Goal: Task Accomplishment & Management: Use online tool/utility

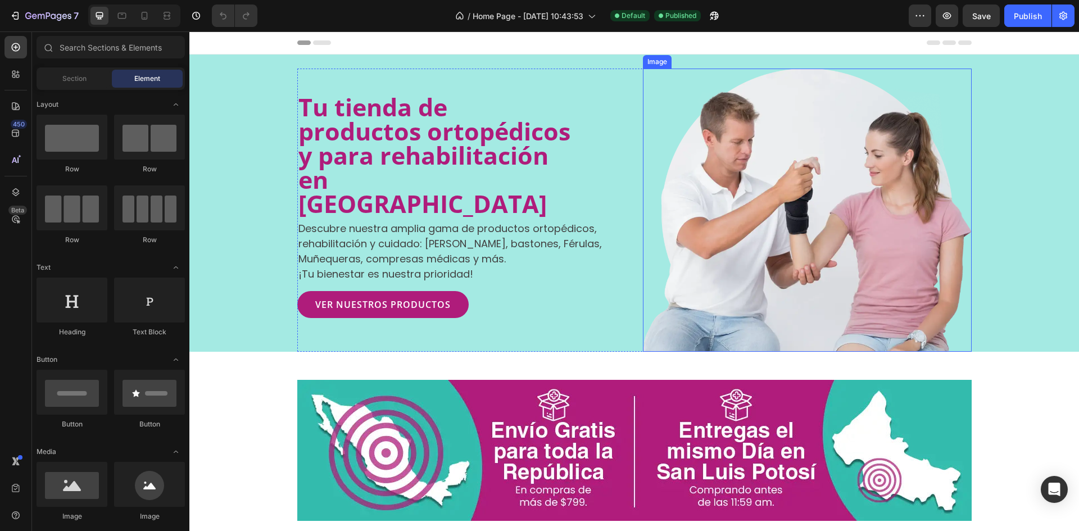
click at [811, 178] on img at bounding box center [807, 210] width 329 height 283
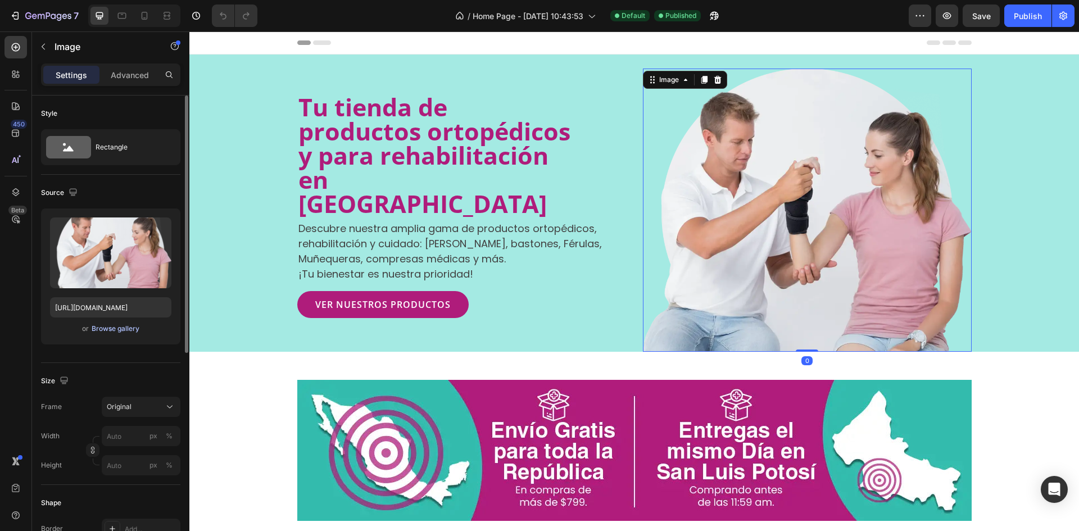
click at [113, 327] on div "Browse gallery" at bounding box center [116, 329] width 48 height 10
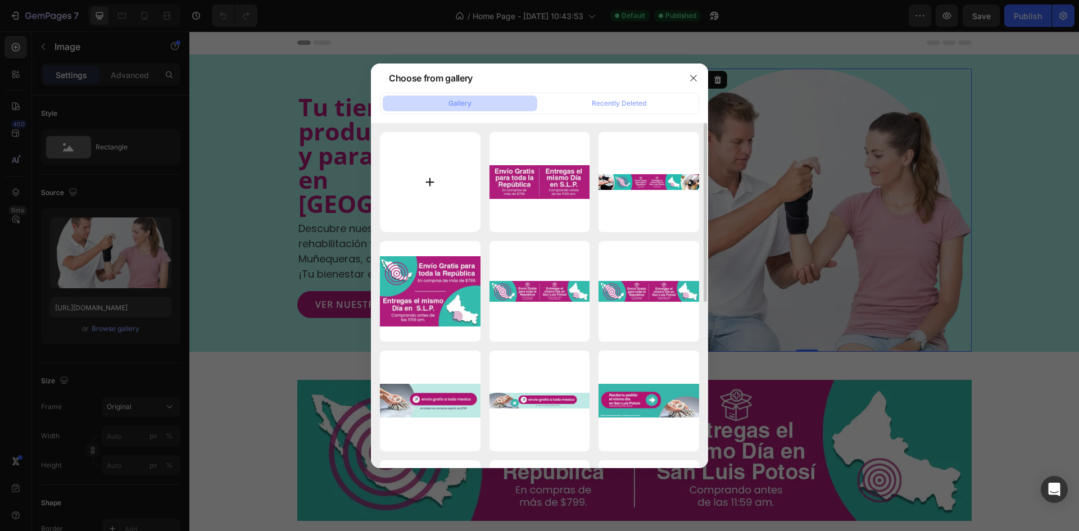
click at [450, 183] on input "file" at bounding box center [430, 182] width 101 height 101
type input "C:\fakepath\BANNERS YEGO CARE copia.webp"
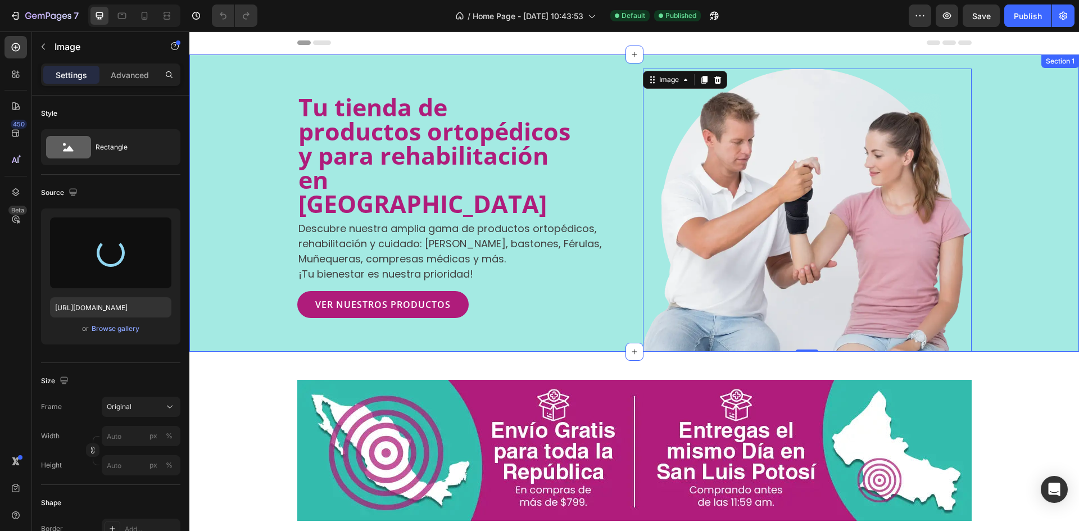
type input "https://cdn.shopify.com/s/files/1/0661/6452/3143/files/gempages_570953840413639…"
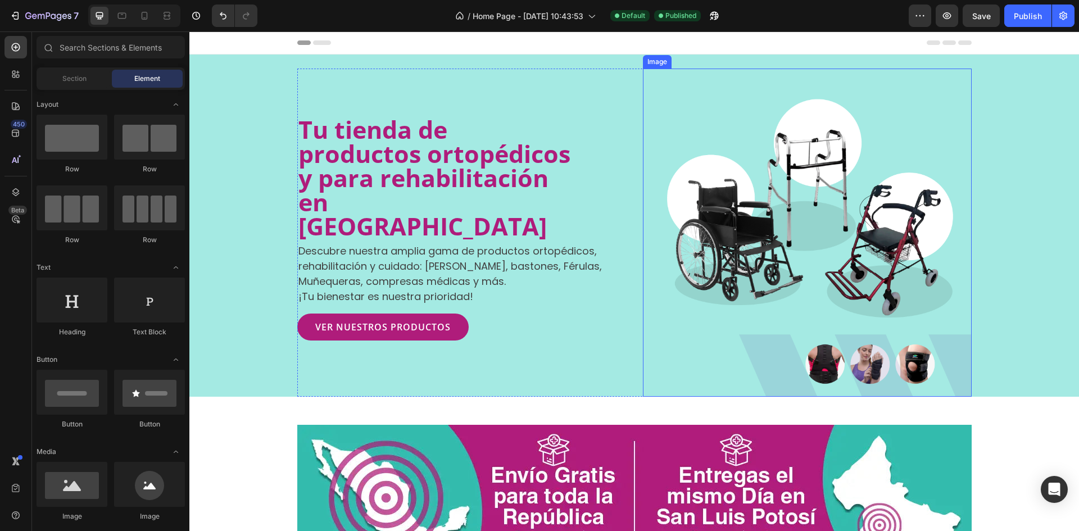
click at [877, 250] on img at bounding box center [807, 233] width 329 height 328
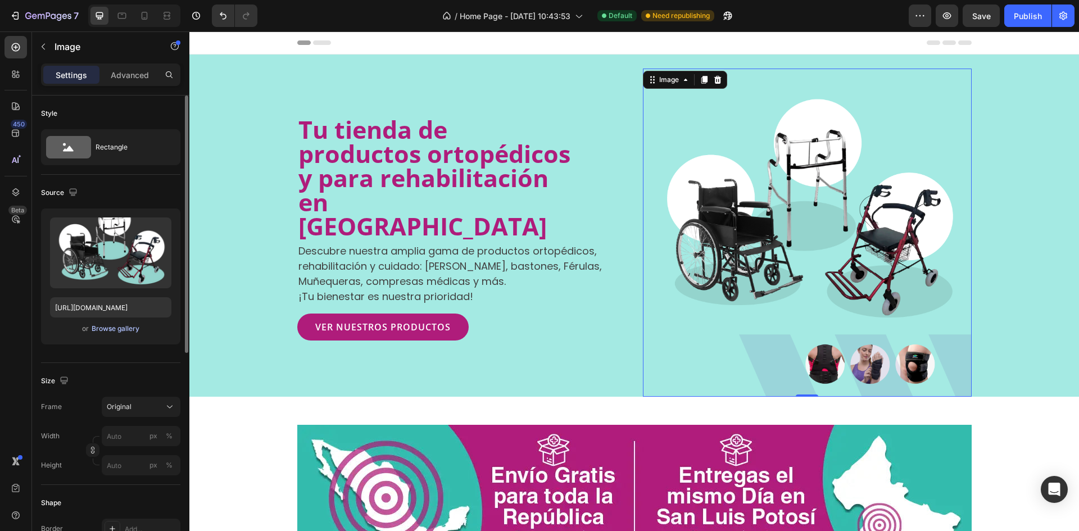
click at [126, 324] on div "Browse gallery" at bounding box center [116, 329] width 48 height 10
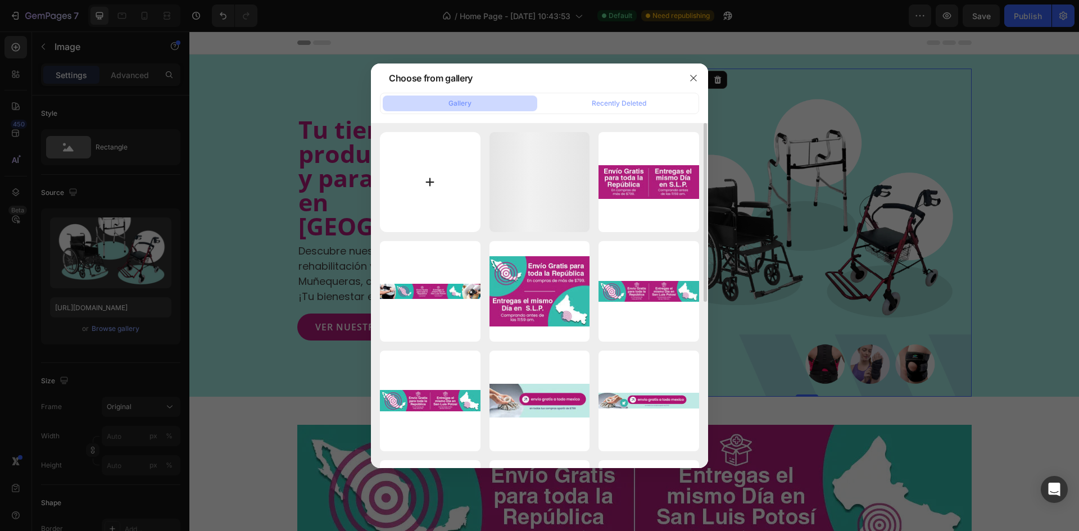
click at [440, 197] on input "file" at bounding box center [430, 182] width 101 height 101
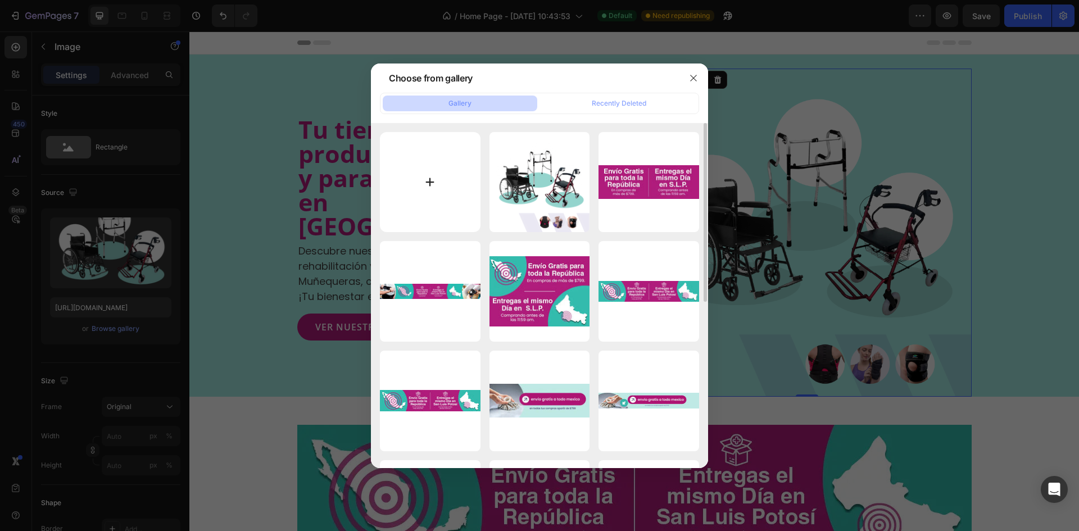
type input "C:\fakepath\banner web sept.webp"
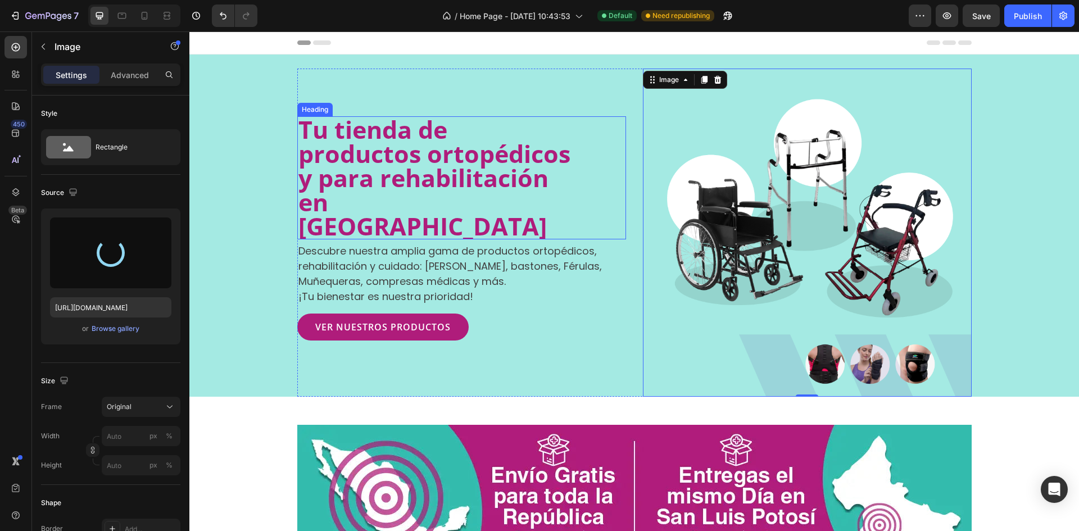
type input "https://cdn.shopify.com/s/files/1/0661/6452/3143/files/gempages_570953840413639…"
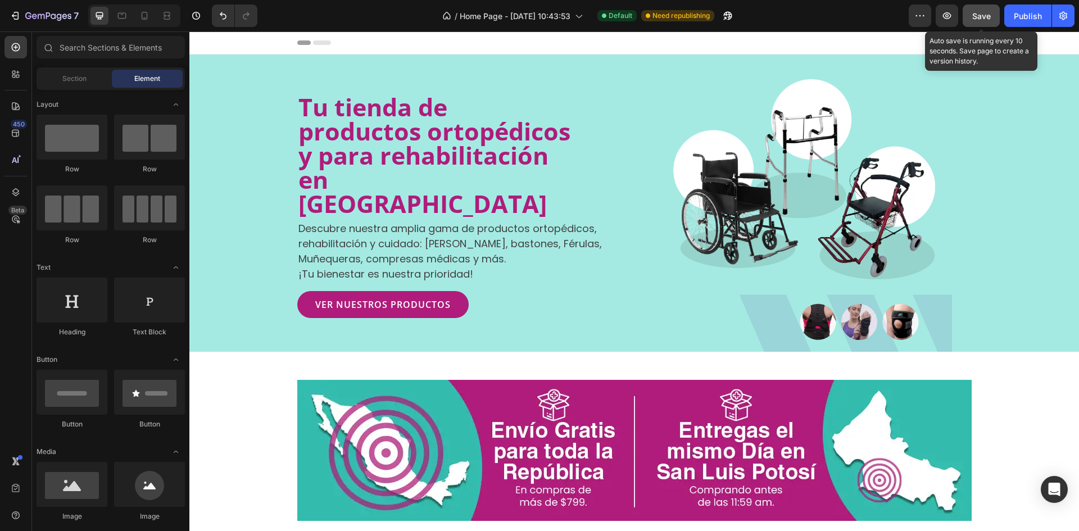
click at [982, 16] on span "Save" at bounding box center [981, 16] width 19 height 10
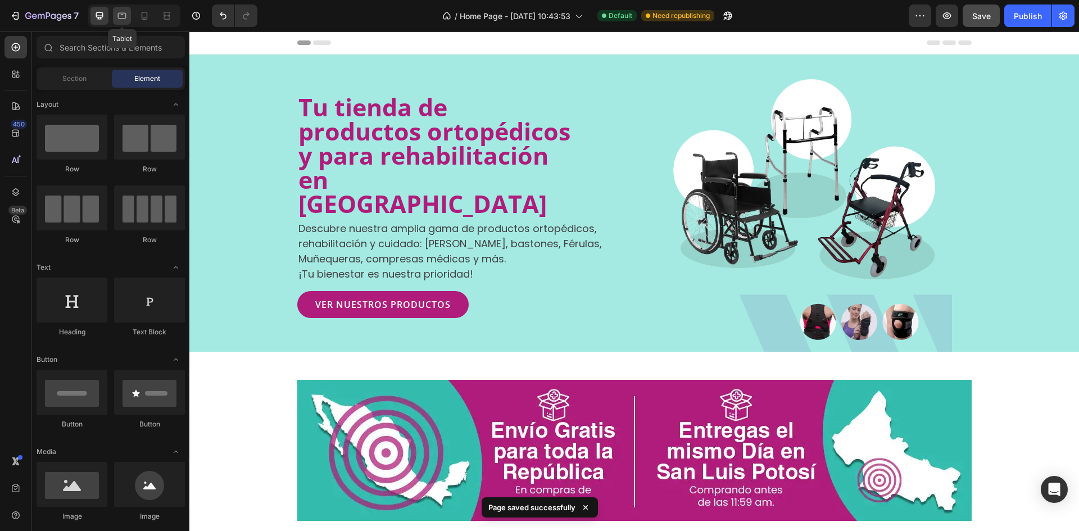
click at [126, 10] on icon at bounding box center [121, 15] width 11 height 11
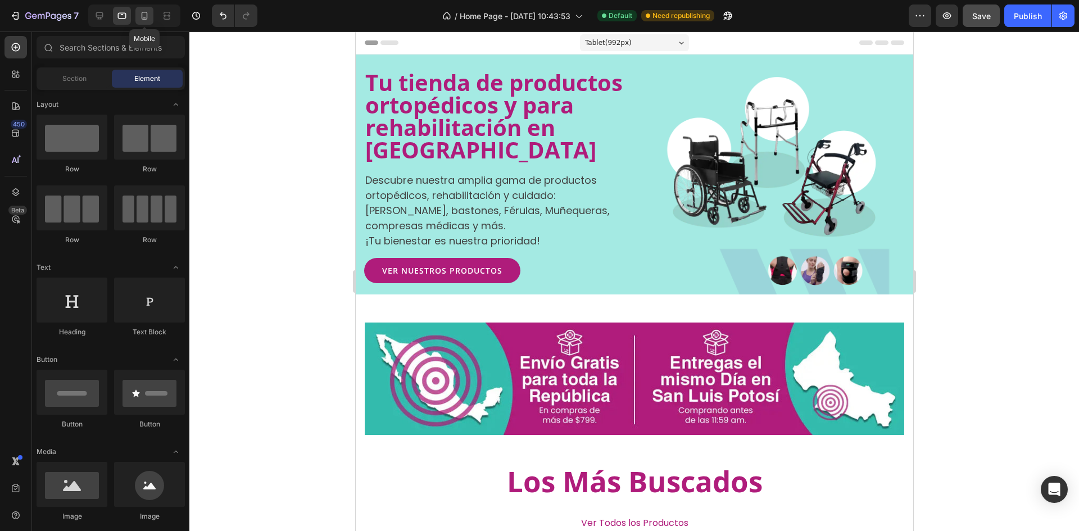
click at [150, 19] on icon at bounding box center [144, 15] width 11 height 11
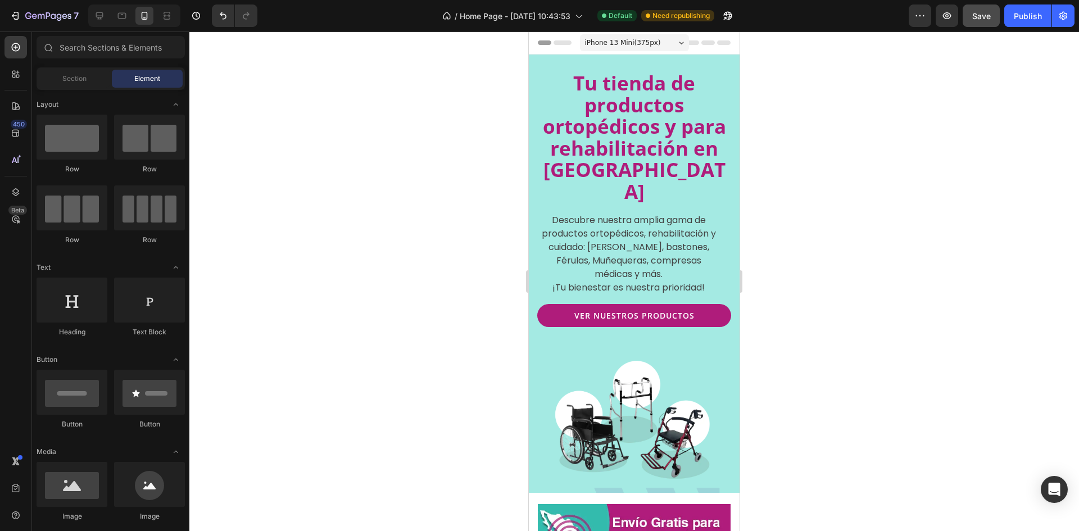
drag, startPoint x: 735, startPoint y: 211, endPoint x: 1339, endPoint y: 76, distance: 619.5
click at [968, 24] on button "Save" at bounding box center [981, 15] width 37 height 22
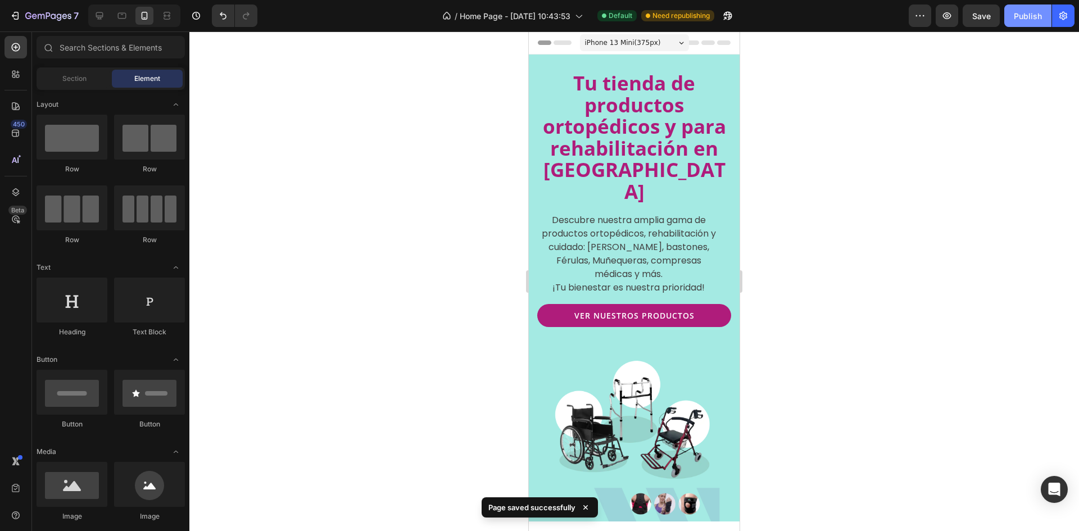
click at [1022, 17] on div "Publish" at bounding box center [1028, 16] width 28 height 12
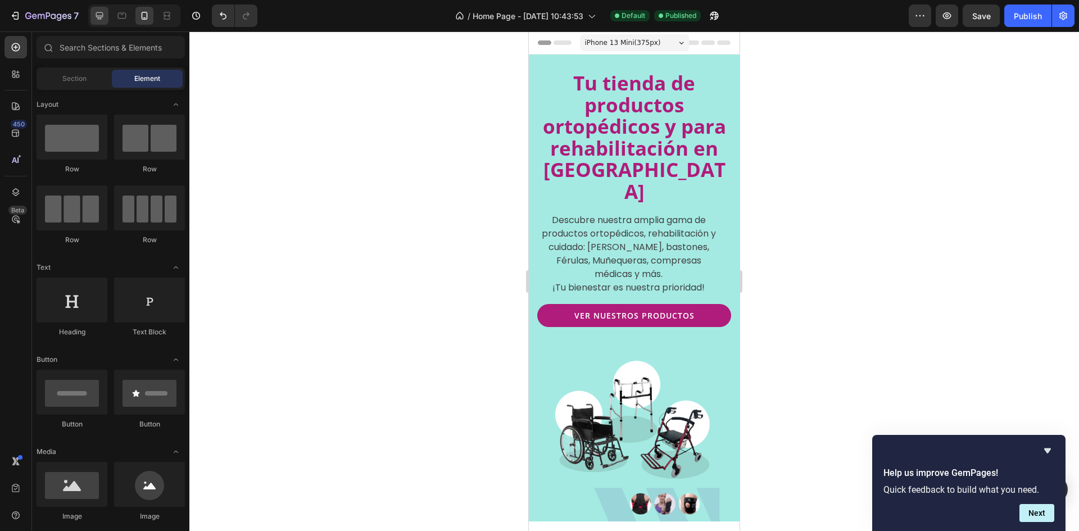
click at [93, 10] on div at bounding box center [99, 16] width 18 height 18
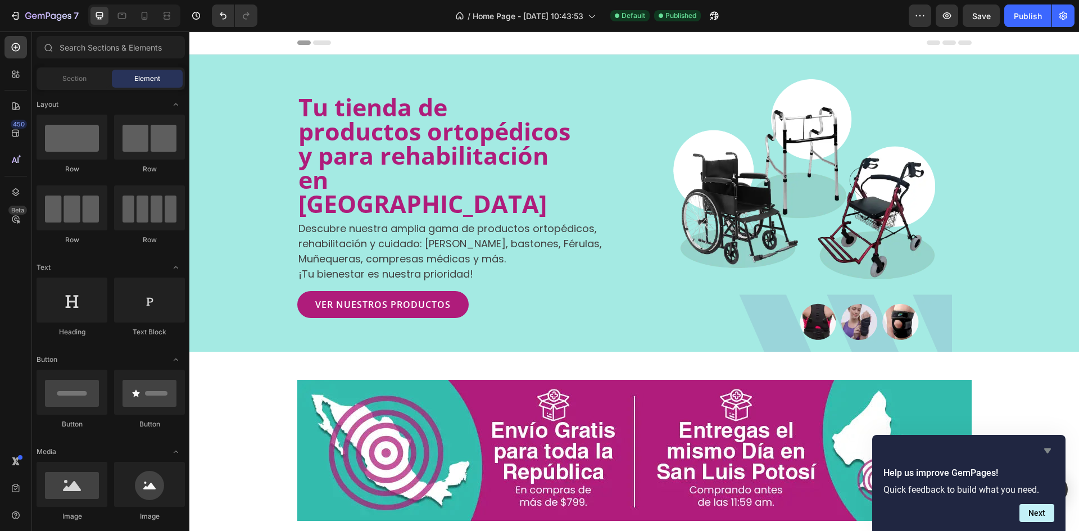
click at [1047, 447] on icon "Hide survey" at bounding box center [1047, 450] width 13 height 13
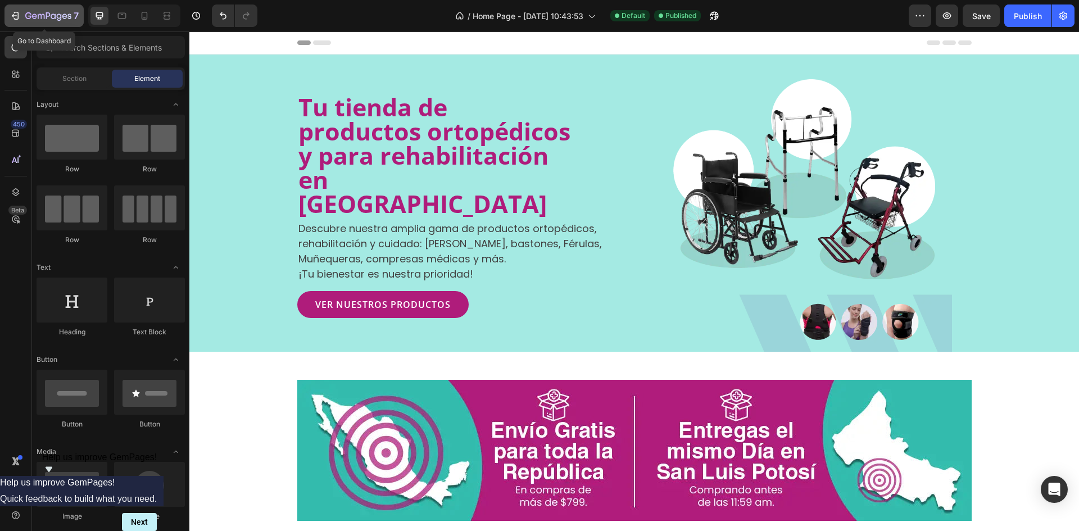
click at [40, 8] on button "7" at bounding box center [43, 15] width 79 height 22
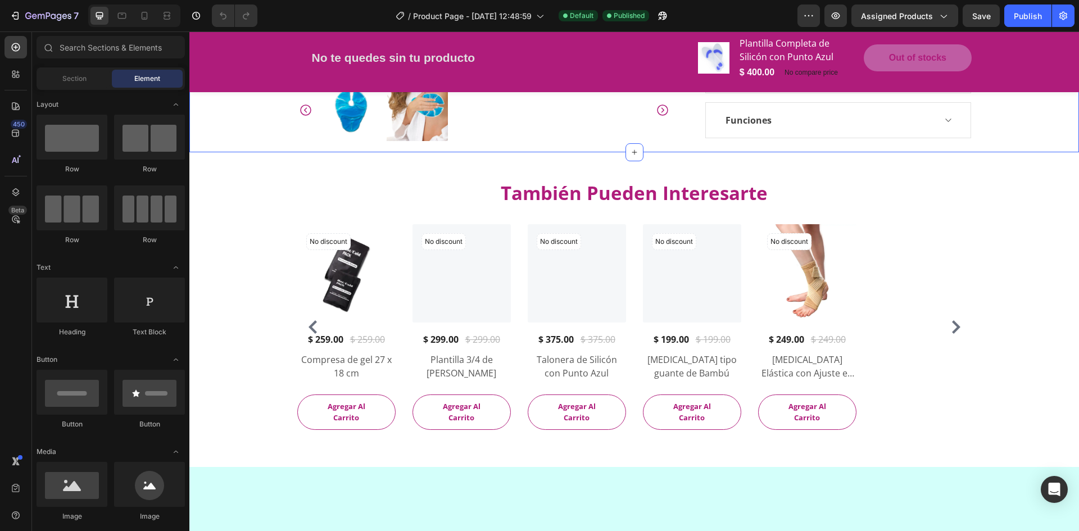
scroll to position [393, 0]
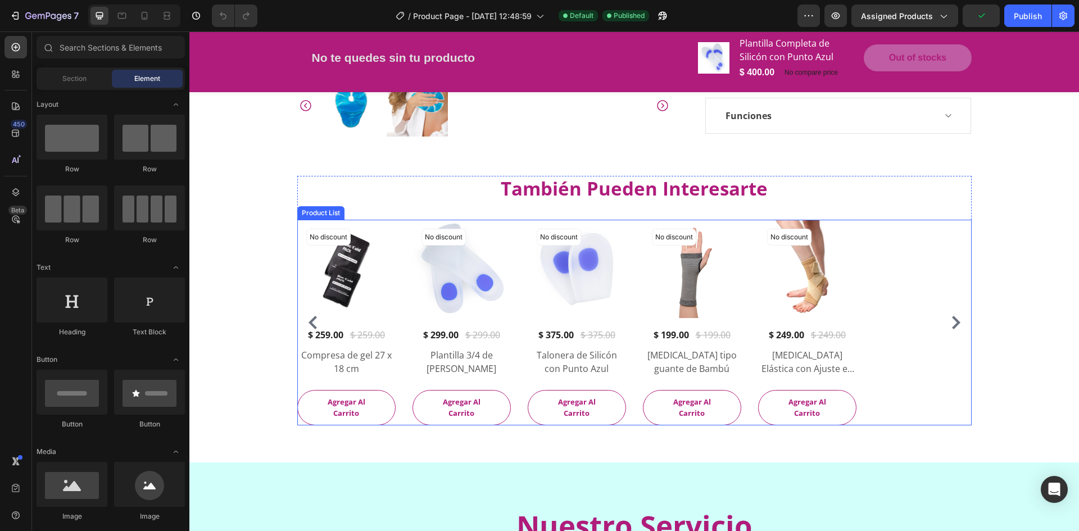
click at [903, 260] on div "No discount Not be displayed when published (P) Tag (P) Images Row $ 259.00 (P)…" at bounding box center [634, 323] width 674 height 206
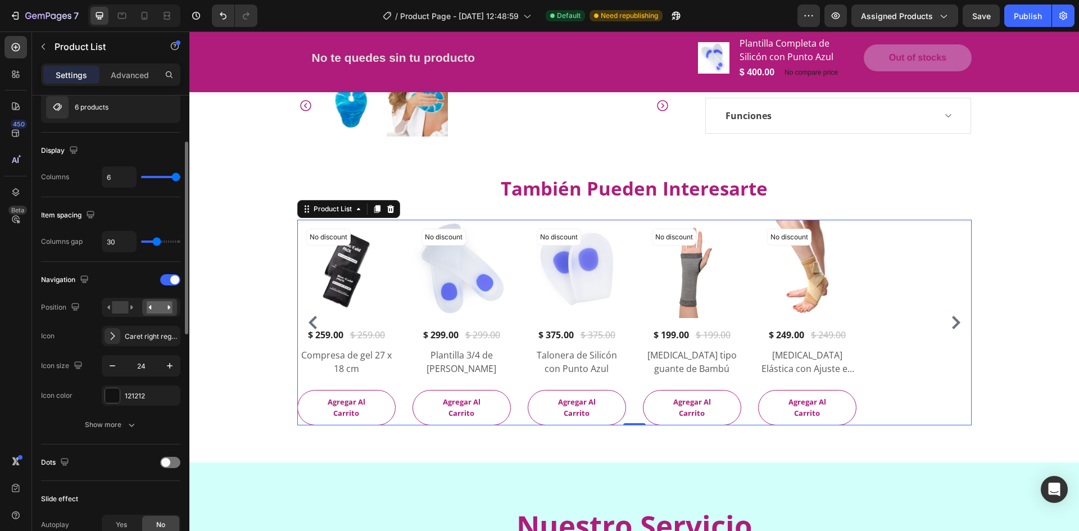
scroll to position [56, 0]
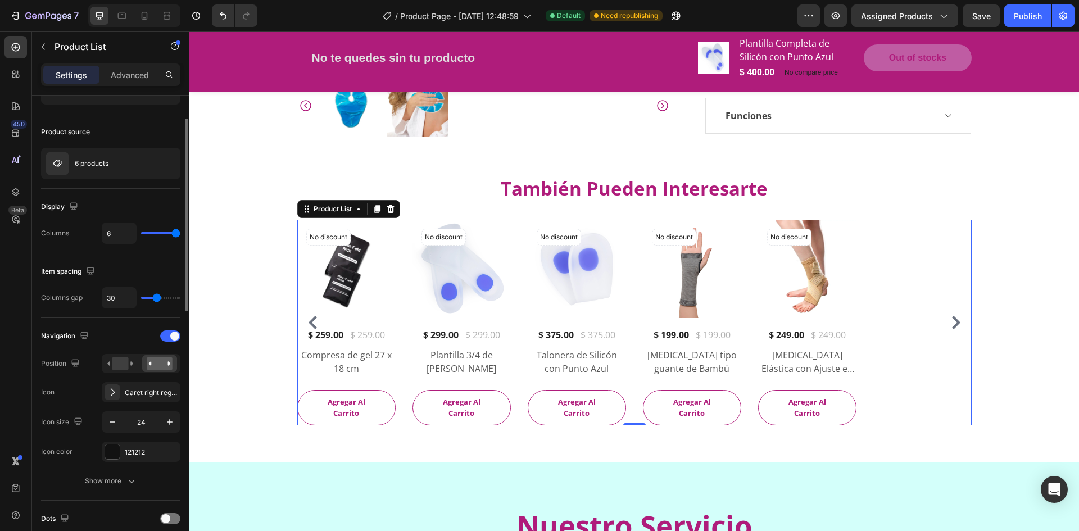
type input "0"
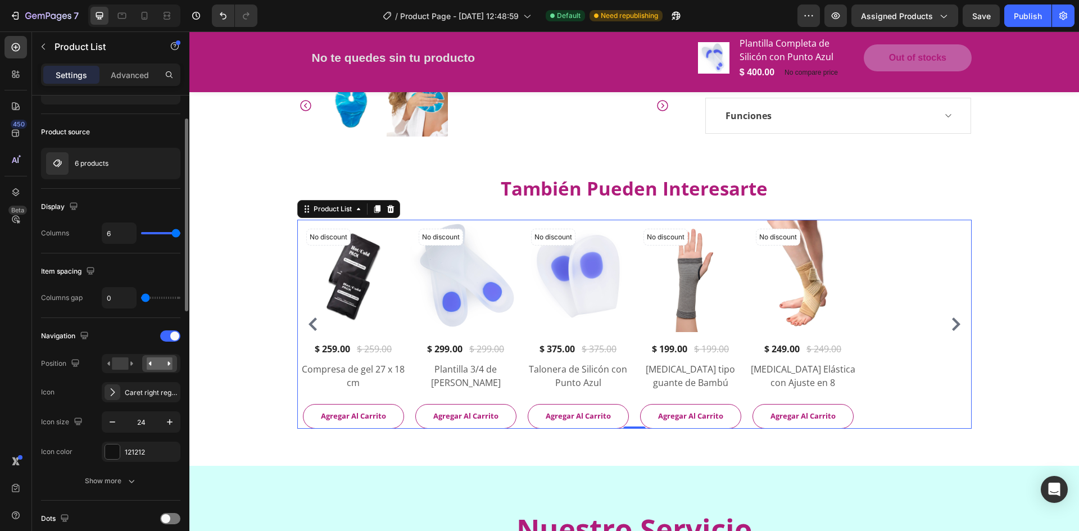
drag, startPoint x: 157, startPoint y: 297, endPoint x: 131, endPoint y: 307, distance: 28.0
type input "0"
click at [141, 299] on input "range" at bounding box center [160, 298] width 39 height 2
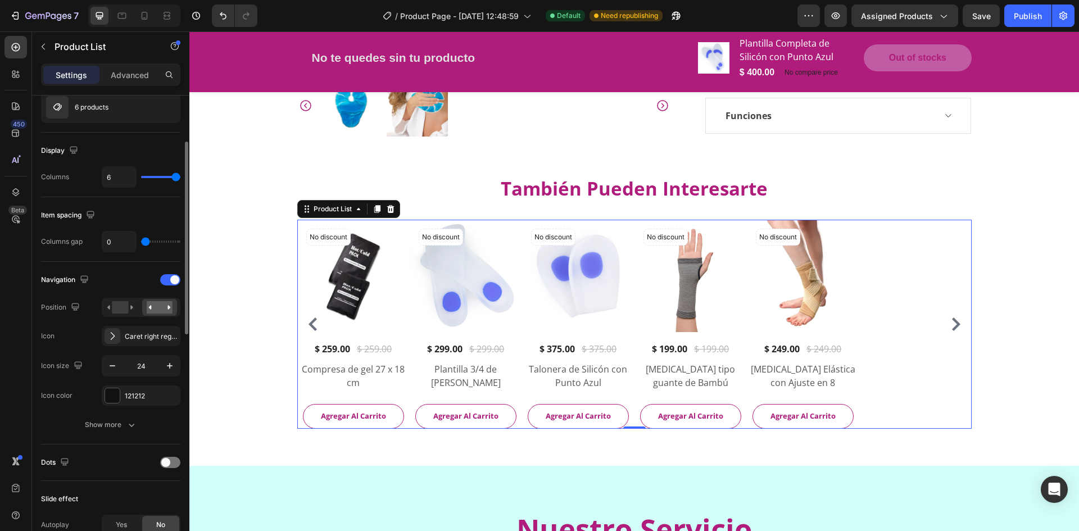
scroll to position [169, 0]
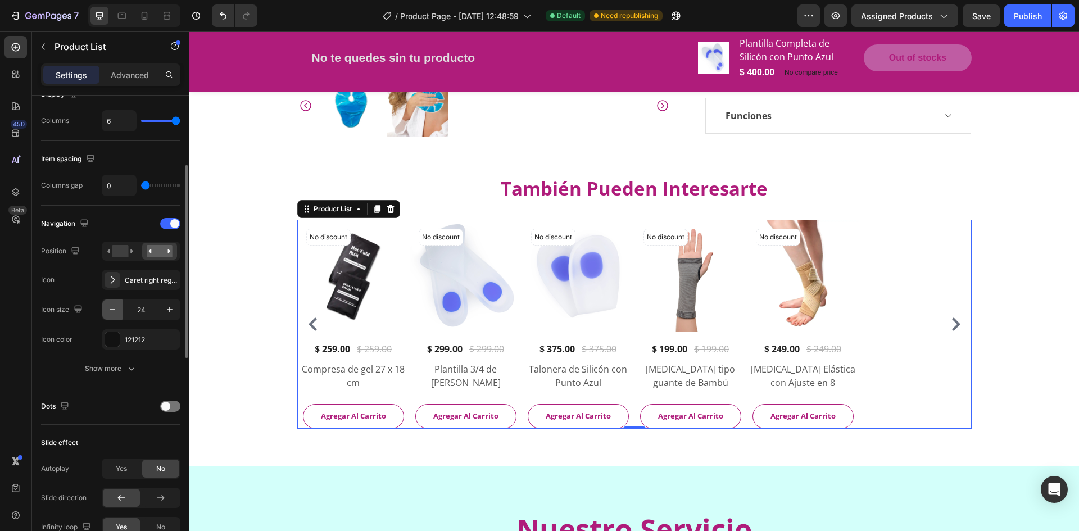
click at [114, 315] on icon "button" at bounding box center [112, 309] width 11 height 11
type input "23"
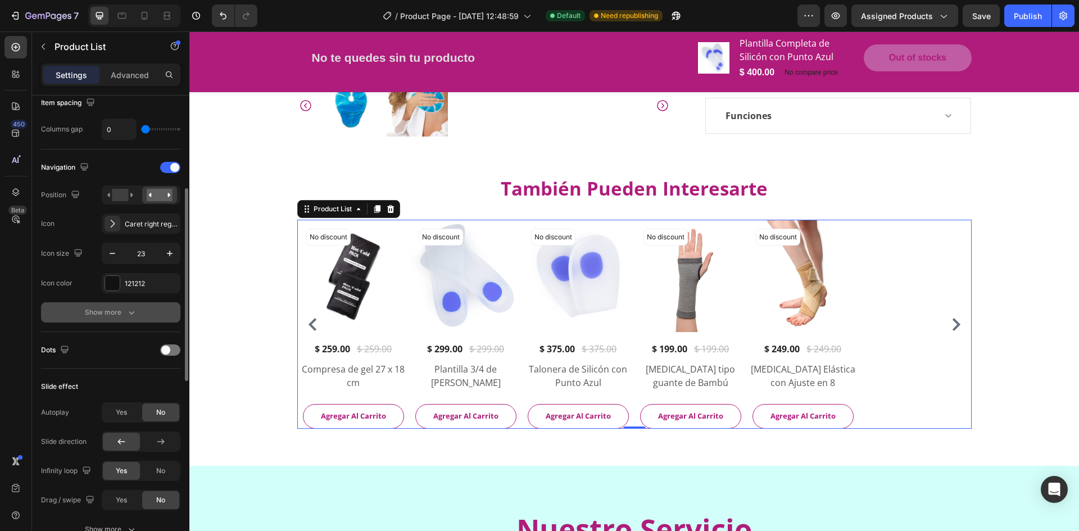
click at [118, 317] on div "Show more" at bounding box center [111, 312] width 52 height 11
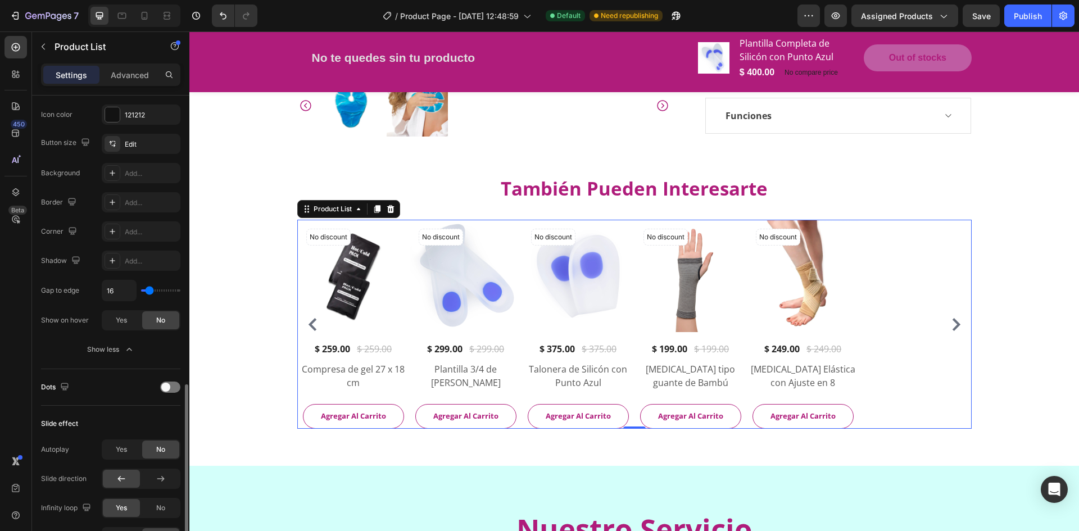
scroll to position [506, 0]
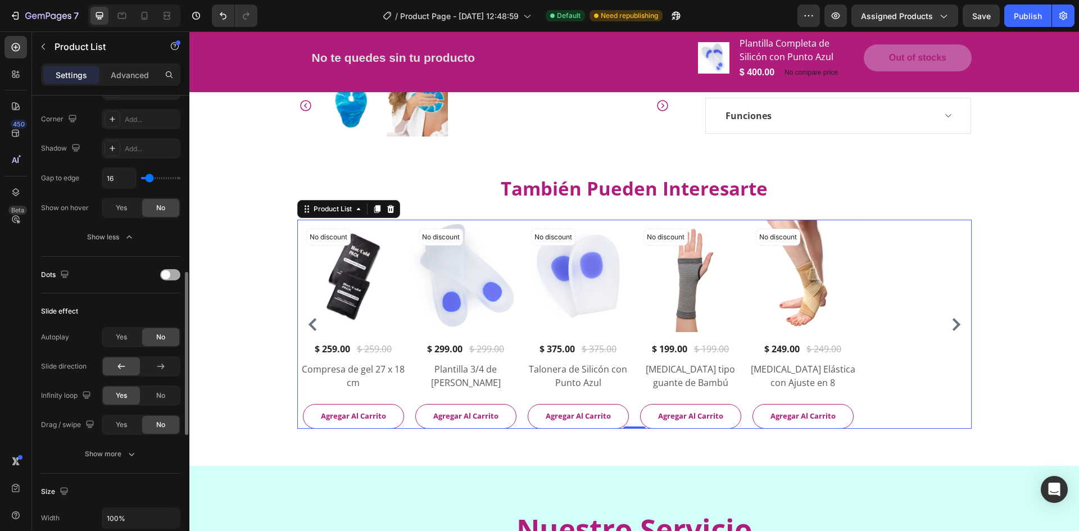
click at [167, 275] on span at bounding box center [165, 274] width 9 height 9
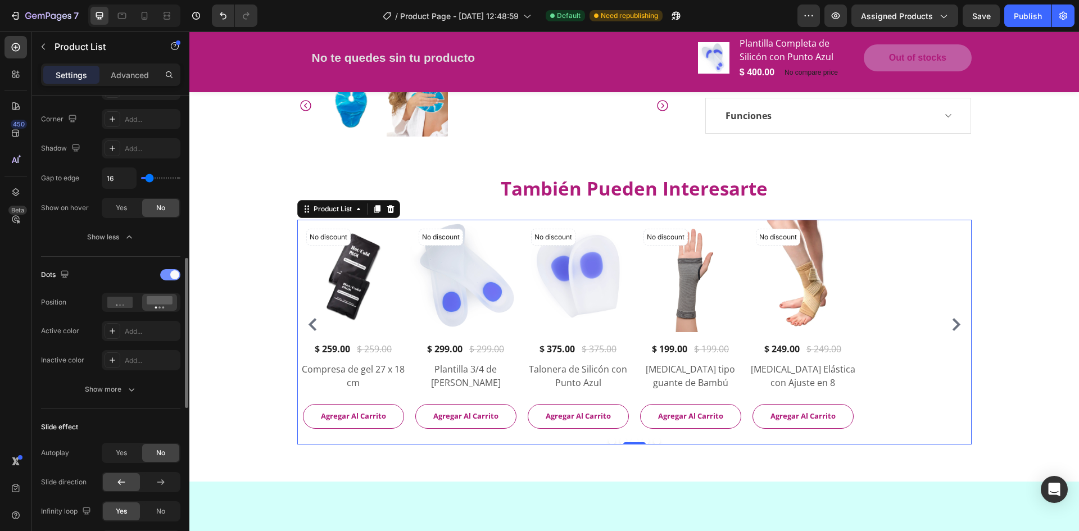
click at [173, 277] on span at bounding box center [174, 274] width 9 height 9
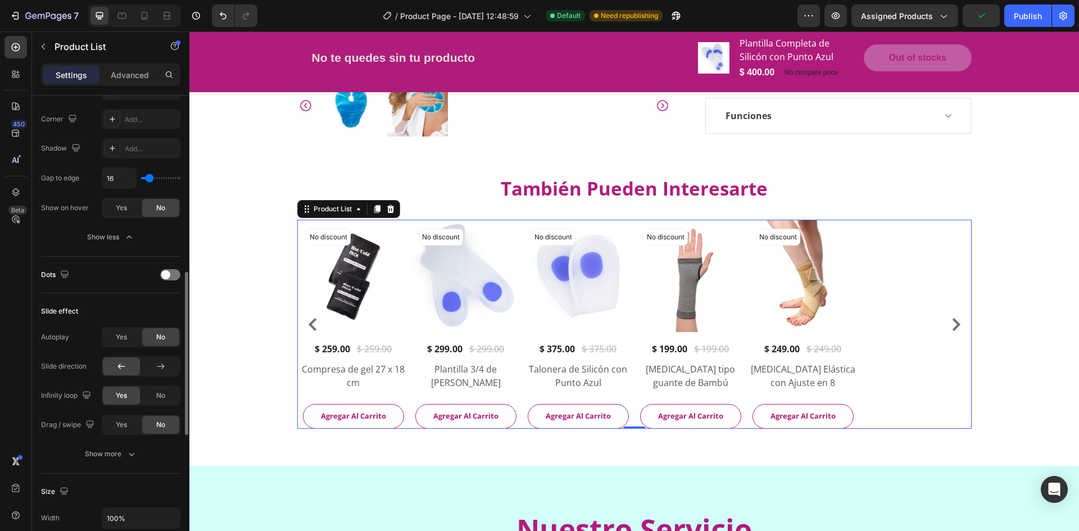
scroll to position [562, 0]
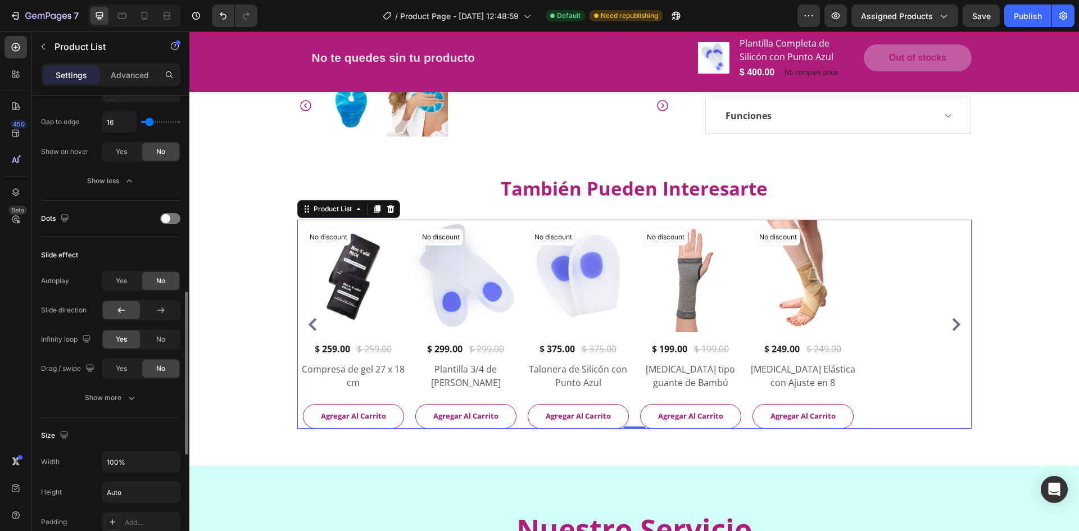
click at [118, 410] on div "Slide effect Autoplay Yes No Slide direction Infinity loop Yes No Drag / swipe …" at bounding box center [110, 327] width 139 height 180
click at [120, 404] on button "Show more" at bounding box center [110, 398] width 139 height 20
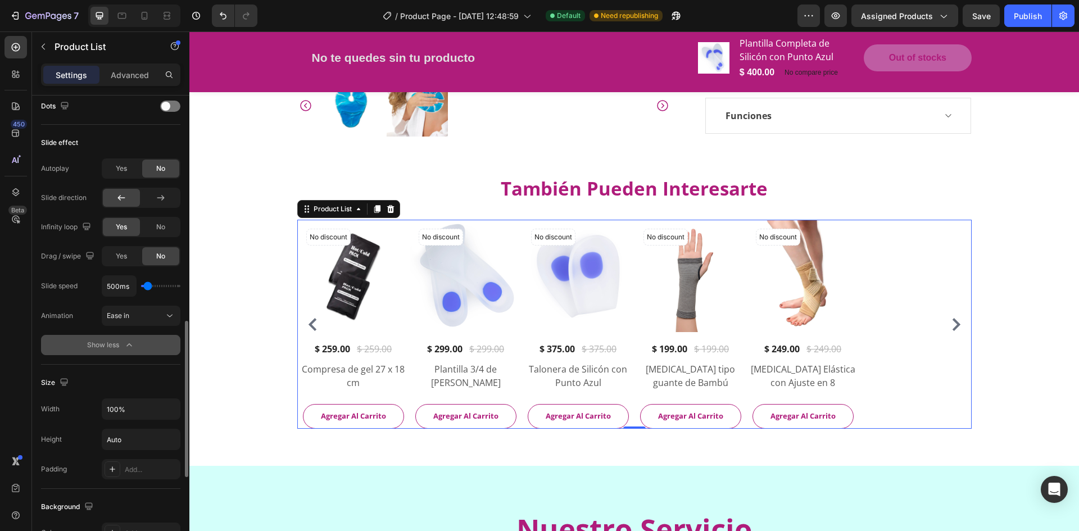
scroll to position [787, 0]
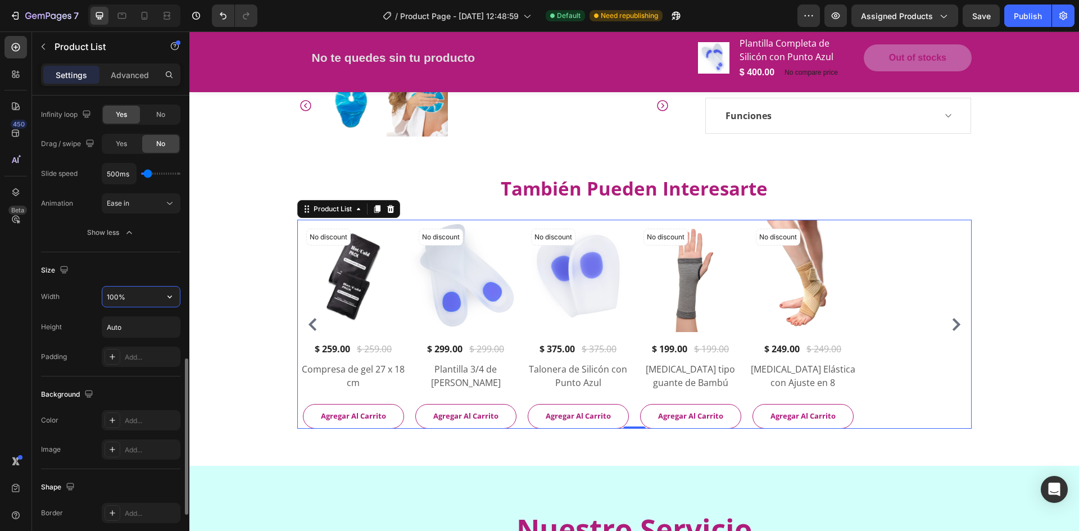
drag, startPoint x: 141, startPoint y: 287, endPoint x: 173, endPoint y: 301, distance: 35.3
click at [142, 288] on input "100%" at bounding box center [141, 297] width 78 height 20
click at [173, 301] on icon "button" at bounding box center [169, 296] width 11 height 11
click at [122, 356] on div "Default 1200px" at bounding box center [129, 346] width 92 height 21
click at [140, 304] on input "1200" at bounding box center [141, 297] width 78 height 20
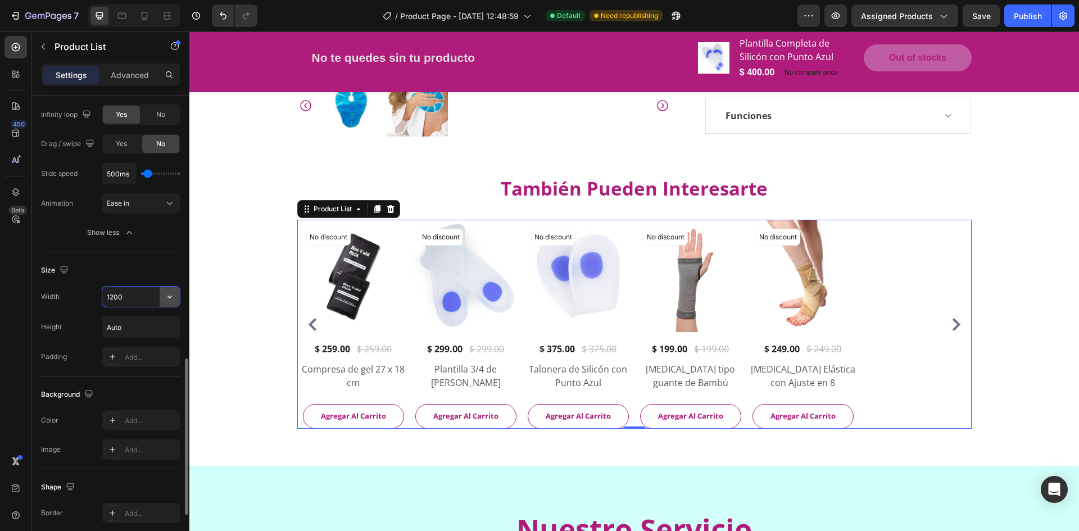
click at [165, 305] on button "button" at bounding box center [170, 297] width 20 height 20
click at [157, 325] on span "100%" at bounding box center [161, 325] width 19 height 10
type input "100%"
click at [133, 330] on input "Auto" at bounding box center [141, 327] width 78 height 20
drag, startPoint x: 165, startPoint y: 328, endPoint x: 174, endPoint y: 328, distance: 9.0
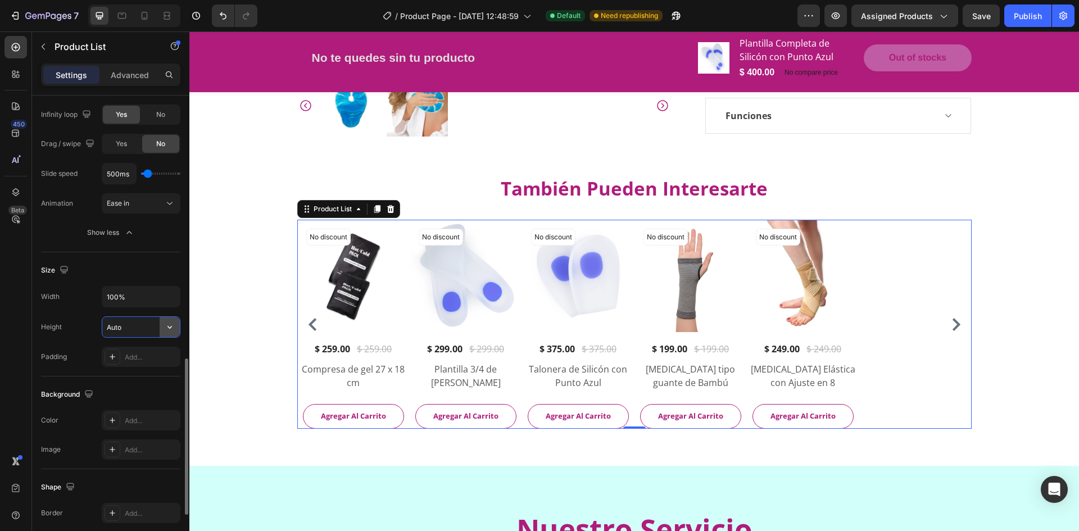
click at [166, 328] on icon "button" at bounding box center [169, 327] width 11 height 11
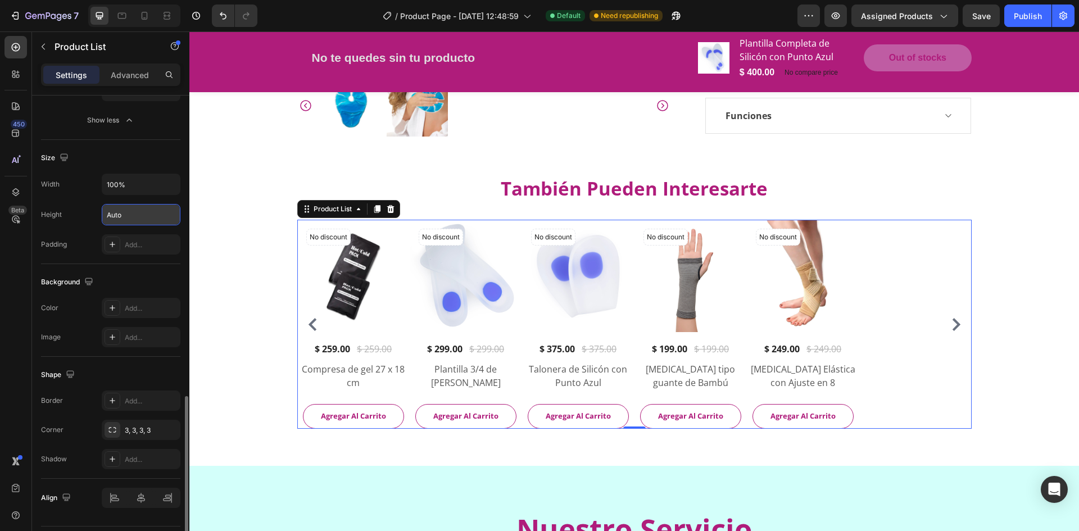
scroll to position [930, 0]
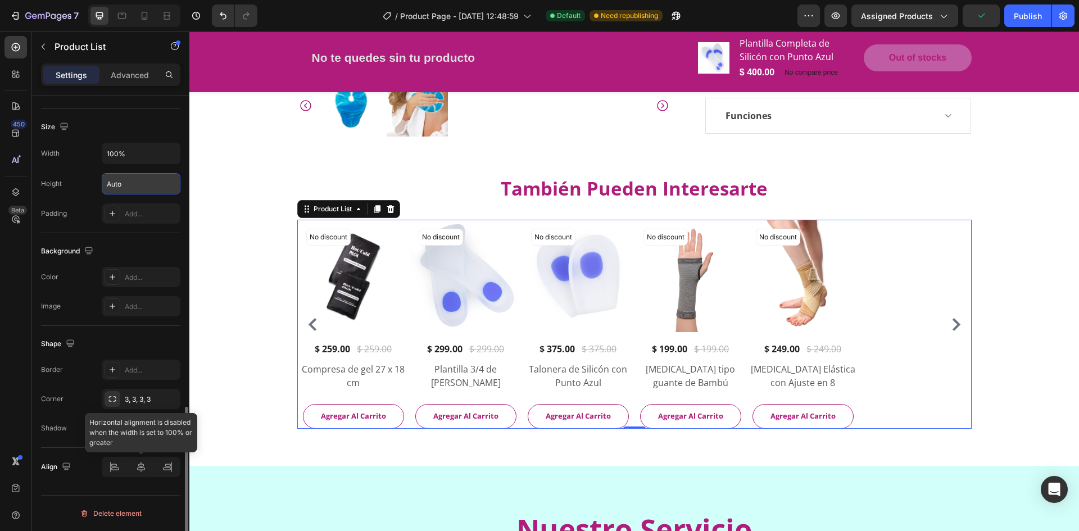
click at [134, 465] on div at bounding box center [141, 467] width 79 height 20
click at [141, 466] on div at bounding box center [141, 467] width 79 height 20
click at [145, 477] on div at bounding box center [141, 467] width 79 height 20
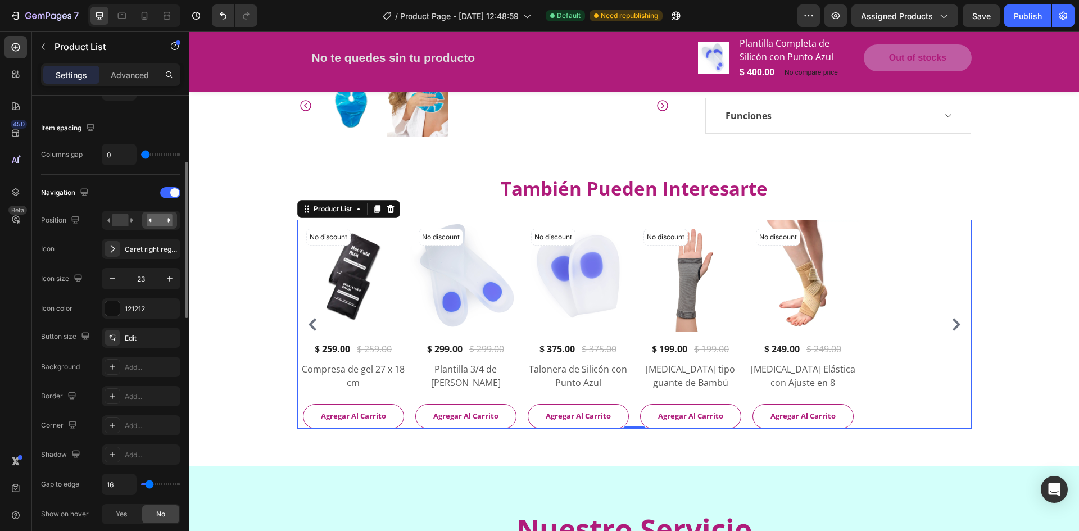
scroll to position [87, 0]
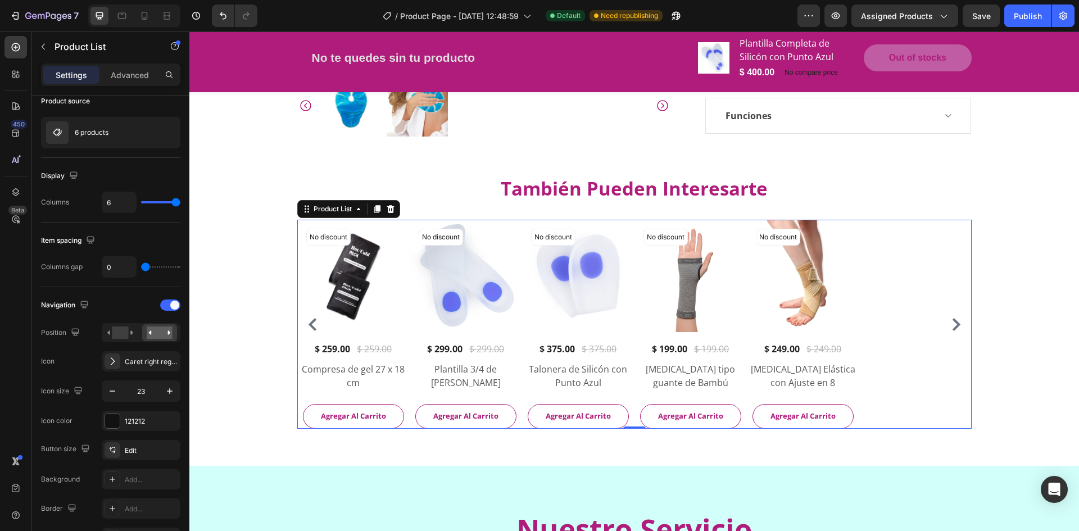
type input "5"
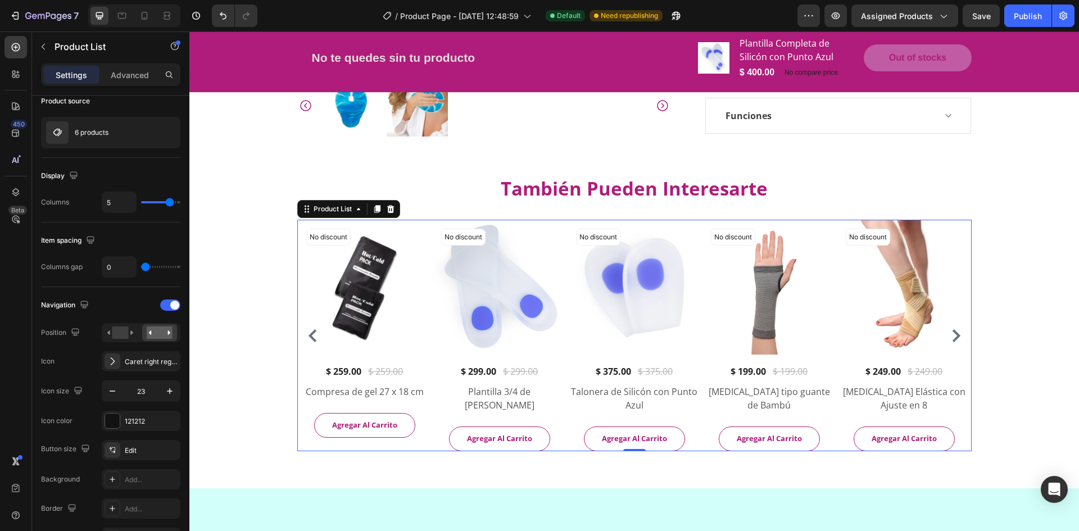
type input "5"
click at [169, 203] on input "range" at bounding box center [160, 202] width 39 height 2
click at [976, 23] on button "Save" at bounding box center [981, 15] width 37 height 22
click at [328, 245] on div "No discount Not be displayed when published (P) Tag" at bounding box center [328, 237] width 44 height 17
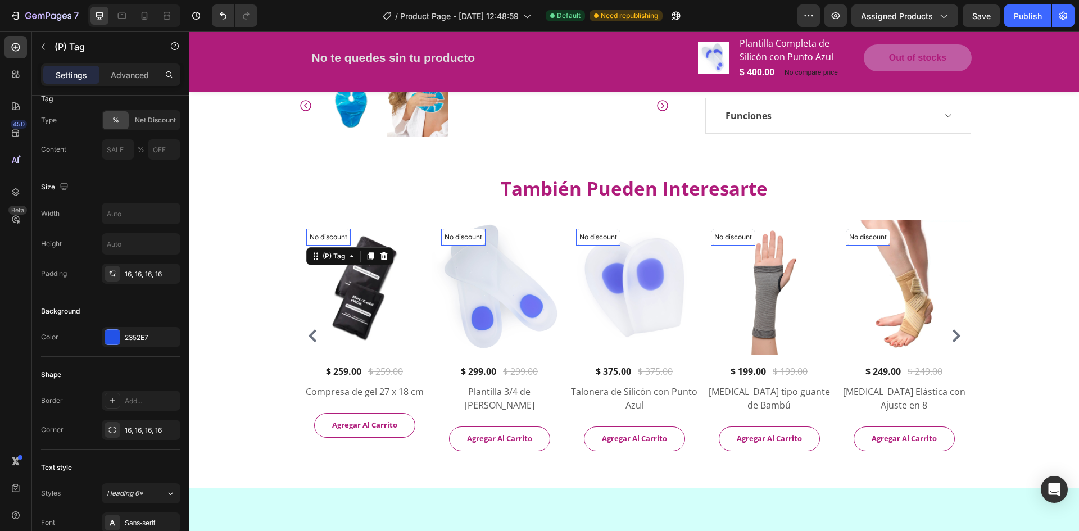
scroll to position [0, 0]
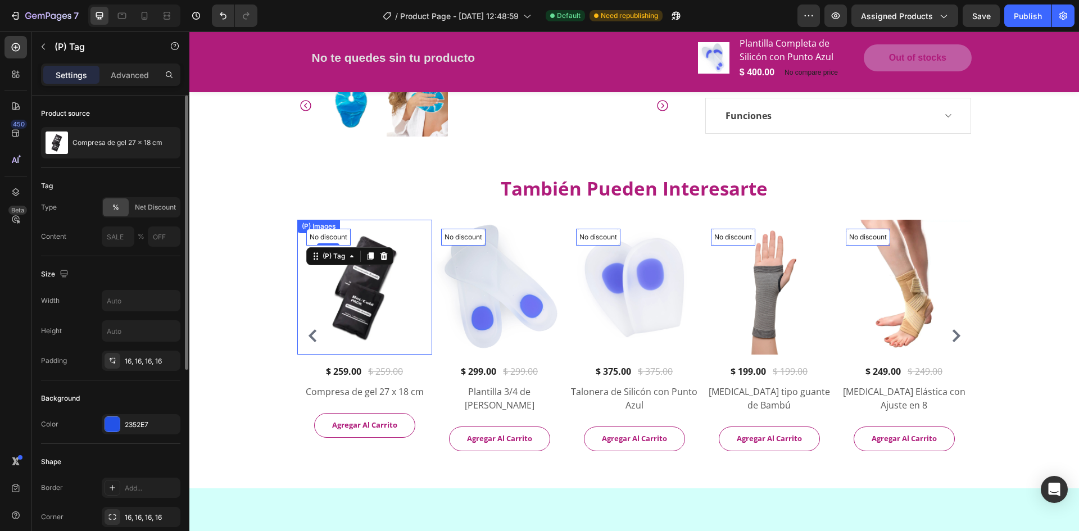
click at [385, 237] on div "(P) Images" at bounding box center [364, 287] width 135 height 135
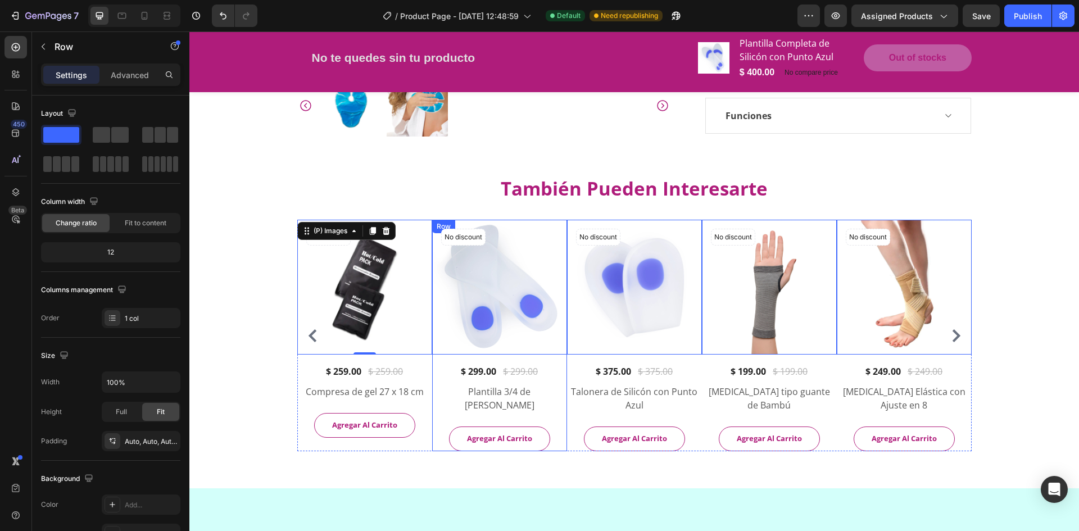
click at [451, 357] on div "No discount Not be displayed when published (P) Tag (P) Images 0 Row $ 299.00 (…" at bounding box center [499, 336] width 135 height 232
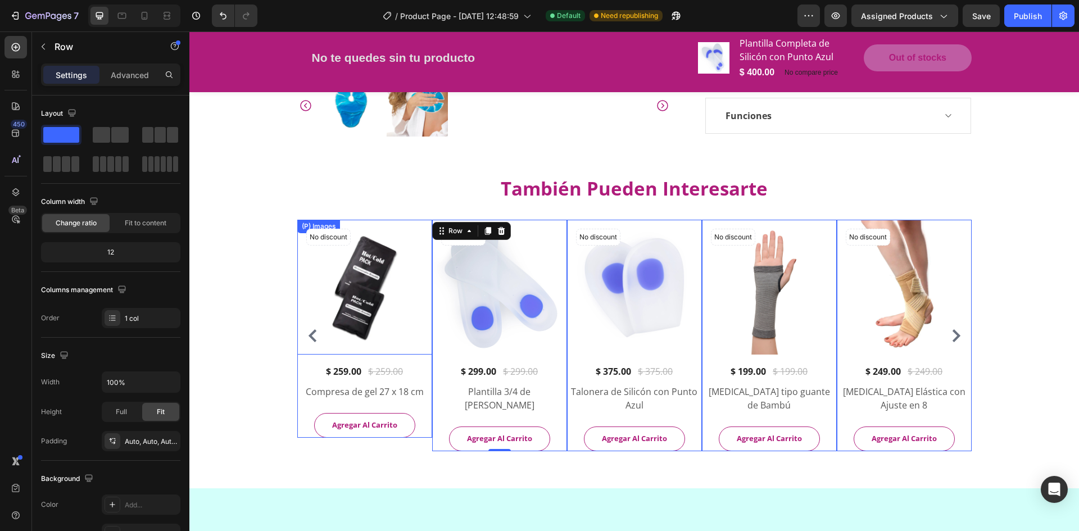
click at [361, 283] on img at bounding box center [364, 287] width 135 height 135
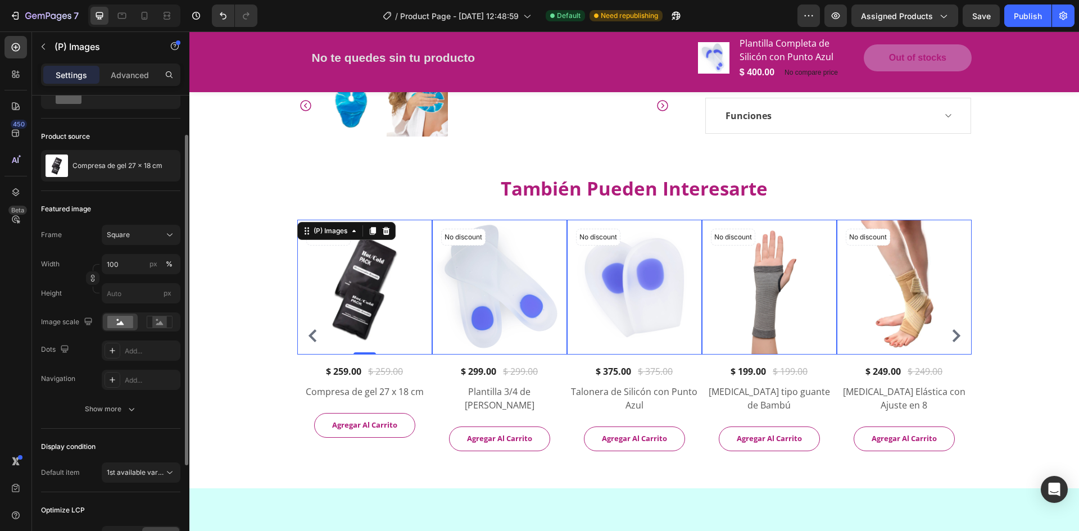
scroll to position [112, 0]
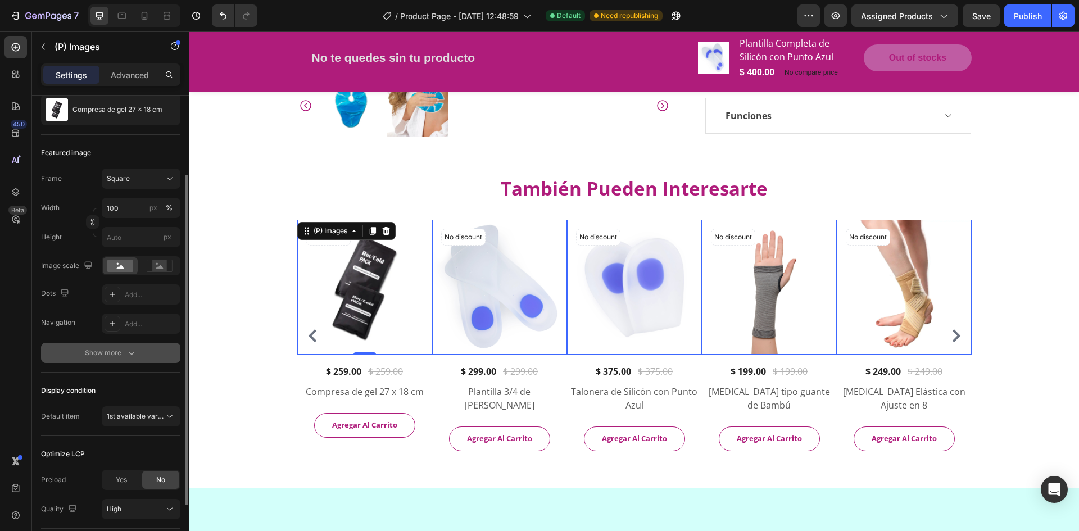
click at [104, 360] on button "Show more" at bounding box center [110, 353] width 139 height 20
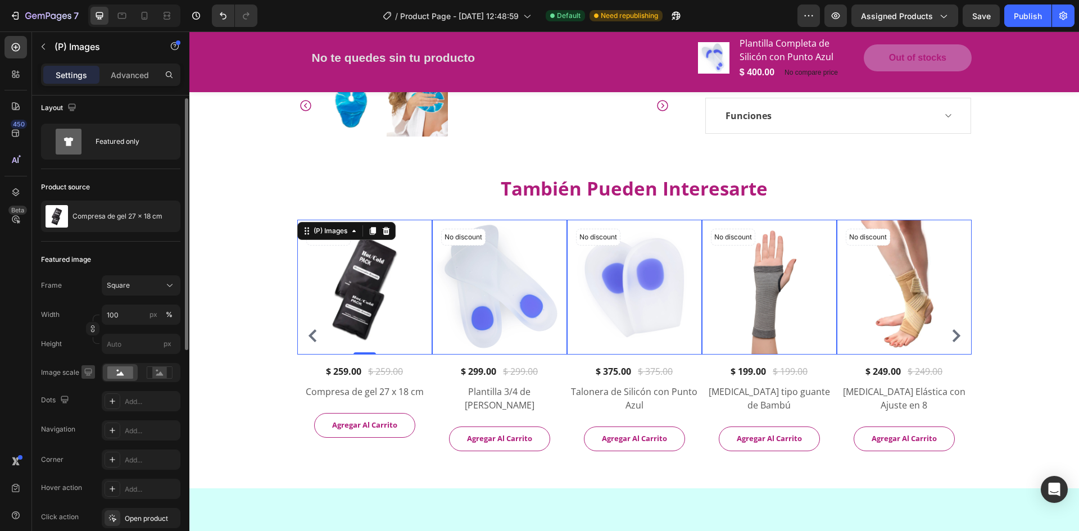
scroll to position [0, 0]
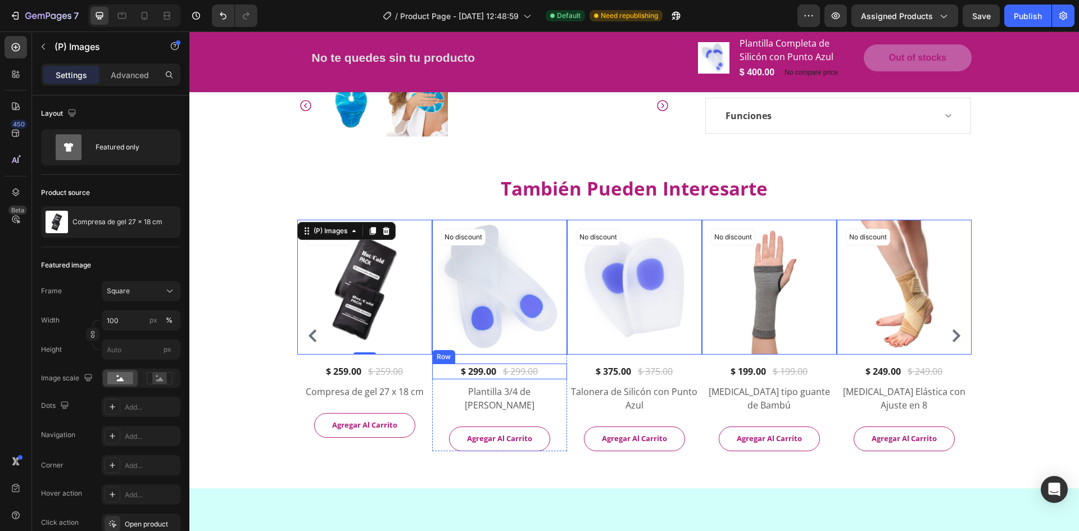
click at [432, 373] on div "$ 299.00 (P) Price (P) Price $ 299.00 (P) Price (P) Price Row" at bounding box center [499, 372] width 135 height 16
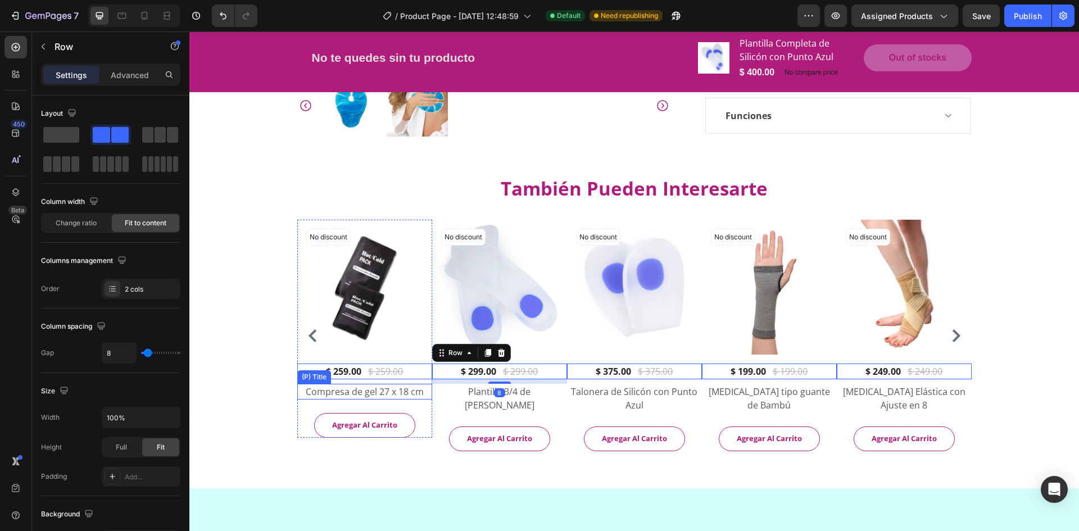
click at [432, 395] on h2 "Plantilla 3/4 de [PERSON_NAME]" at bounding box center [499, 398] width 135 height 29
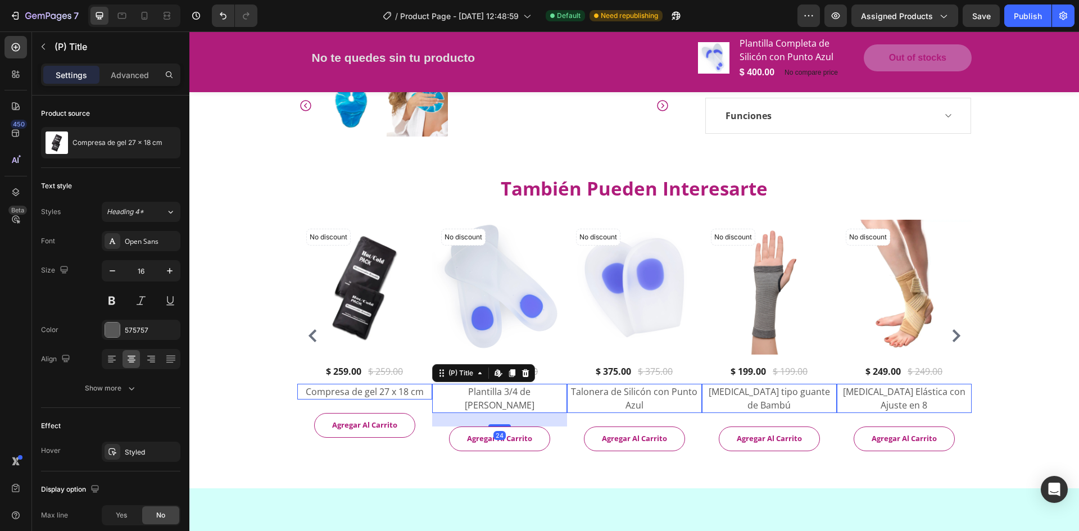
click at [427, 393] on h2 "Compresa de gel 27 x 18 cm" at bounding box center [364, 392] width 135 height 16
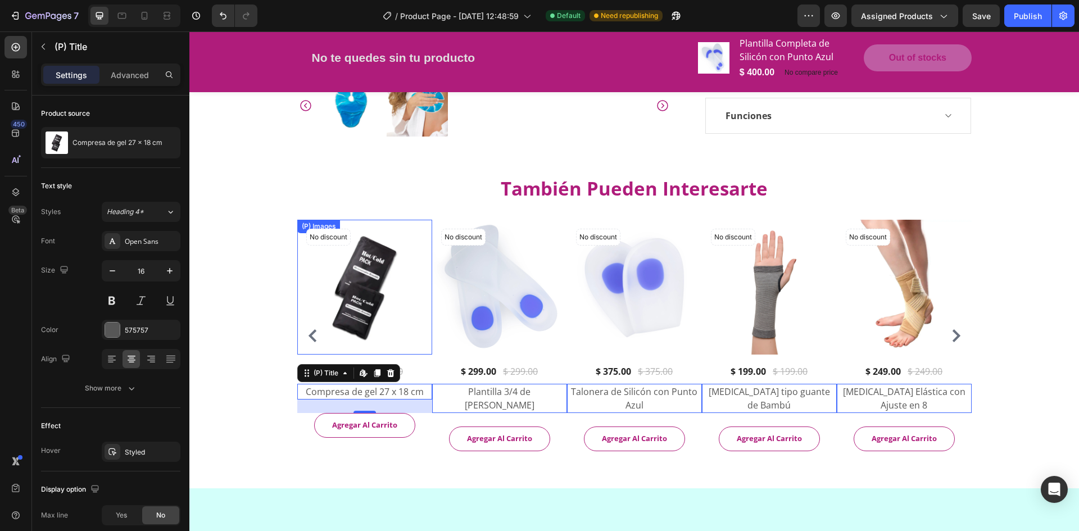
click at [423, 330] on img at bounding box center [364, 287] width 135 height 135
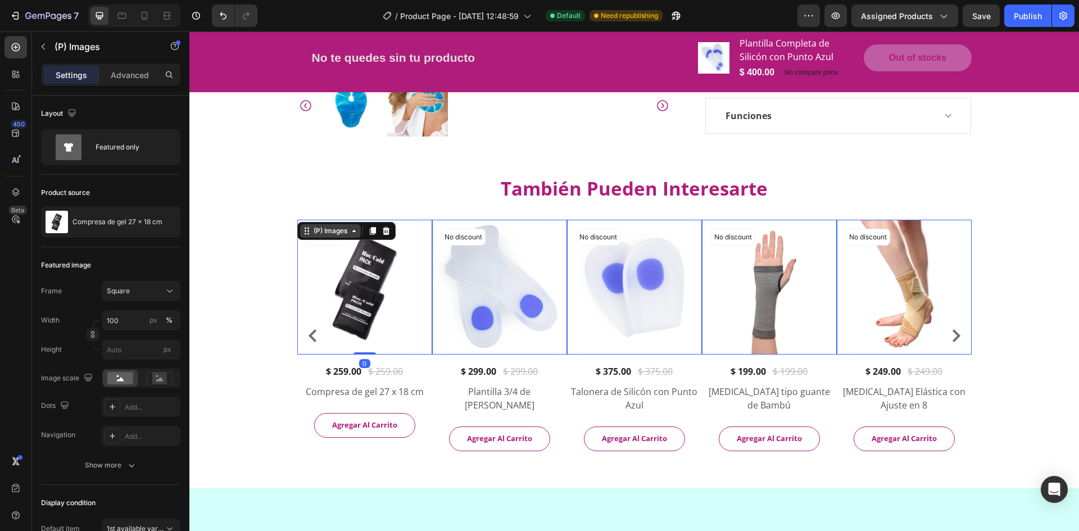
click at [338, 225] on div "(P) Images" at bounding box center [330, 230] width 61 height 13
click at [346, 204] on div "También Pueden Interesarte Heading No discount Not be displayed when published …" at bounding box center [634, 313] width 674 height 275
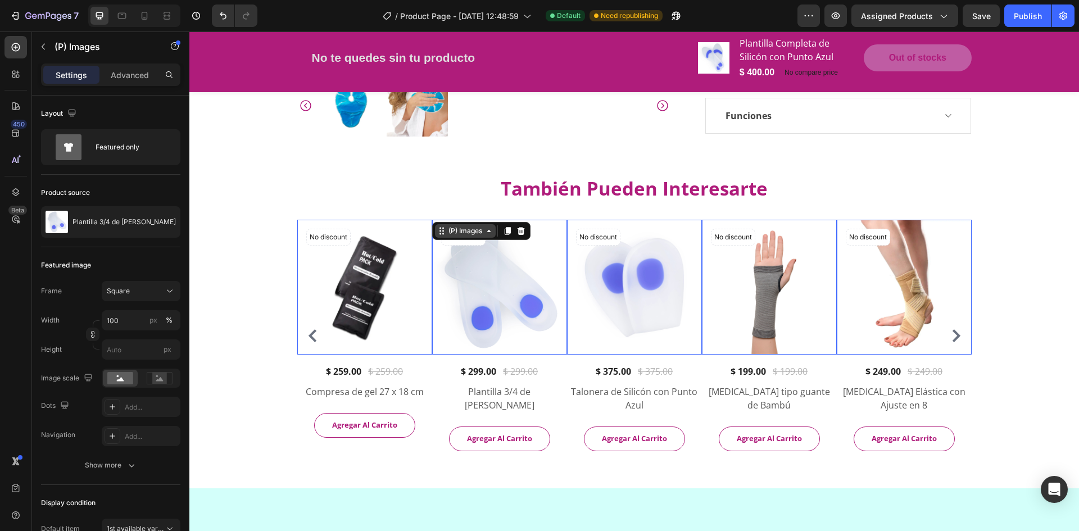
click at [435, 224] on div "(P) Images" at bounding box center [465, 230] width 61 height 13
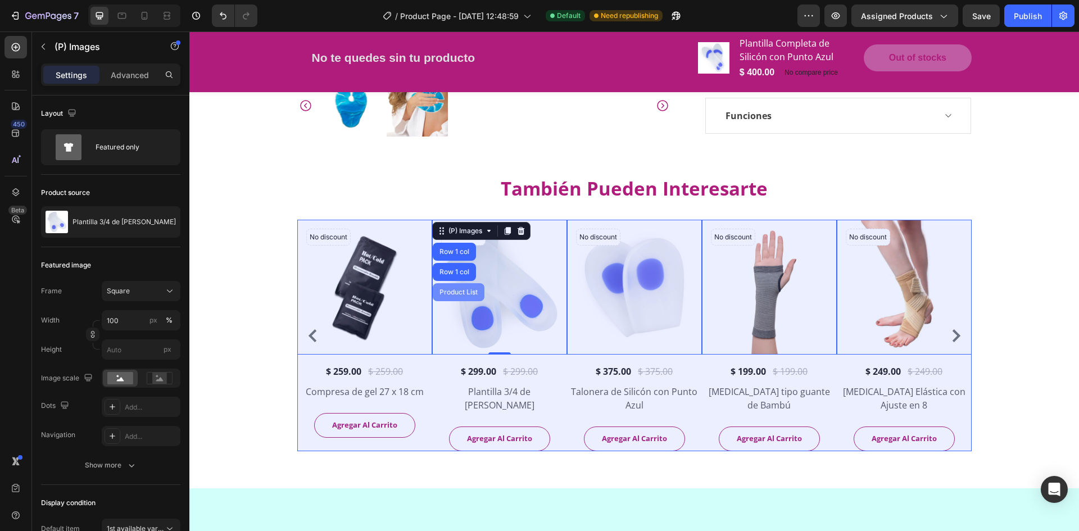
click at [454, 287] on div "Product List" at bounding box center [459, 292] width 52 height 18
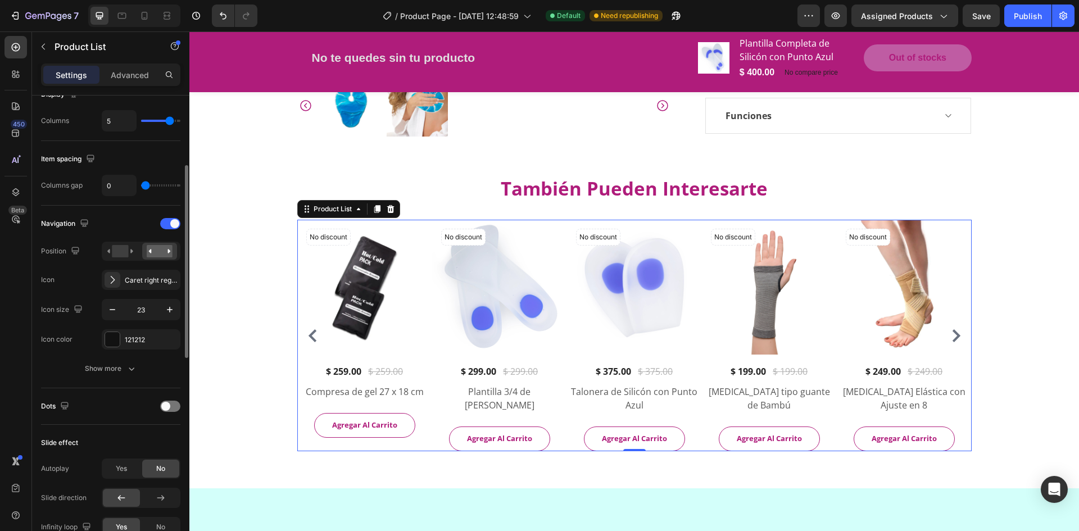
scroll to position [225, 0]
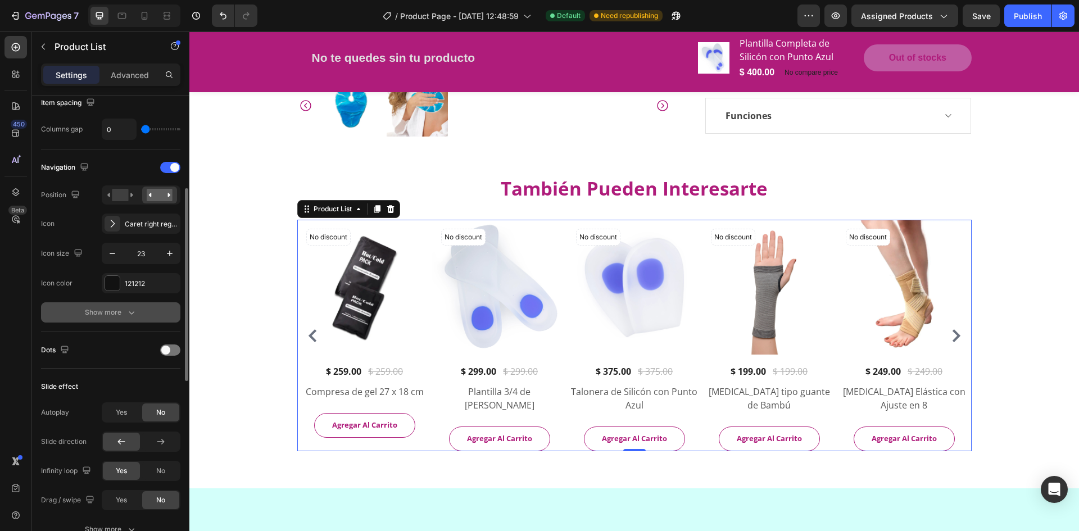
click at [97, 315] on div "Show more" at bounding box center [111, 312] width 52 height 11
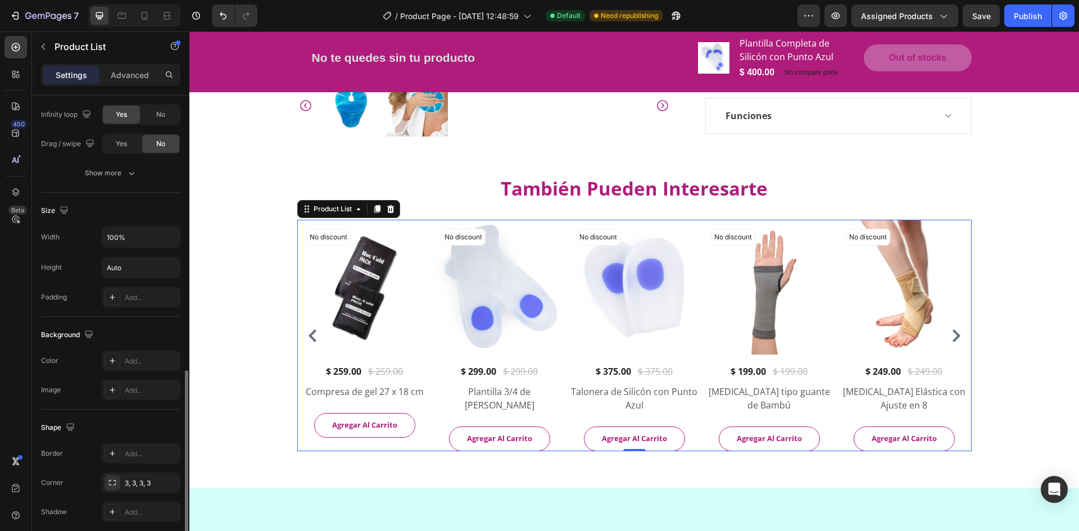
scroll to position [871, 0]
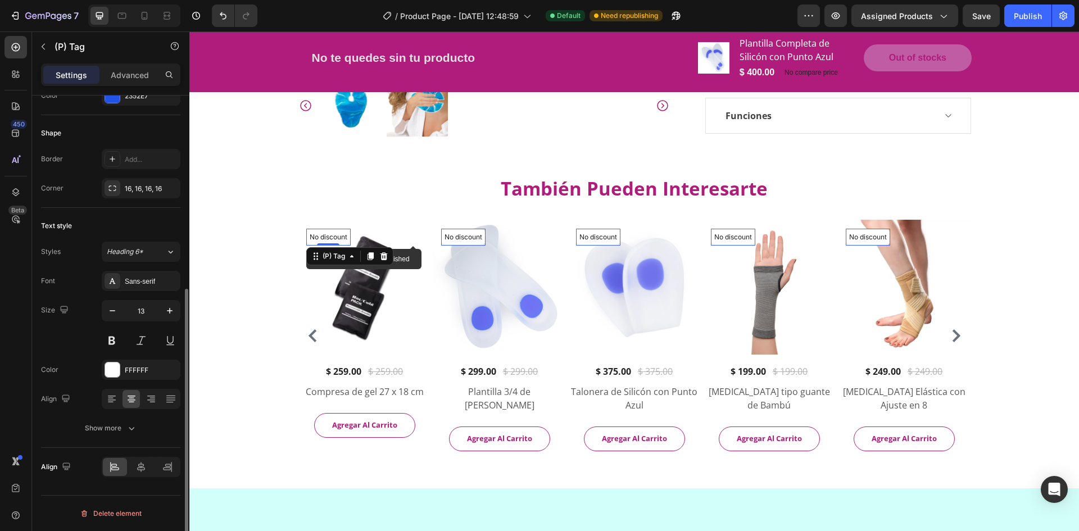
click at [329, 233] on p "No discount" at bounding box center [329, 237] width 38 height 10
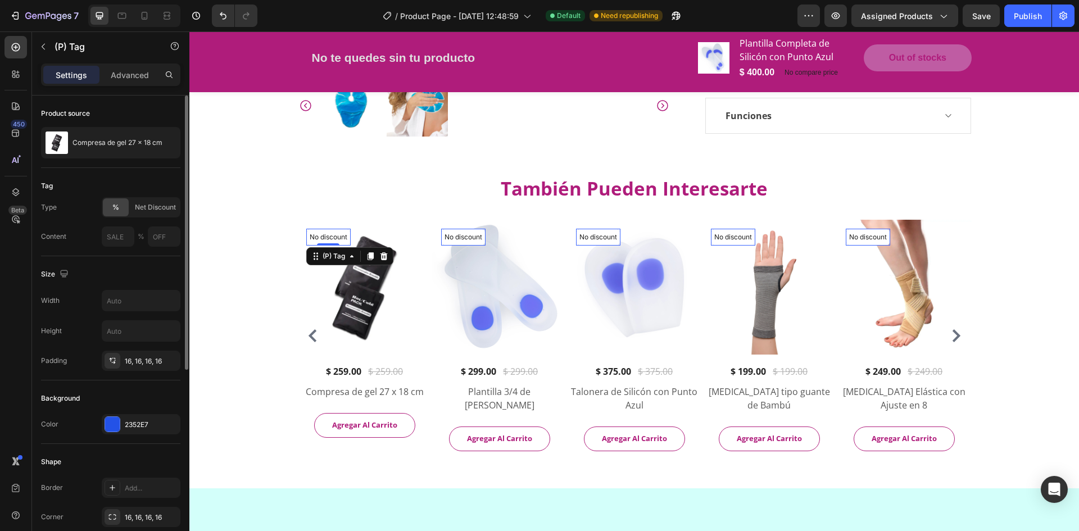
scroll to position [112, 0]
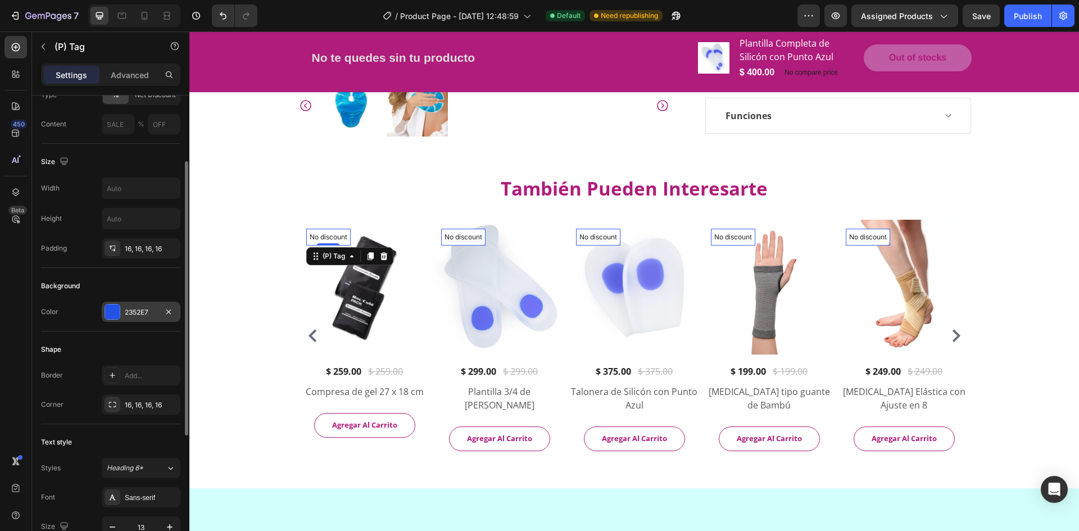
click at [111, 318] on div at bounding box center [112, 312] width 15 height 15
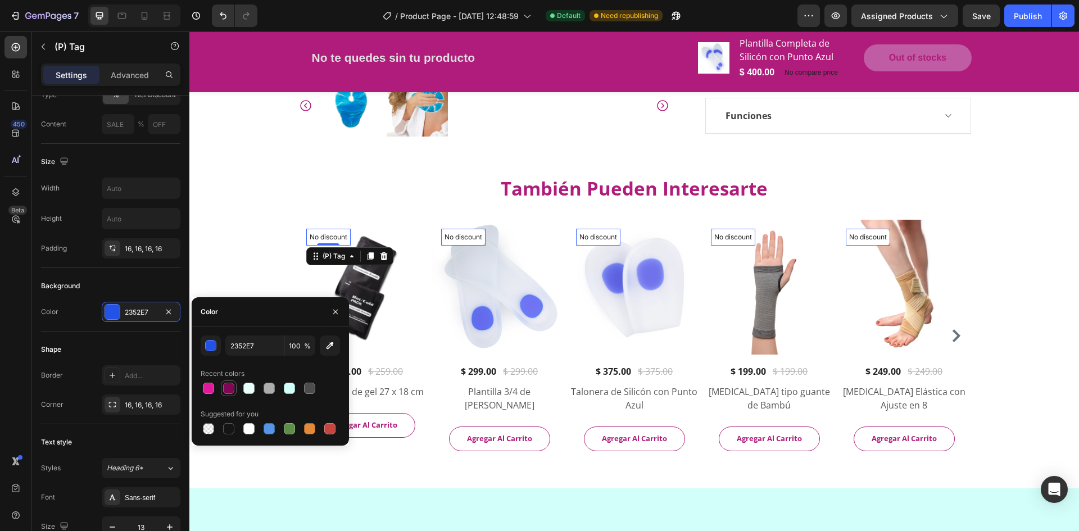
click at [225, 393] on div at bounding box center [228, 388] width 11 height 11
type input "820656"
click at [107, 274] on div "Background Color 820656" at bounding box center [110, 300] width 139 height 64
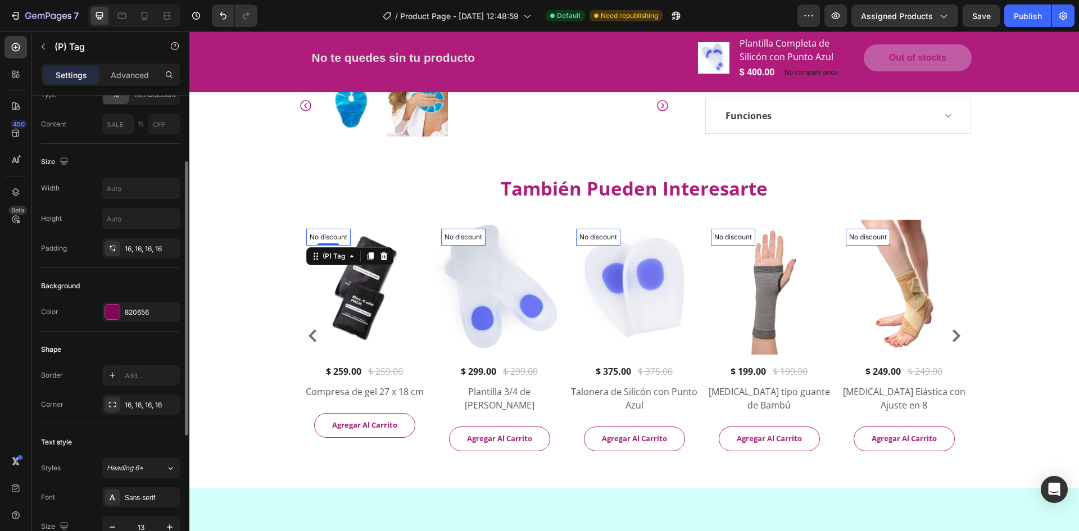
scroll to position [281, 0]
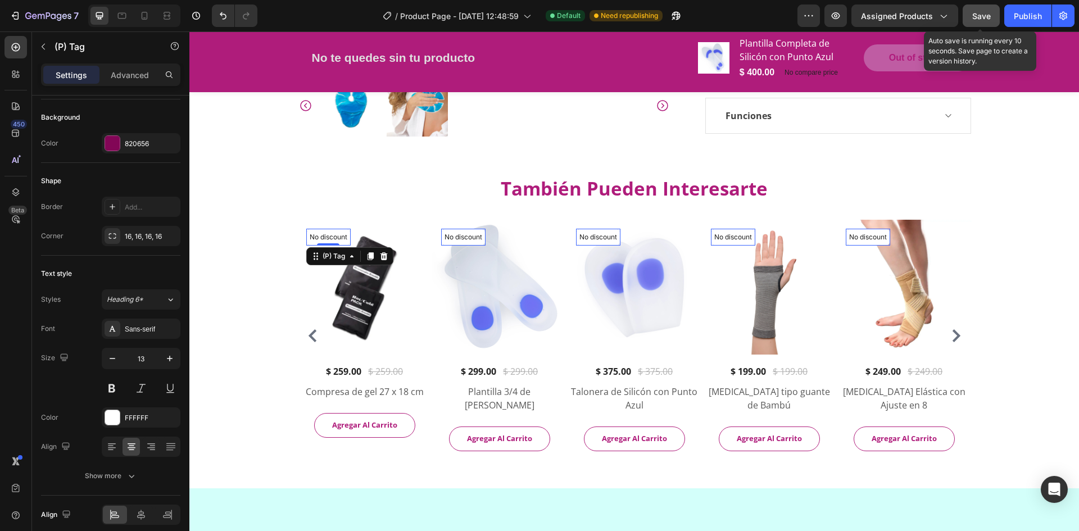
click at [984, 14] on span "Save" at bounding box center [981, 16] width 19 height 10
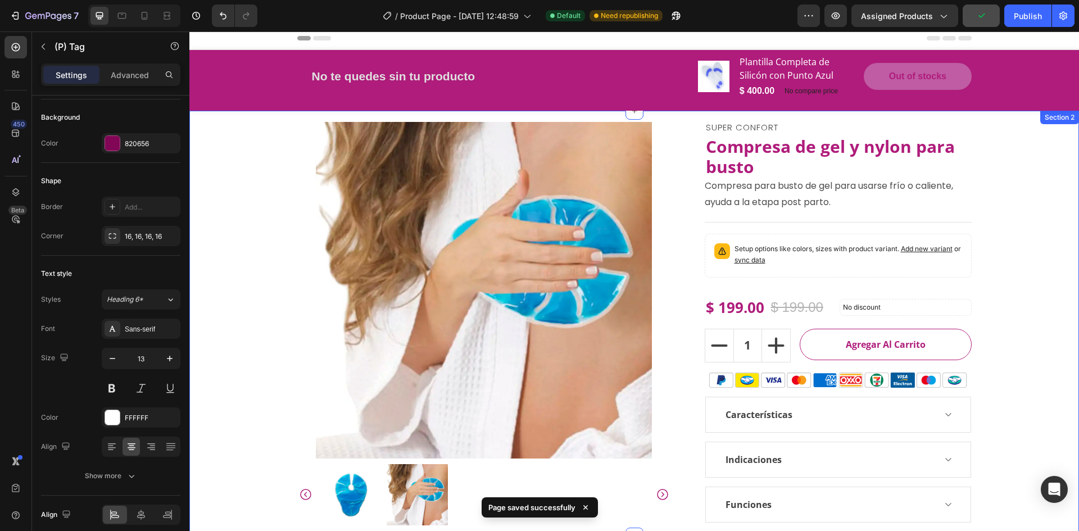
scroll to position [0, 0]
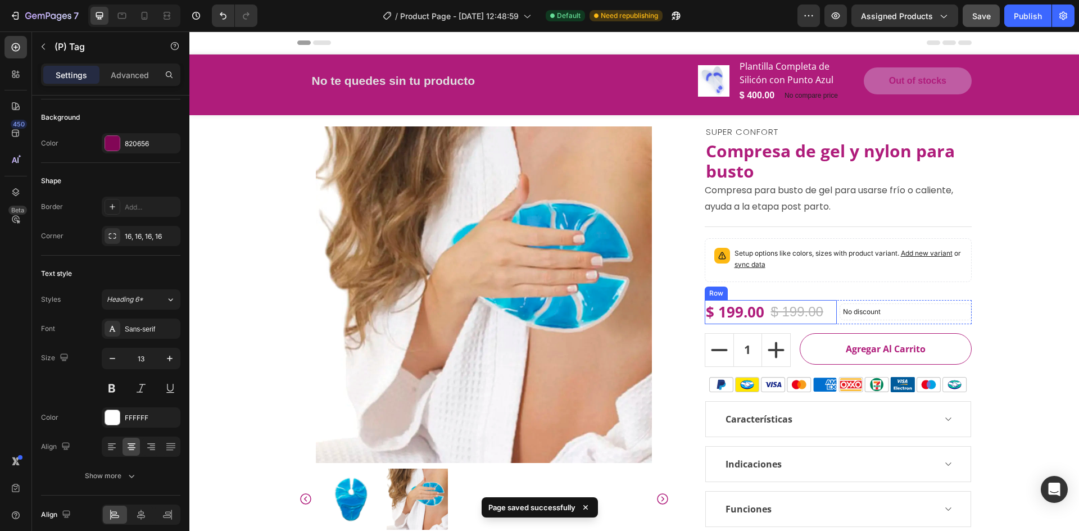
click at [832, 318] on div "$ 199.00 (P) Price (P) Price $ 199.00 (P) Price (P) Price Row" at bounding box center [771, 312] width 132 height 24
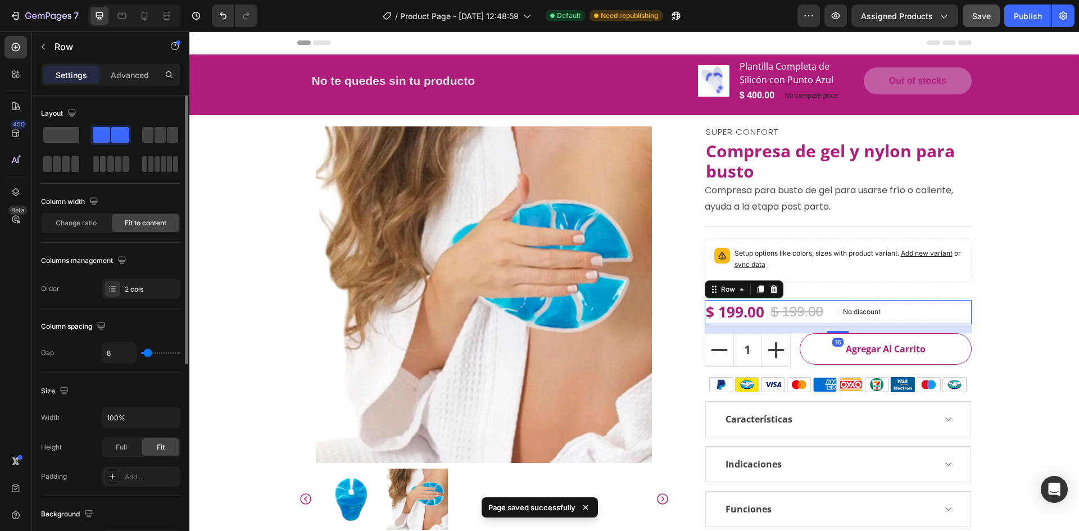
click at [840, 323] on div "No discount Not be displayed when published (P) Tag" at bounding box center [906, 312] width 132 height 24
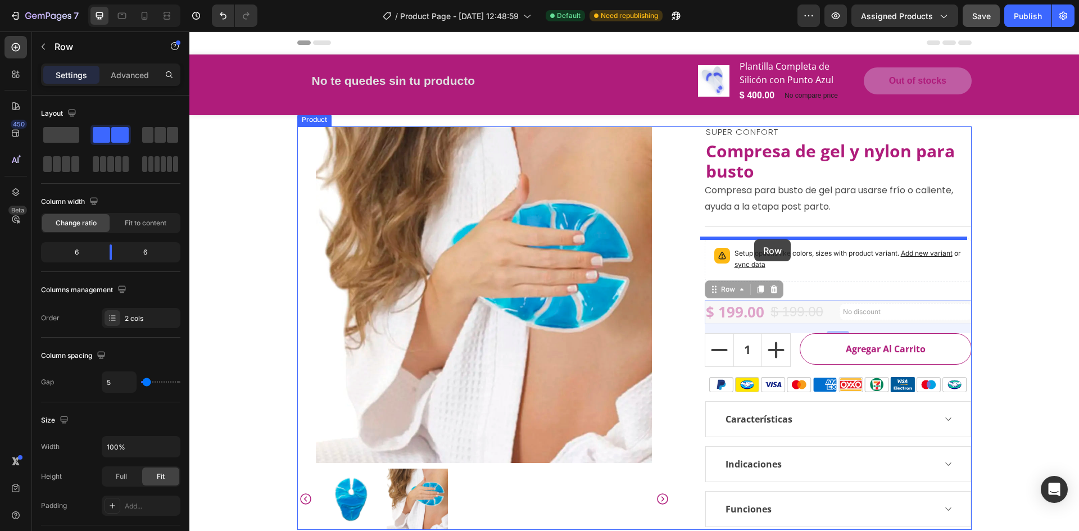
drag, startPoint x: 710, startPoint y: 292, endPoint x: 754, endPoint y: 239, distance: 69.0
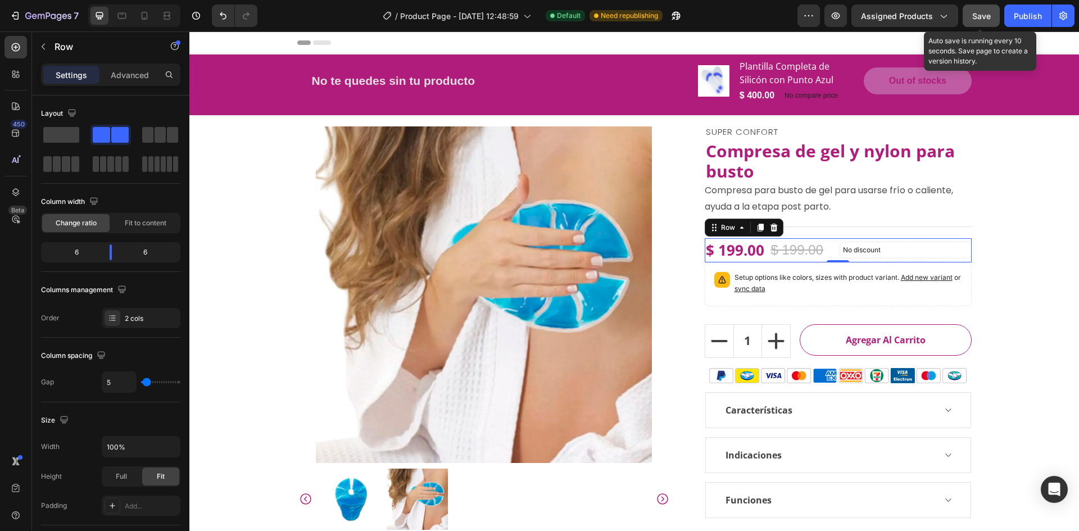
click at [988, 22] on button "Save" at bounding box center [981, 15] width 37 height 22
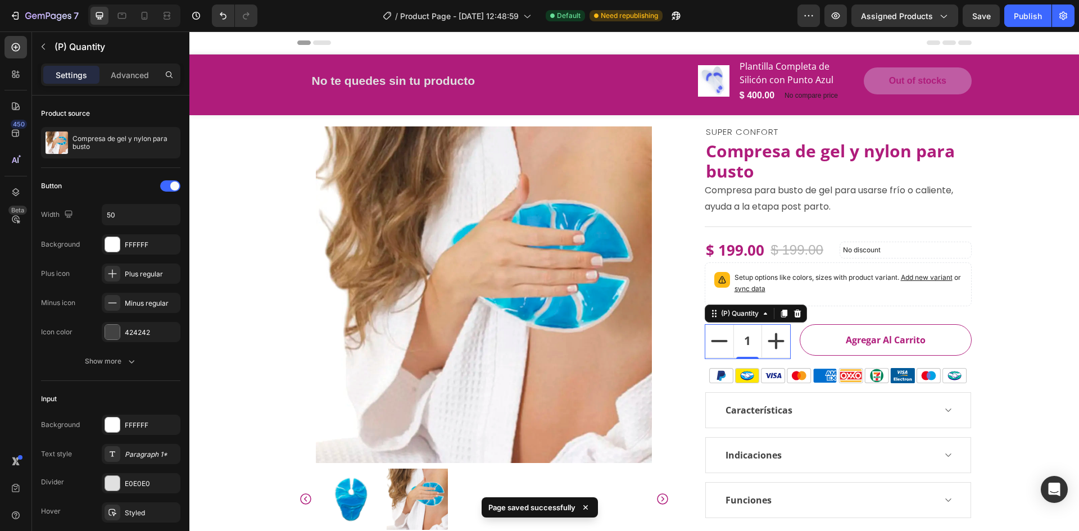
click at [786, 343] on div "1" at bounding box center [748, 341] width 86 height 34
click at [740, 339] on input "1" at bounding box center [747, 341] width 29 height 33
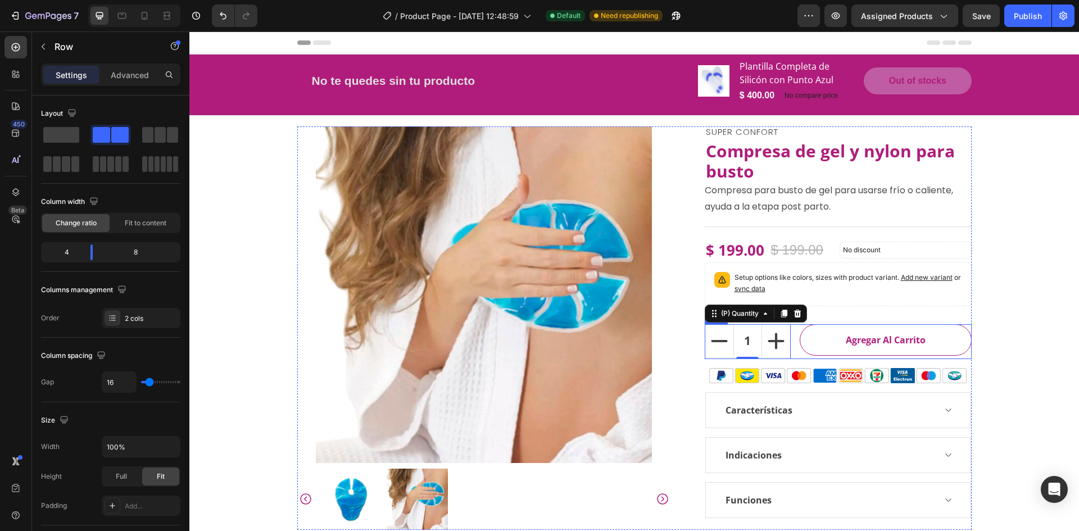
click at [790, 350] on div "1 (P) Quantity 0 Agregar al Carrito (P) Cart Button Row" at bounding box center [838, 341] width 267 height 35
click at [766, 350] on icon "increment" at bounding box center [776, 341] width 28 height 28
type input "2"
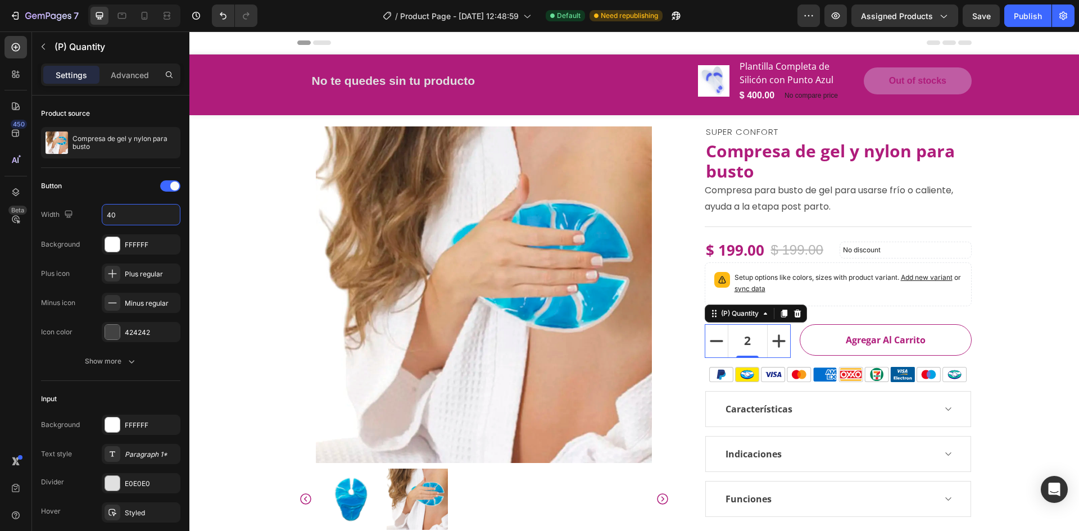
type input "40"
click at [982, 19] on span "Save" at bounding box center [981, 16] width 19 height 10
drag, startPoint x: 115, startPoint y: 21, endPoint x: 121, endPoint y: 19, distance: 6.8
click at [115, 21] on div at bounding box center [122, 16] width 18 height 18
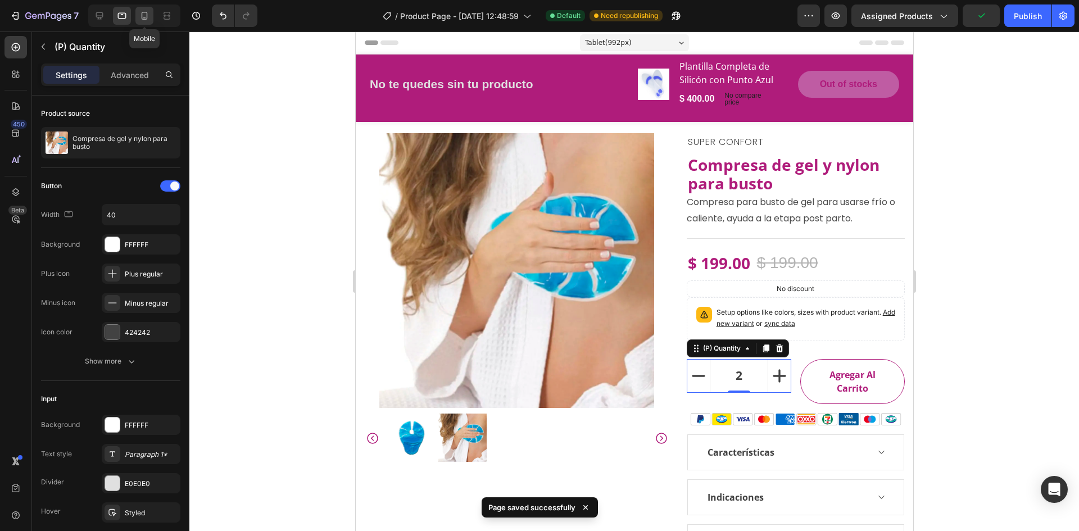
click at [141, 20] on icon at bounding box center [144, 15] width 11 height 11
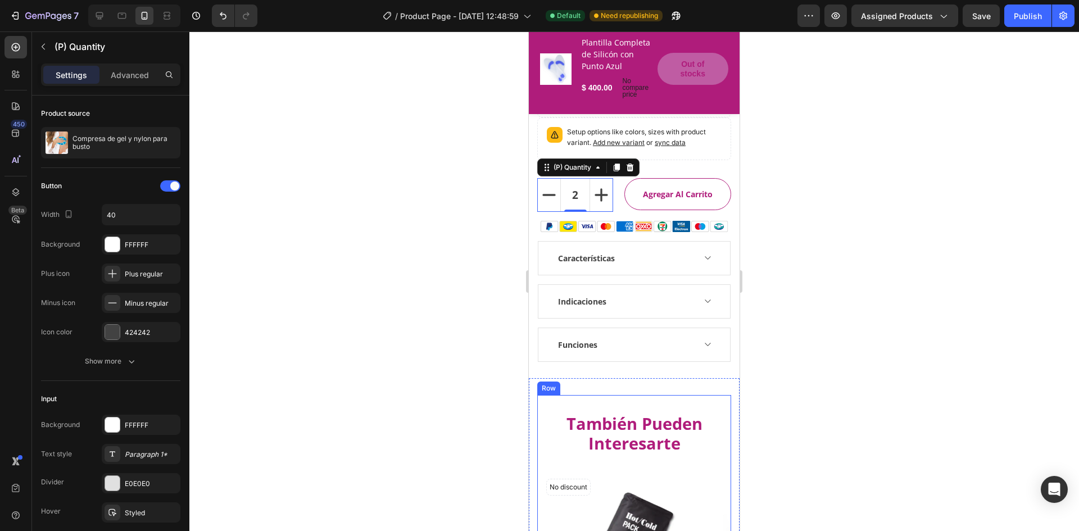
scroll to position [396, 0]
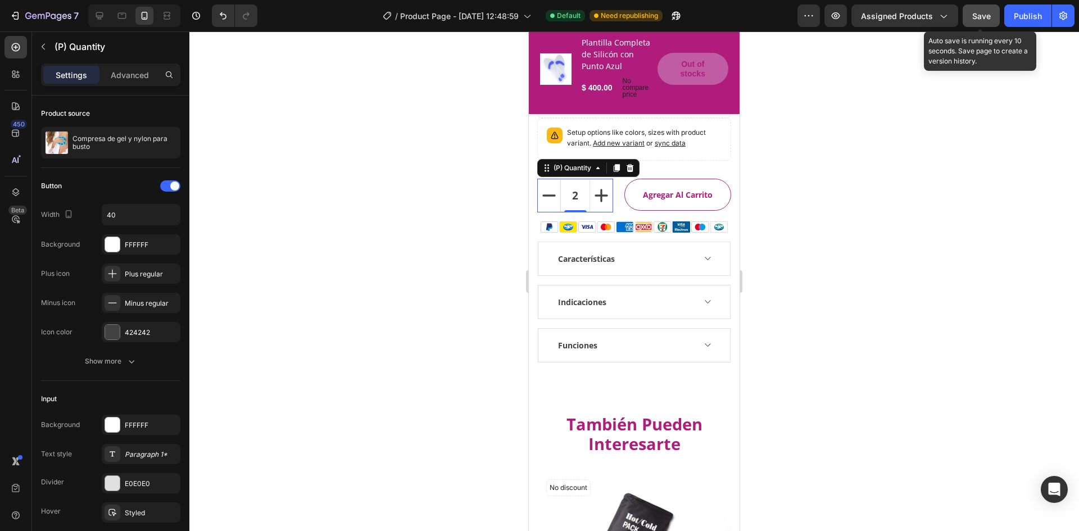
click at [995, 16] on button "Save" at bounding box center [981, 15] width 37 height 22
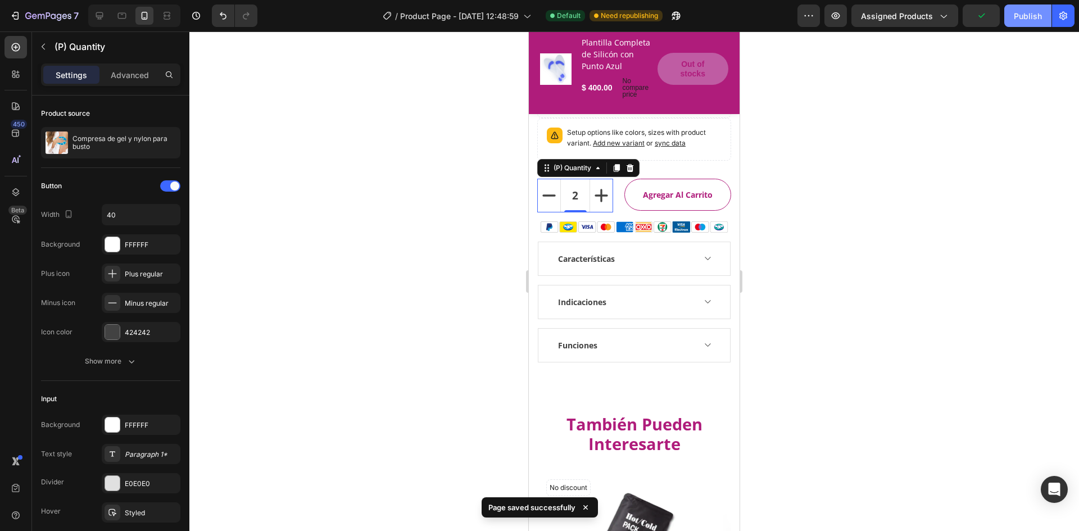
click at [1024, 22] on button "Publish" at bounding box center [1027, 15] width 47 height 22
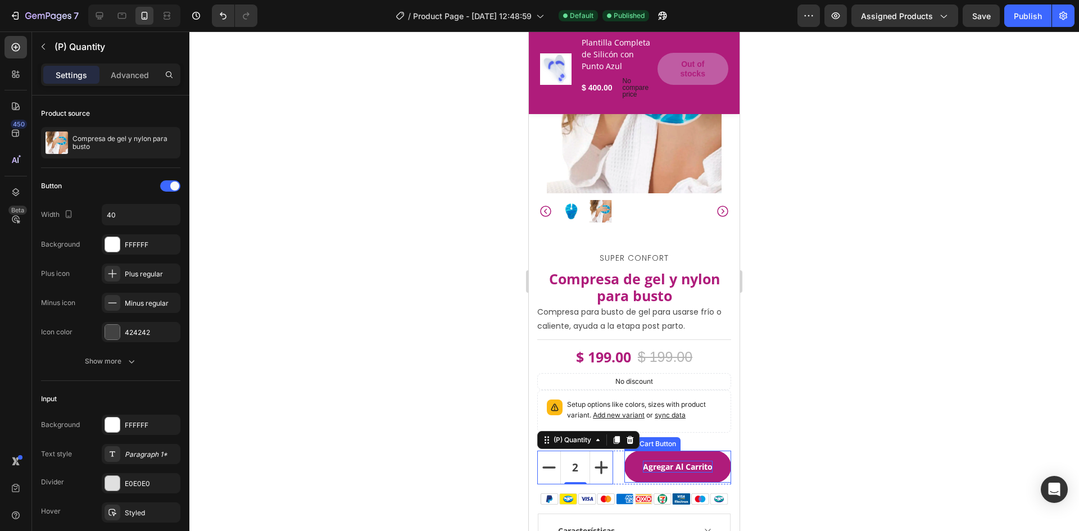
scroll to position [115, 0]
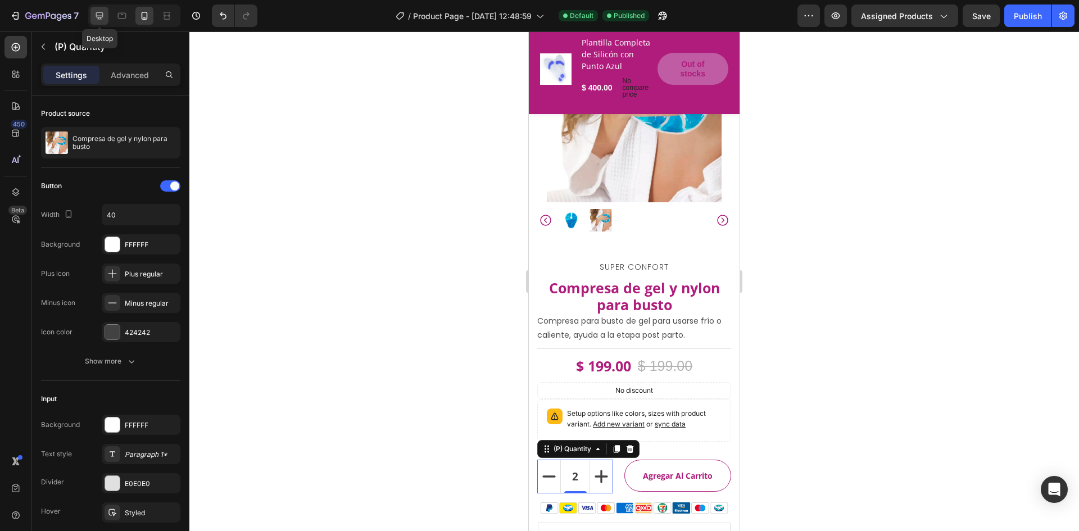
click at [102, 20] on icon at bounding box center [99, 15] width 11 height 11
type input "100%"
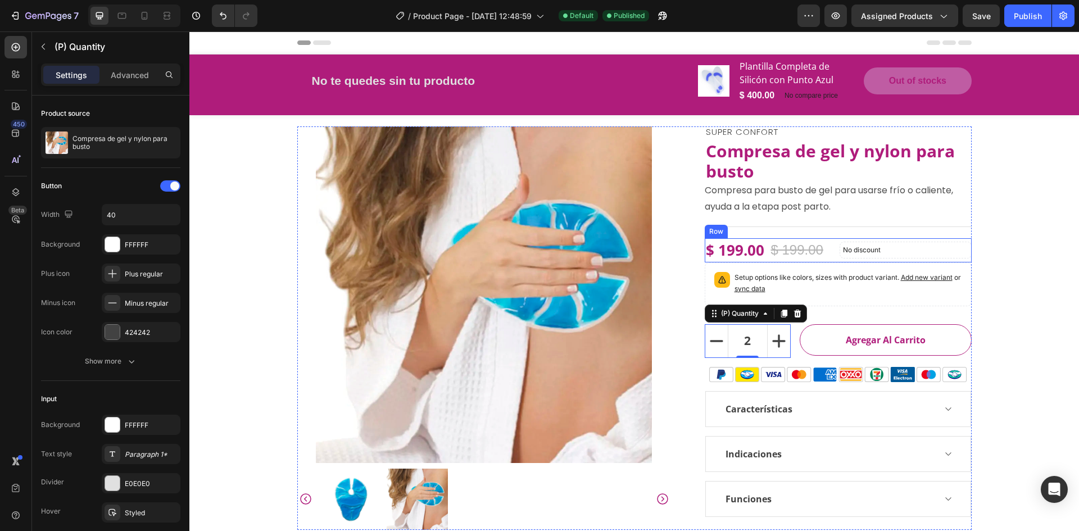
click at [835, 244] on div "$ 199.00 (P) Price (P) Price $ 199.00 (P) Price (P) Price Row No discount Not b…" at bounding box center [838, 250] width 267 height 24
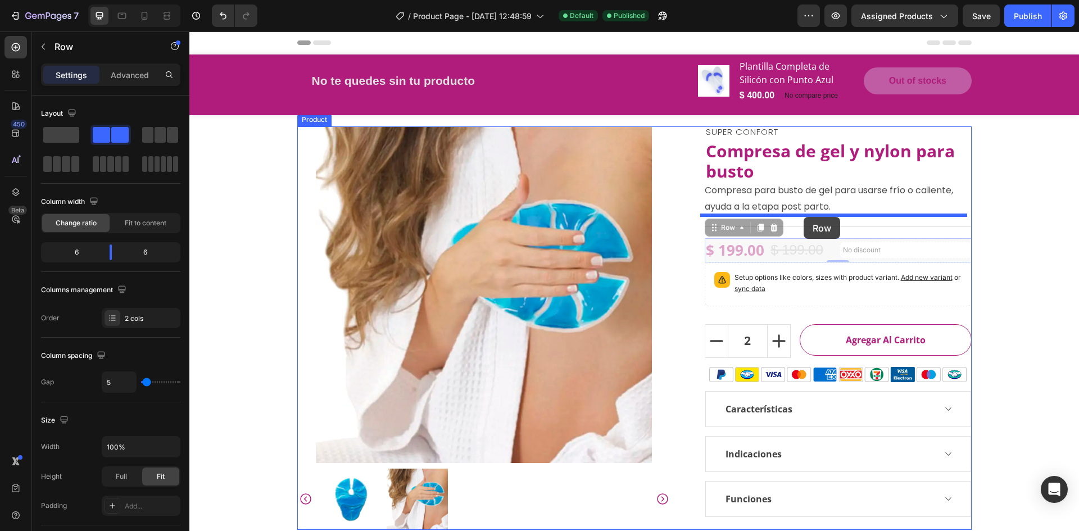
drag, startPoint x: 707, startPoint y: 227, endPoint x: 804, endPoint y: 217, distance: 97.1
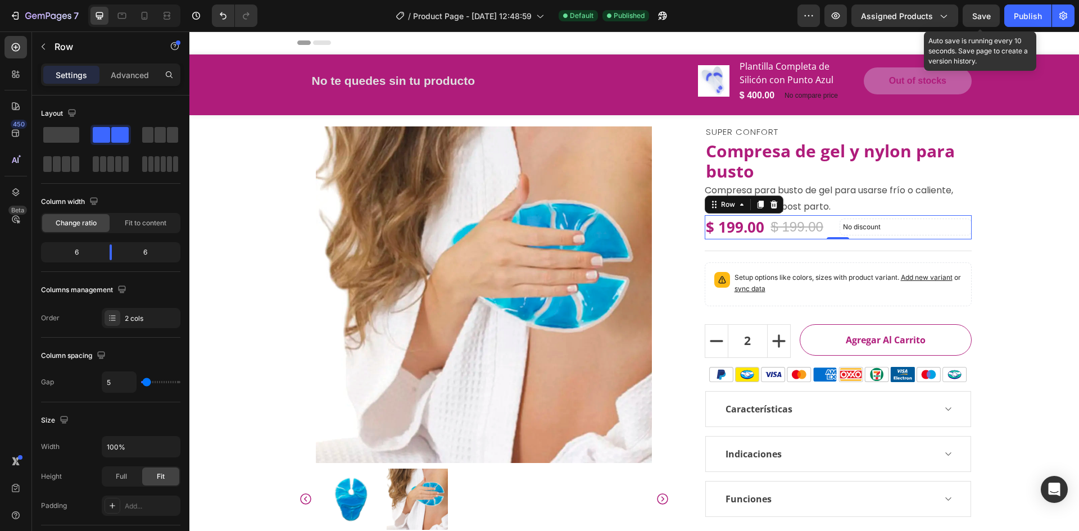
click at [976, 16] on span "Save" at bounding box center [981, 16] width 19 height 10
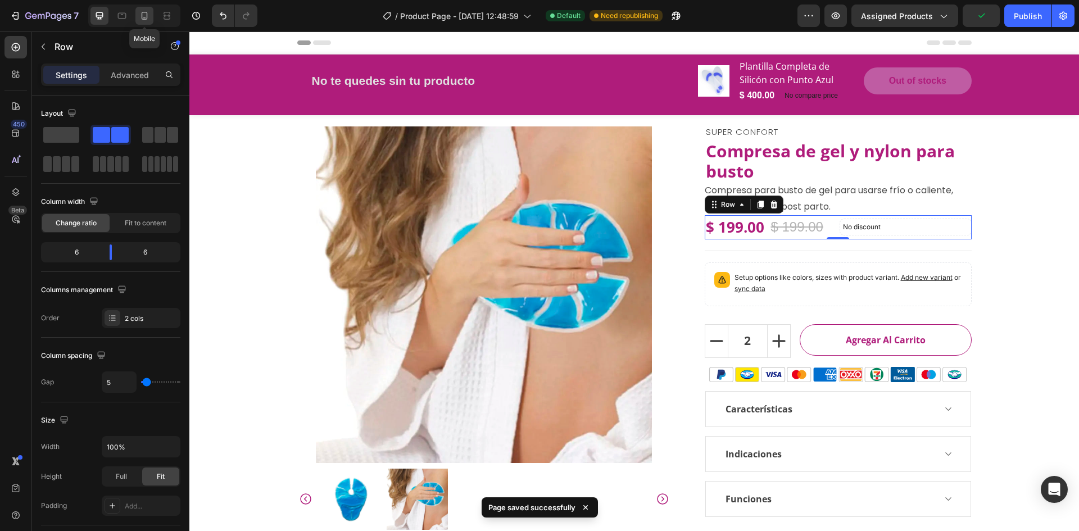
click at [147, 17] on icon at bounding box center [145, 16] width 6 height 8
type input "0"
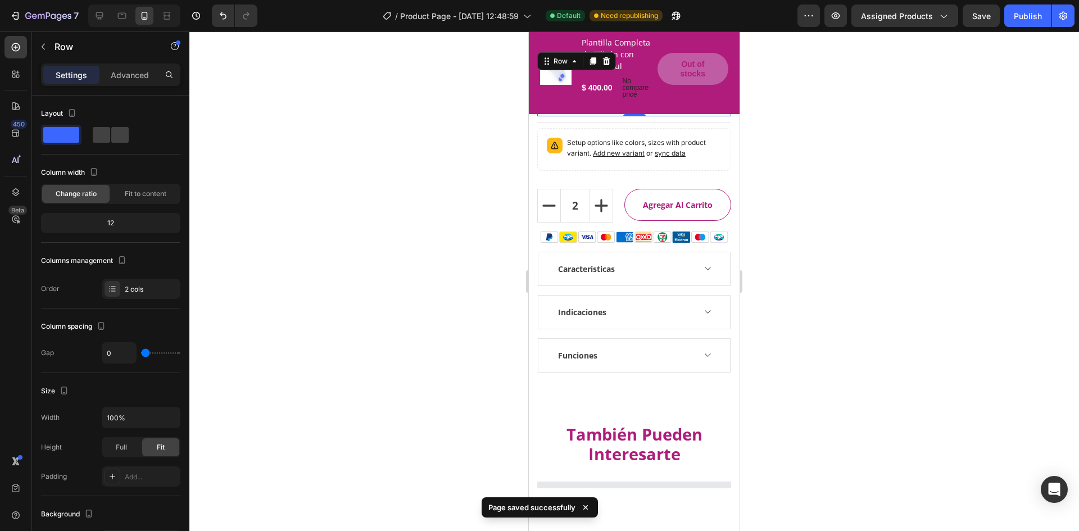
scroll to position [391, 0]
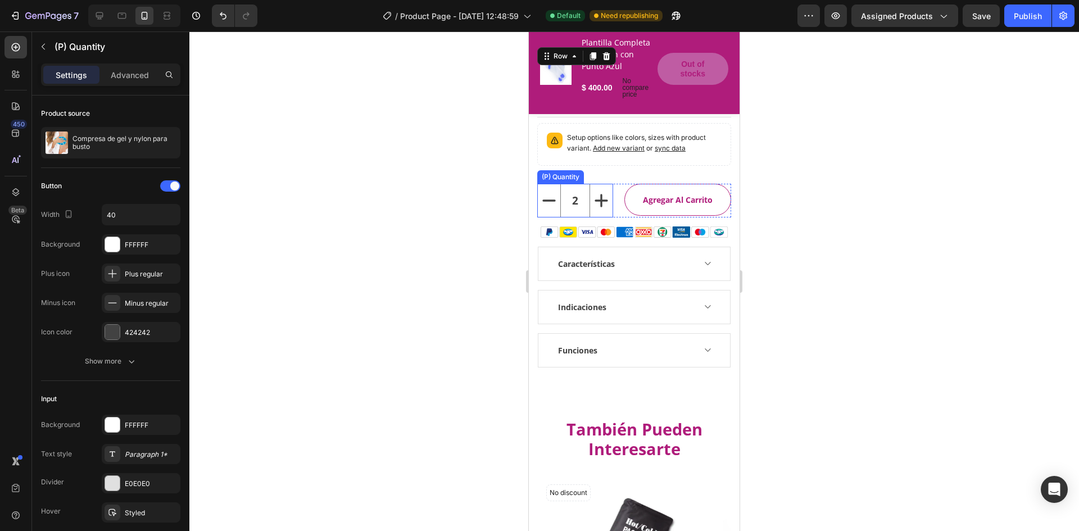
click at [586, 216] on input "2" at bounding box center [575, 200] width 30 height 33
click at [608, 208] on icon "increment" at bounding box center [601, 200] width 22 height 22
click at [556, 212] on icon "decrement" at bounding box center [549, 200] width 22 height 22
type input "1"
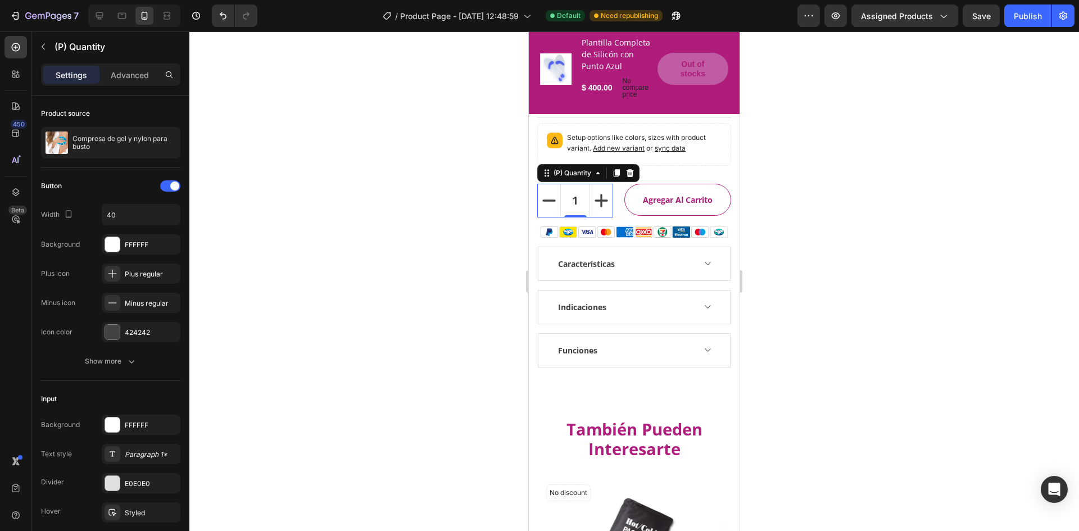
click at [516, 185] on div at bounding box center [634, 281] width 890 height 500
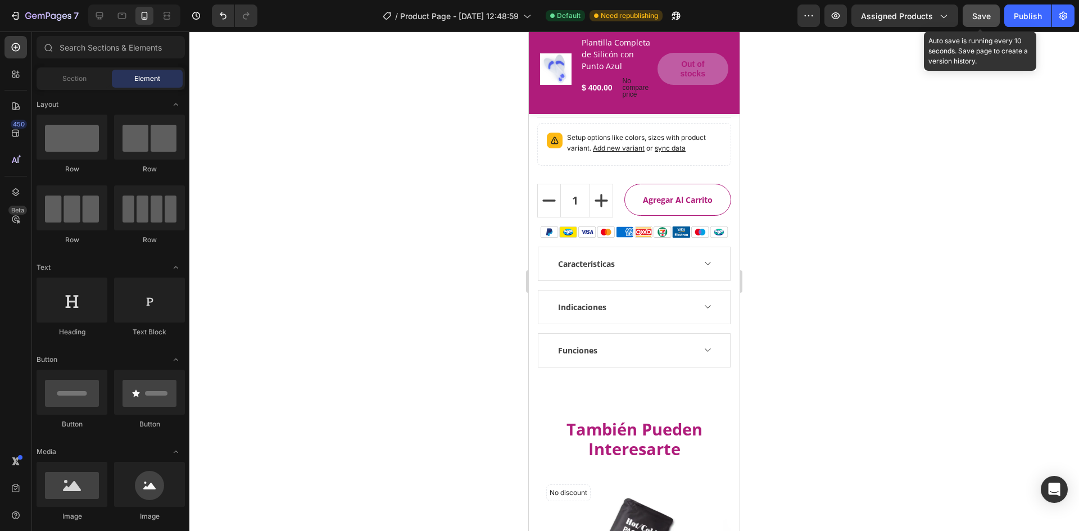
click at [987, 18] on span "Save" at bounding box center [981, 16] width 19 height 10
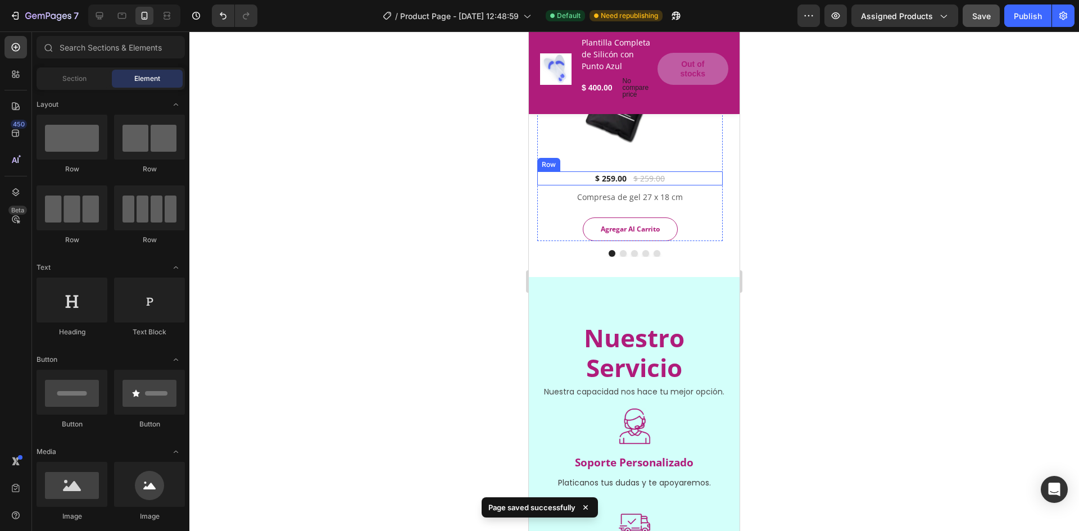
scroll to position [897, 0]
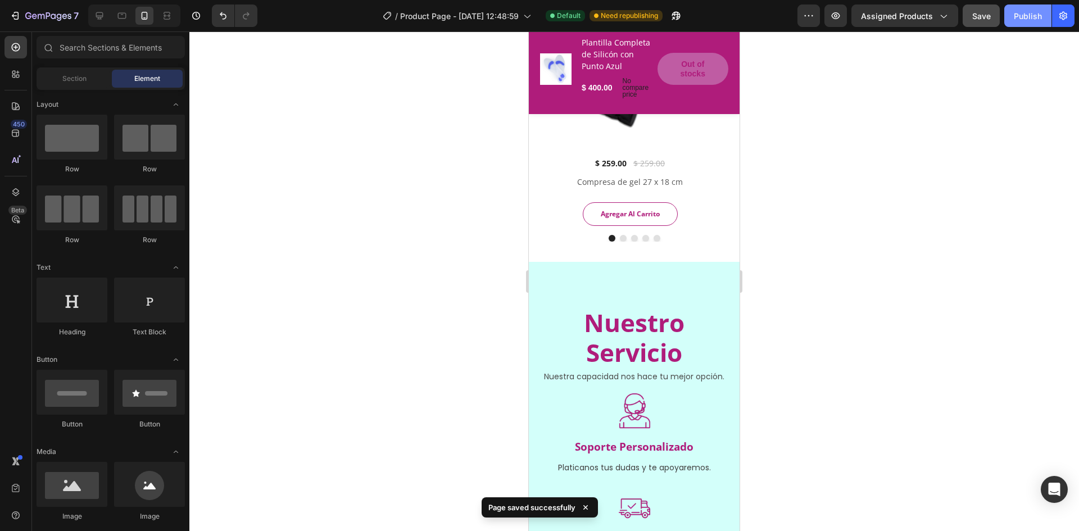
click at [1021, 22] on button "Publish" at bounding box center [1027, 15] width 47 height 22
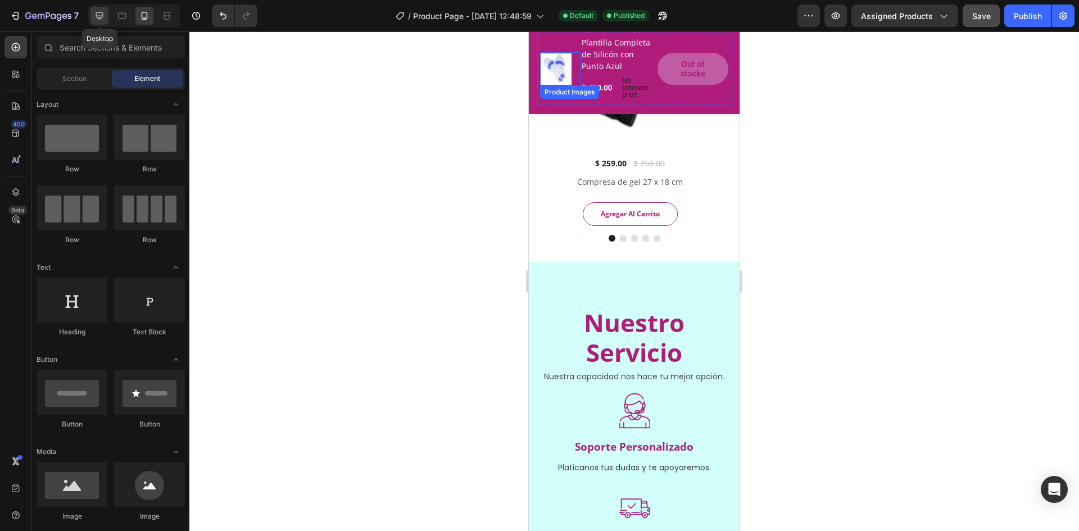
drag, startPoint x: 97, startPoint y: 15, endPoint x: 534, endPoint y: 123, distance: 449.7
click at [97, 15] on icon at bounding box center [99, 15] width 11 height 11
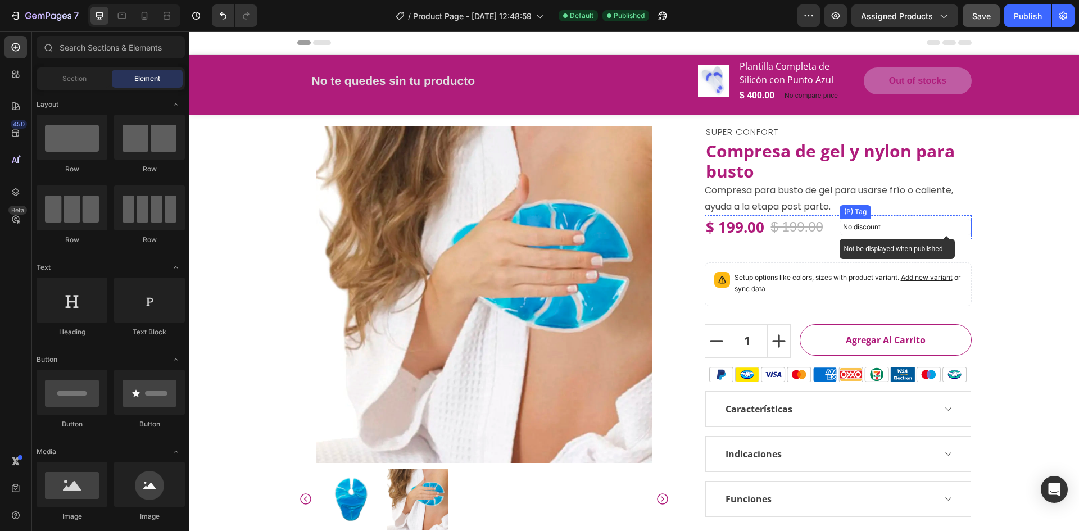
click at [925, 220] on div "No discount" at bounding box center [905, 227] width 131 height 16
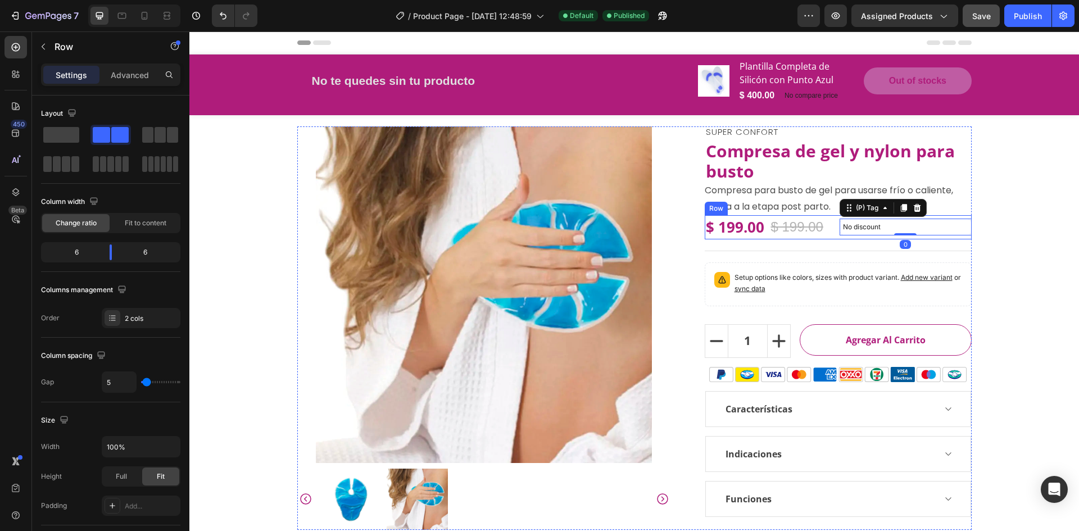
click at [832, 237] on div "$ 199.00 (P) Price (P) Price $ 199.00 (P) Price (P) Price Row No discount Not b…" at bounding box center [838, 227] width 267 height 24
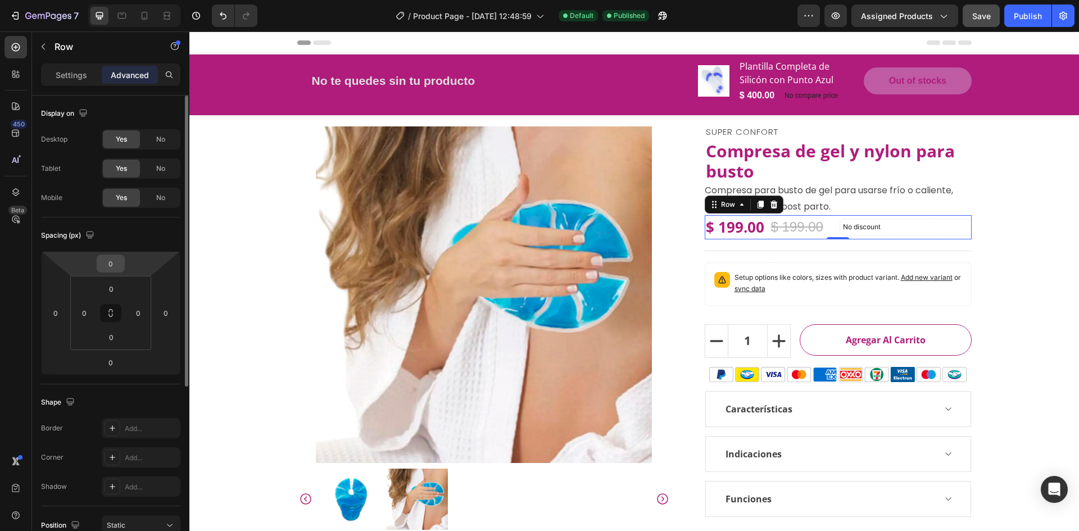
click at [103, 263] on input "0" at bounding box center [110, 263] width 22 height 17
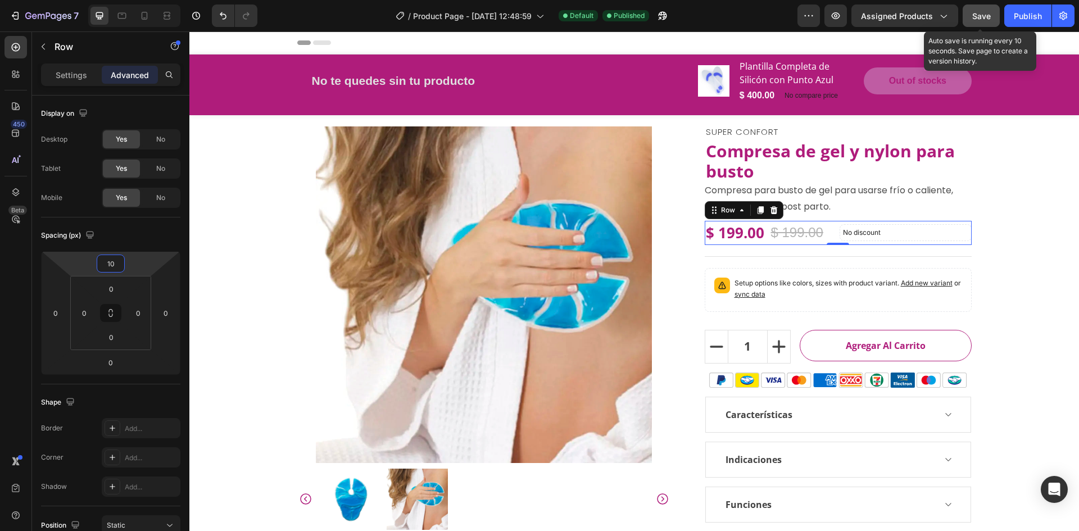
type input "10"
click at [985, 15] on span "Save" at bounding box center [981, 16] width 19 height 10
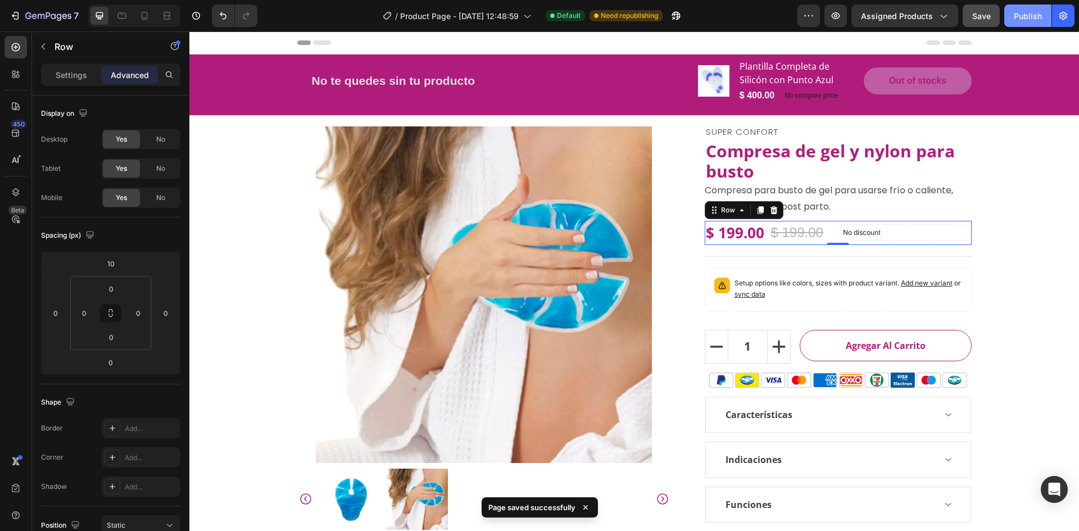
click at [1027, 15] on div "Publish" at bounding box center [1028, 16] width 28 height 12
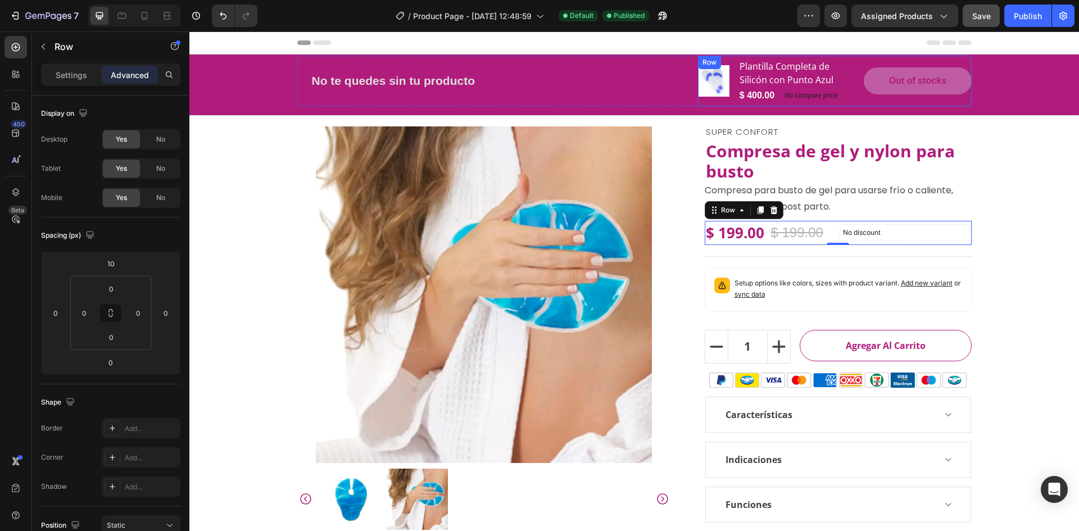
click at [730, 104] on div "Product Images Plantilla Completa de Silicón con Punto Azul (P) Title $ 400.00 …" at bounding box center [835, 81] width 274 height 51
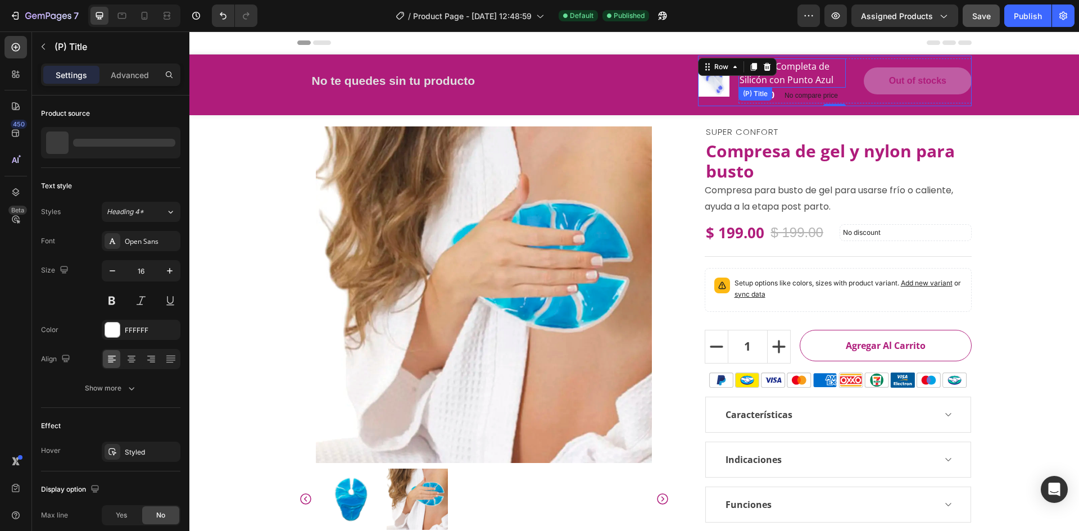
click at [818, 76] on h2 "Plantilla Completa de Silicón con Punto Azul" at bounding box center [792, 72] width 107 height 29
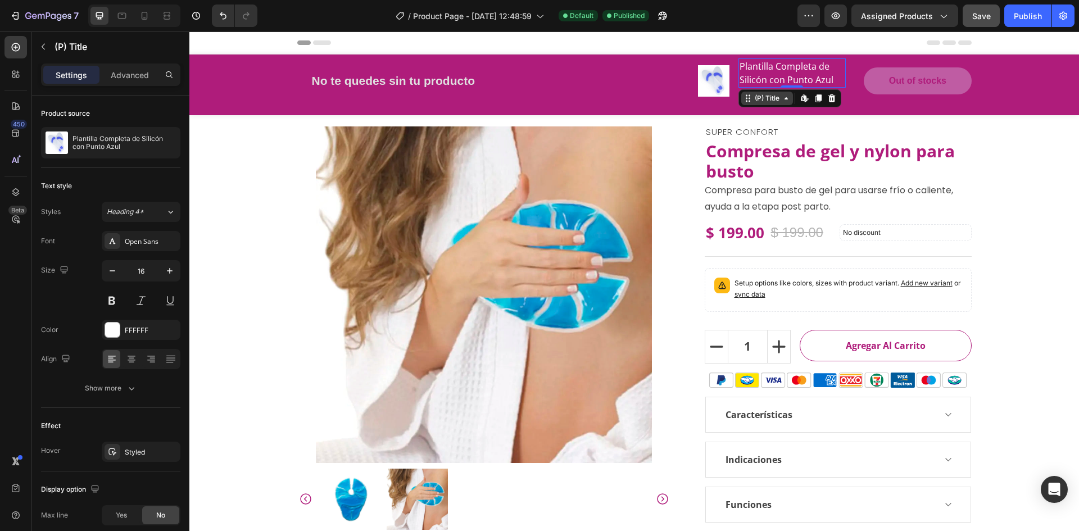
click at [776, 96] on div "(P) Title" at bounding box center [767, 98] width 29 height 10
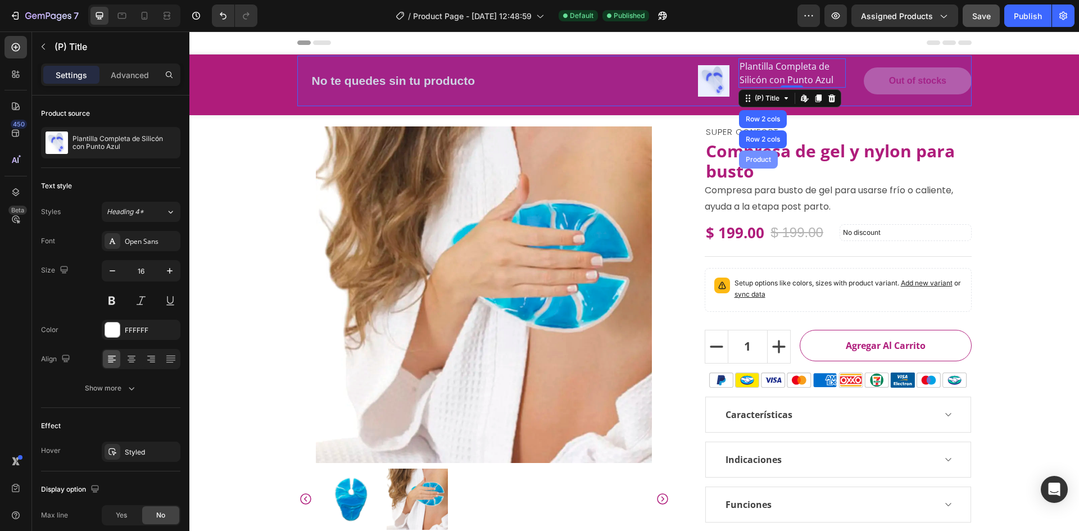
click at [765, 158] on div "Product" at bounding box center [759, 159] width 30 height 7
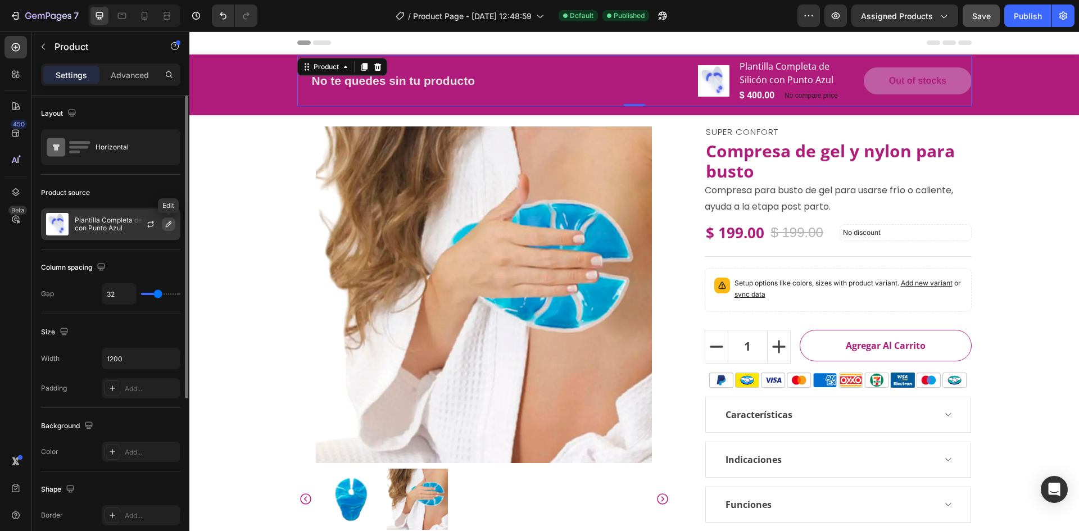
click at [168, 225] on icon "button" at bounding box center [168, 224] width 9 height 9
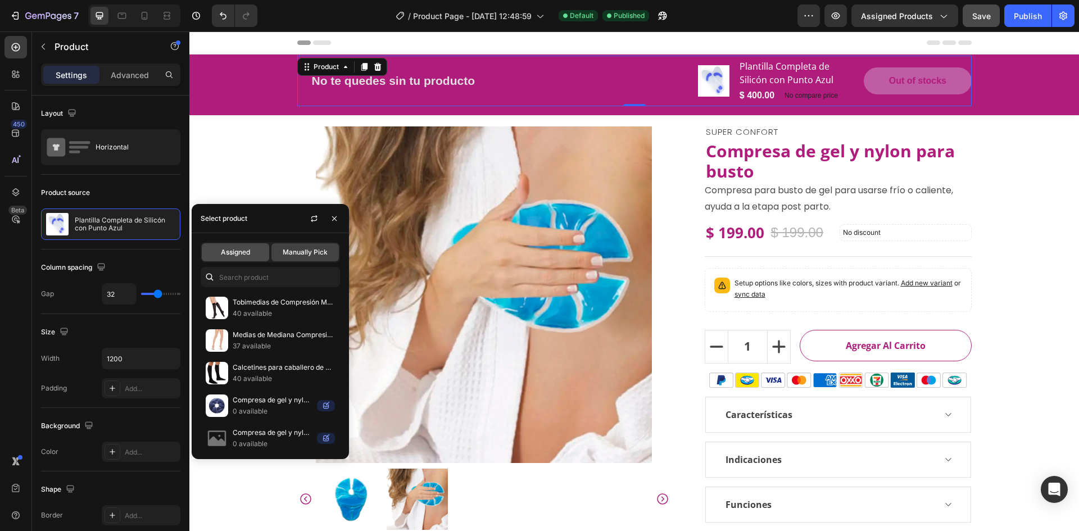
click at [252, 248] on div "Assigned" at bounding box center [235, 252] width 67 height 18
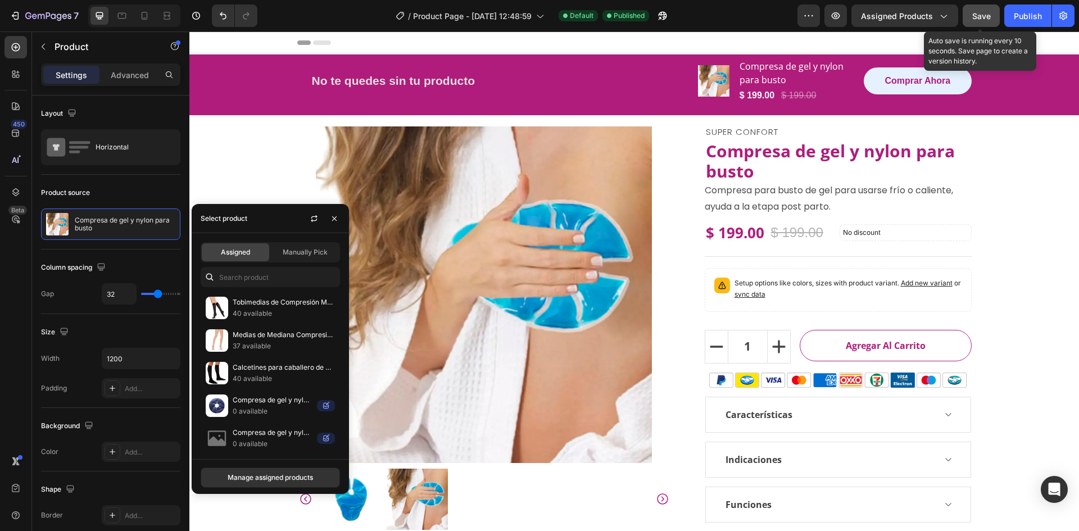
click at [977, 20] on span "Save" at bounding box center [981, 16] width 19 height 10
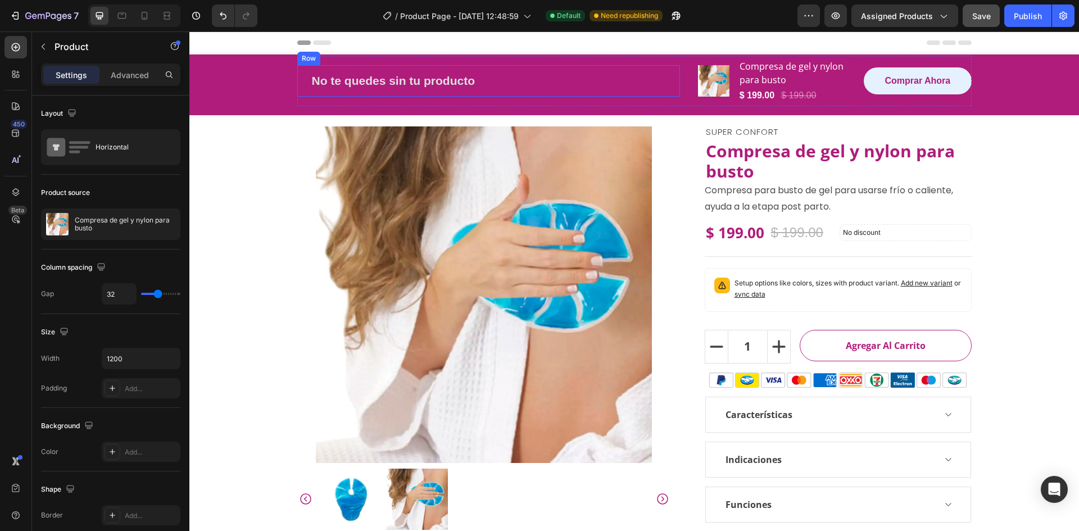
click at [667, 80] on div "No te quedes sin tu producto Button Row" at bounding box center [488, 80] width 383 height 31
click at [686, 75] on div "No te quedes sin tu producto Button Row 0 Product Images Compresa de gel y nylo…" at bounding box center [634, 81] width 674 height 51
type input "27"
type input "19"
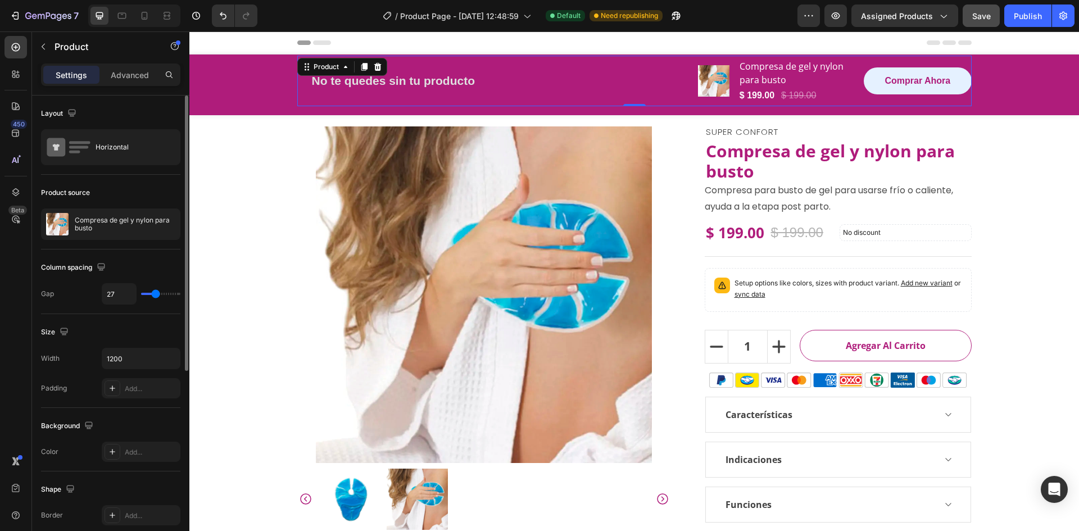
type input "19"
type input "0"
drag, startPoint x: 156, startPoint y: 296, endPoint x: 119, endPoint y: 301, distance: 37.4
type input "0"
click at [141, 295] on input "range" at bounding box center [160, 294] width 39 height 2
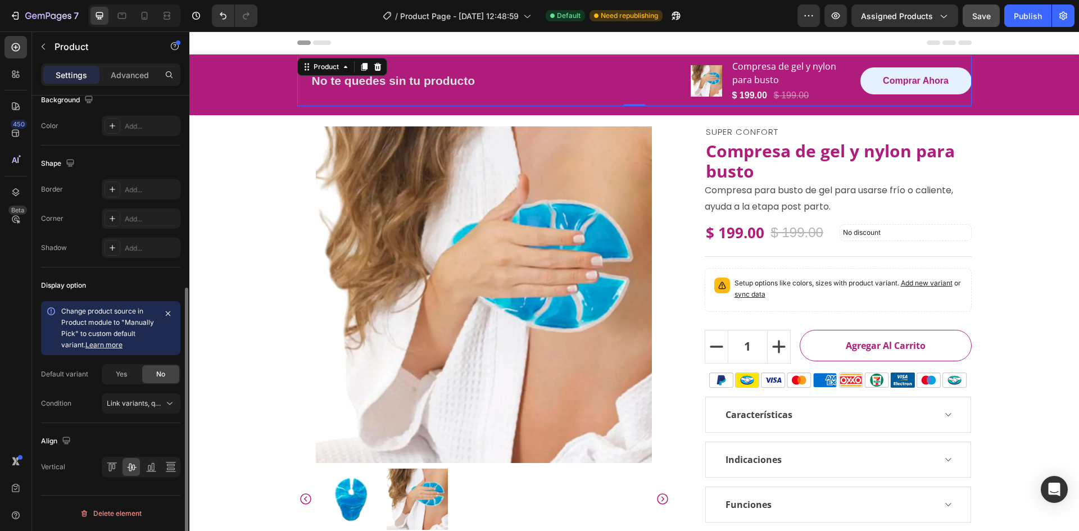
scroll to position [101, 0]
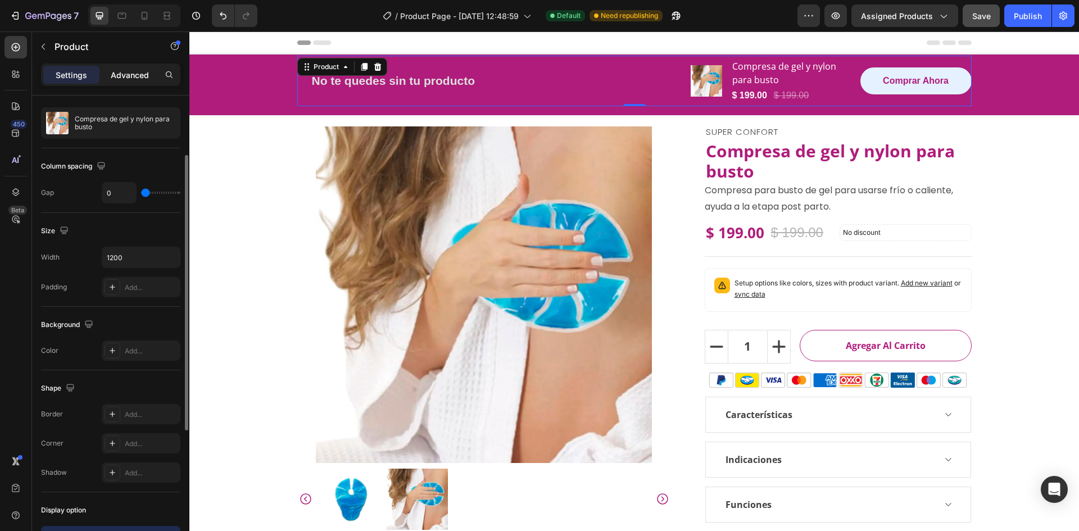
click at [116, 69] on p "Advanced" at bounding box center [130, 75] width 38 height 12
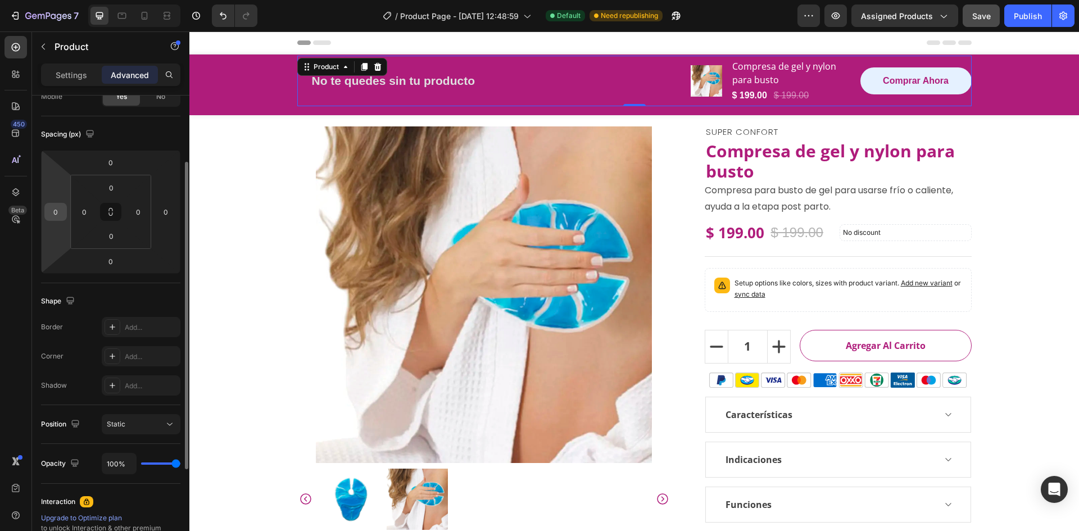
scroll to position [0, 0]
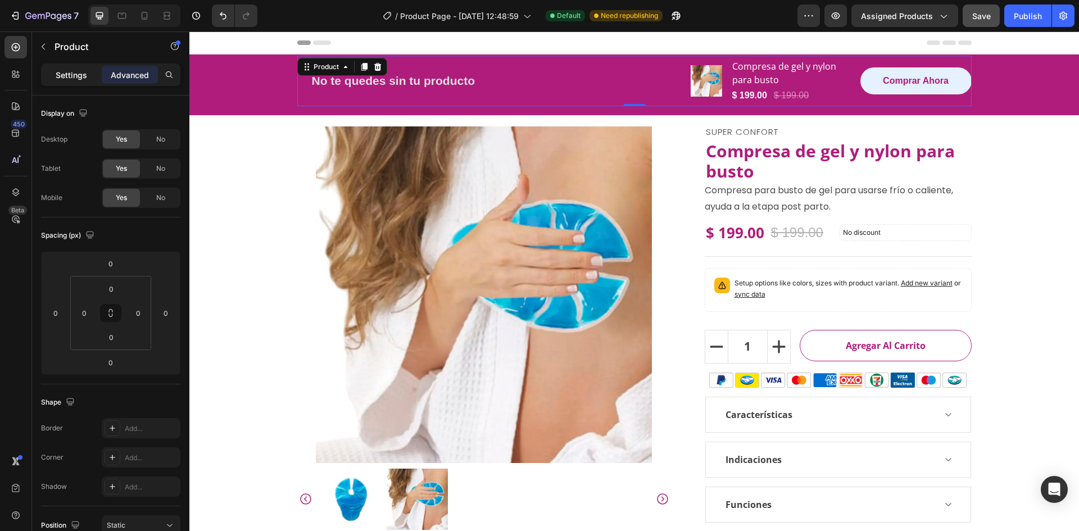
click at [73, 81] on div "Settings" at bounding box center [71, 75] width 56 height 18
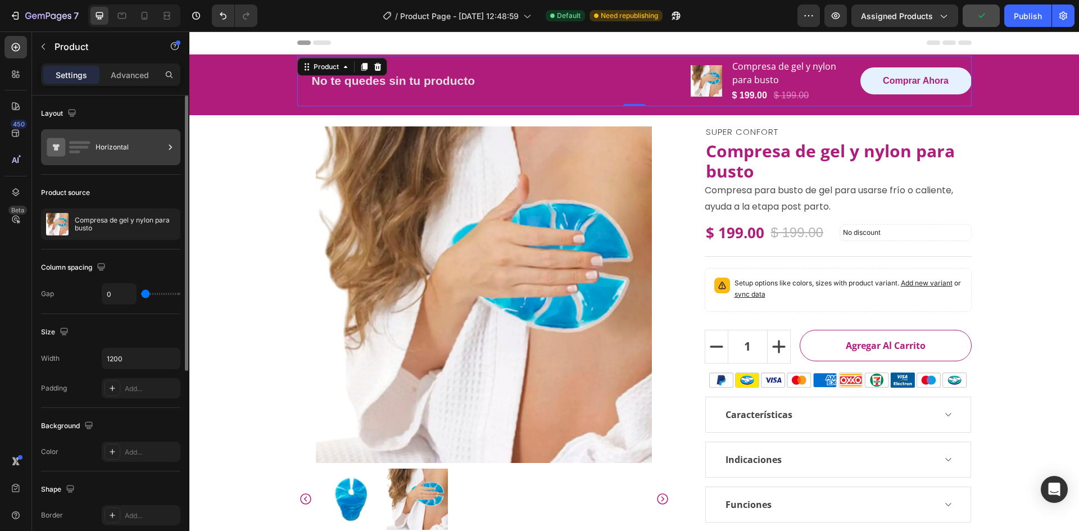
click at [102, 154] on div "Horizontal" at bounding box center [130, 147] width 69 height 26
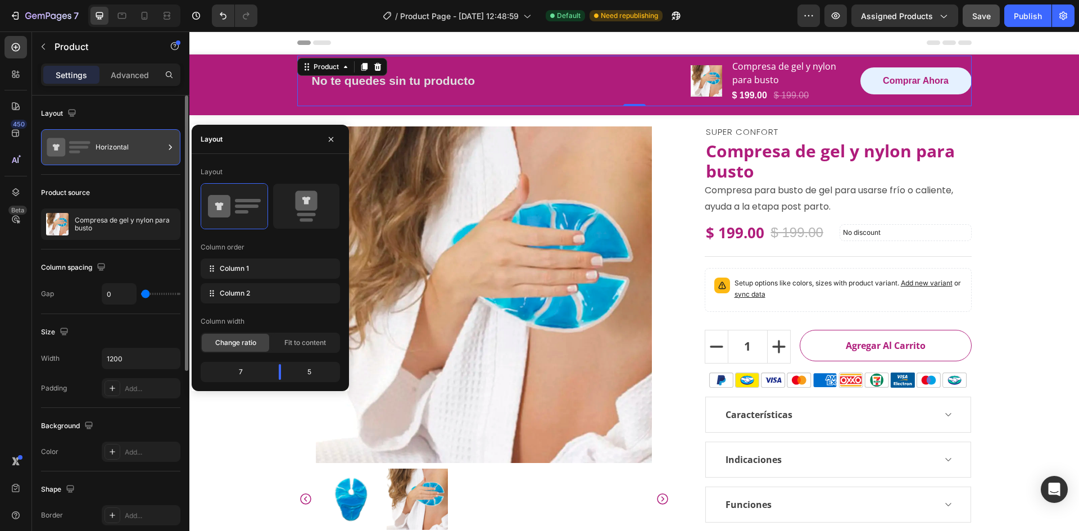
click at [103, 146] on div "Horizontal" at bounding box center [130, 147] width 69 height 26
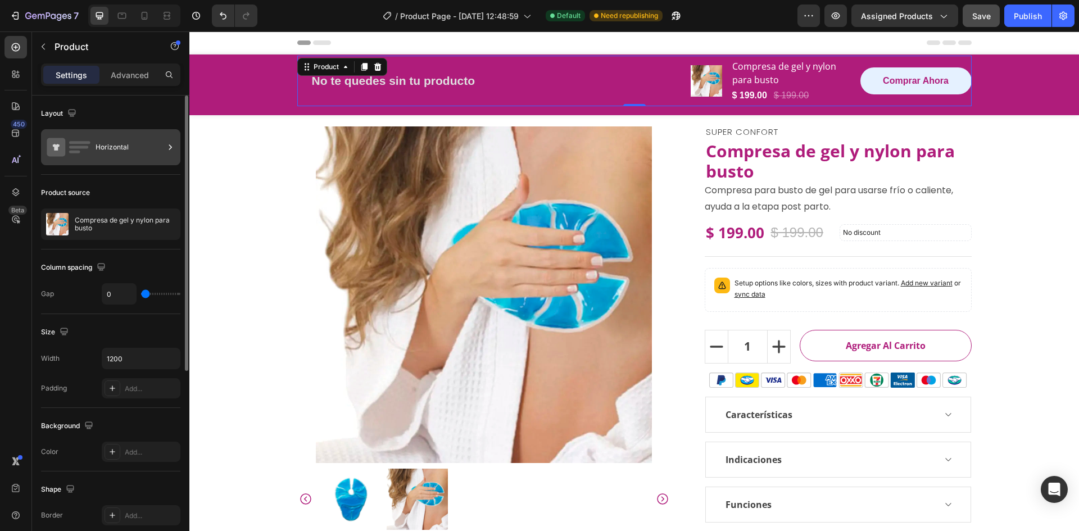
click at [121, 142] on div "Horizontal" at bounding box center [130, 147] width 69 height 26
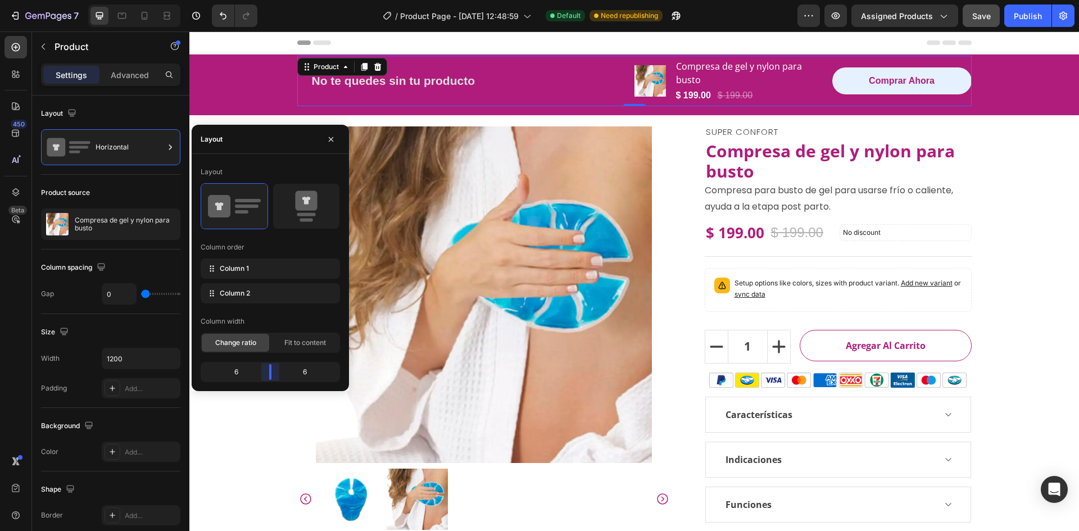
drag, startPoint x: 278, startPoint y: 373, endPoint x: 269, endPoint y: 374, distance: 9.1
click at [269, 0] on body "7 Version history / Product Page - [DATE] 12:48:59 Default Need republishing Pr…" at bounding box center [539, 0] width 1079 height 0
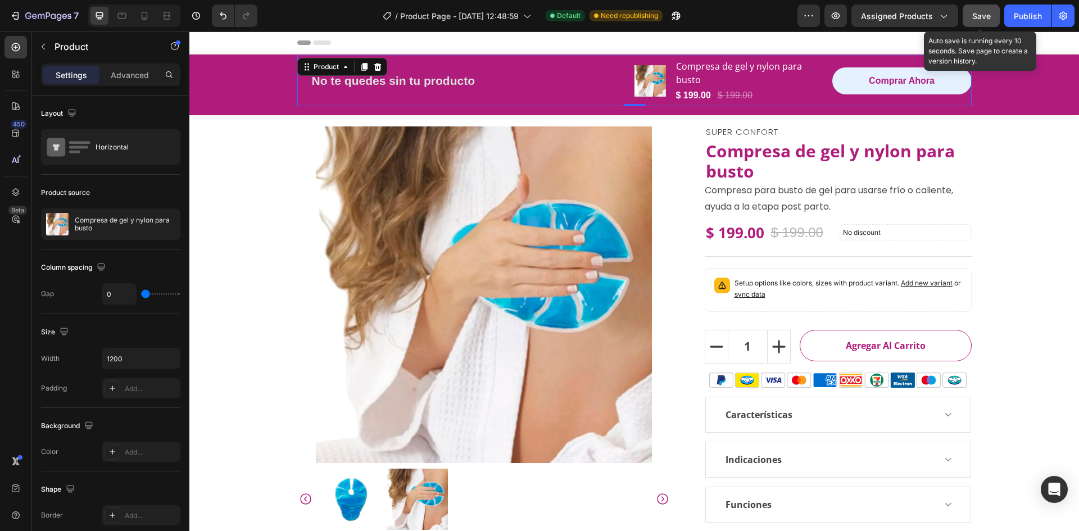
click at [976, 20] on span "Save" at bounding box center [981, 16] width 19 height 10
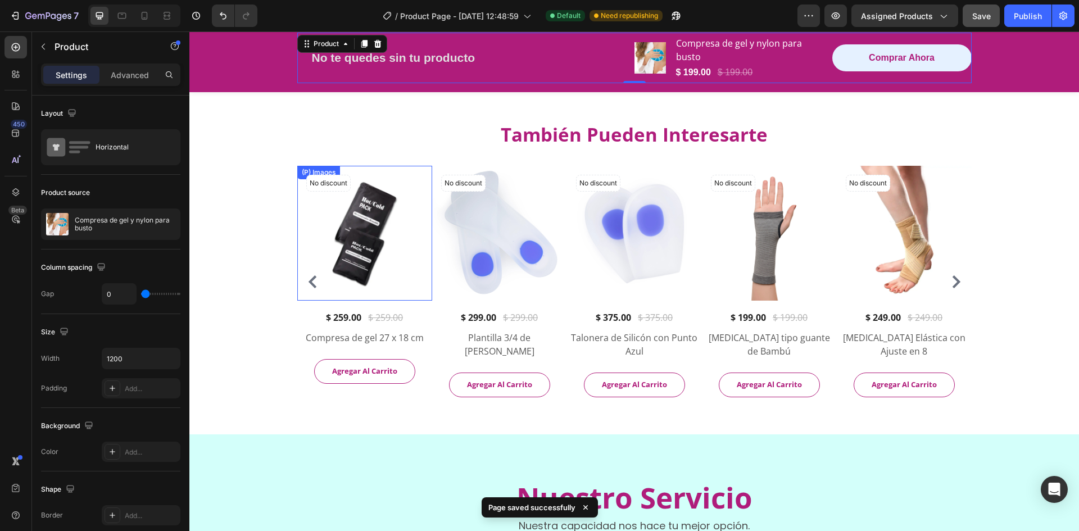
scroll to position [450, 0]
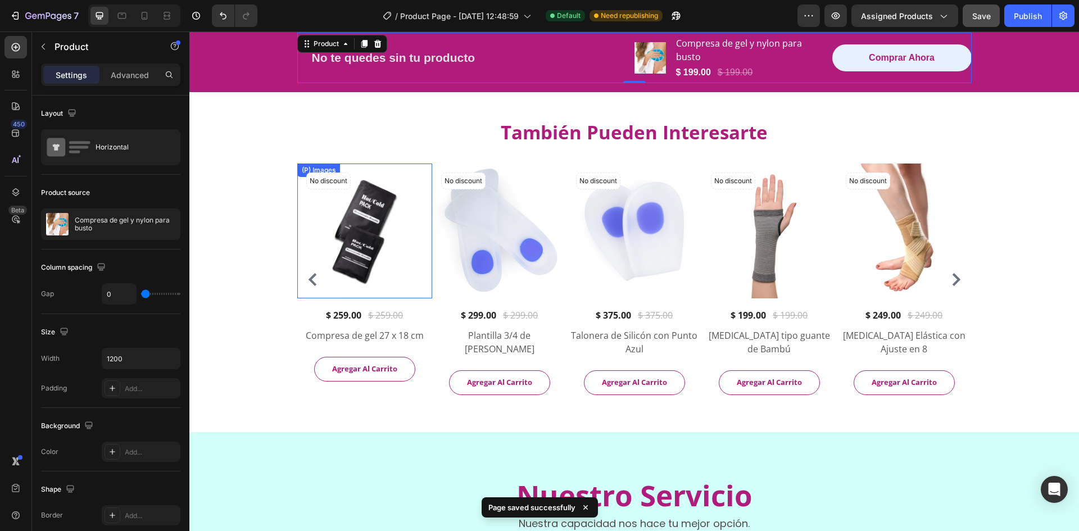
click at [330, 207] on img at bounding box center [364, 231] width 135 height 135
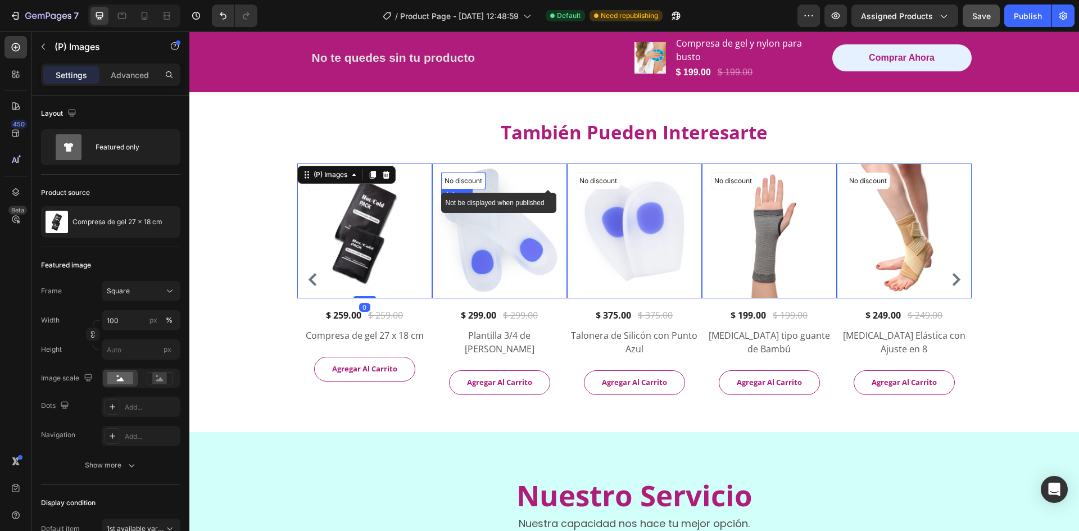
click at [472, 179] on p "No discount" at bounding box center [464, 181] width 38 height 10
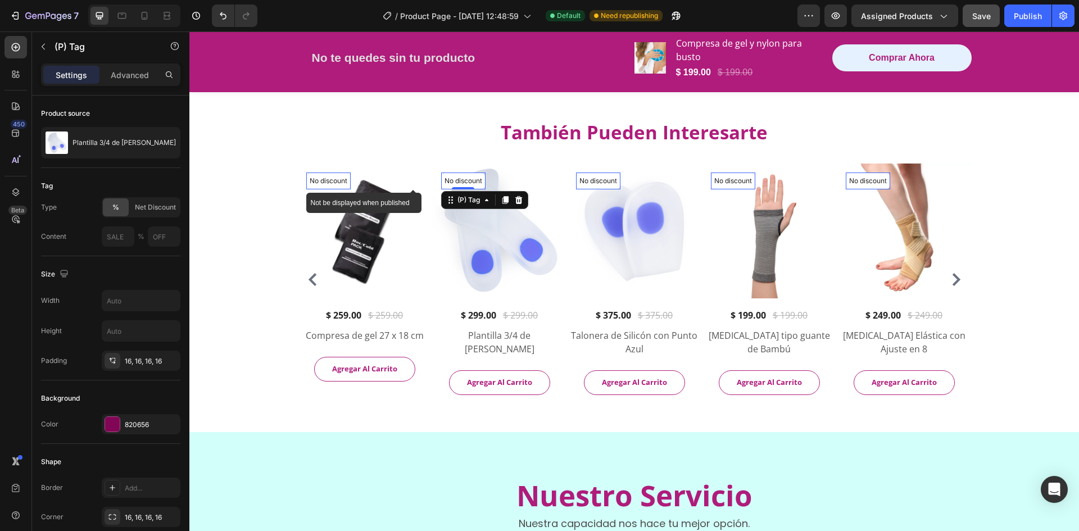
click at [335, 179] on p "No discount" at bounding box center [329, 181] width 38 height 10
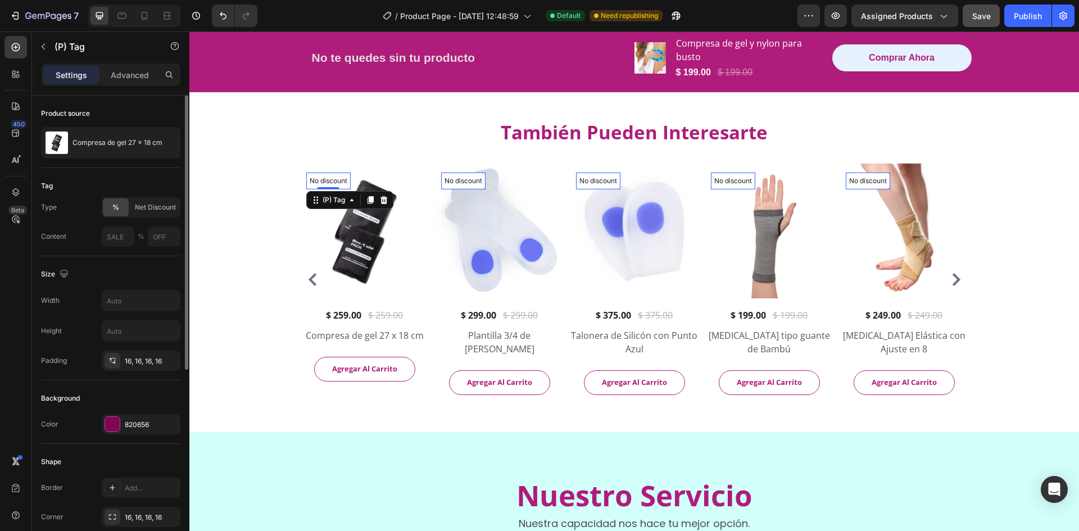
click at [109, 414] on div "Background Color 820656" at bounding box center [110, 413] width 139 height 64
click at [112, 418] on div at bounding box center [112, 424] width 15 height 15
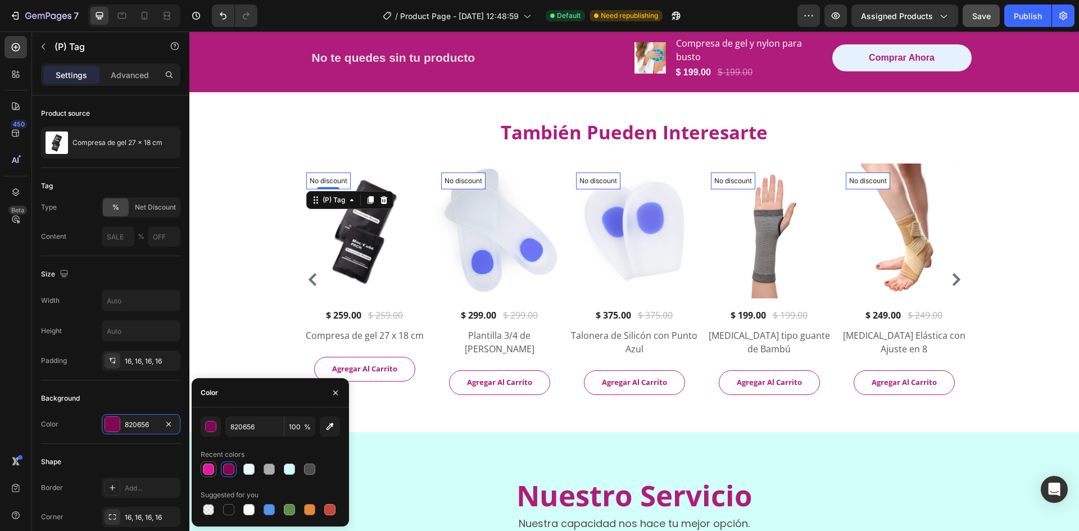
click at [208, 470] on div at bounding box center [208, 469] width 11 height 11
type input "E01A9B"
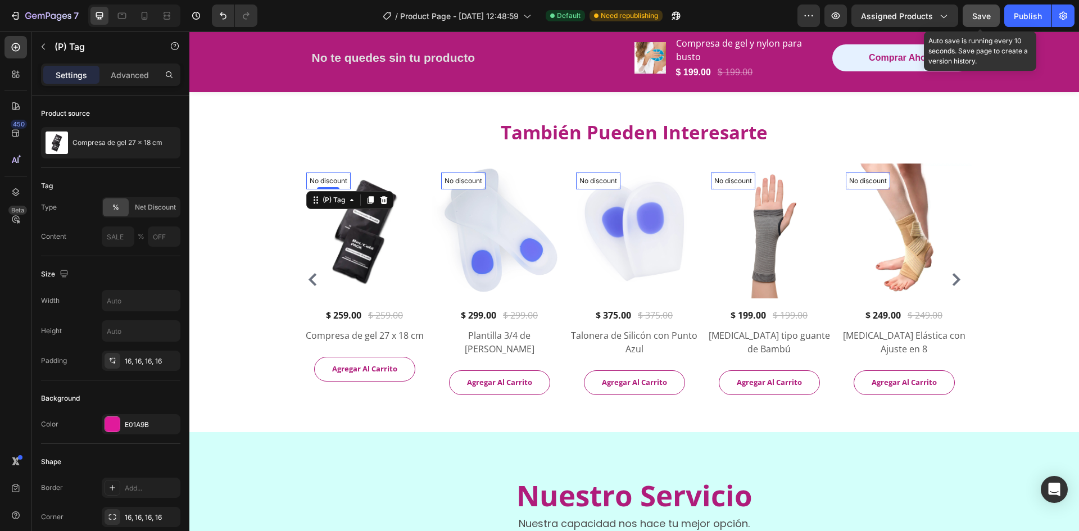
click at [972, 22] on button "Save" at bounding box center [981, 15] width 37 height 22
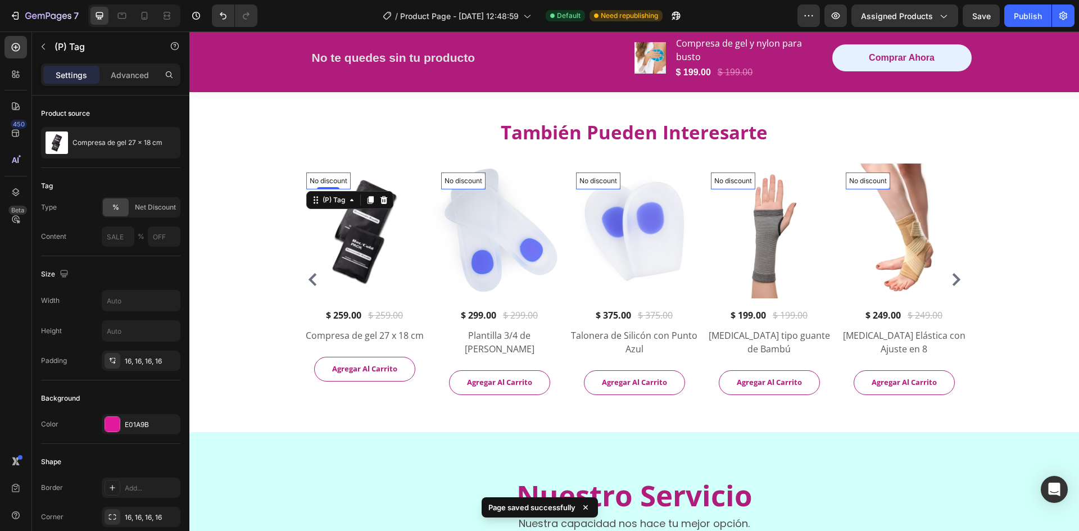
click at [128, 28] on div "7 Version history / Product Page - [DATE] 12:48:59 Default Need republishing Pr…" at bounding box center [539, 16] width 1079 height 32
click at [127, 23] on div at bounding box center [122, 16] width 18 height 18
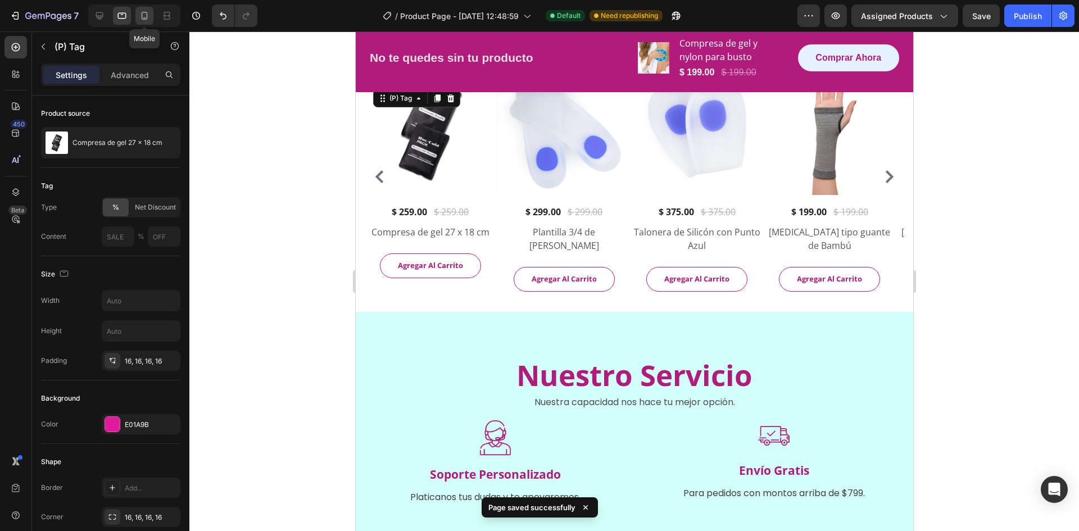
click at [147, 19] on icon at bounding box center [145, 16] width 6 height 8
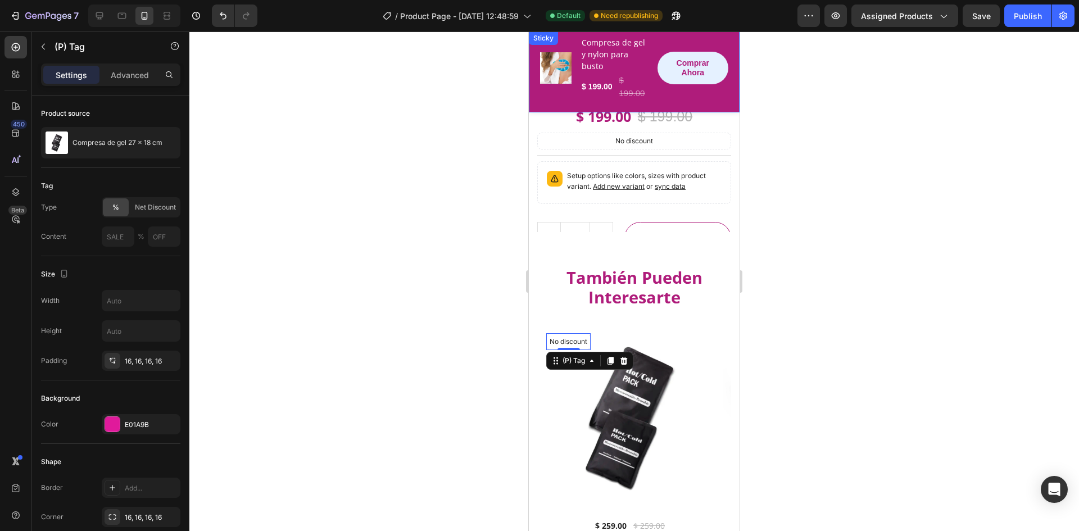
scroll to position [329, 0]
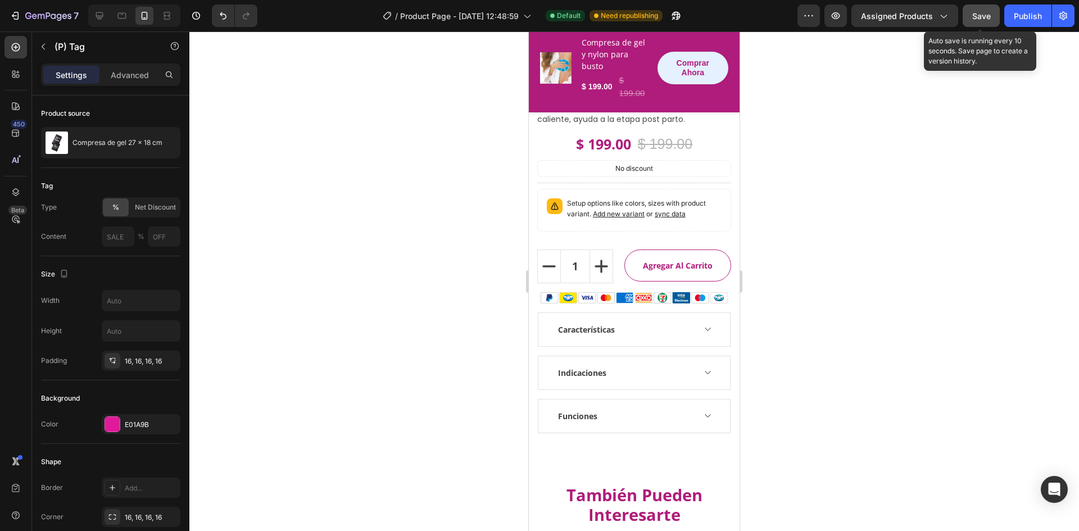
click at [990, 7] on button "Save" at bounding box center [981, 15] width 37 height 22
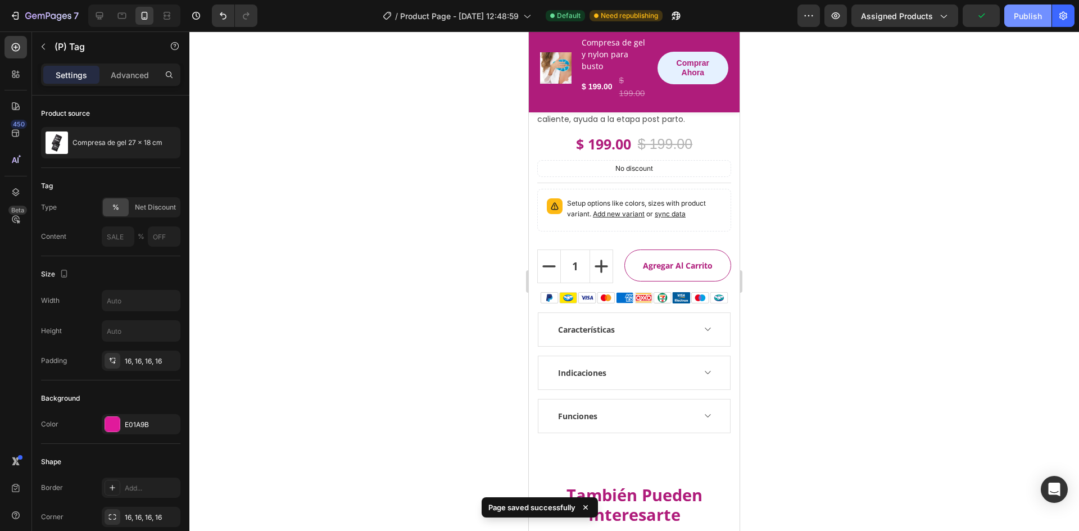
click at [1029, 12] on div "Publish" at bounding box center [1028, 16] width 28 height 12
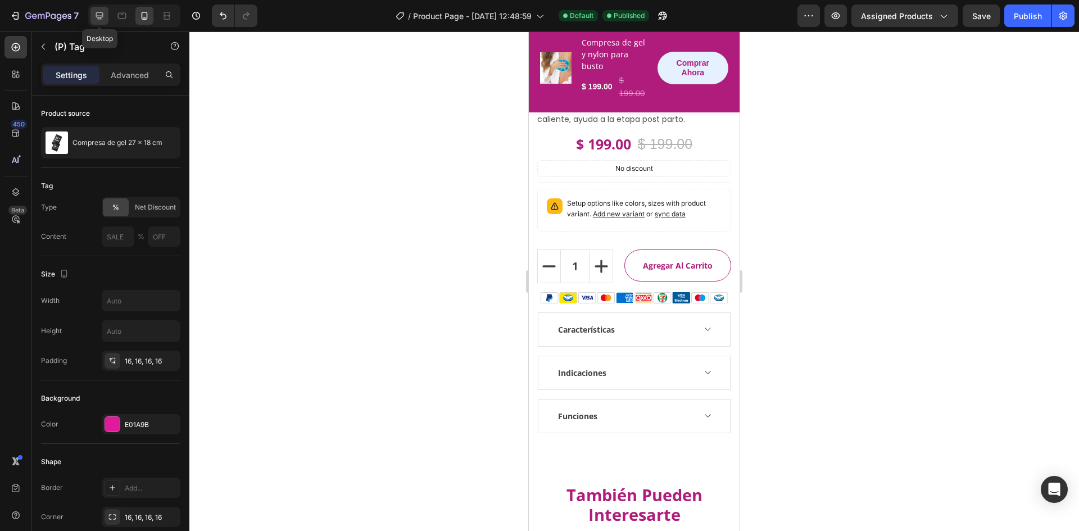
click at [100, 15] on icon at bounding box center [99, 15] width 11 height 11
type input "13"
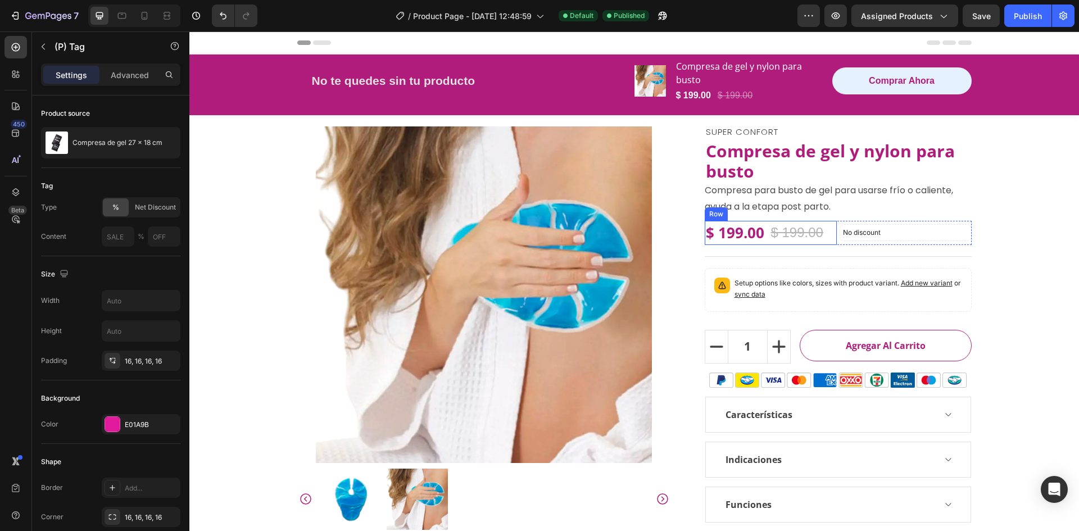
click at [831, 236] on div "$ 199.00 (P) Price (P) Price $ 199.00 (P) Price (P) Price Row" at bounding box center [771, 233] width 132 height 24
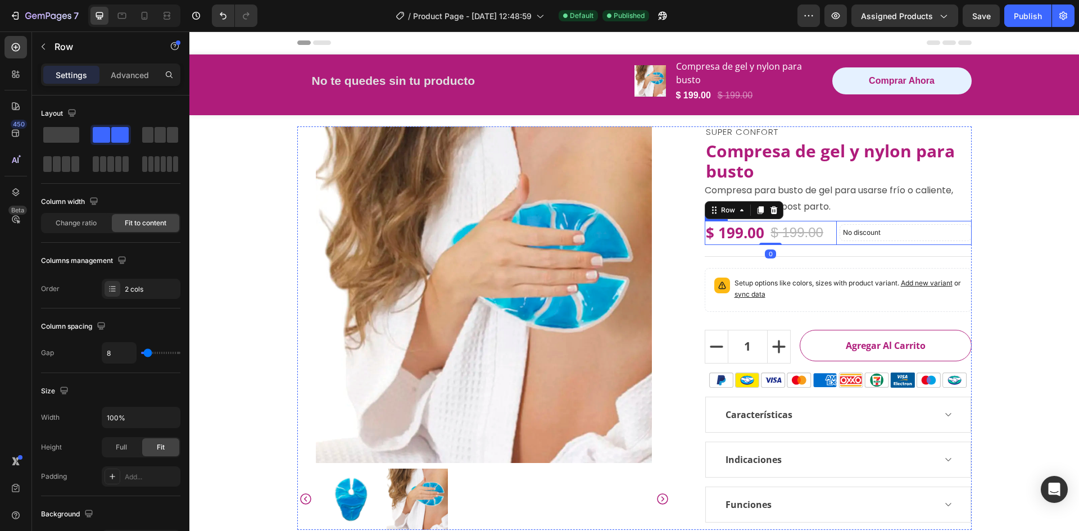
click at [834, 241] on div "$ 199.00 (P) Price (P) Price $ 199.00 (P) Price (P) Price Row 0 No discount Not…" at bounding box center [838, 233] width 267 height 24
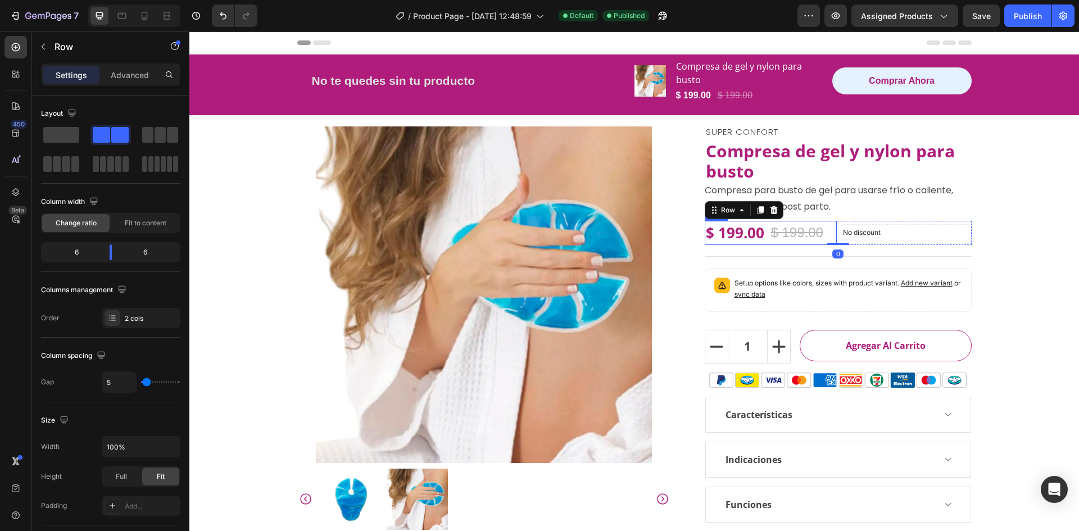
click at [831, 230] on div "$ 199.00 (P) Price (P) Price $ 199.00 (P) Price (P) Price Row" at bounding box center [771, 233] width 132 height 24
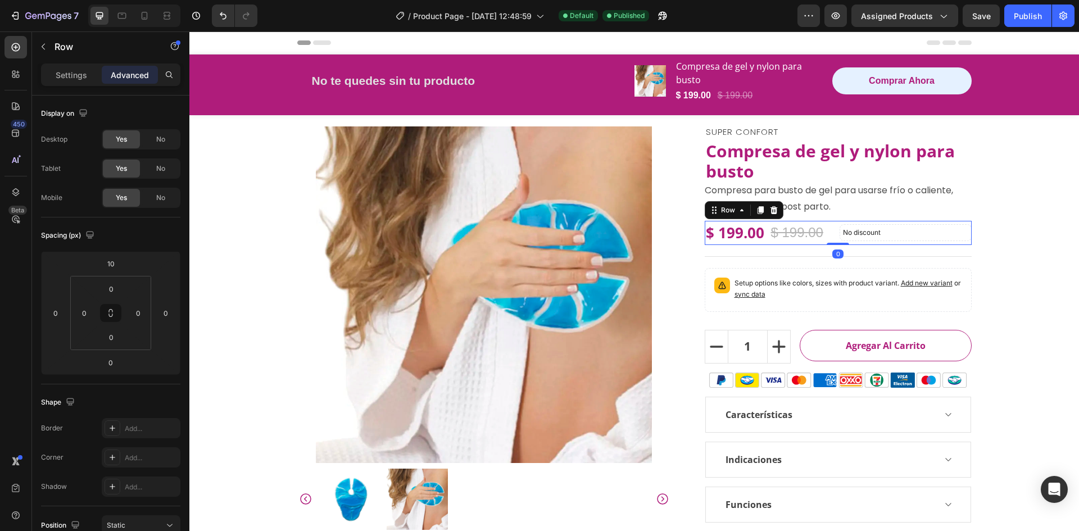
click at [834, 228] on div "$ 199.00 (P) Price (P) Price $ 199.00 (P) Price (P) Price Row No discount Not b…" at bounding box center [838, 233] width 267 height 24
click at [72, 70] on p "Settings" at bounding box center [71, 75] width 31 height 12
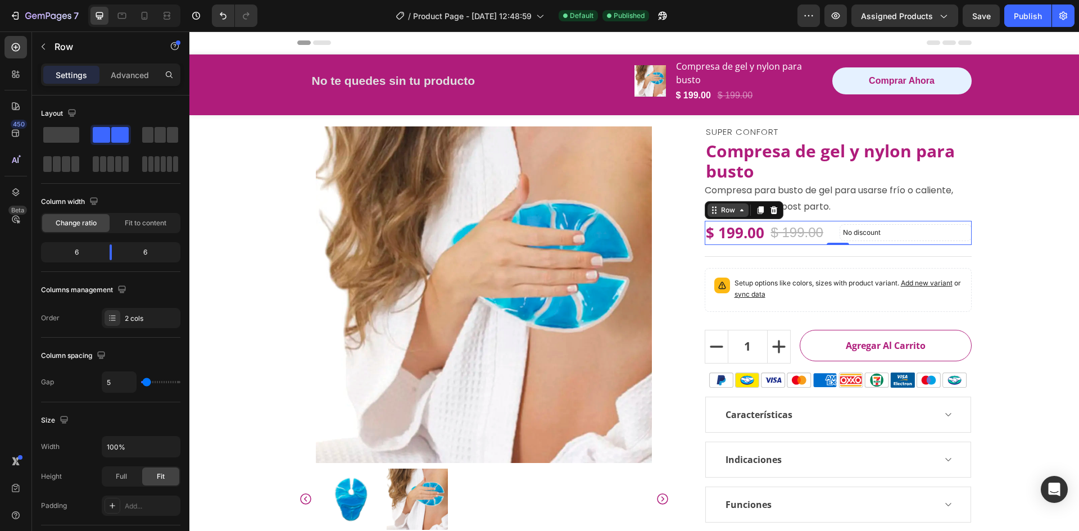
click at [732, 214] on div "Row" at bounding box center [728, 210] width 19 height 10
click at [749, 230] on div "$ 199.00" at bounding box center [735, 233] width 61 height 24
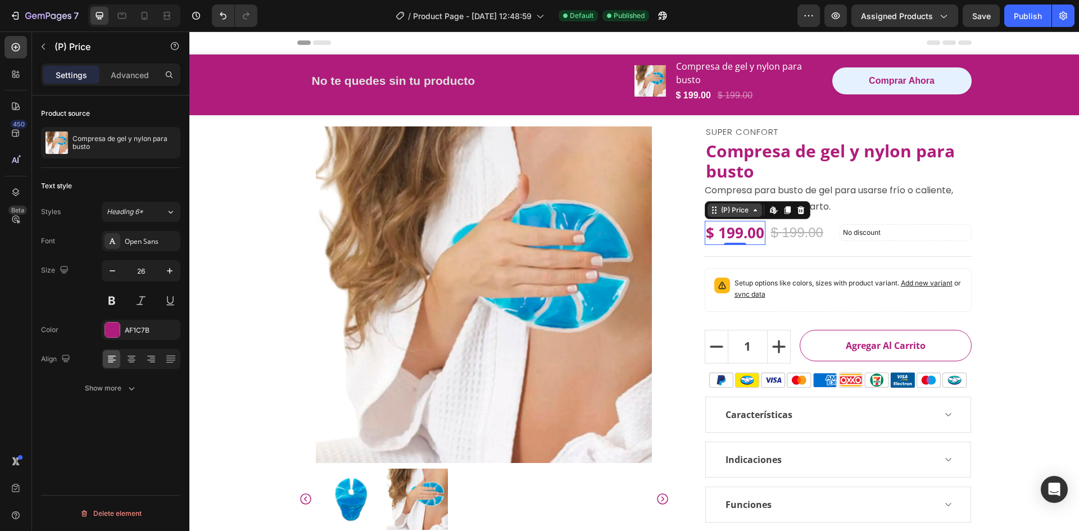
click at [745, 215] on div "(P) Price" at bounding box center [735, 210] width 32 height 10
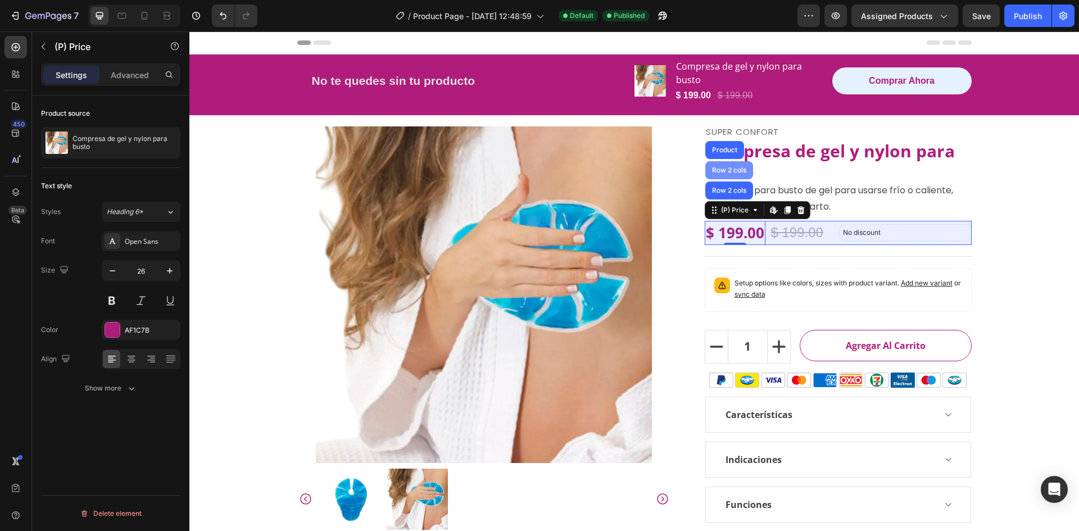
click at [736, 176] on div "Row 2 cols" at bounding box center [729, 170] width 48 height 18
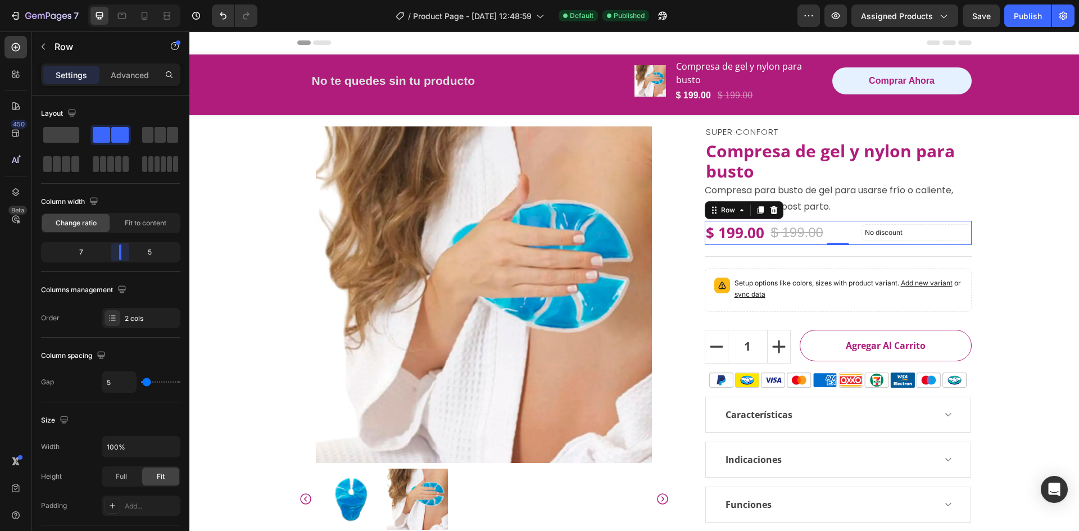
drag, startPoint x: 112, startPoint y: 254, endPoint x: 4, endPoint y: 216, distance: 114.5
click at [118, 0] on body "7 Version history / Product Page - [DATE] 12:48:59 Default Published Preview As…" at bounding box center [539, 0] width 1079 height 0
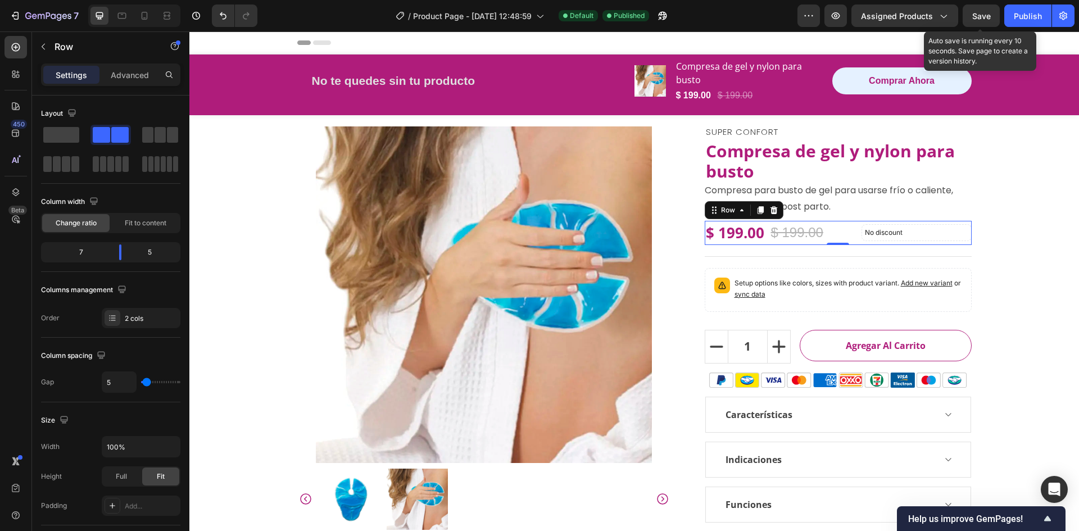
click at [981, 14] on span "Save" at bounding box center [981, 16] width 19 height 10
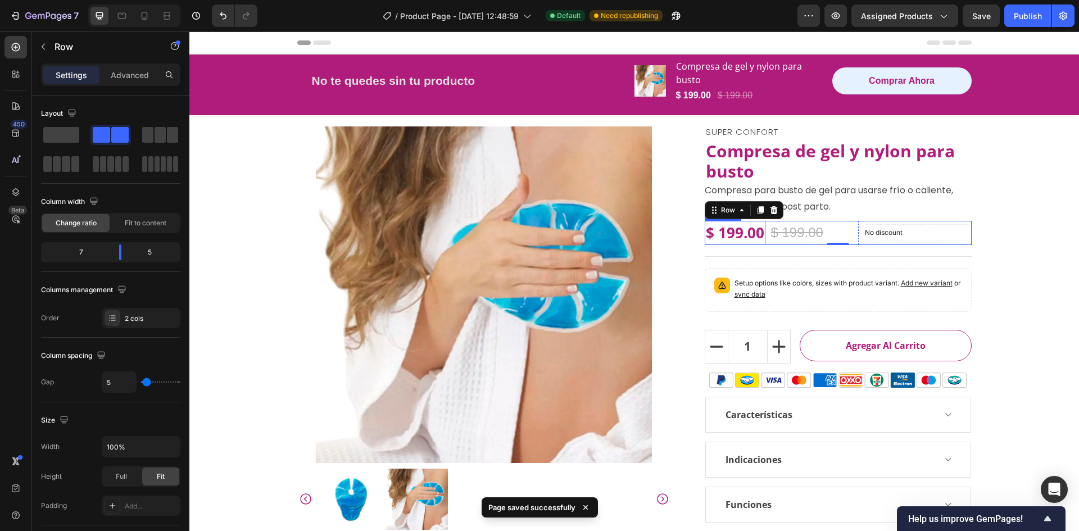
click at [759, 232] on div "$ 199.00" at bounding box center [735, 233] width 61 height 24
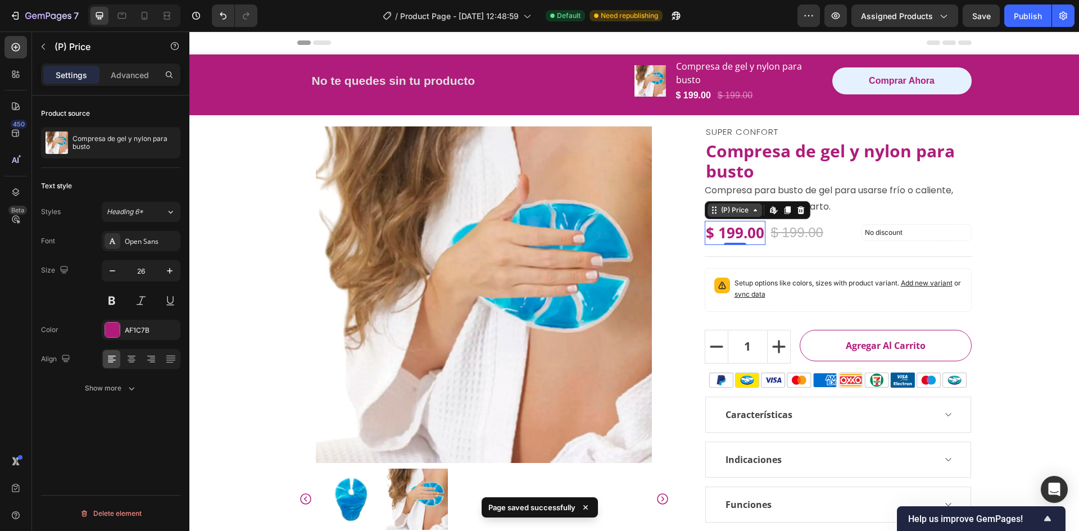
click at [748, 216] on div "(P) Price" at bounding box center [735, 209] width 55 height 13
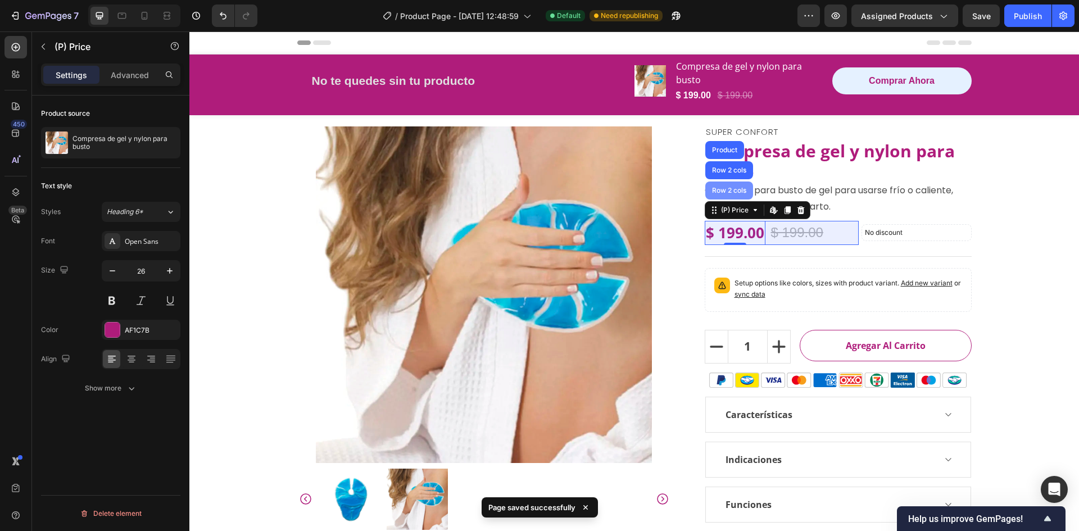
click at [731, 190] on div "Row 2 cols" at bounding box center [729, 190] width 39 height 7
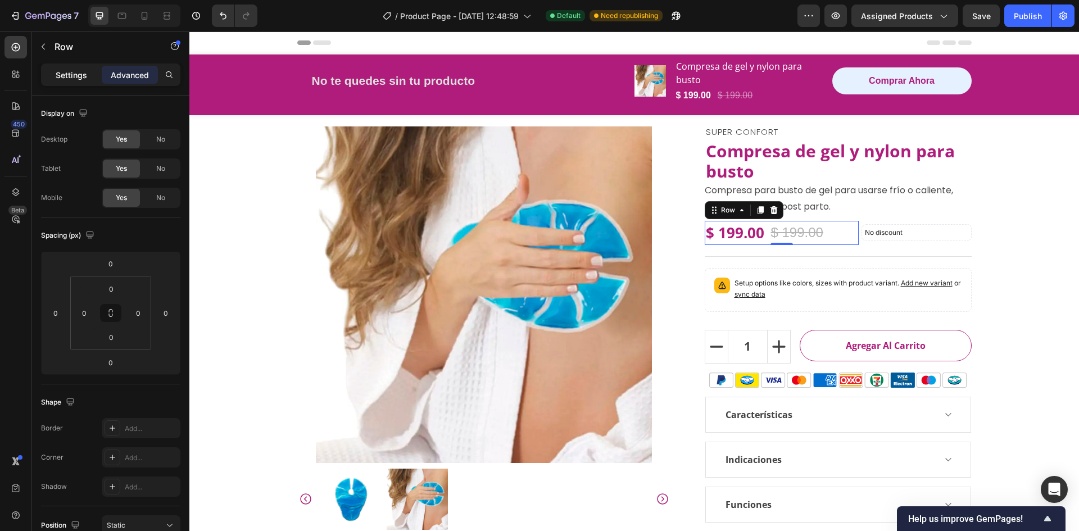
click at [74, 74] on p "Settings" at bounding box center [71, 75] width 31 height 12
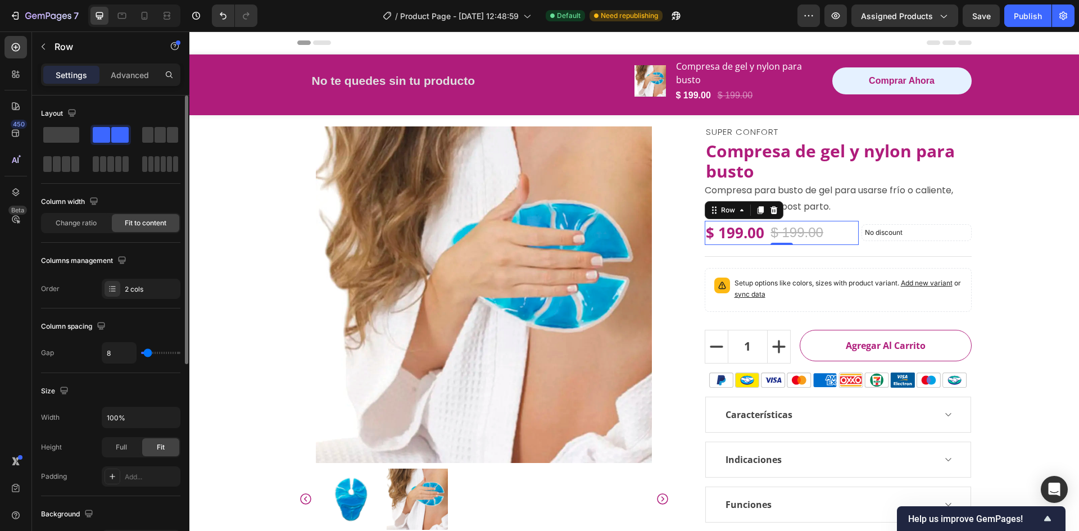
type input "20"
type input "22"
type input "20"
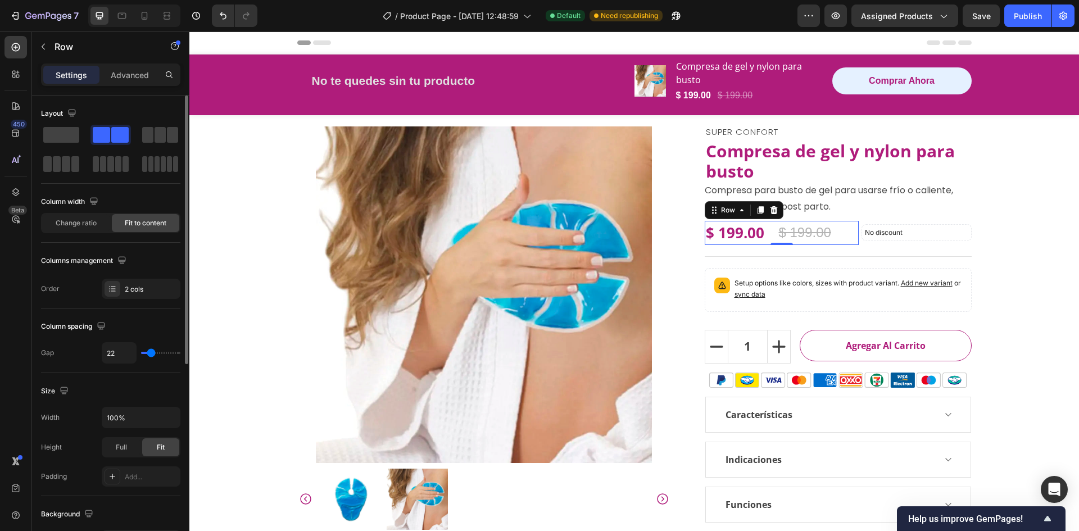
type input "20"
type input "16"
type input "20"
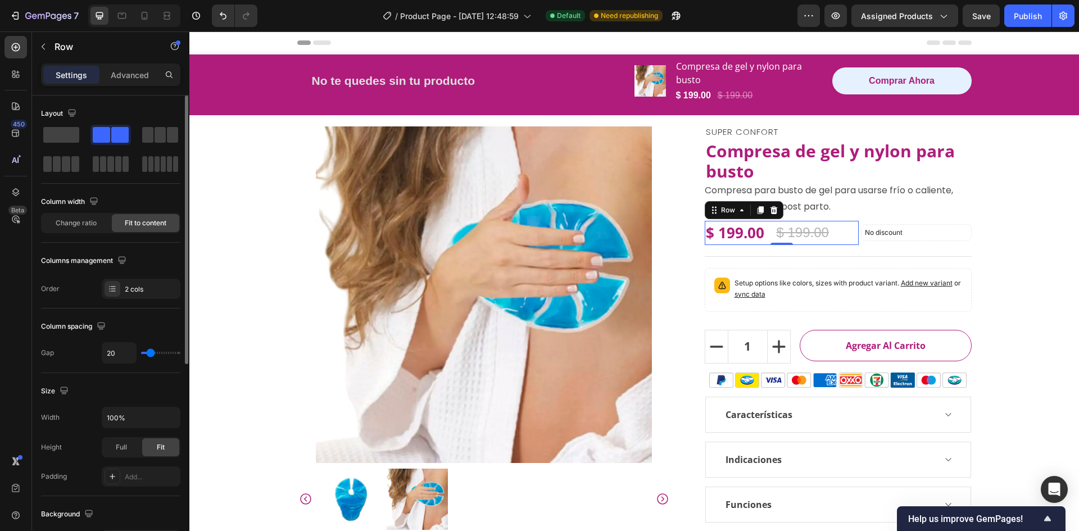
type input "18"
type input "16"
type input "13"
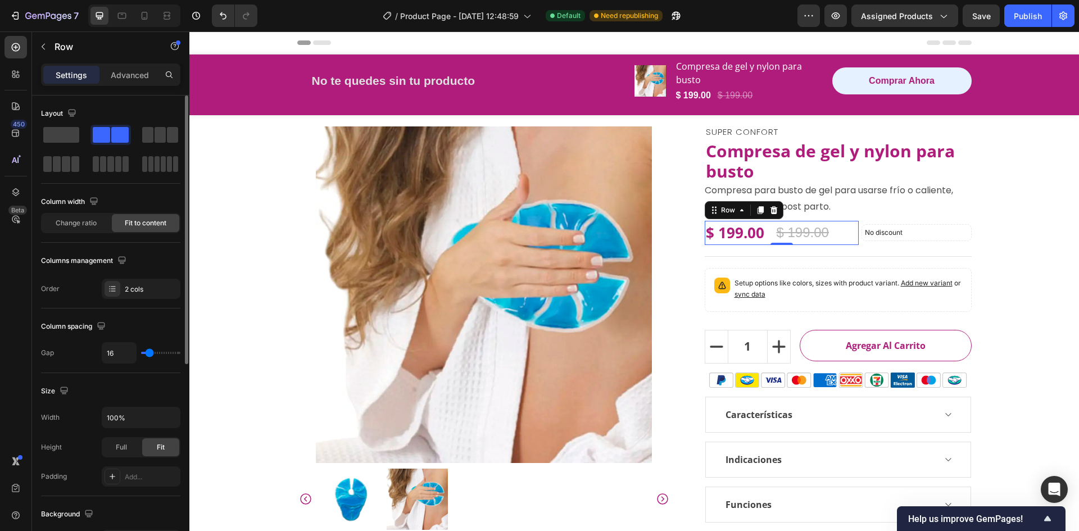
type input "13"
type input "7"
type input "13"
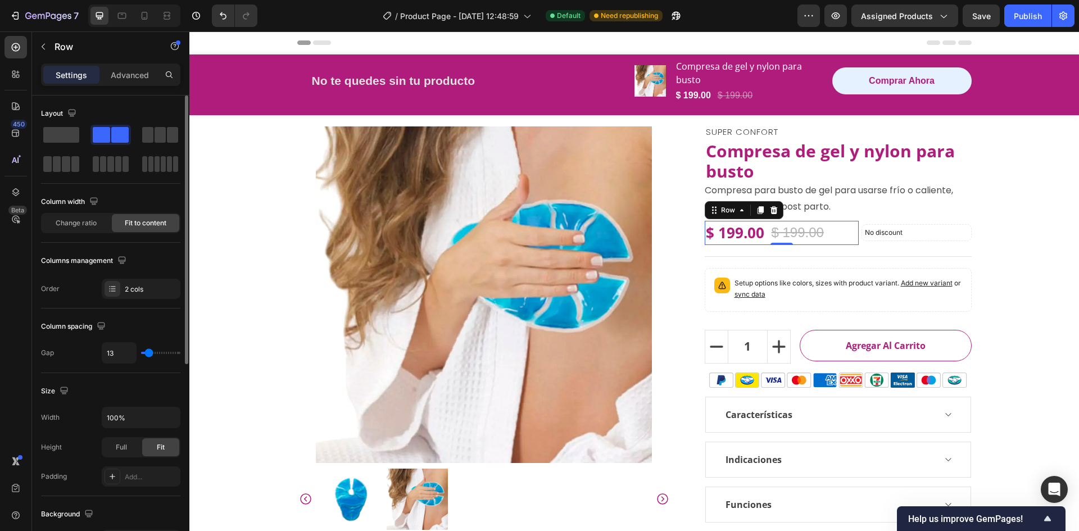
type input "16"
type input "13"
type input "11"
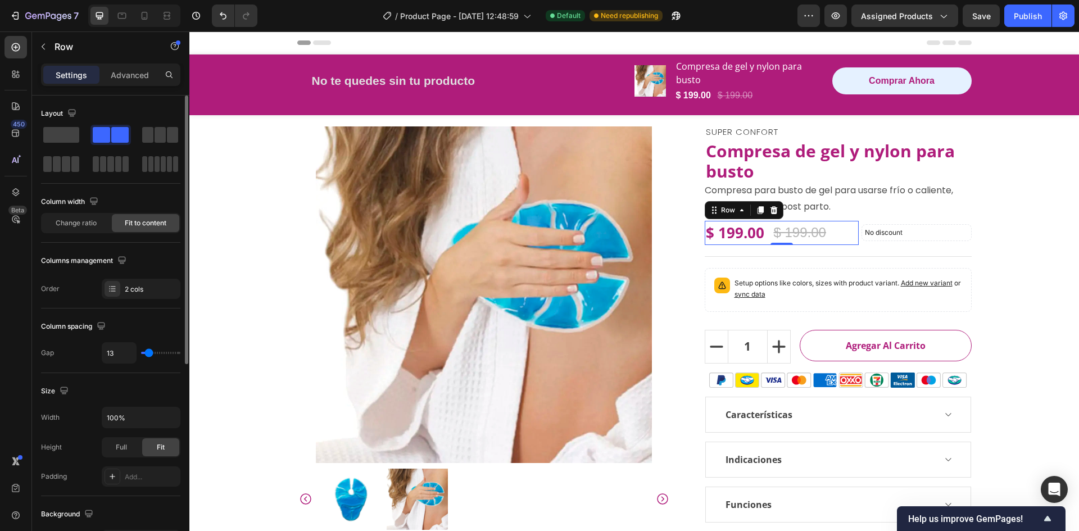
type input "11"
type input "9"
type input "16"
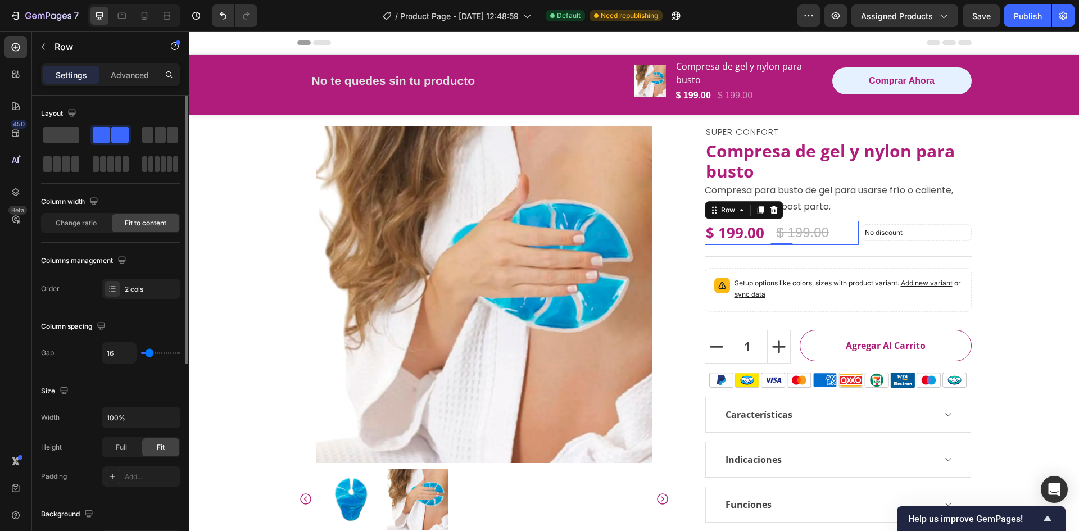
type input "18"
type input "16"
type input "13"
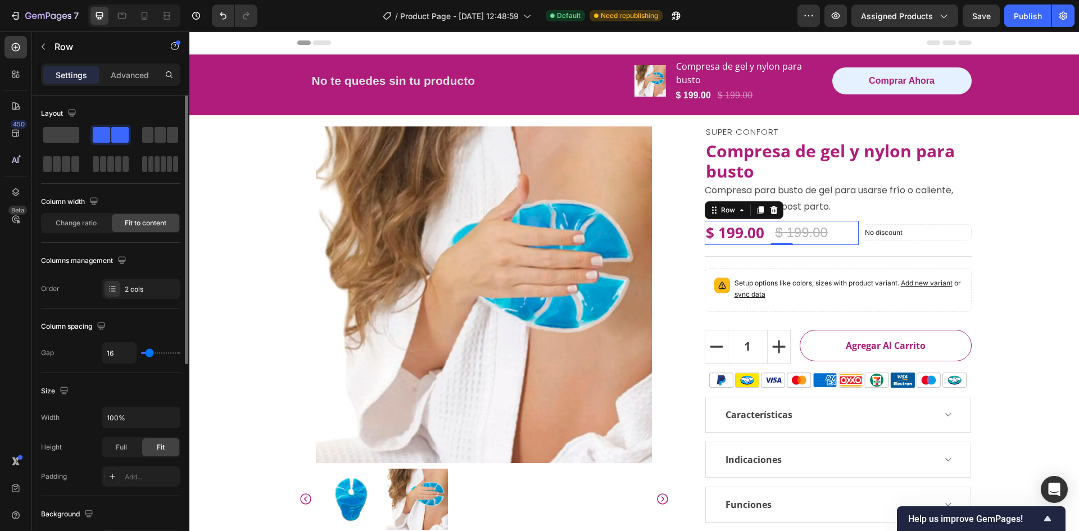
type input "13"
type input "11"
type input "7"
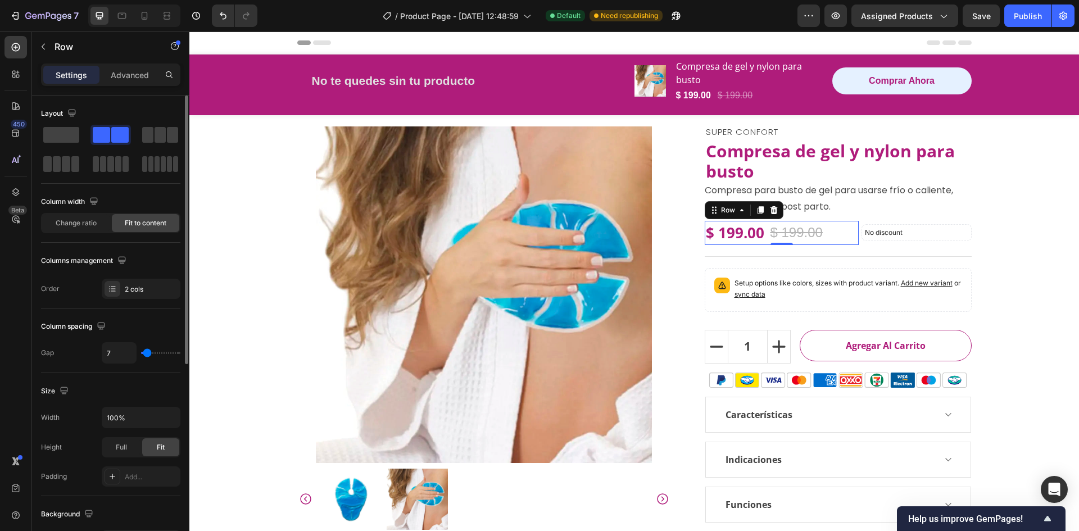
type input "11"
type input "13"
type input "11"
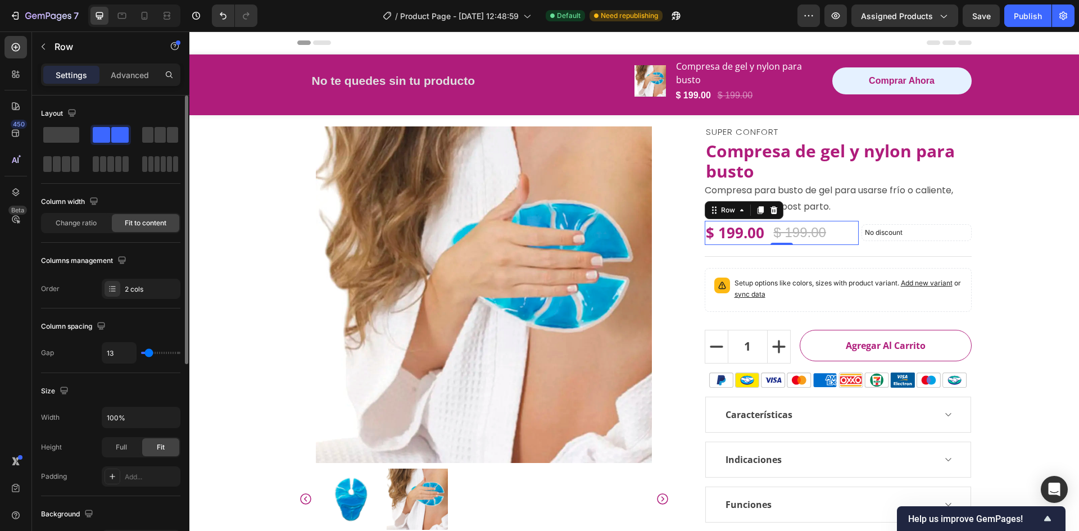
type input "11"
type input "9"
type input "11"
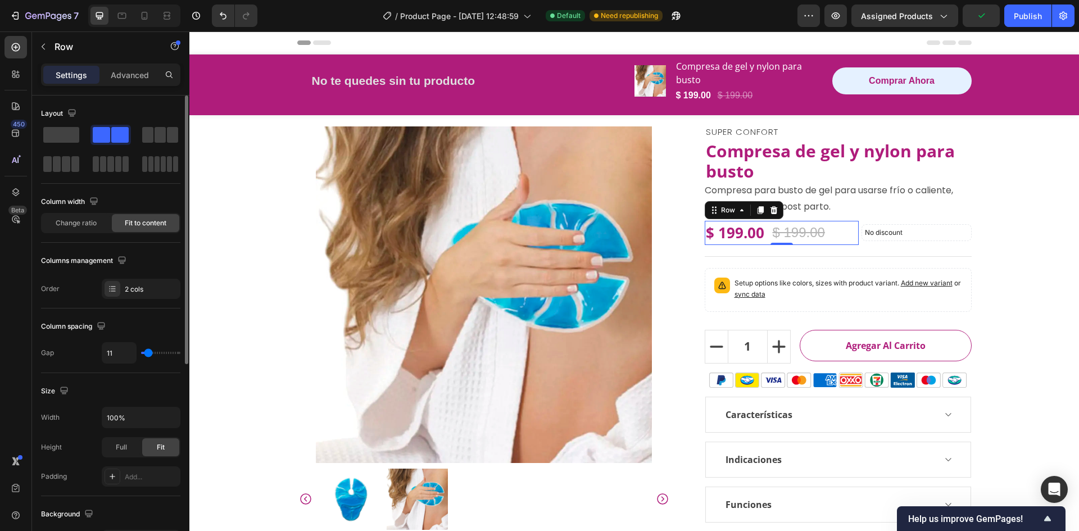
type input "7"
type input "4"
type input "13"
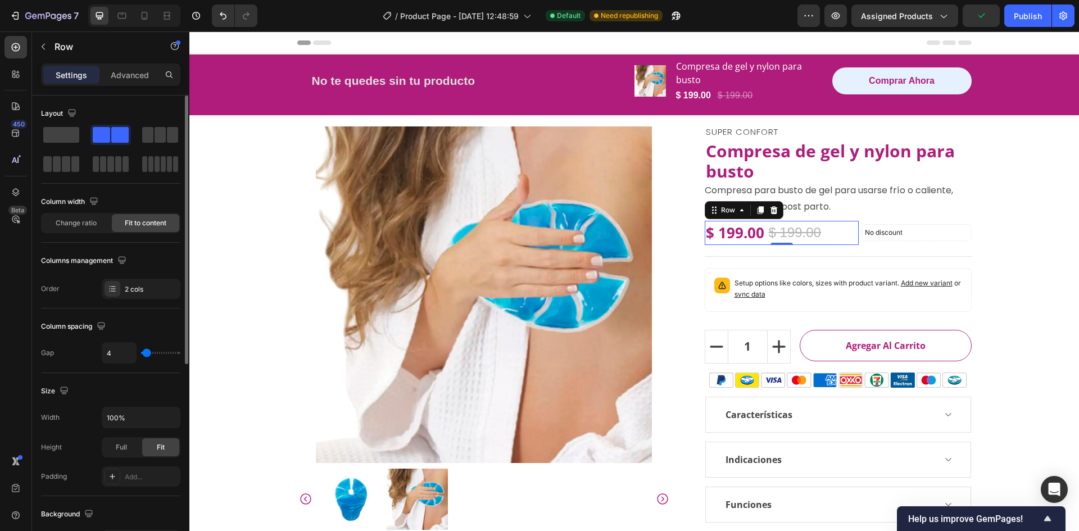
type input "13"
type input "16"
type input "18"
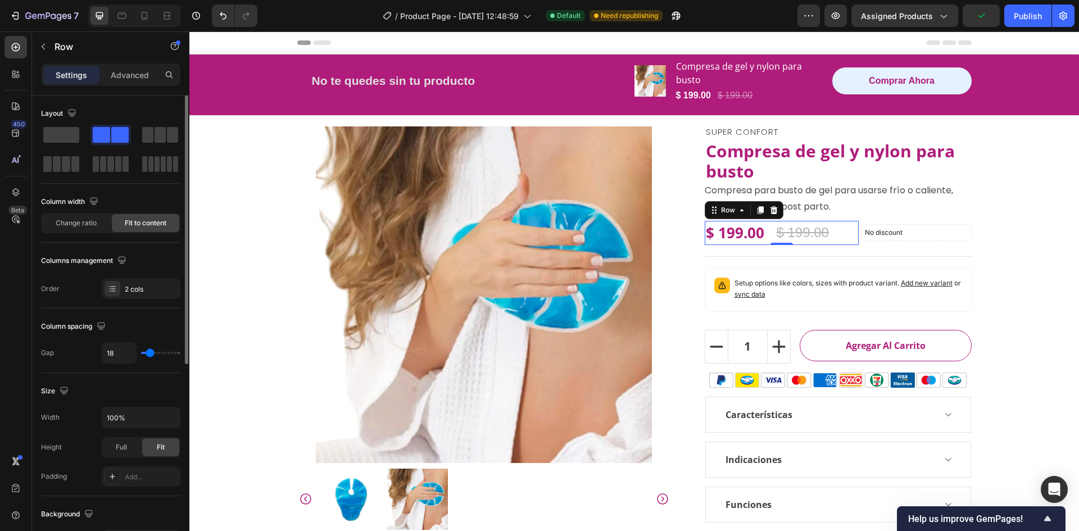
type input "16"
type input "22"
drag, startPoint x: 150, startPoint y: 354, endPoint x: 151, endPoint y: 361, distance: 6.8
type input "22"
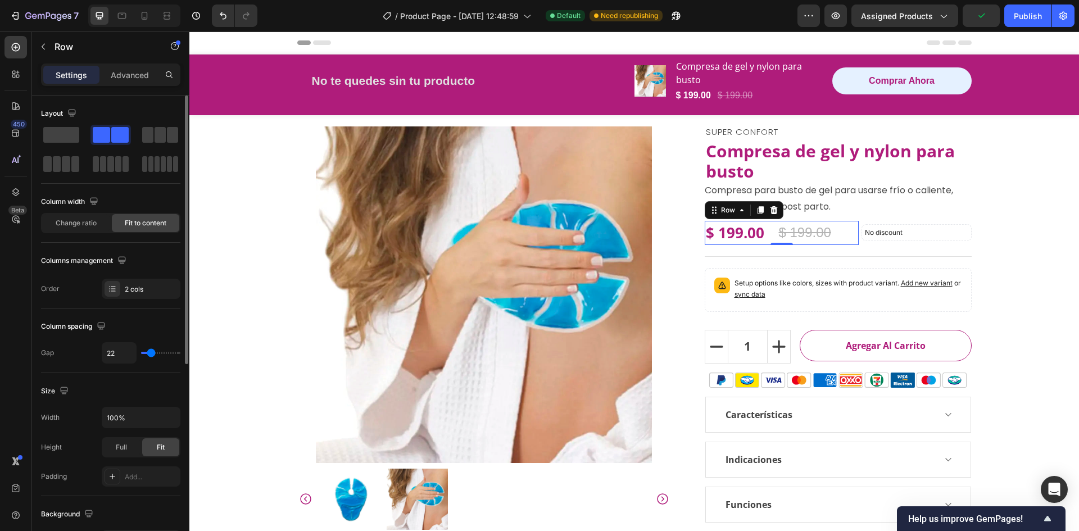
click at [151, 354] on input "range" at bounding box center [160, 353] width 39 height 2
click at [129, 352] on input "22" at bounding box center [119, 353] width 34 height 20
type input "1"
type input "10"
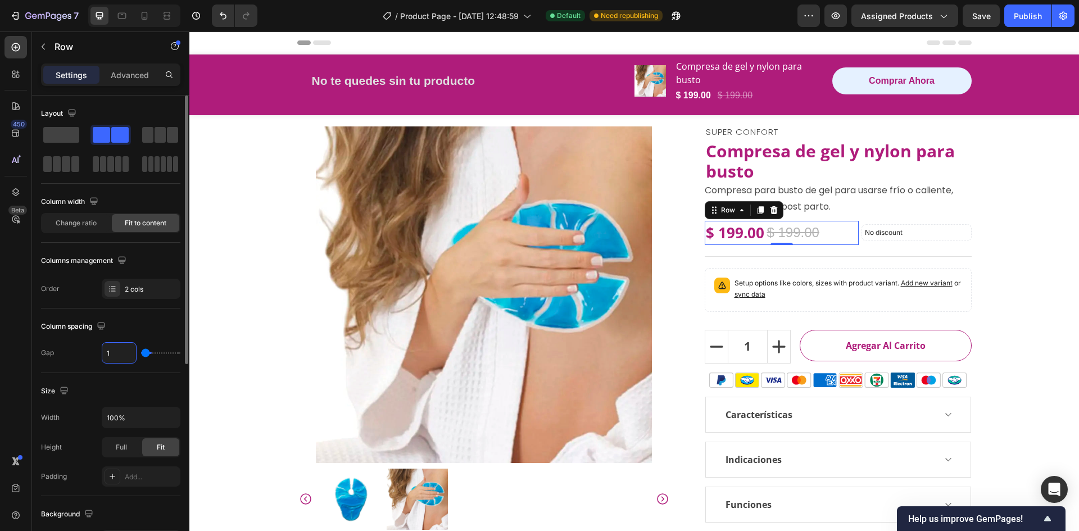
type input "10"
click at [76, 338] on div "Column spacing Gap 10" at bounding box center [110, 341] width 139 height 65
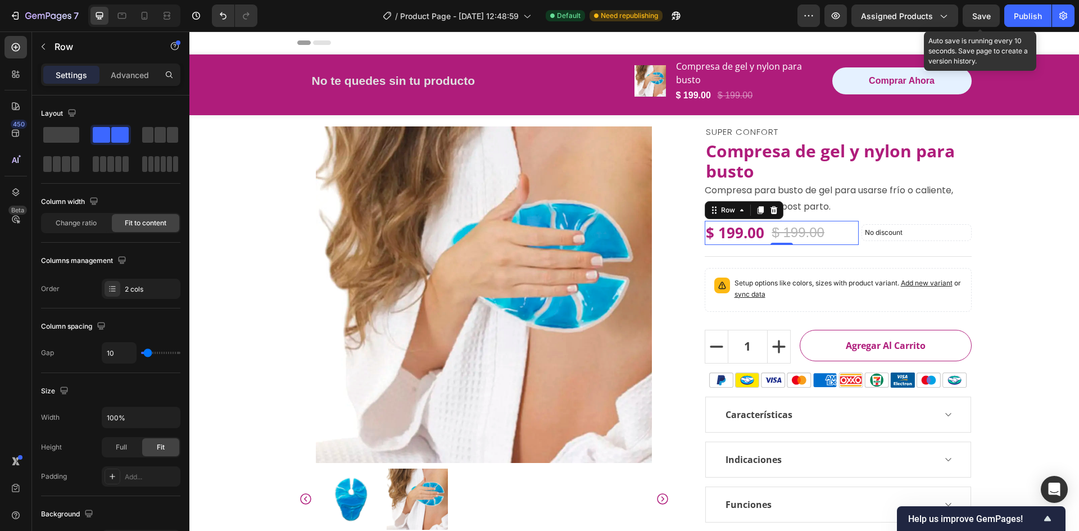
click at [980, 16] on span "Save" at bounding box center [981, 16] width 19 height 10
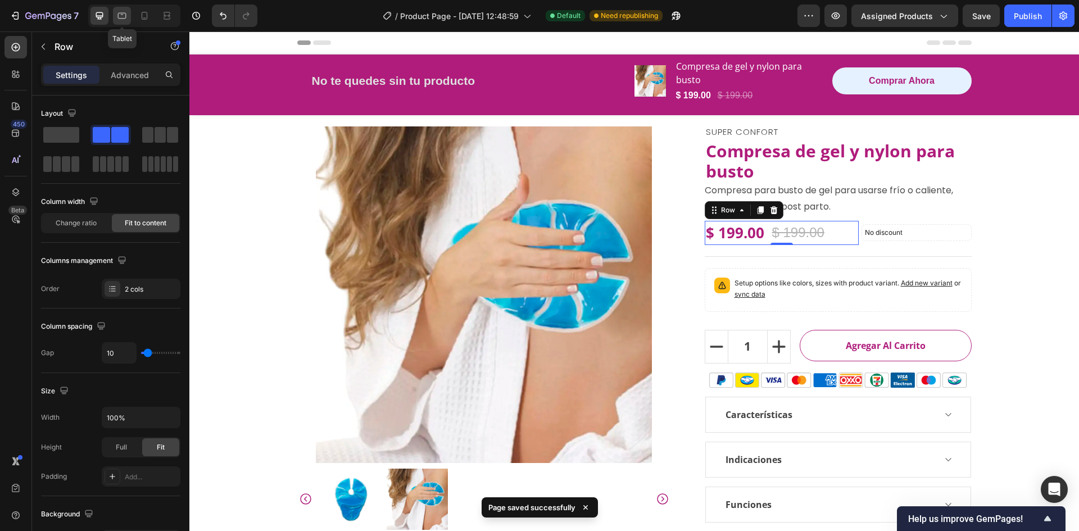
click at [130, 13] on div at bounding box center [122, 16] width 18 height 18
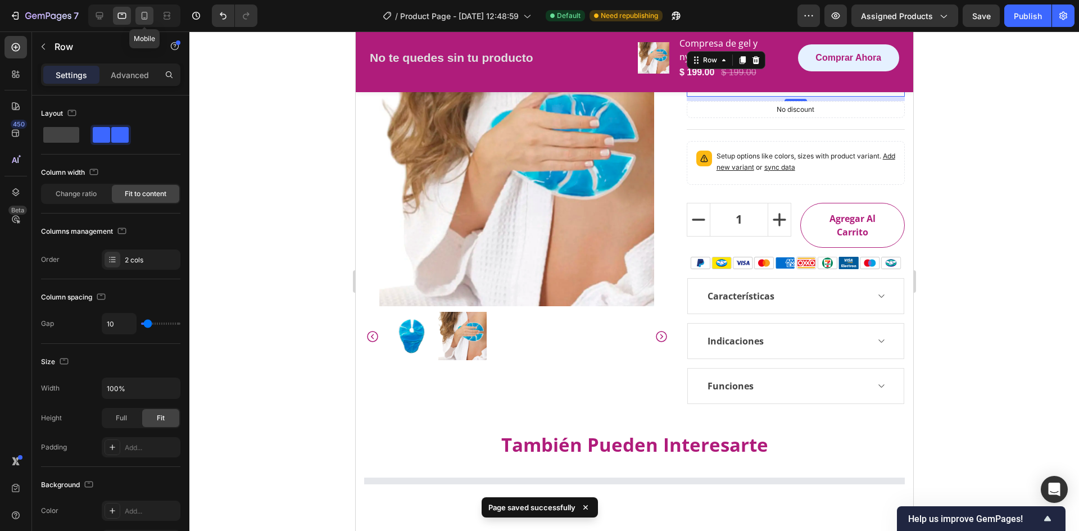
click at [143, 17] on icon at bounding box center [144, 15] width 11 height 11
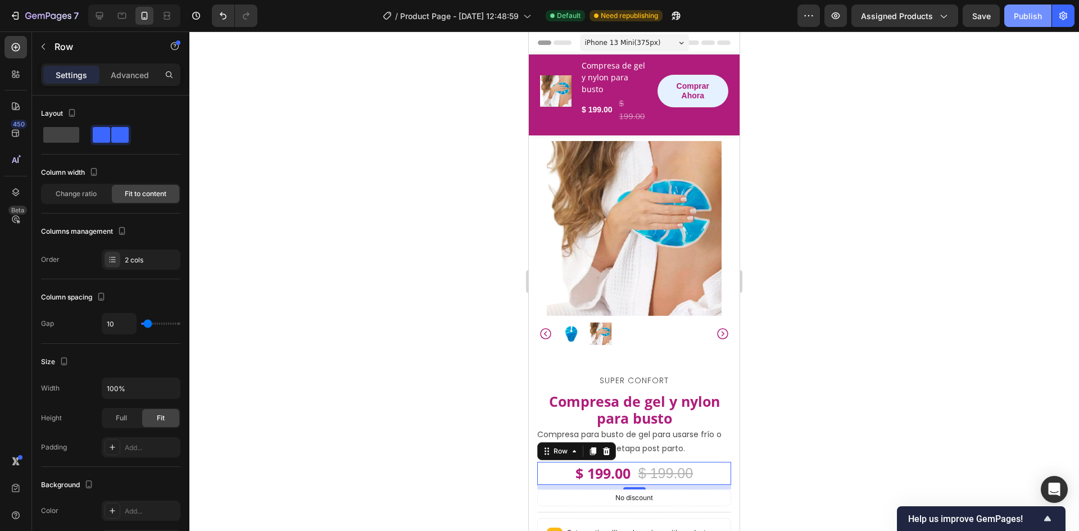
click at [1030, 19] on div "Publish" at bounding box center [1028, 16] width 28 height 12
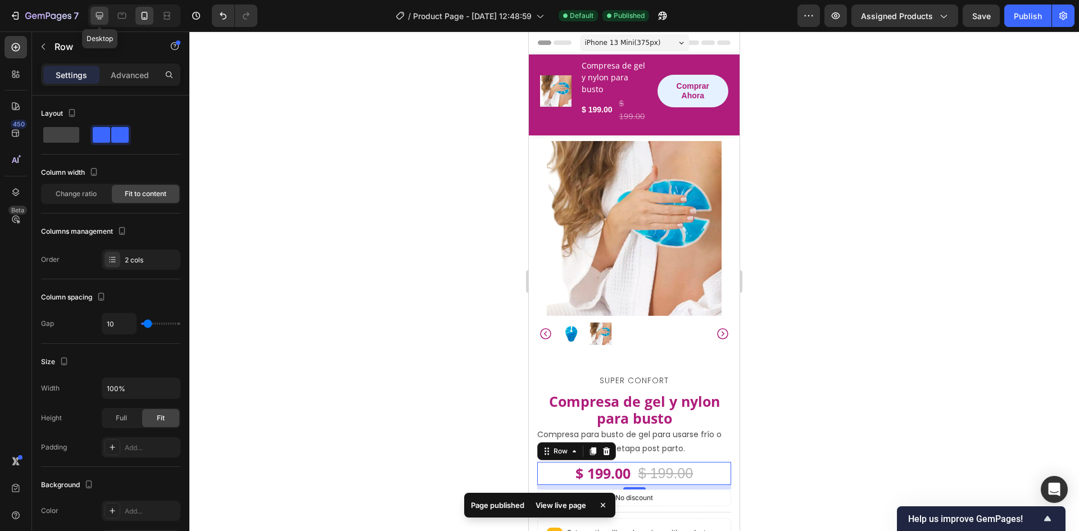
click at [100, 19] on icon at bounding box center [99, 15] width 7 height 7
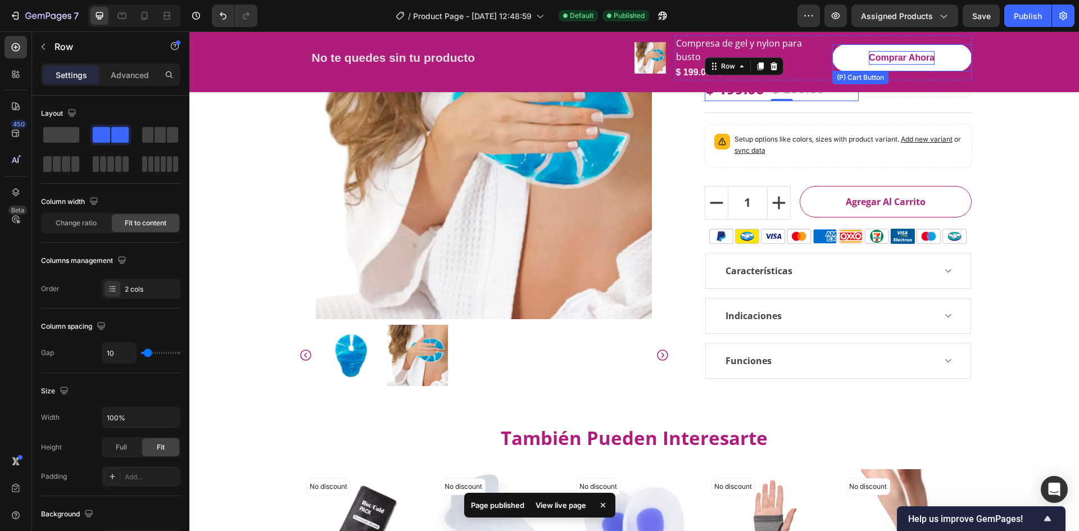
scroll to position [150, 0]
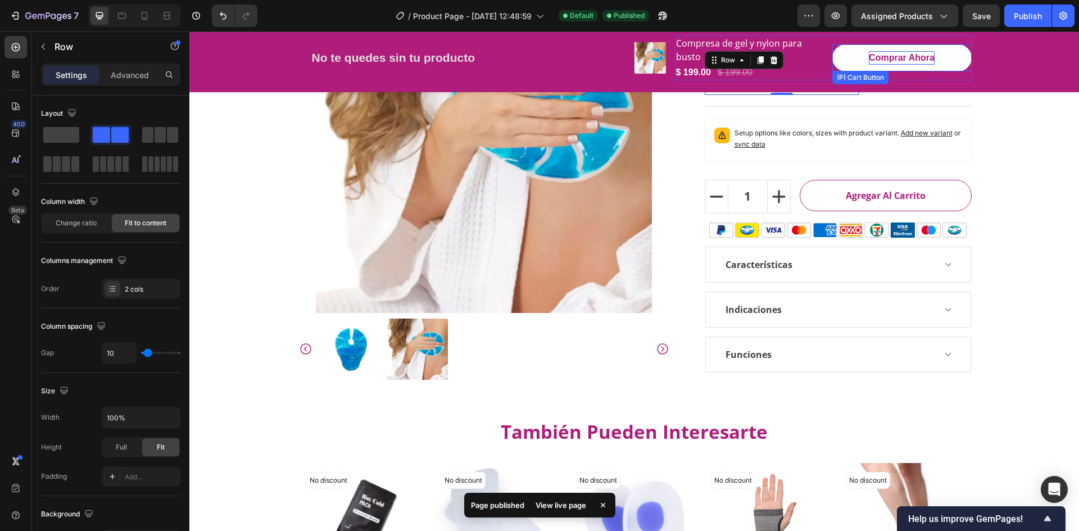
click at [914, 59] on div "Comprar Ahora" at bounding box center [902, 57] width 66 height 13
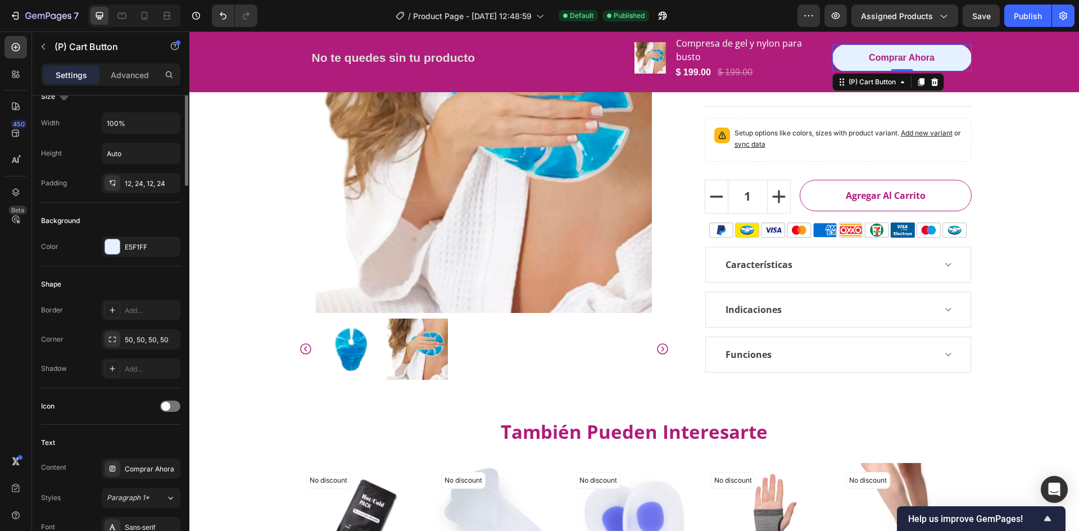
scroll to position [0, 0]
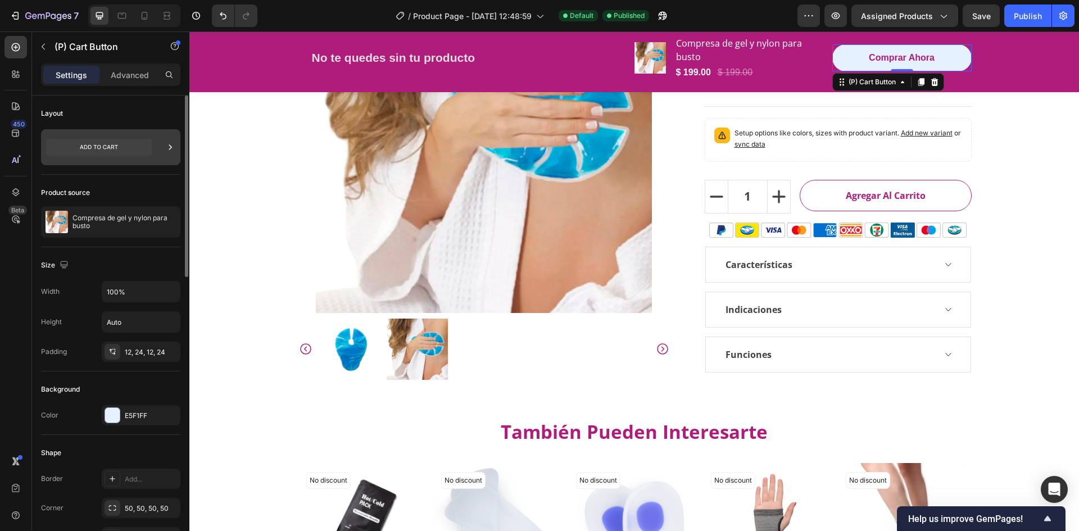
click at [174, 153] on div at bounding box center [170, 147] width 11 height 36
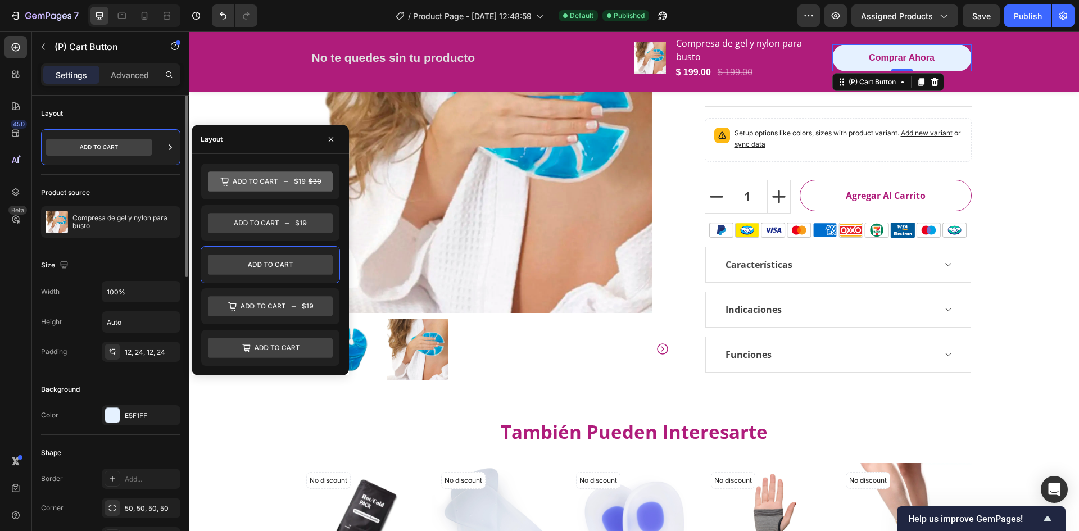
click at [120, 259] on div "Size" at bounding box center [110, 265] width 139 height 18
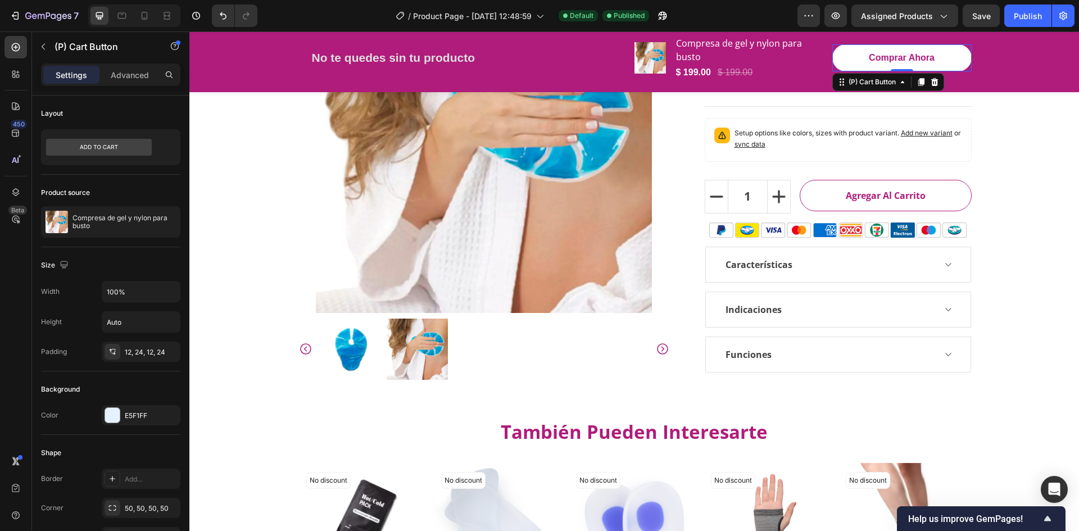
click at [903, 66] on button "Comprar Ahora" at bounding box center [901, 57] width 139 height 27
click at [904, 57] on div "Comprar Ahora" at bounding box center [902, 57] width 66 height 13
click at [904, 57] on p "Comprar Ahora" at bounding box center [902, 57] width 66 height 13
click at [902, 58] on p "Comprar Ahora" at bounding box center [902, 57] width 66 height 13
drag, startPoint x: 901, startPoint y: 56, endPoint x: 943, endPoint y: 60, distance: 41.8
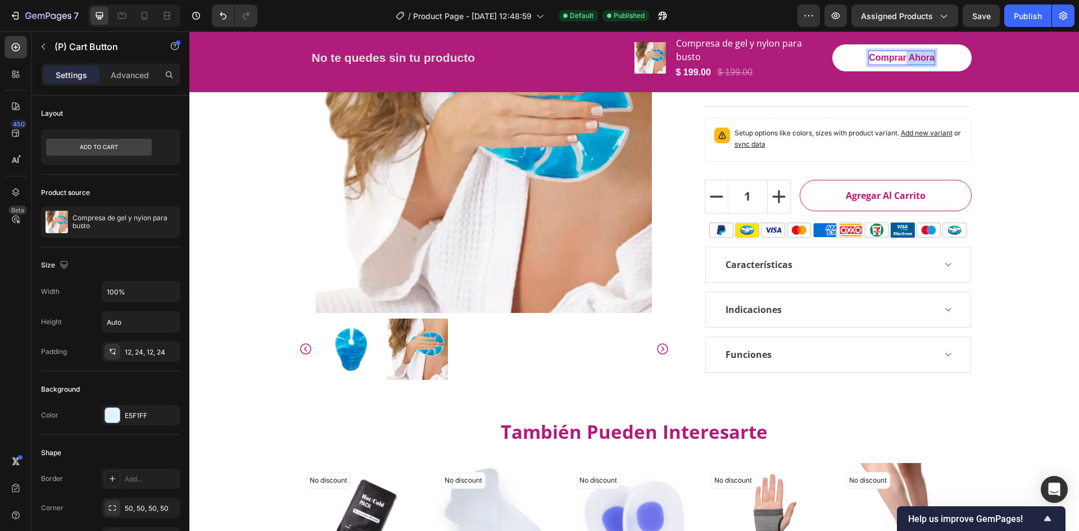
click at [943, 60] on button "Comprar Ahora" at bounding box center [901, 57] width 139 height 27
click at [956, 80] on div "Product Images Compresa de gel y nylon para busto (P) Title $ 199.00 (P) Price …" at bounding box center [803, 58] width 337 height 51
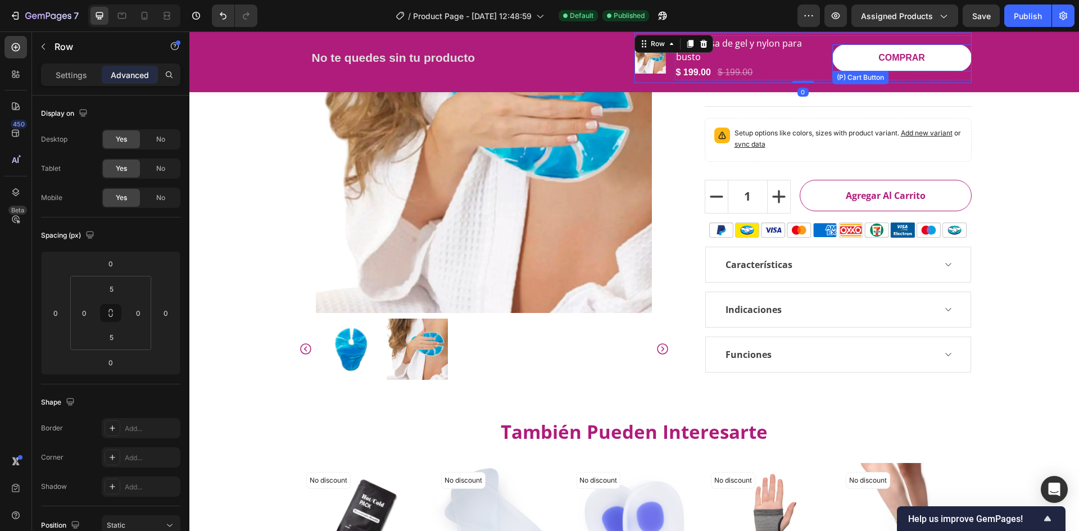
click at [945, 55] on button "COMPRAR" at bounding box center [901, 57] width 139 height 27
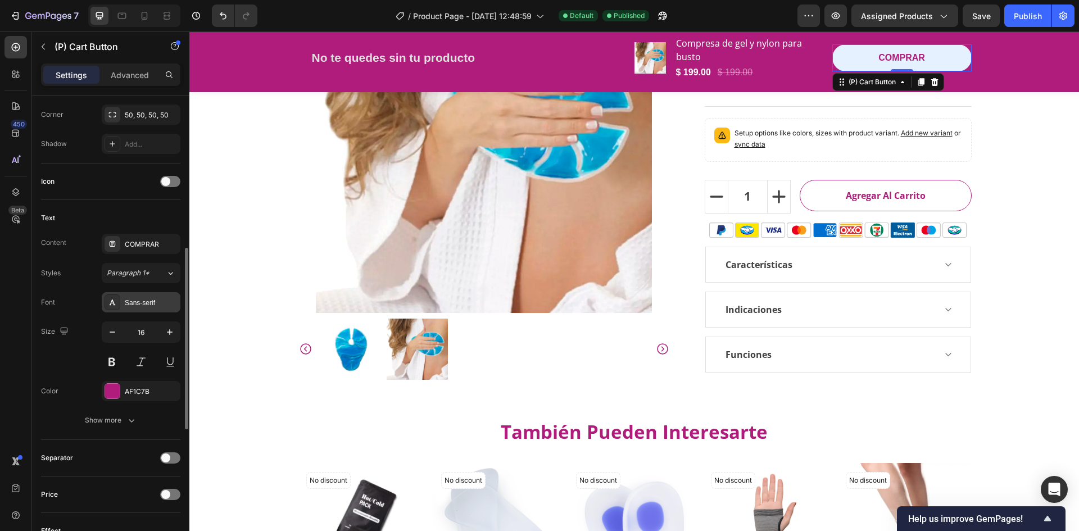
scroll to position [281, 0]
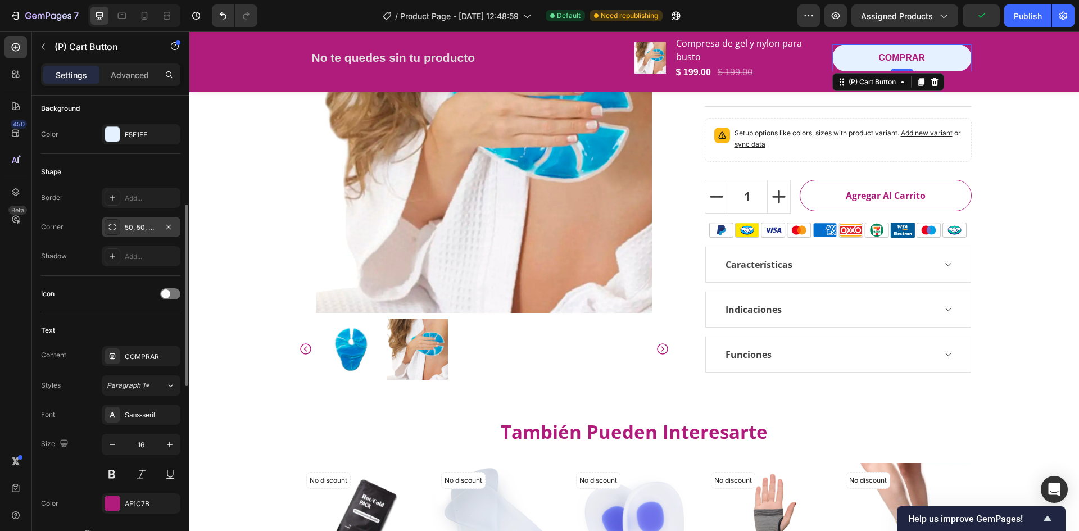
click at [144, 225] on div "50, 50, 50, 50" at bounding box center [141, 228] width 33 height 10
click at [71, 233] on div "Corner 50, 50, 50, 50" at bounding box center [110, 227] width 139 height 20
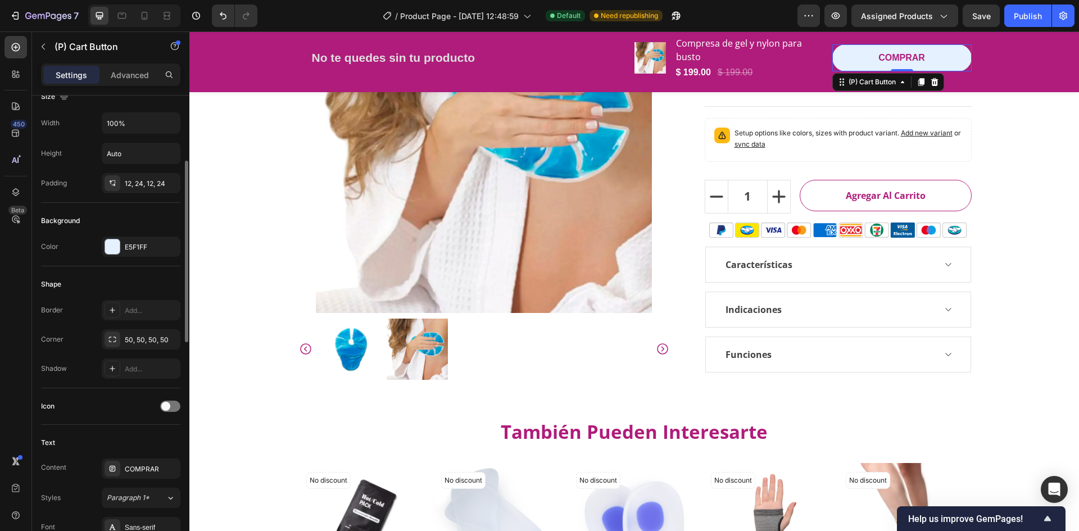
scroll to position [112, 0]
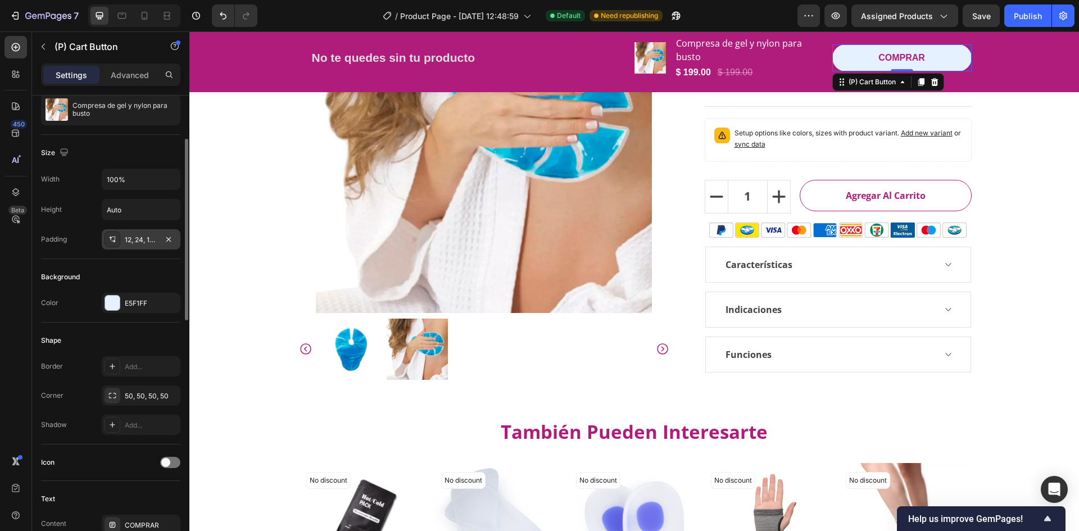
click at [146, 243] on div "12, 24, 12, 24" at bounding box center [141, 240] width 33 height 10
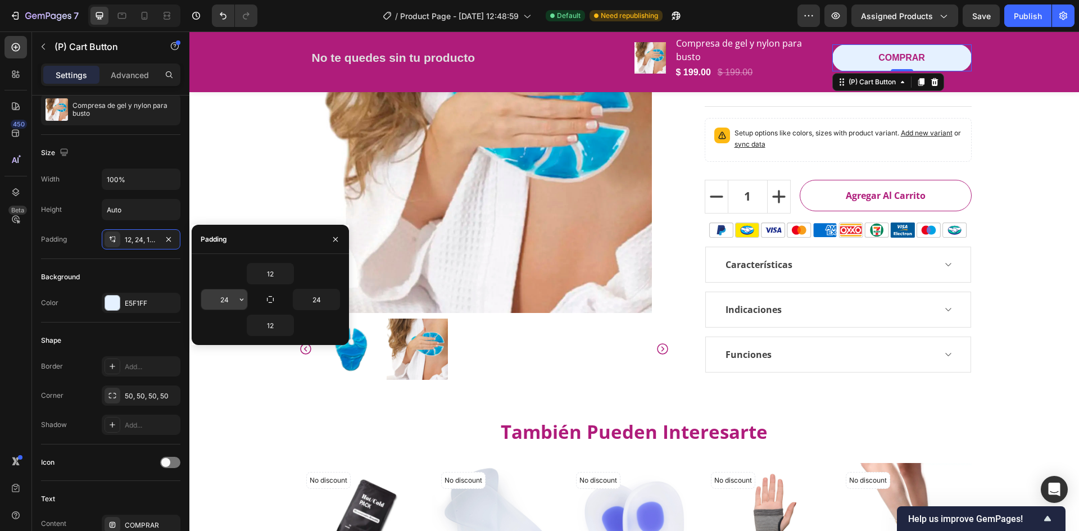
click at [232, 301] on input "24" at bounding box center [224, 299] width 46 height 20
type input "12"
click at [325, 301] on input "24" at bounding box center [316, 299] width 46 height 20
type input "12"
click at [65, 238] on div "Padding" at bounding box center [54, 239] width 26 height 10
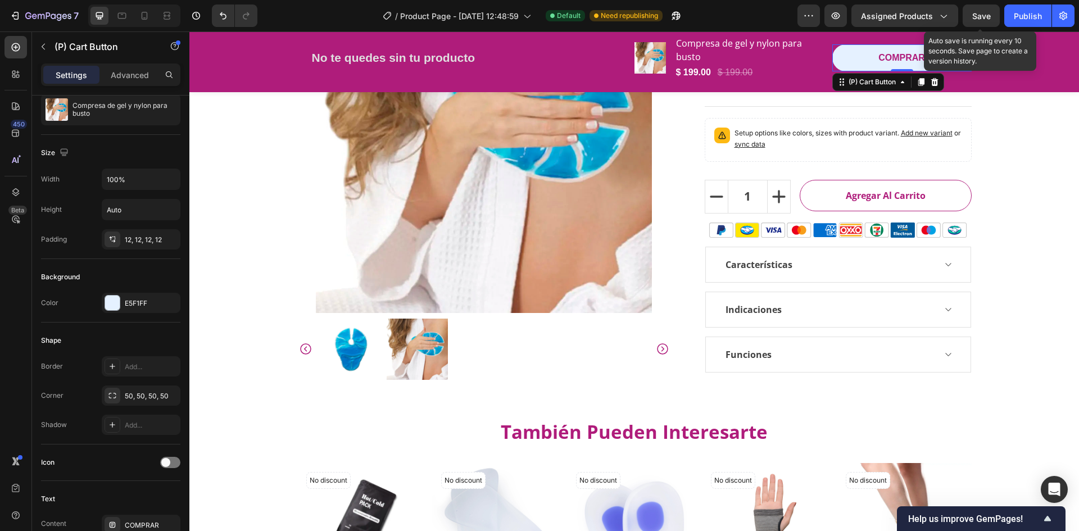
click at [979, 17] on span "Save" at bounding box center [981, 16] width 19 height 10
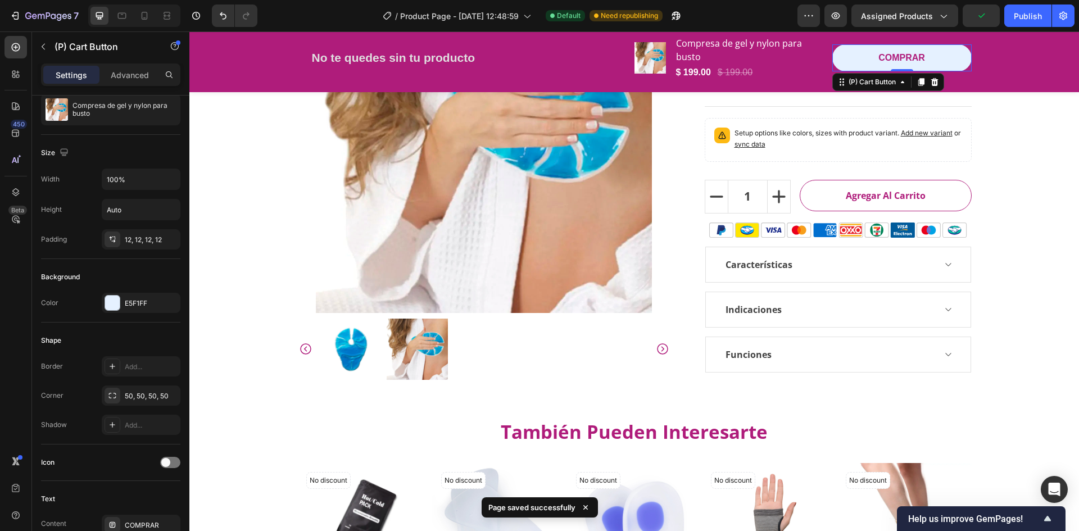
drag, startPoint x: 123, startPoint y: 19, endPoint x: 134, endPoint y: 21, distance: 11.6
click at [123, 19] on icon at bounding box center [122, 16] width 8 height 6
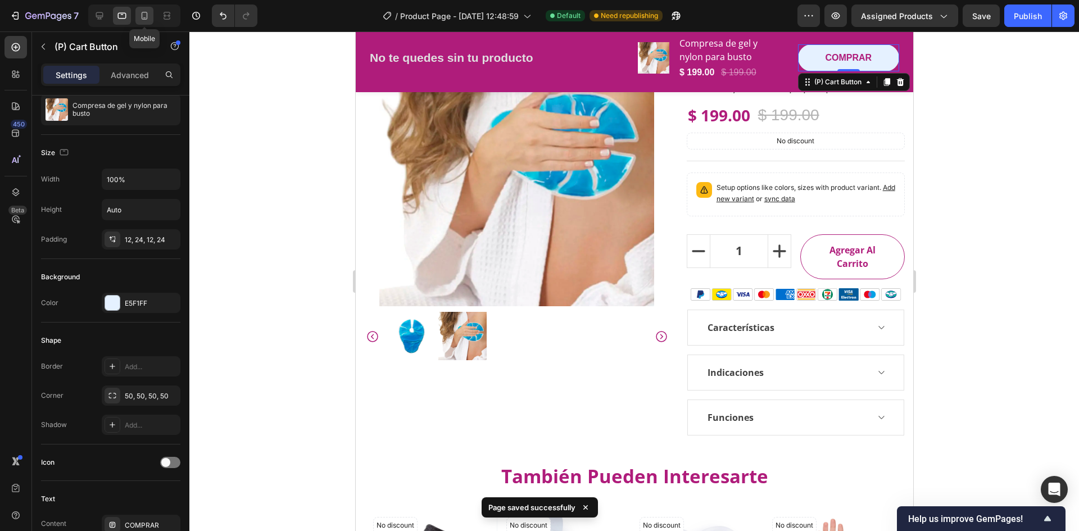
click at [146, 22] on div at bounding box center [144, 16] width 18 height 18
type input "14"
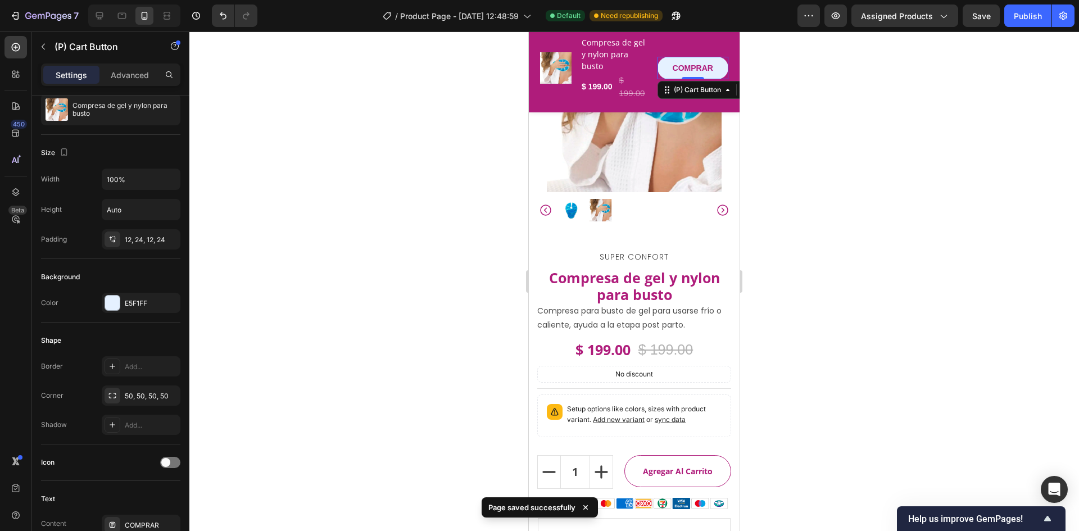
scroll to position [136, 0]
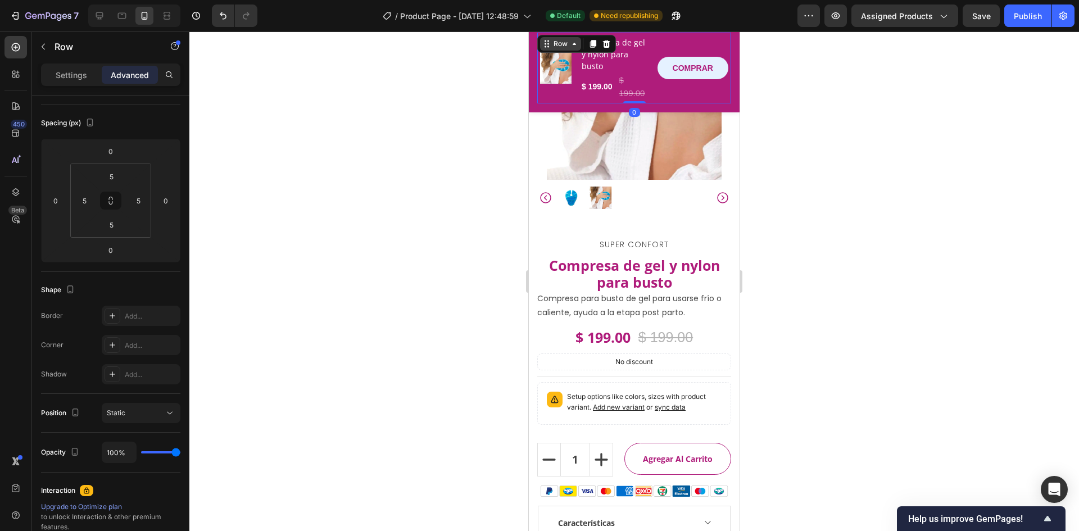
click at [547, 40] on div "Row" at bounding box center [560, 43] width 41 height 13
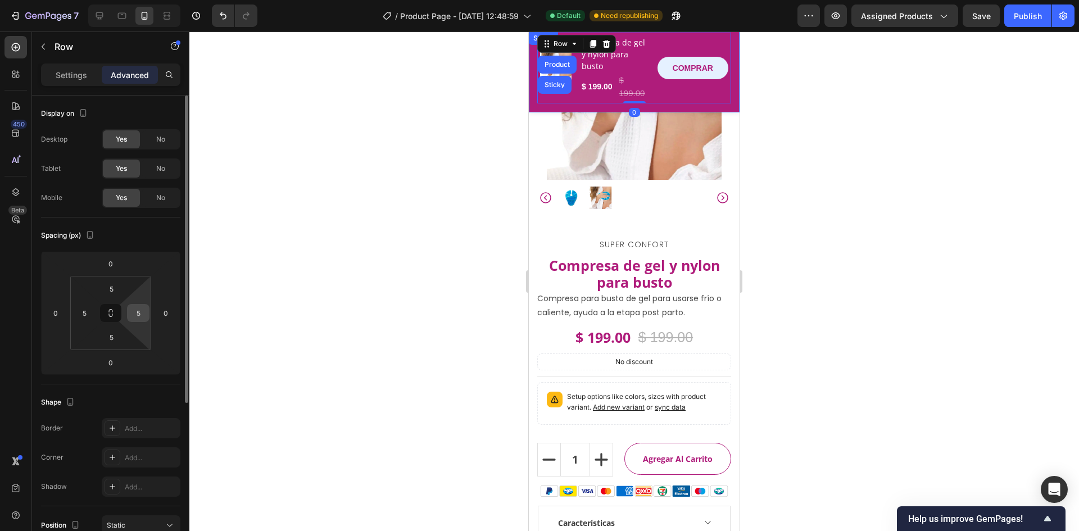
click at [133, 319] on input "5" at bounding box center [138, 313] width 17 height 17
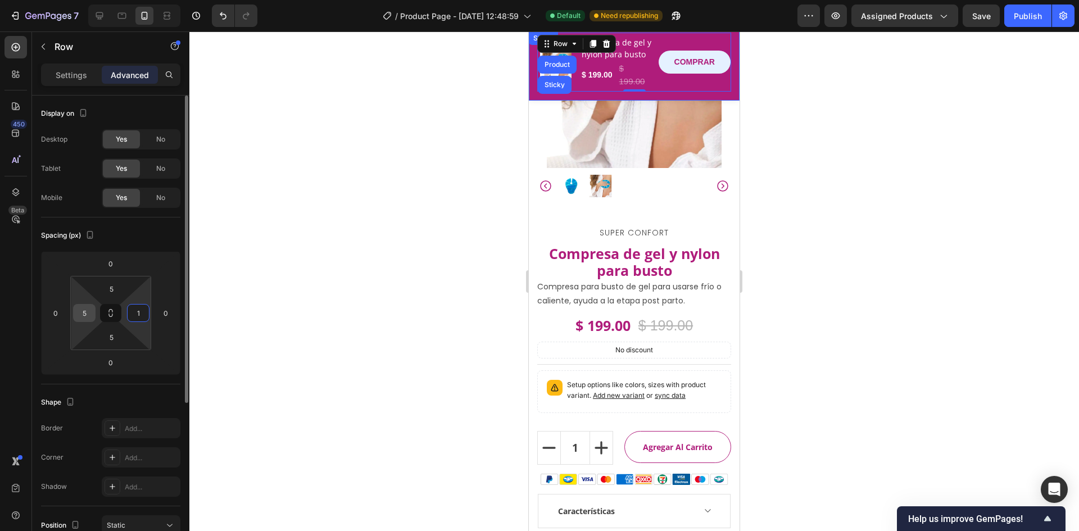
type input "1"
click at [88, 315] on input "5" at bounding box center [84, 313] width 17 height 17
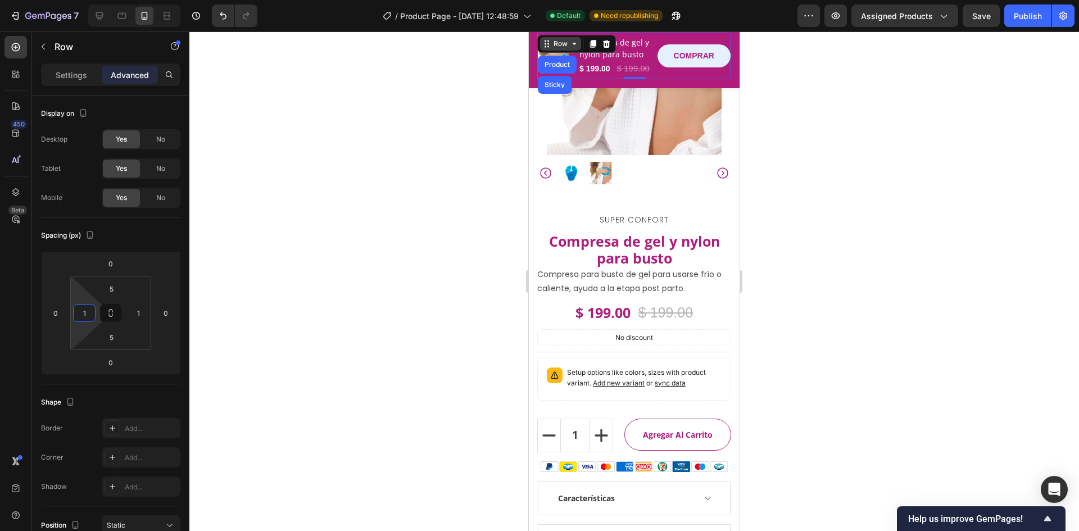
type input "1"
click at [563, 50] on div "Row" at bounding box center [560, 43] width 41 height 13
click at [575, 44] on icon at bounding box center [574, 44] width 3 height 2
click at [561, 69] on div "Product" at bounding box center [557, 65] width 39 height 18
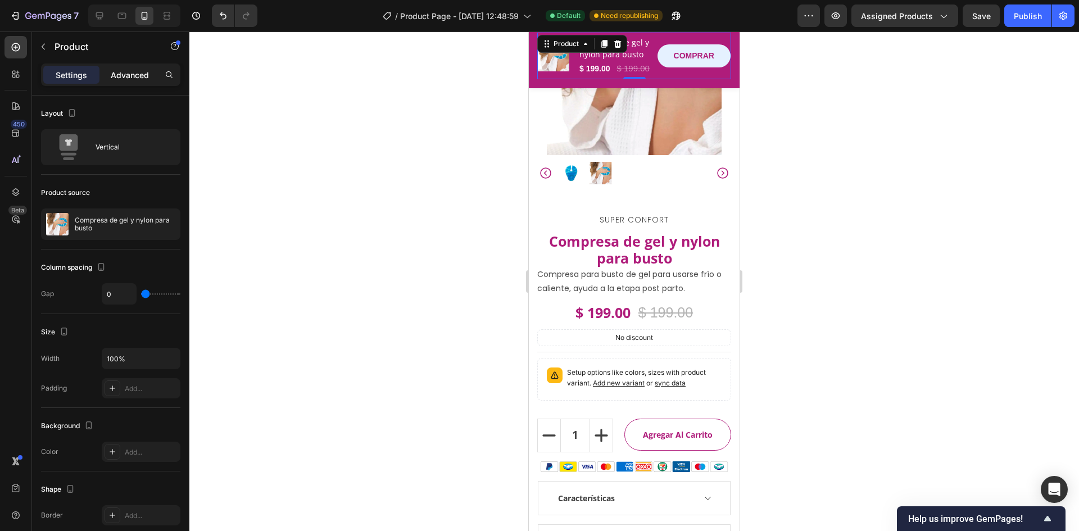
click at [141, 76] on p "Advanced" at bounding box center [130, 75] width 38 height 12
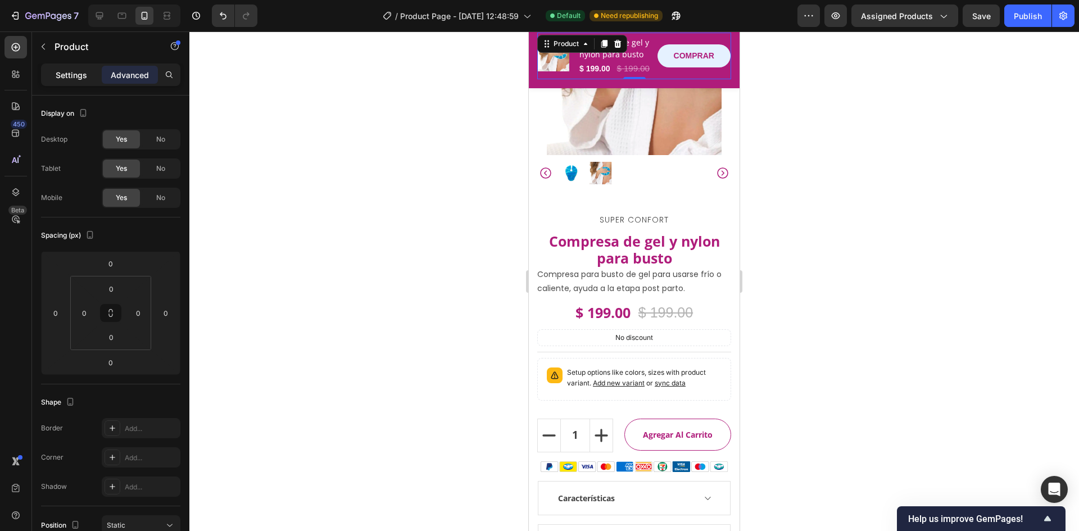
click at [73, 75] on p "Settings" at bounding box center [71, 75] width 31 height 12
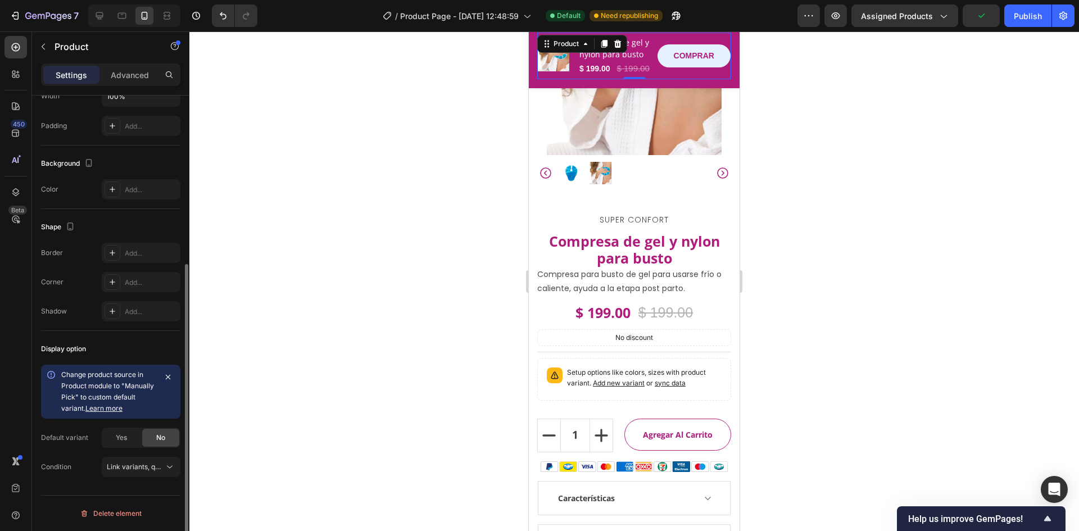
scroll to position [38, 0]
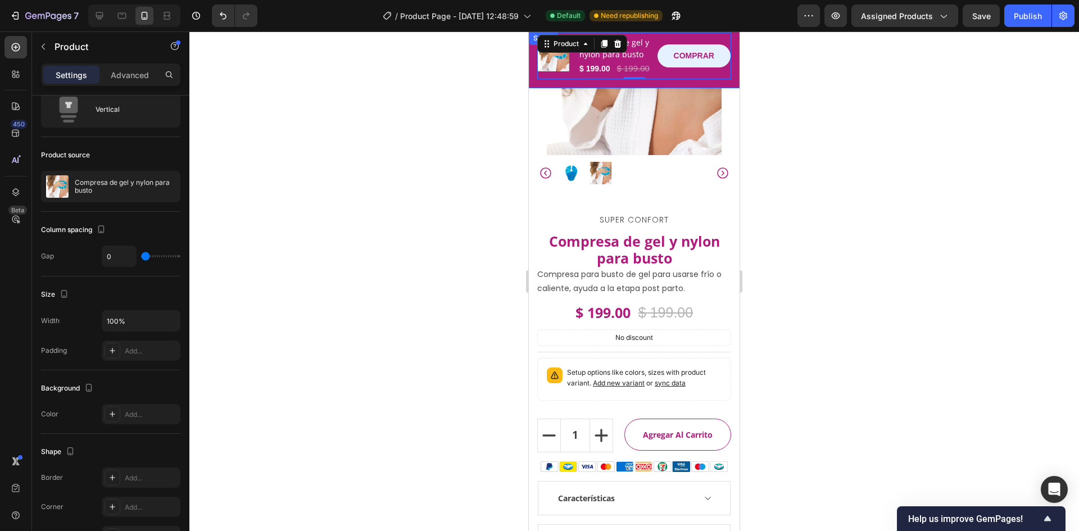
click at [727, 88] on div "No te quedes sin tu producto Button Row Product Images Compresa de gel y nylon …" at bounding box center [634, 59] width 211 height 57
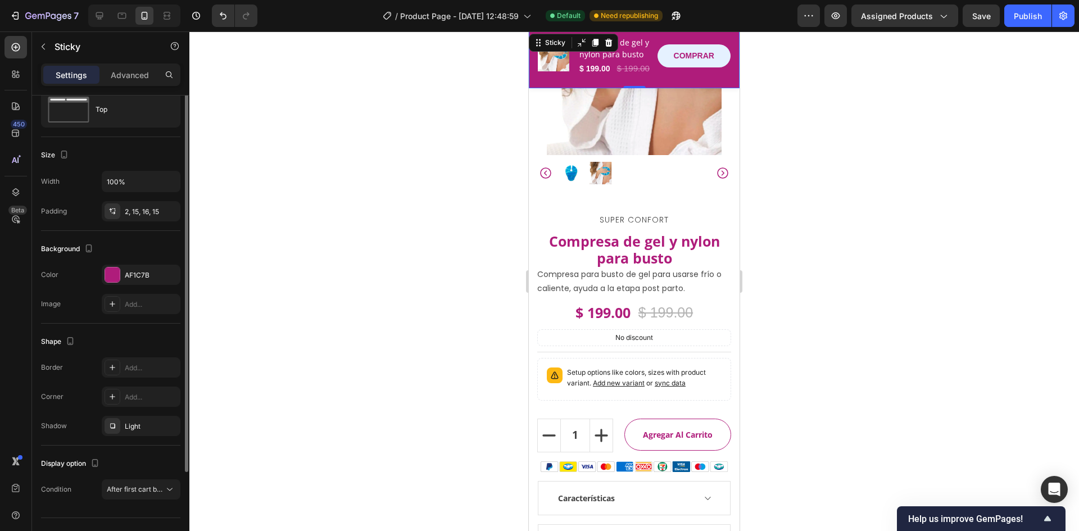
scroll to position [0, 0]
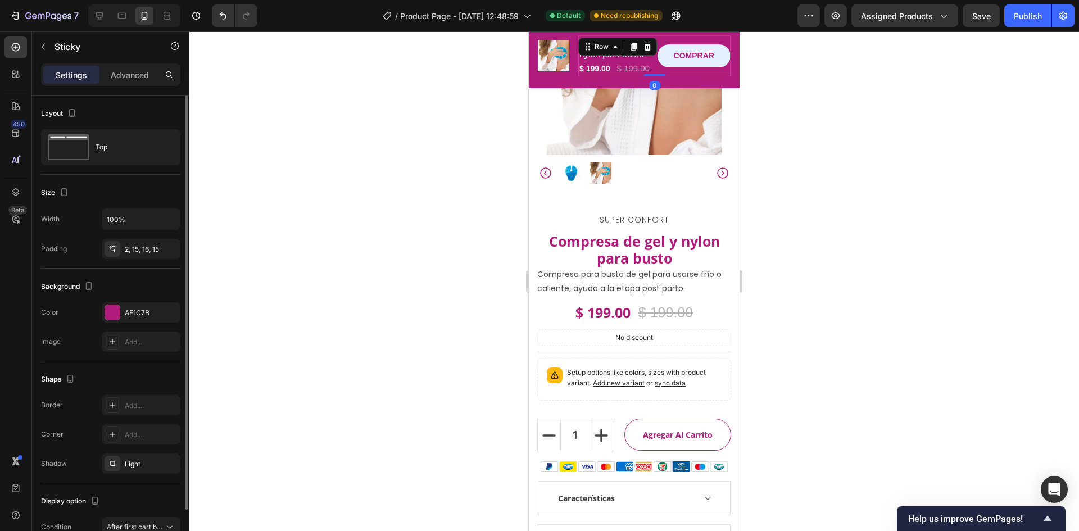
click at [672, 76] on div "COMPRAR (P) Cart Button" at bounding box center [695, 55] width 74 height 41
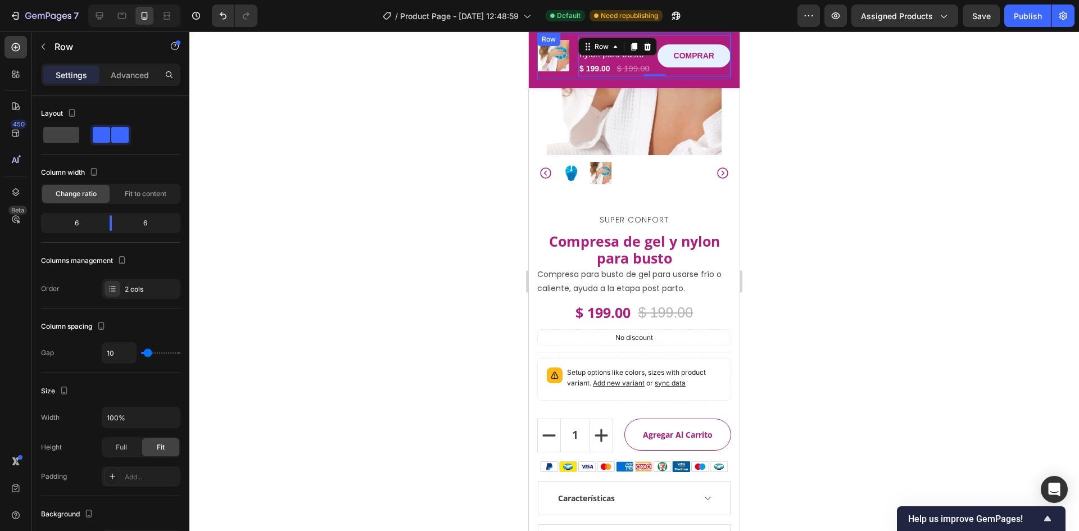
click at [558, 44] on div "Row" at bounding box center [548, 39] width 23 height 13
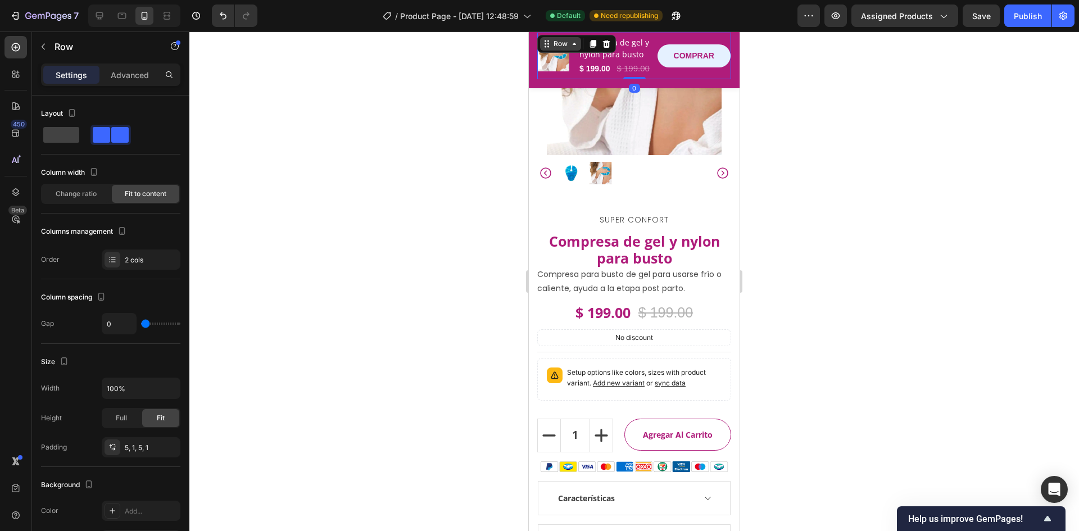
click at [568, 43] on div "Row" at bounding box center [560, 44] width 19 height 10
click at [631, 61] on h2 "Compresa de gel y nylon para busto" at bounding box center [615, 48] width 74 height 26
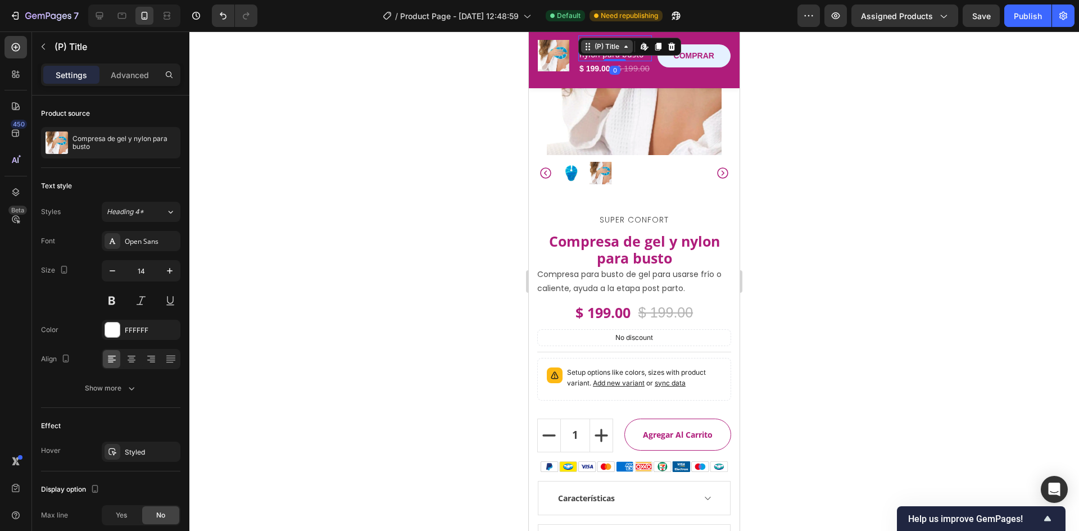
click at [625, 49] on icon at bounding box center [626, 46] width 9 height 9
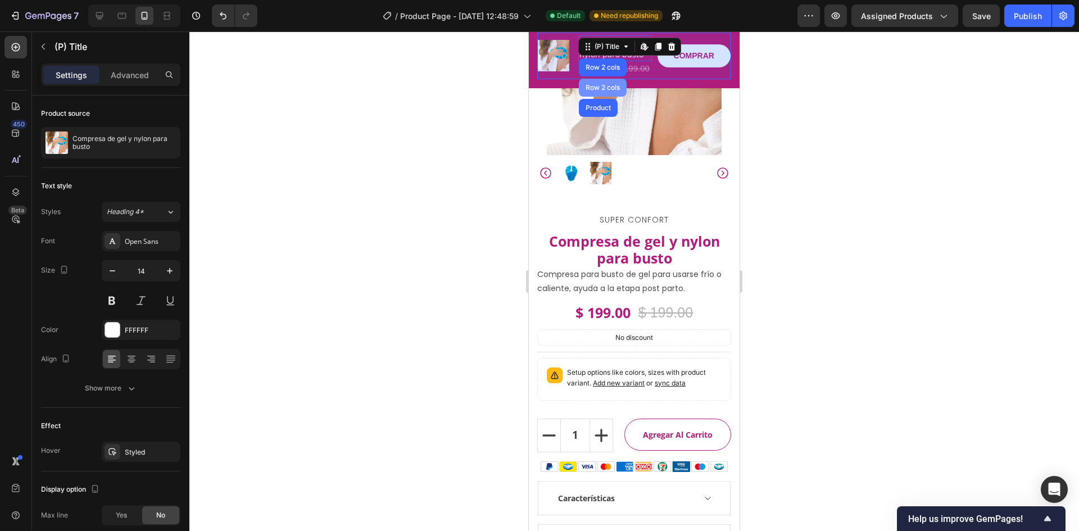
click at [615, 84] on div "Row 2 cols" at bounding box center [603, 88] width 48 height 18
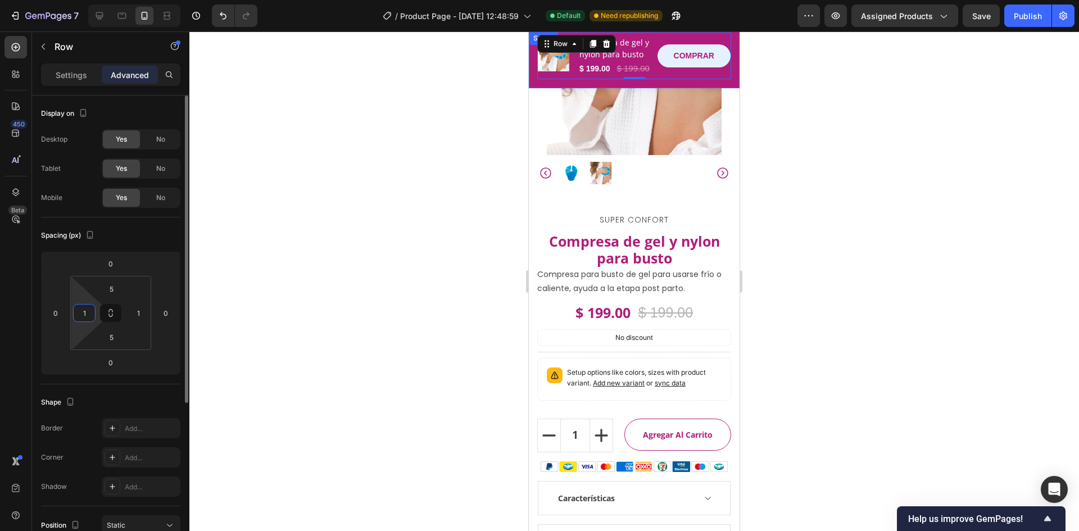
click at [92, 314] on input "1" at bounding box center [84, 313] width 17 height 17
type input "0"
click at [132, 307] on input "1" at bounding box center [138, 313] width 17 height 17
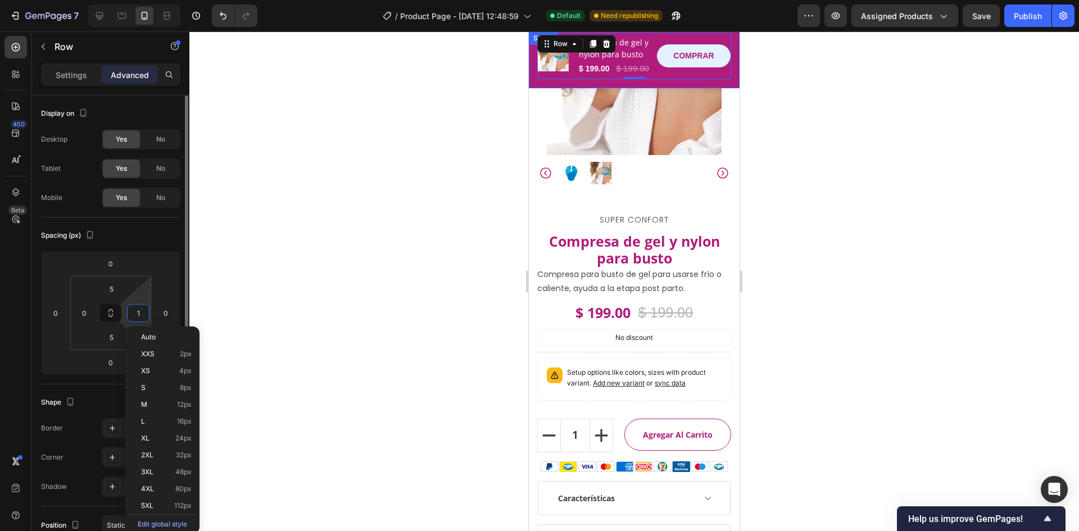
type input "0"
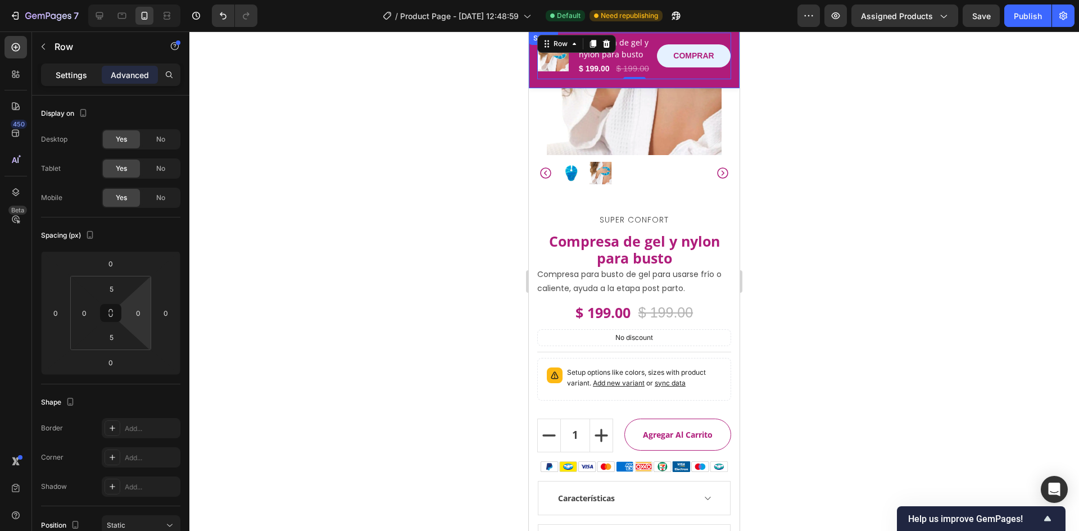
click at [69, 83] on div "Settings" at bounding box center [71, 75] width 56 height 18
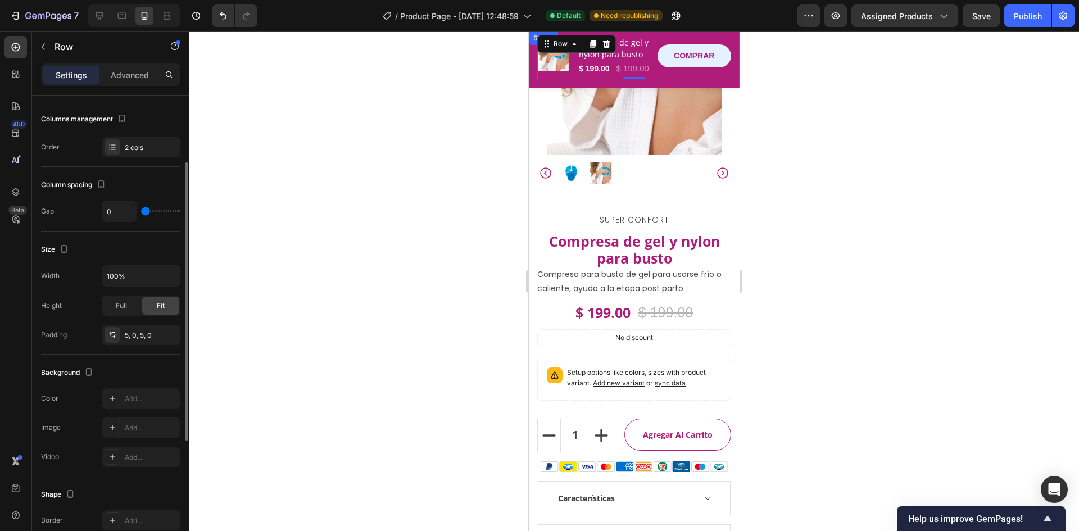
scroll to position [169, 0]
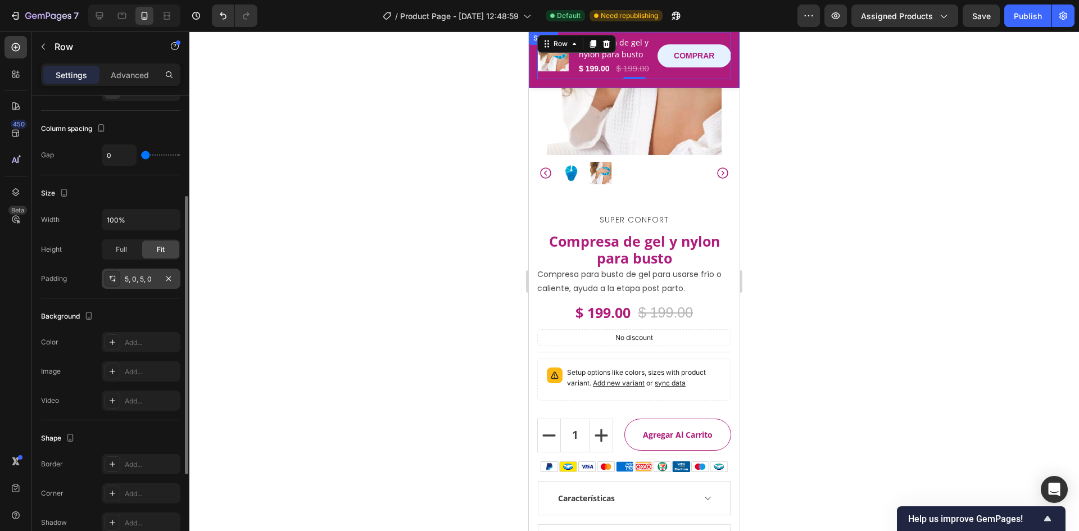
click at [134, 284] on div "5, 0, 5, 0" at bounding box center [141, 279] width 79 height 20
click at [106, 311] on div "Background" at bounding box center [110, 316] width 139 height 18
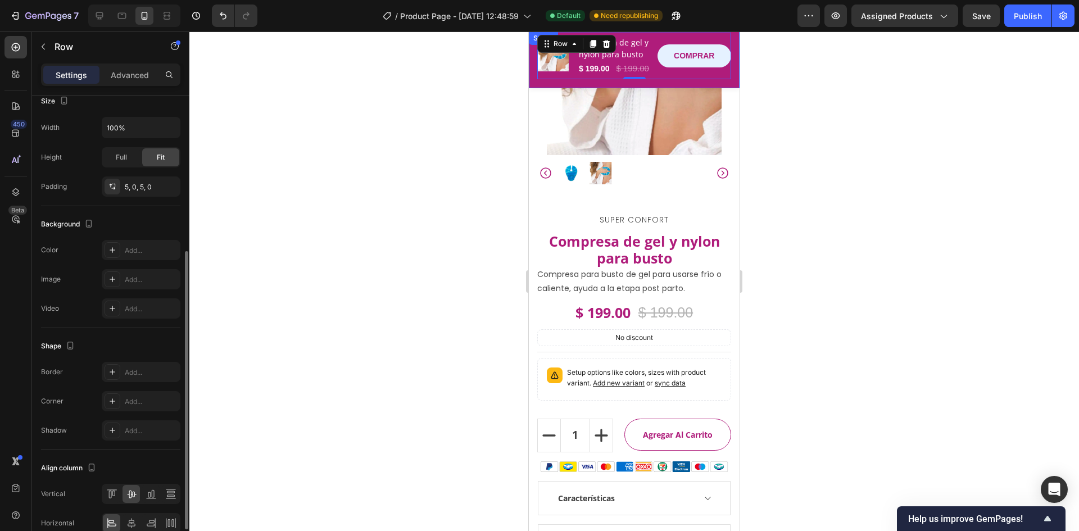
scroll to position [317, 0]
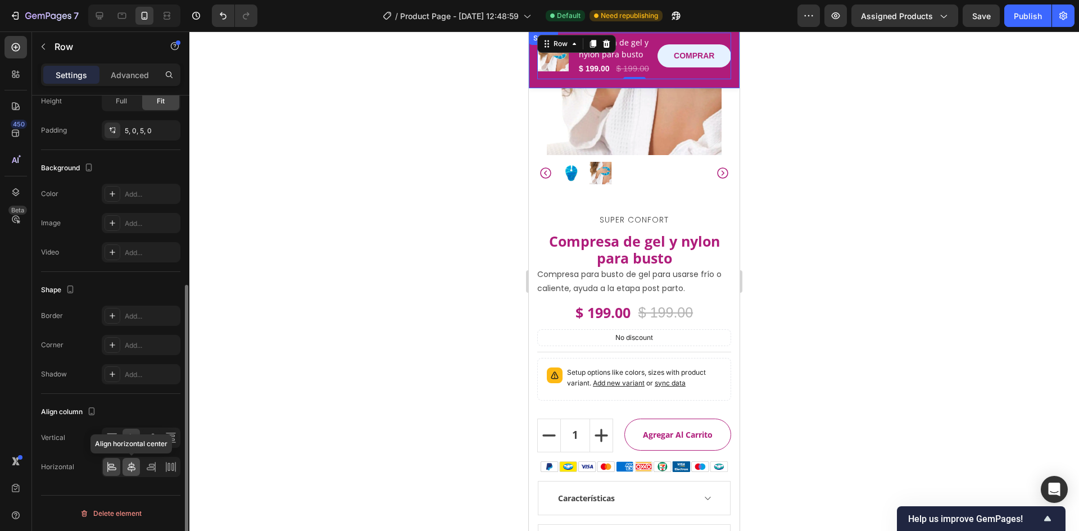
click at [125, 473] on div at bounding box center [131, 467] width 17 height 18
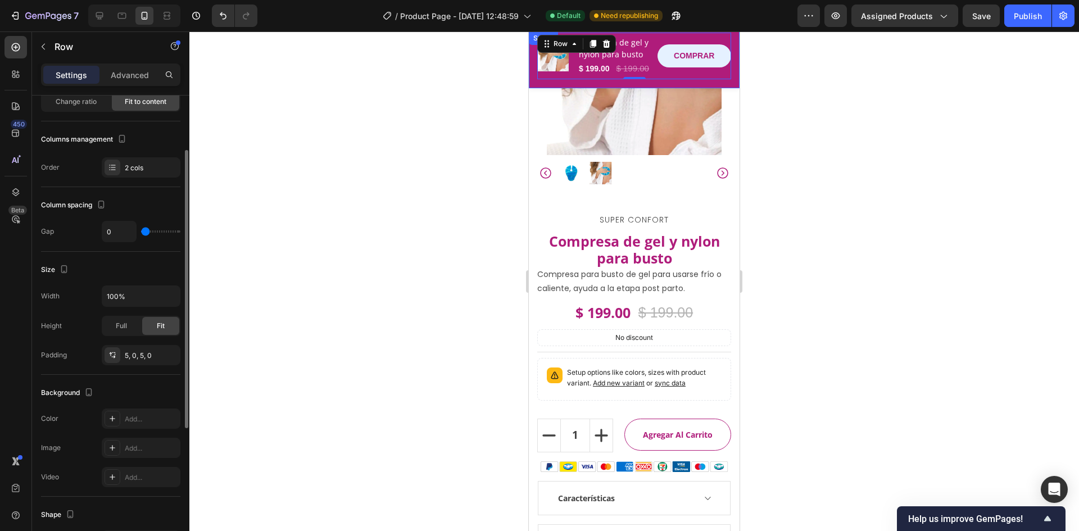
scroll to position [0, 0]
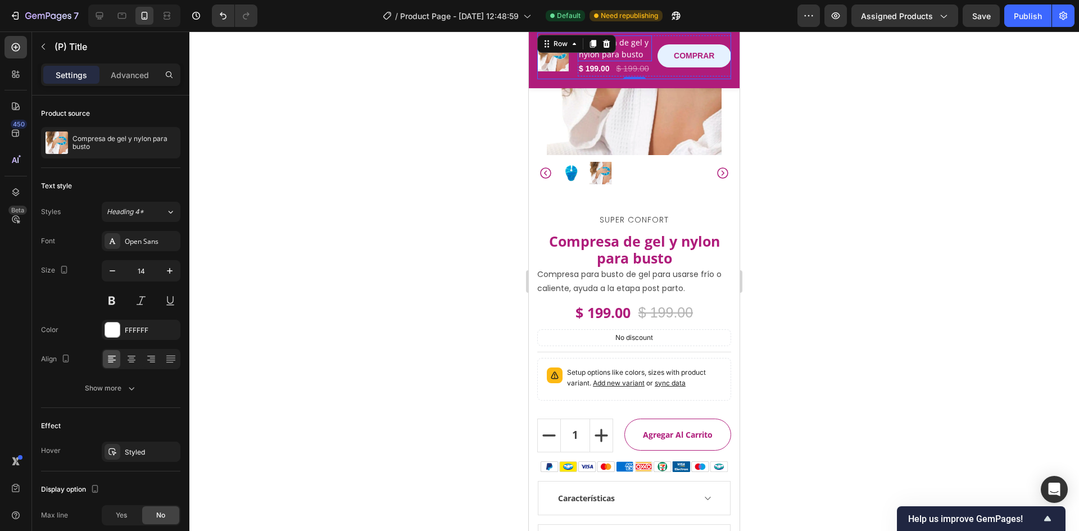
click at [621, 61] on h2 "Compresa de gel y nylon para busto" at bounding box center [615, 48] width 74 height 26
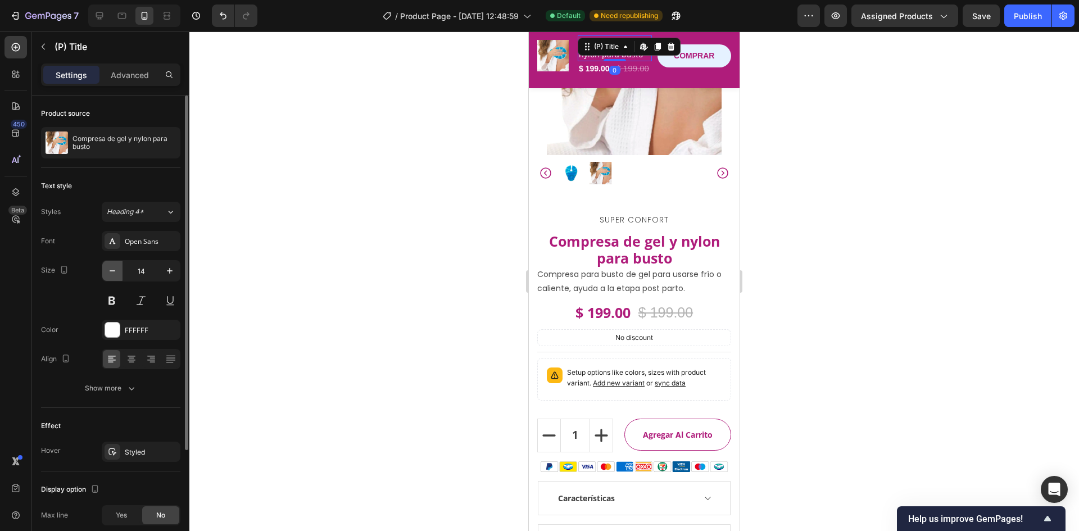
click at [120, 270] on button "button" at bounding box center [112, 271] width 20 height 20
type input "13"
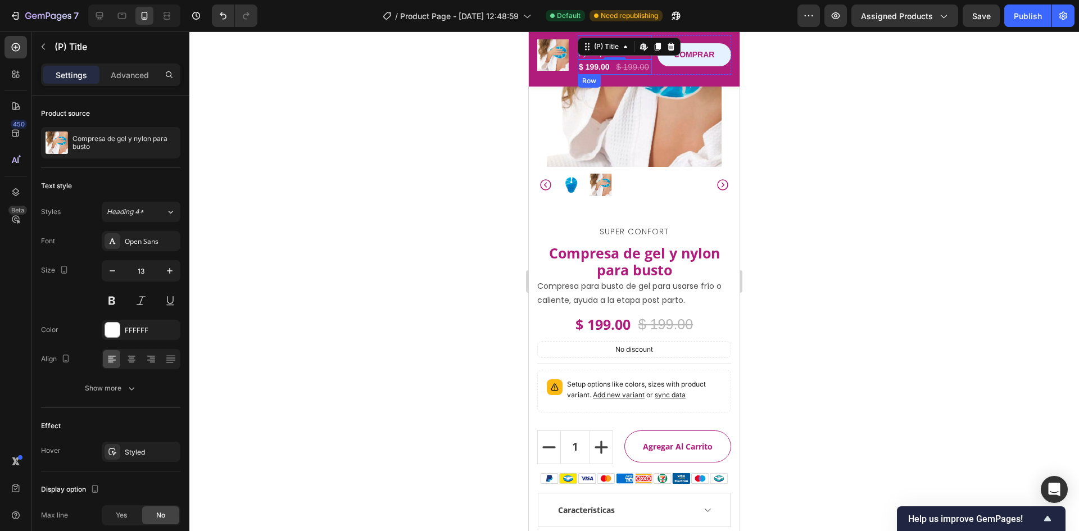
click at [611, 74] on div "$ 199.00 (P) Price (P) Price $ 199.00 (P) Price (P) Price Row" at bounding box center [615, 67] width 74 height 15
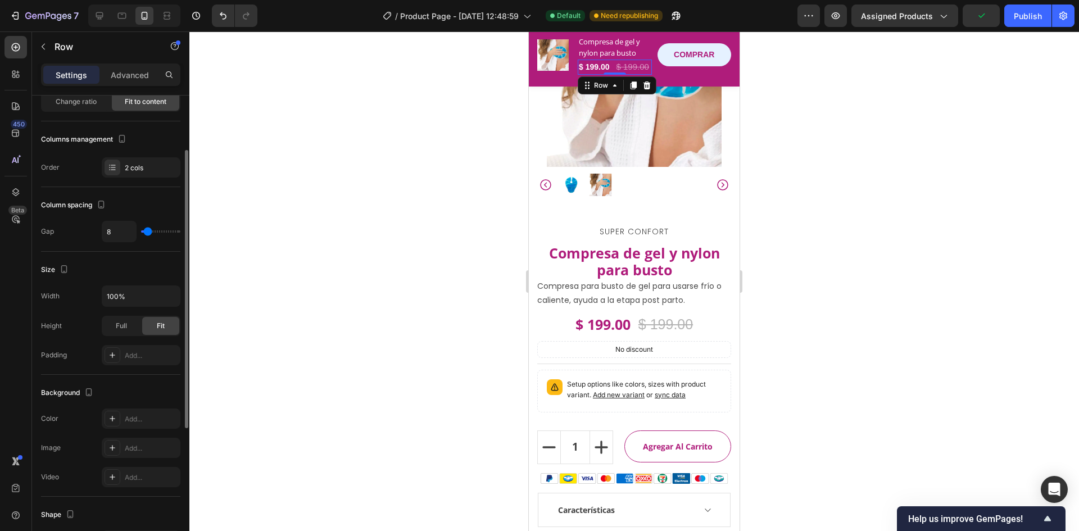
scroll to position [0, 0]
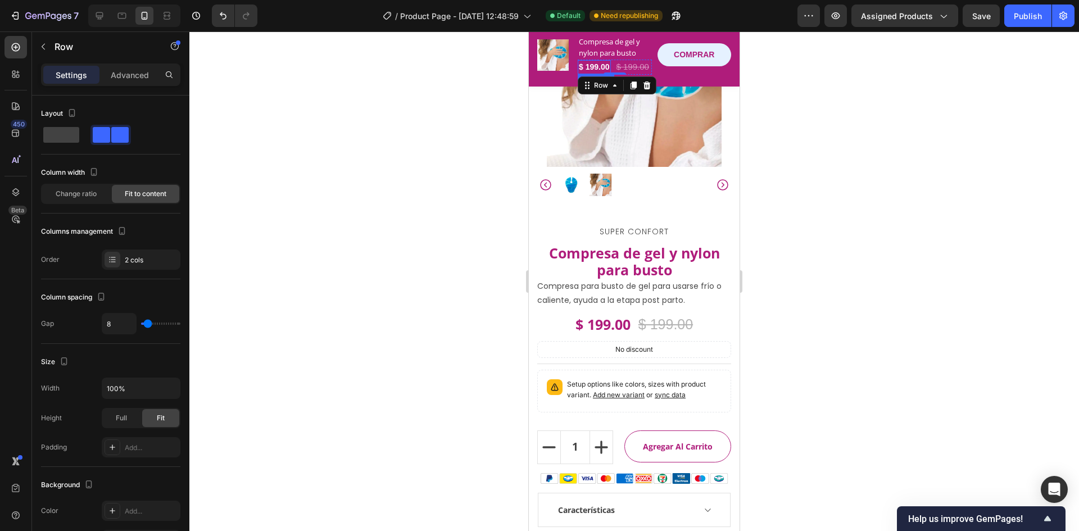
click at [596, 62] on div "$ 199.00" at bounding box center [594, 67] width 33 height 14
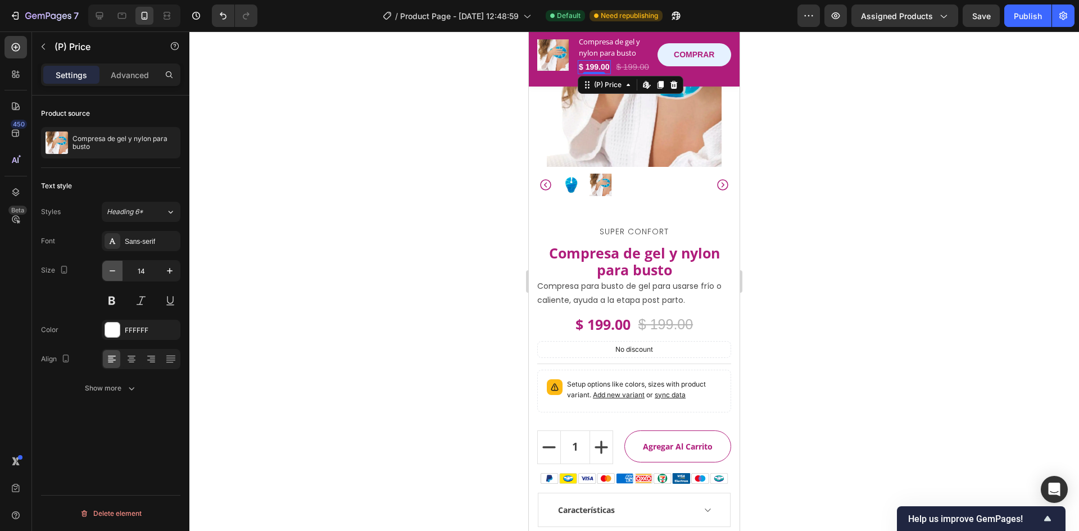
click at [113, 275] on icon "button" at bounding box center [112, 270] width 11 height 11
click at [112, 275] on icon "button" at bounding box center [112, 270] width 11 height 11
type input "12"
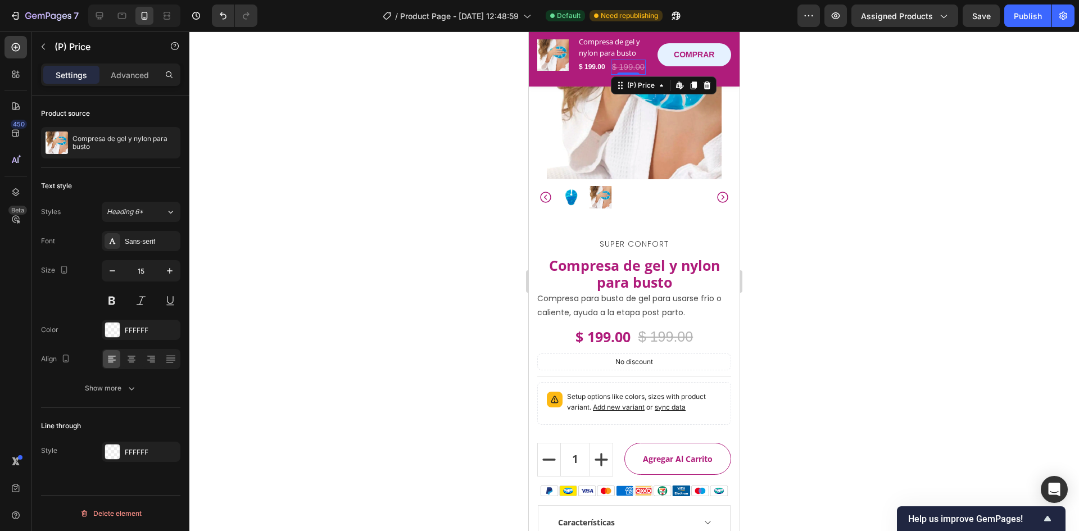
click at [637, 66] on div "$ 199.00" at bounding box center [628, 67] width 35 height 15
click at [119, 272] on button "button" at bounding box center [112, 271] width 20 height 20
click at [115, 274] on icon "button" at bounding box center [112, 270] width 11 height 11
type input "12"
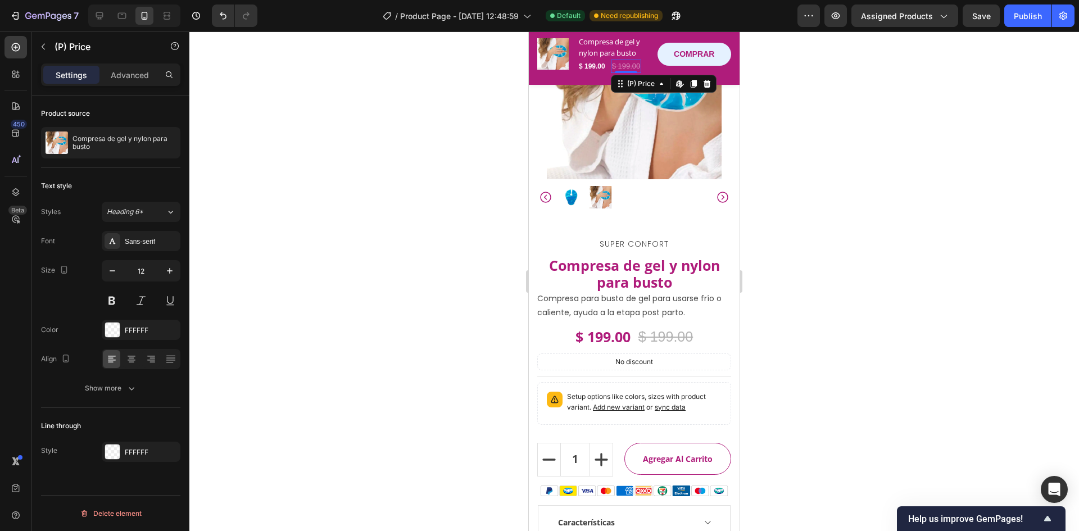
scroll to position [107, 0]
click at [591, 62] on div "$ 199.00" at bounding box center [592, 66] width 29 height 12
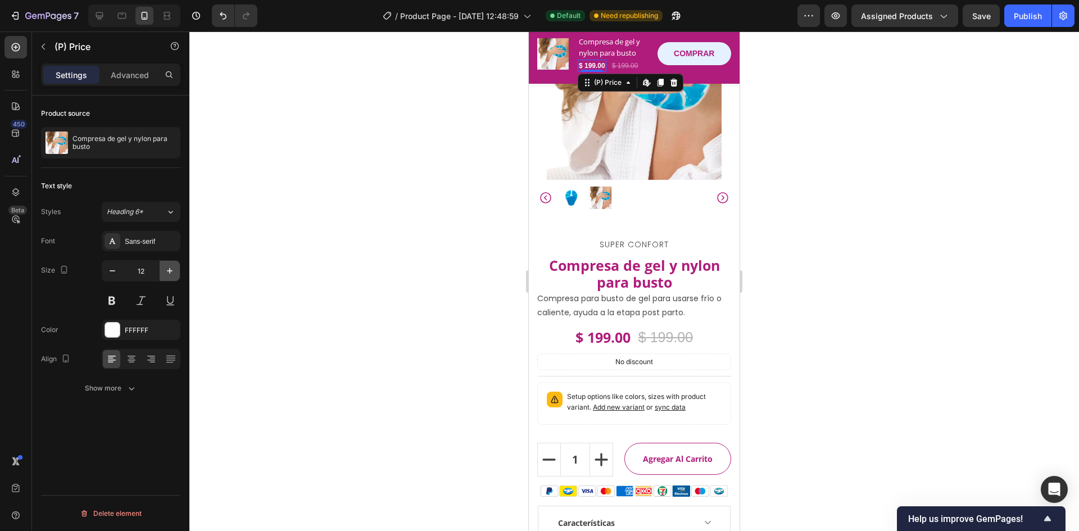
click at [171, 269] on icon "button" at bounding box center [169, 270] width 11 height 11
type input "13"
click at [698, 57] on p "COMPRAR" at bounding box center [694, 54] width 40 height 10
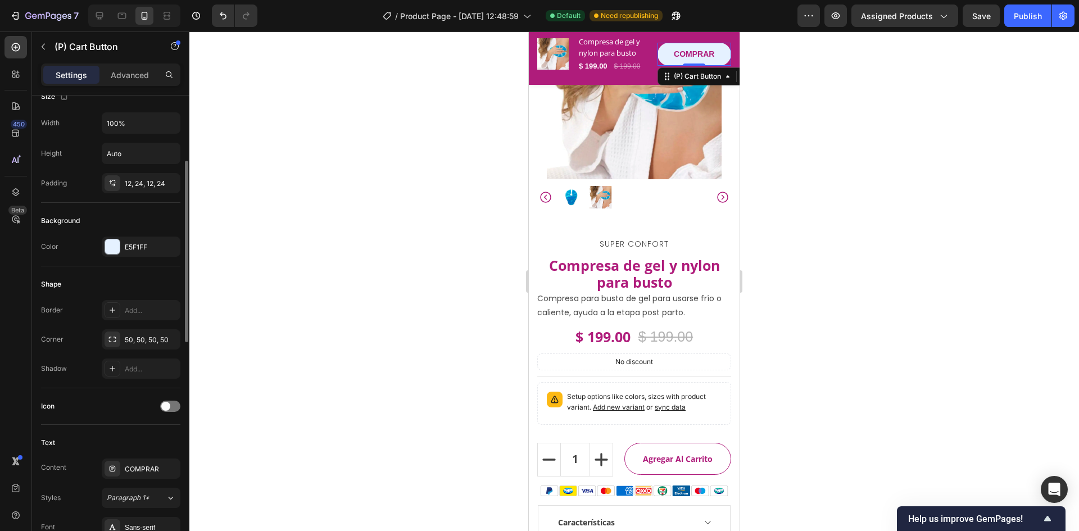
scroll to position [393, 0]
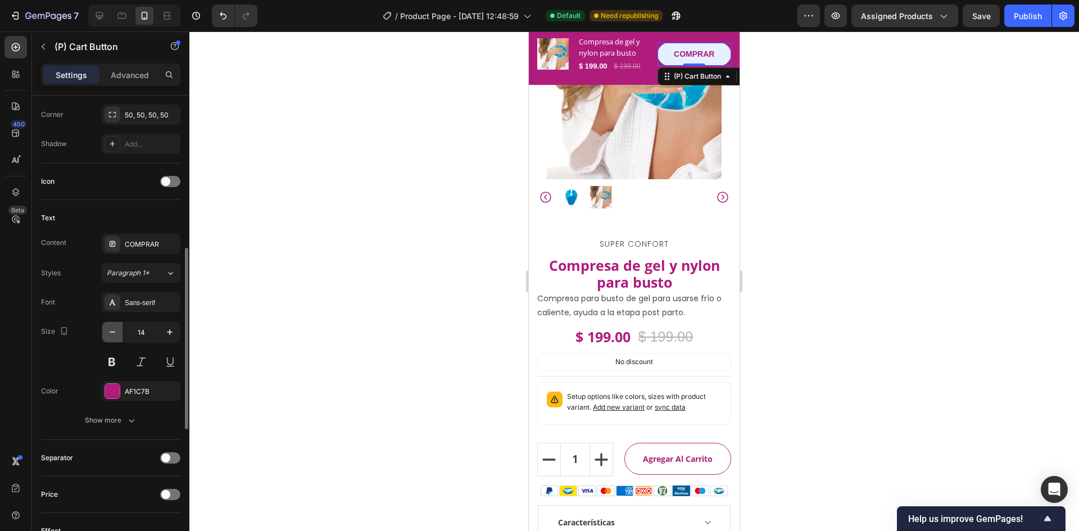
click at [110, 336] on icon "button" at bounding box center [112, 332] width 11 height 11
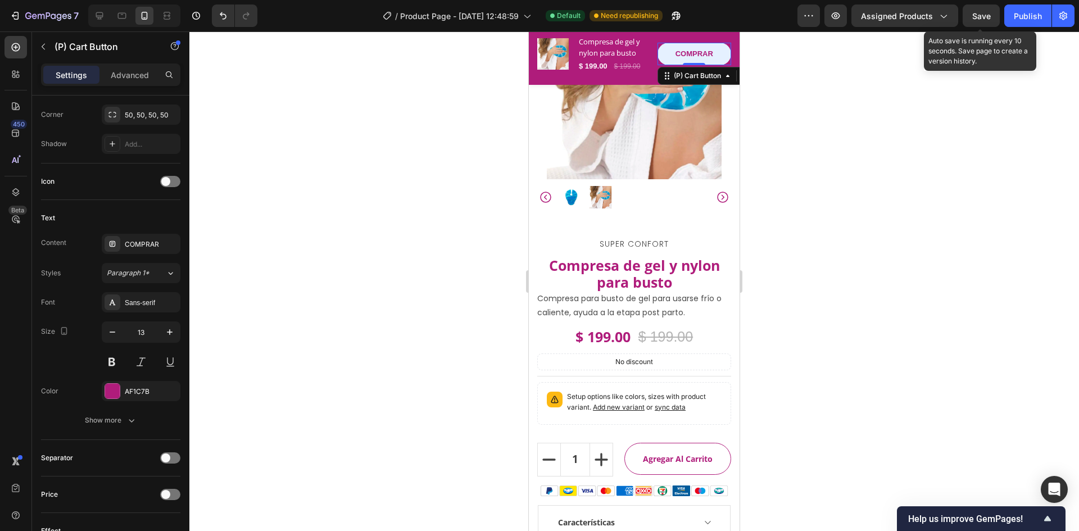
click at [984, 12] on span "Save" at bounding box center [981, 16] width 19 height 10
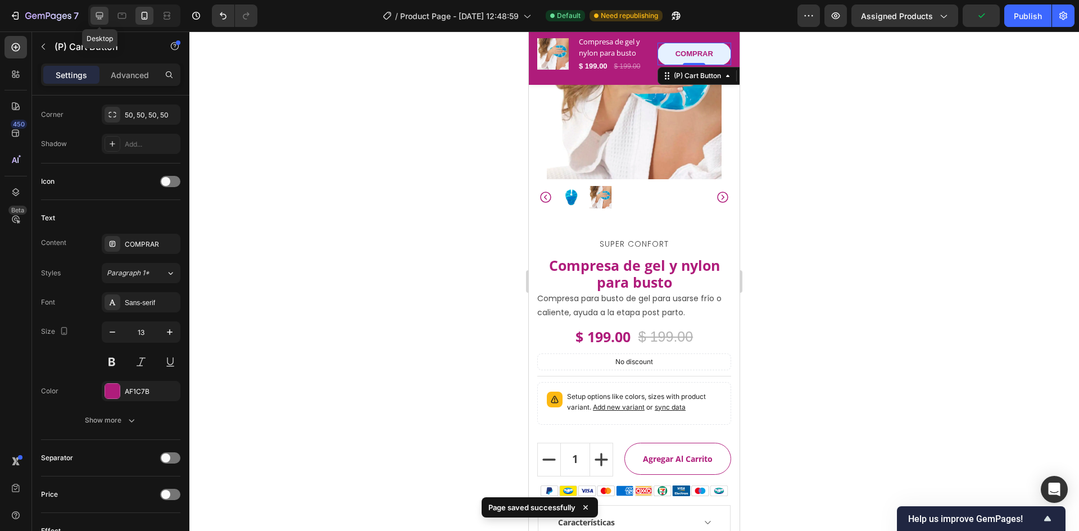
click at [98, 13] on icon at bounding box center [99, 15] width 11 height 11
type input "16"
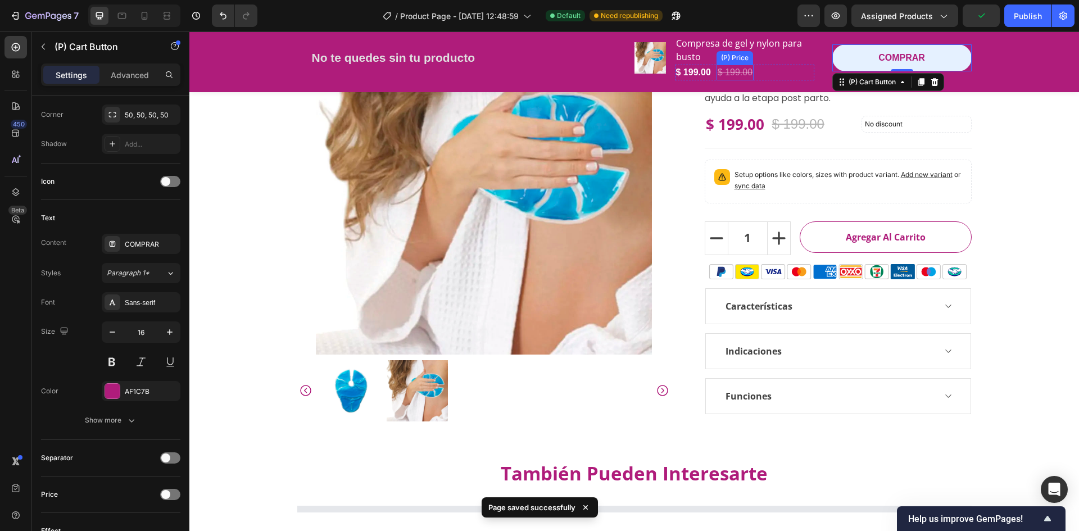
scroll to position [82, 0]
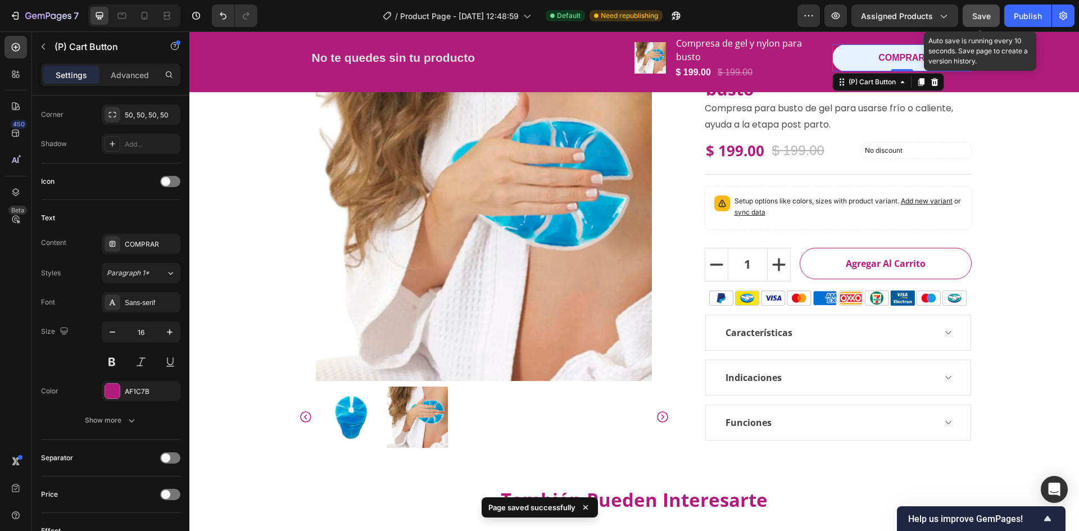
click at [992, 12] on button "Save" at bounding box center [981, 15] width 37 height 22
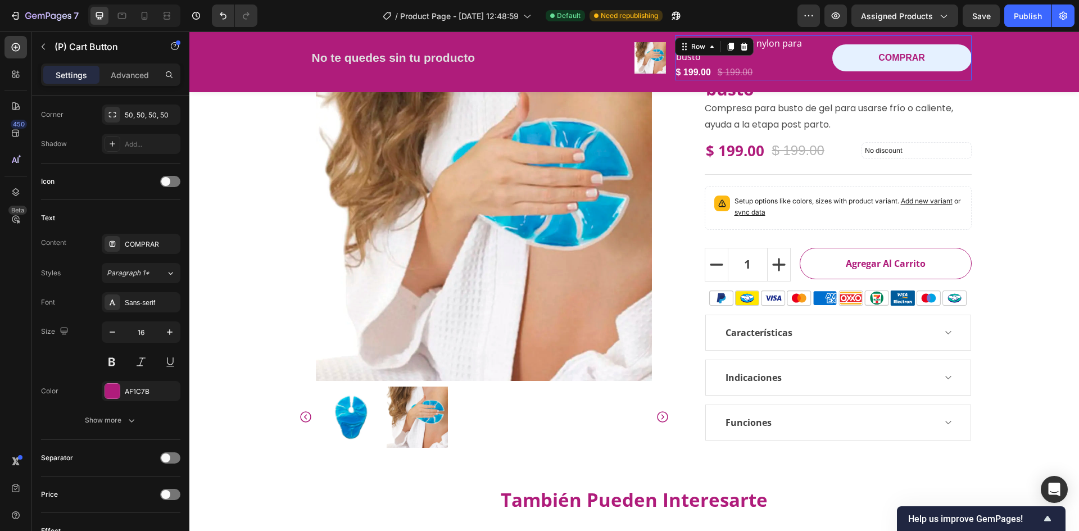
click at [820, 52] on div "Compresa de gel y nylon para busto (P) Title $ 199.00 (P) Price (P) Price $ 199…" at bounding box center [823, 57] width 297 height 45
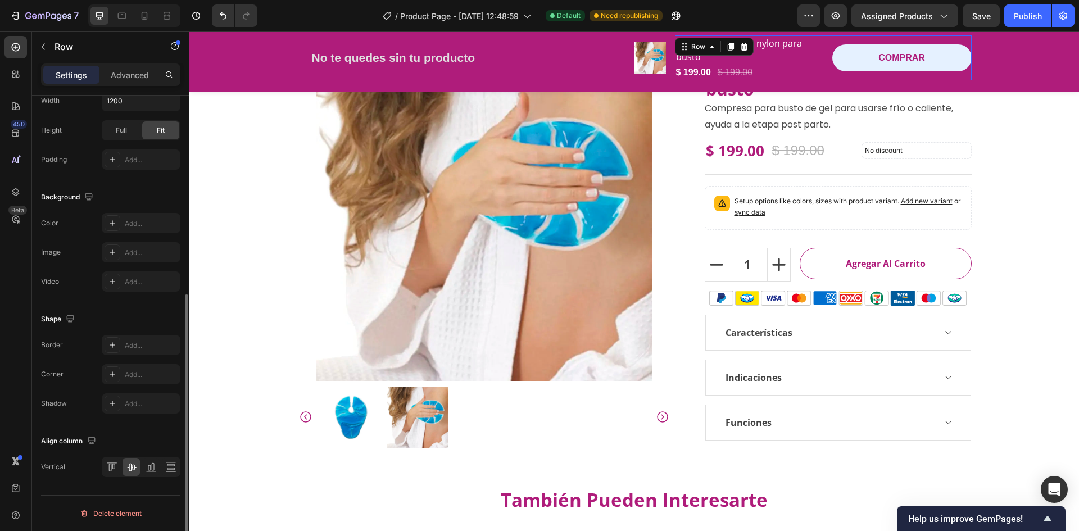
scroll to position [0, 0]
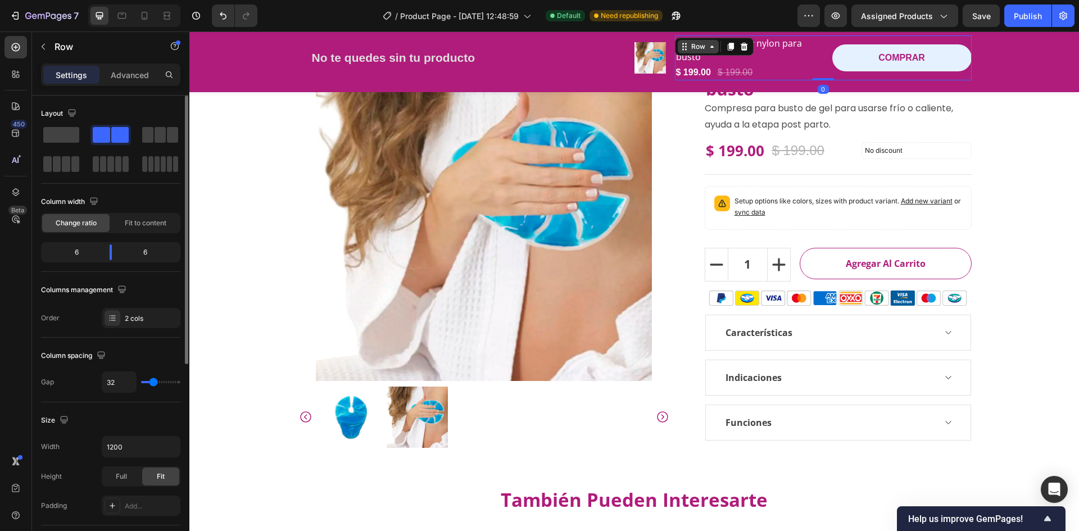
click at [695, 43] on div "Row" at bounding box center [698, 47] width 19 height 10
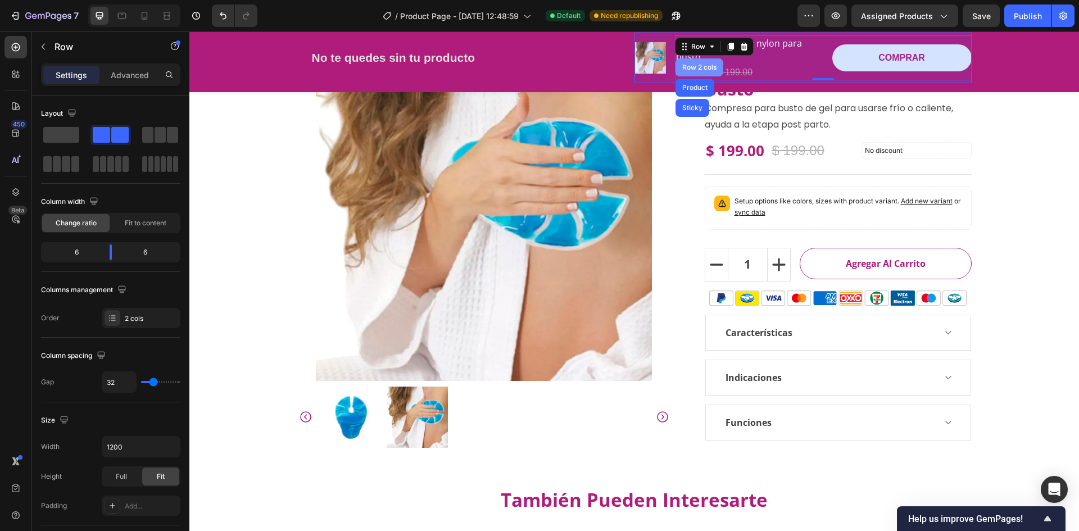
click at [695, 74] on div "Row 2 cols" at bounding box center [700, 67] width 48 height 18
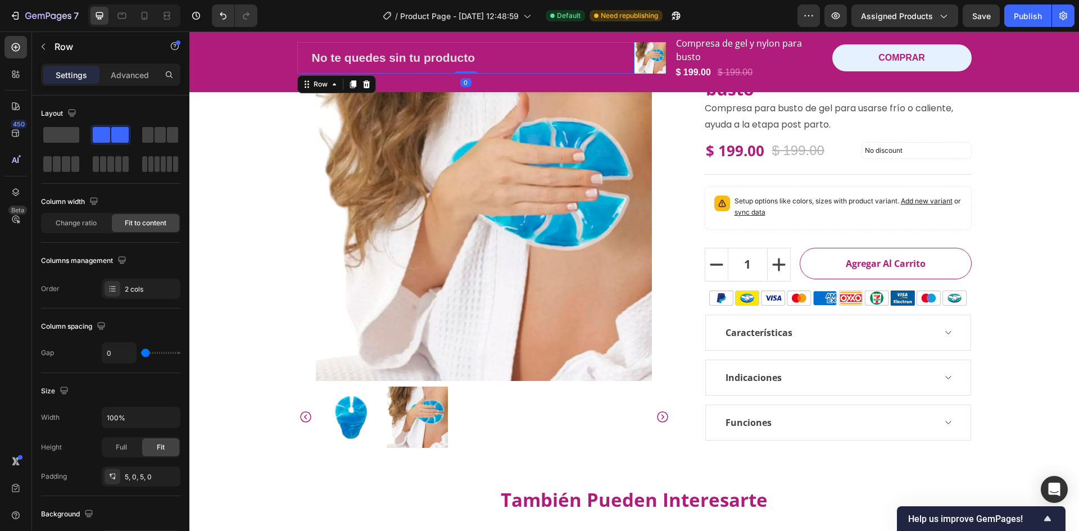
click at [620, 73] on div "No te quedes sin tu producto Button Row 0" at bounding box center [465, 57] width 337 height 31
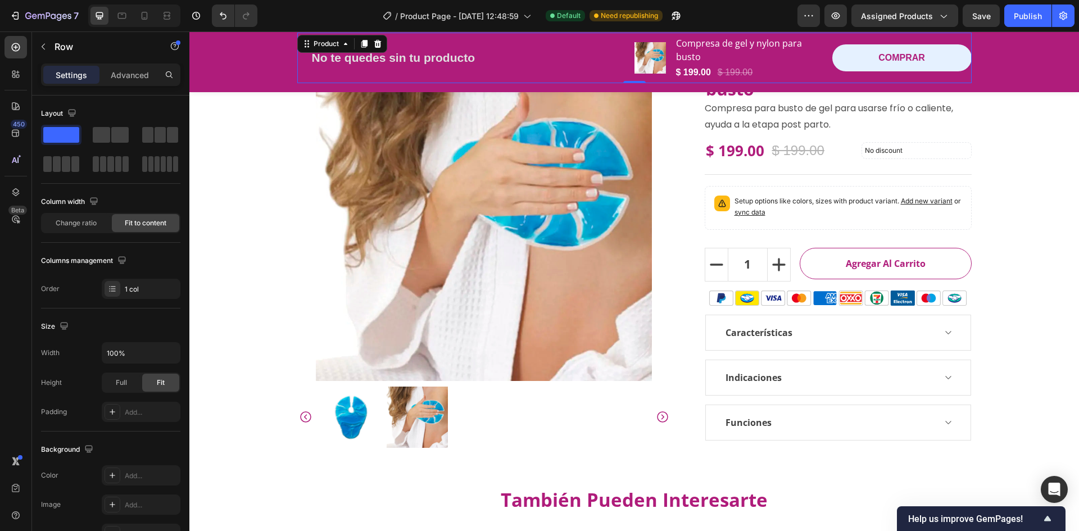
click at [620, 78] on div "No te quedes sin tu producto Button Row" at bounding box center [465, 58] width 337 height 51
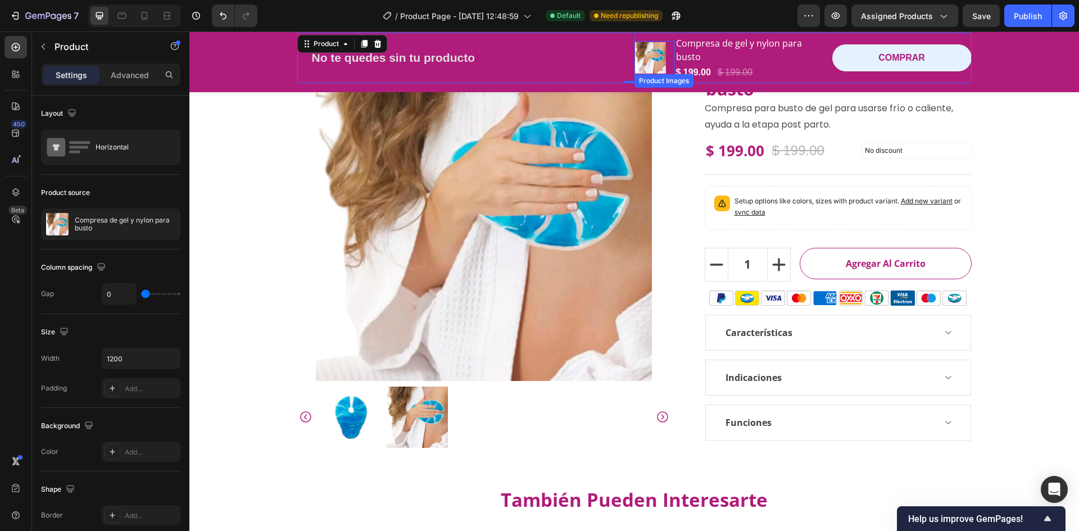
click at [747, 73] on div "$ 199.00" at bounding box center [735, 73] width 37 height 16
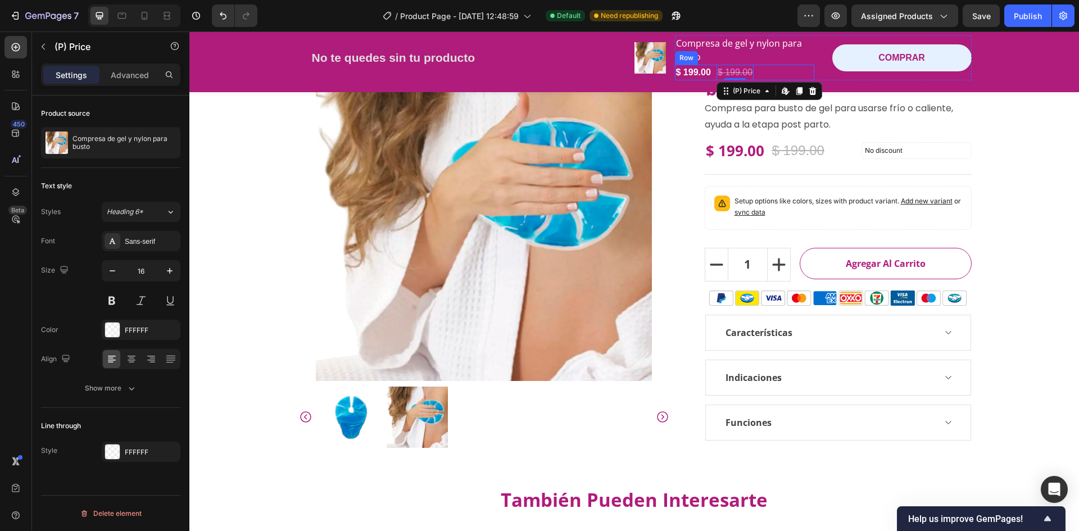
click at [777, 73] on div "$ 199.00 (P) Price (P) Price $ 199.00 (P) Price Edit content in Shopify 0 (P) P…" at bounding box center [744, 73] width 139 height 16
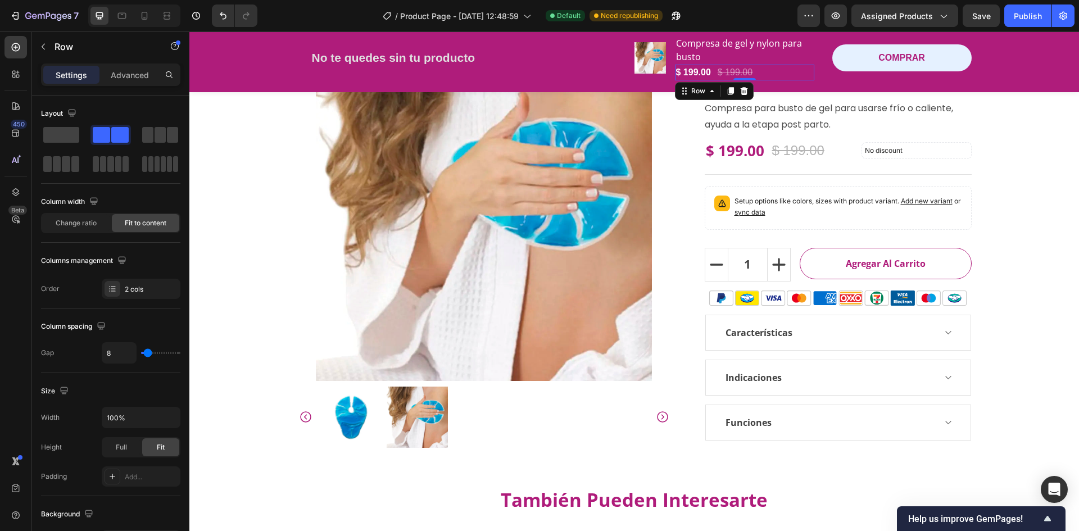
click at [697, 98] on div "Row" at bounding box center [714, 91] width 79 height 18
click at [698, 96] on div "Row" at bounding box center [698, 90] width 41 height 13
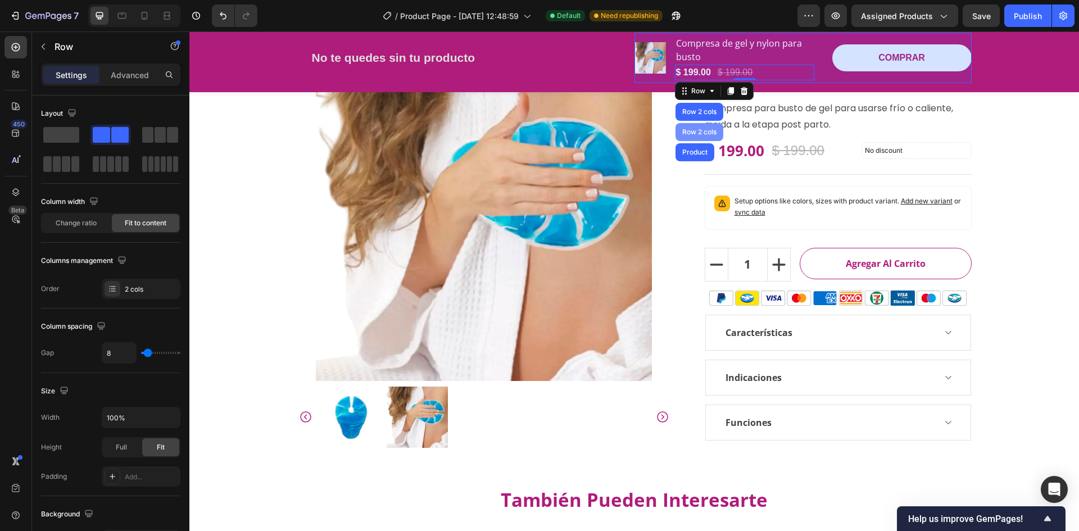
click at [702, 132] on div "Row 2 cols" at bounding box center [699, 132] width 39 height 7
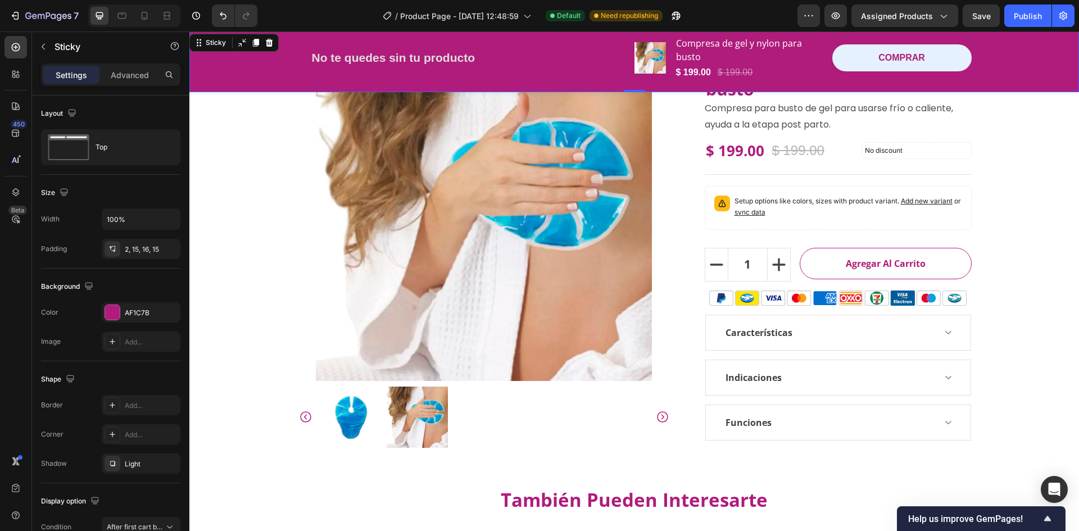
click at [638, 87] on div "No te quedes sin tu producto Button Row Product Images Compresa de gel y nylon …" at bounding box center [634, 61] width 890 height 61
click at [247, 60] on div "No te quedes sin tu producto Button Row Product Images Compresa de gel y nylon …" at bounding box center [634, 58] width 873 height 51
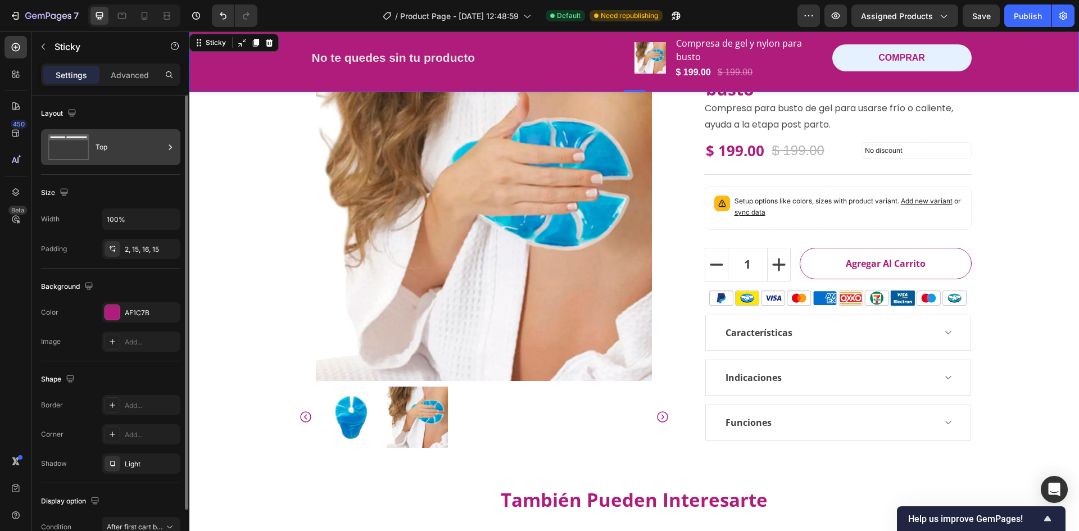
click at [109, 155] on div "Top" at bounding box center [130, 147] width 69 height 26
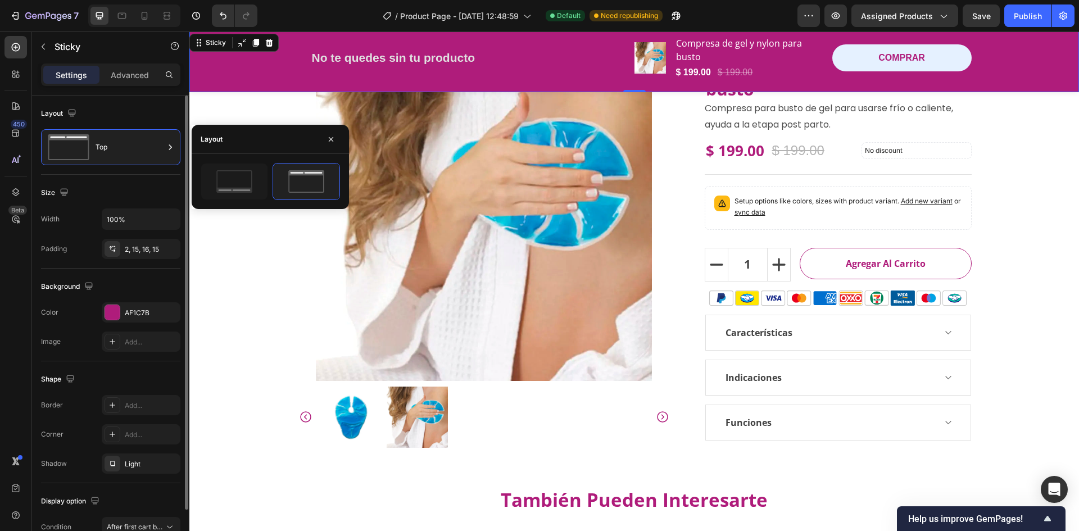
click at [90, 189] on div "Size" at bounding box center [110, 193] width 139 height 18
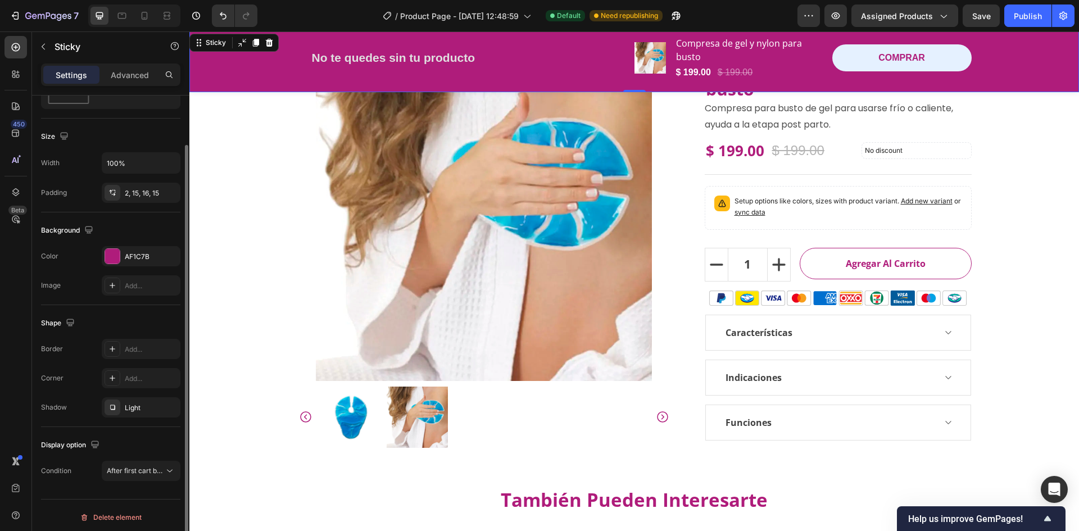
scroll to position [60, 0]
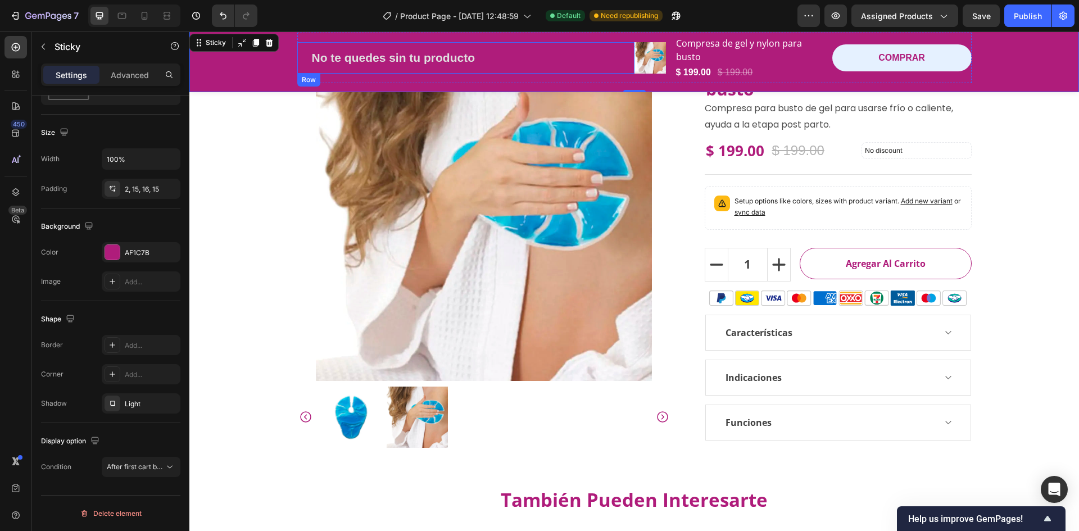
click at [618, 44] on div "No te quedes sin tu producto Button Row" at bounding box center [465, 57] width 337 height 31
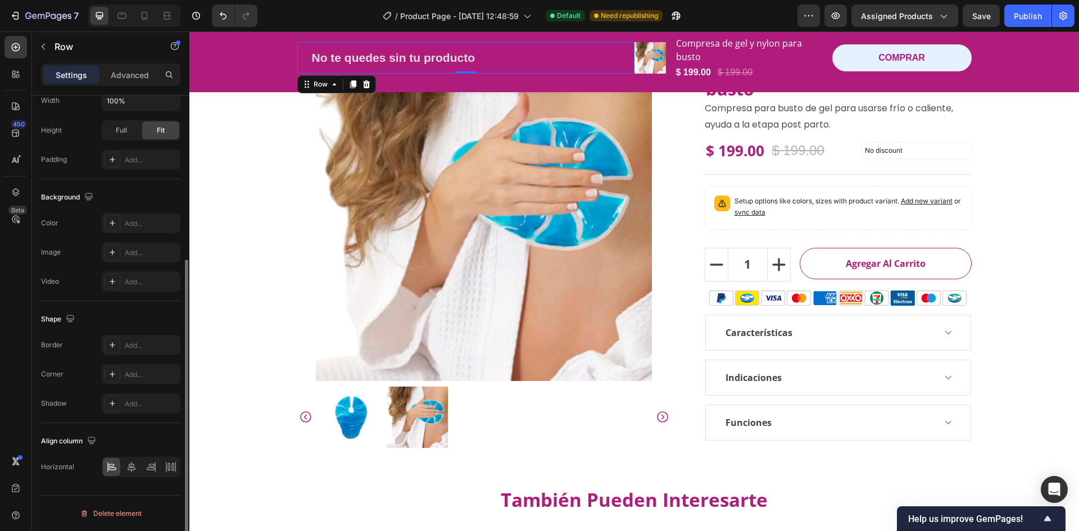
scroll to position [28, 0]
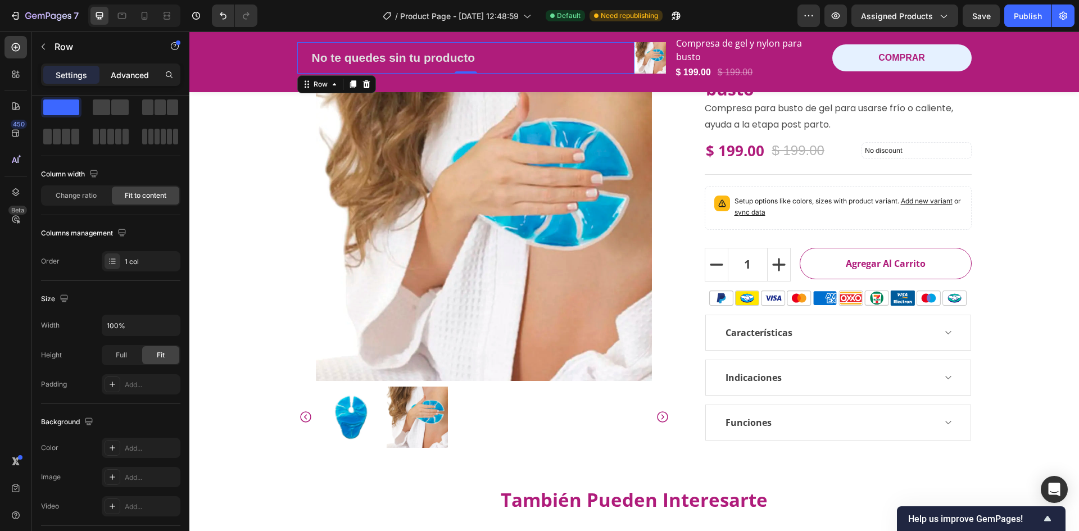
click at [123, 70] on p "Advanced" at bounding box center [130, 75] width 38 height 12
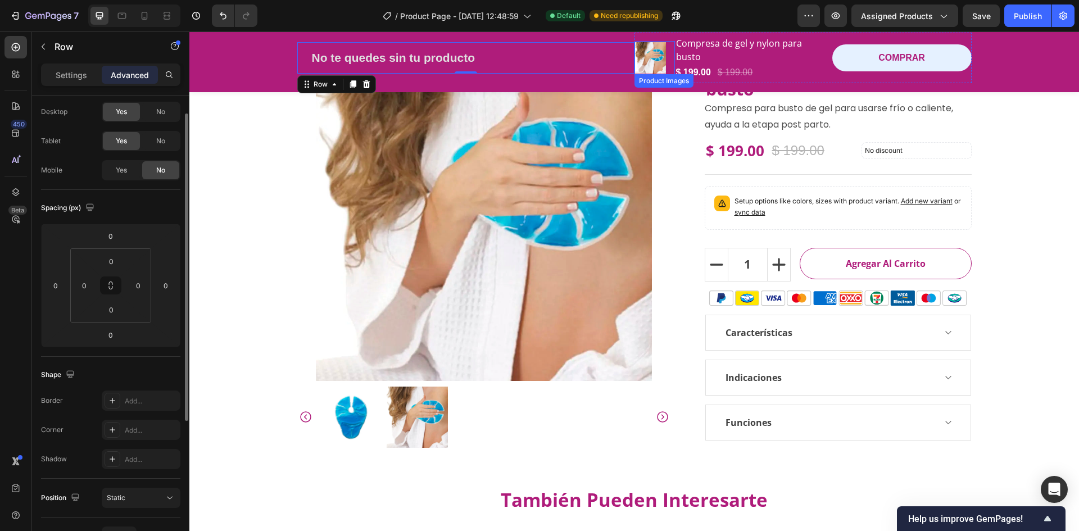
click at [635, 53] on img at bounding box center [650, 57] width 31 height 31
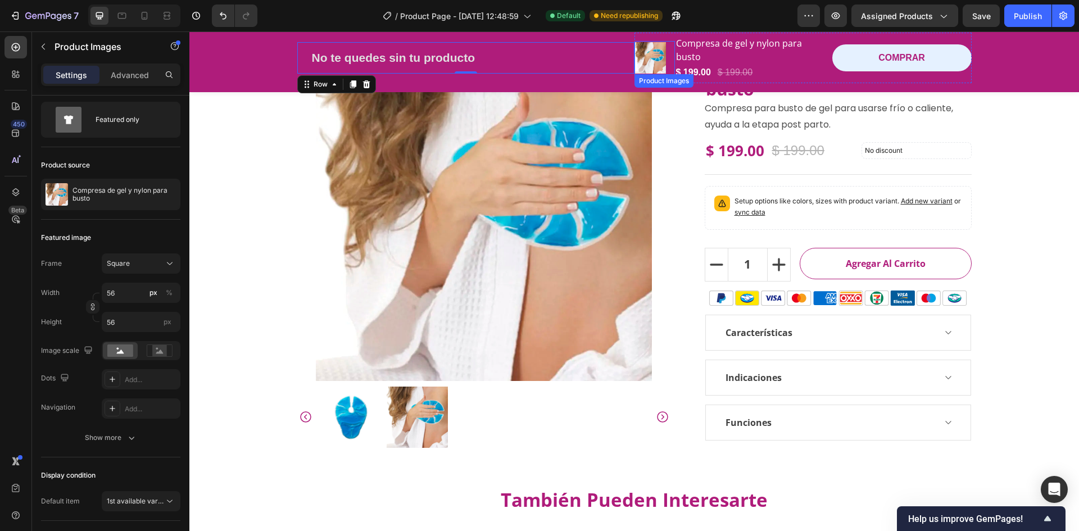
scroll to position [0, 0]
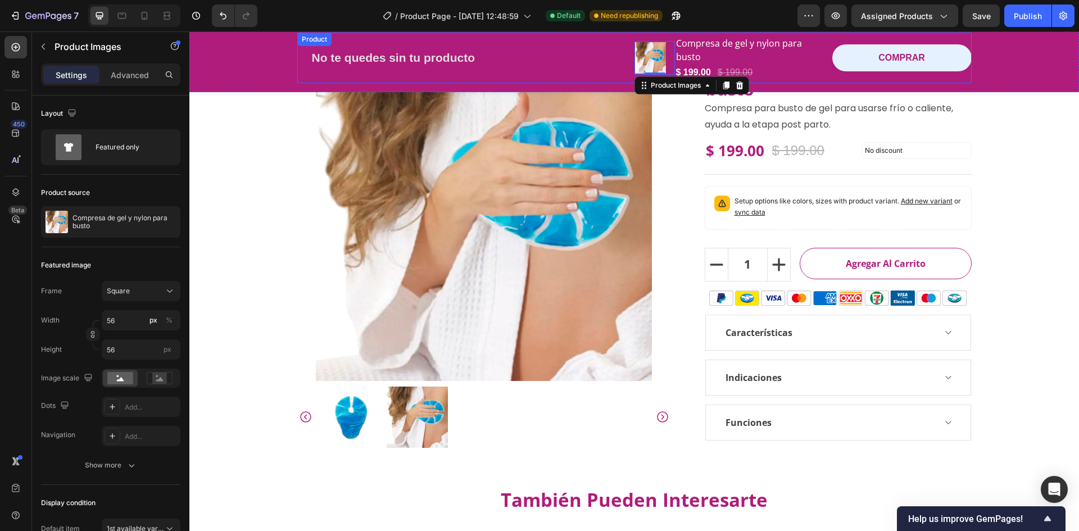
click at [613, 38] on div "No te quedes sin tu producto Button Row" at bounding box center [465, 58] width 337 height 51
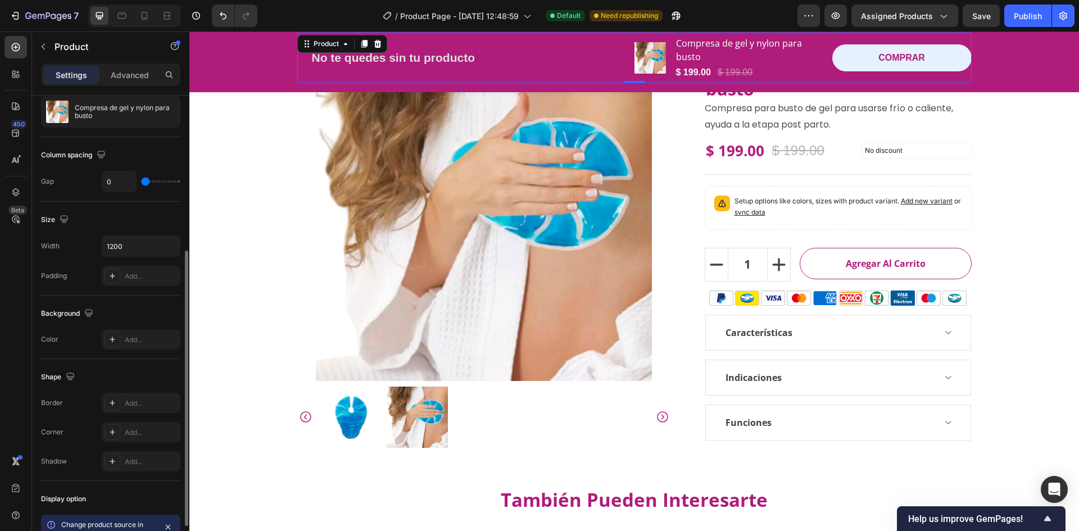
scroll to position [169, 0]
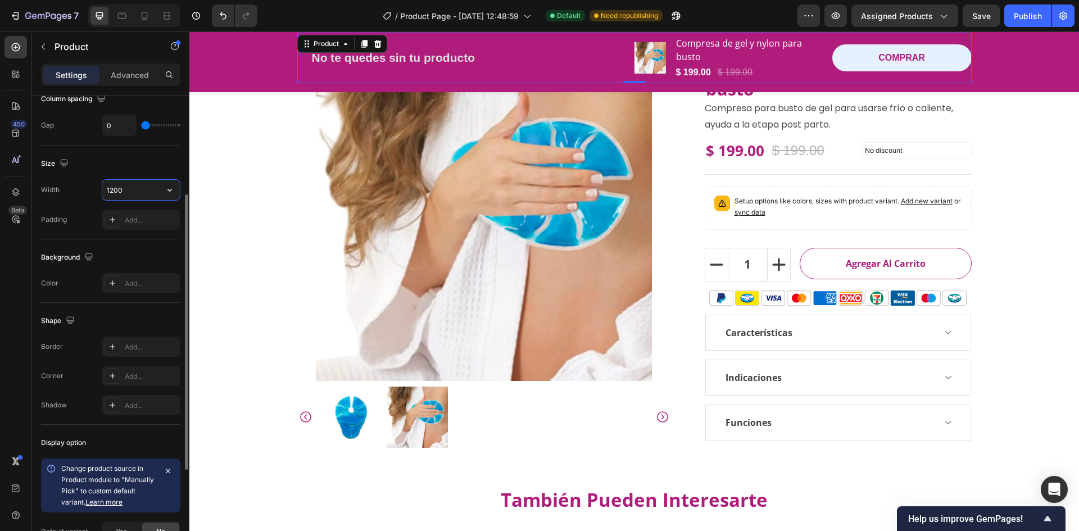
click at [151, 180] on input "1200" at bounding box center [141, 190] width 78 height 20
click at [166, 185] on icon "button" at bounding box center [169, 189] width 11 height 11
click at [148, 214] on p "Full 100%" at bounding box center [138, 219] width 64 height 10
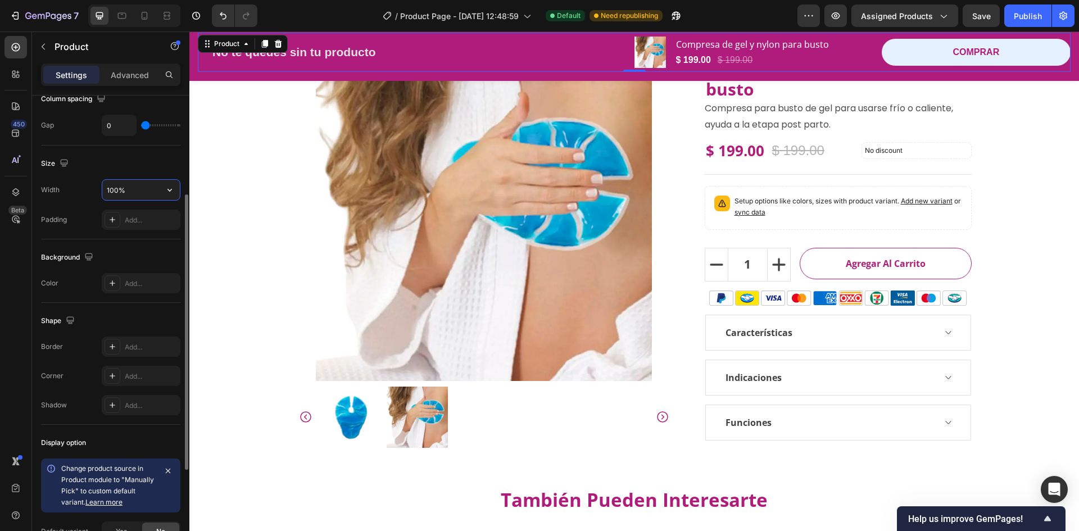
drag, startPoint x: 137, startPoint y: 196, endPoint x: 103, endPoint y: 192, distance: 34.0
click at [103, 192] on input "100%" at bounding box center [141, 190] width 78 height 20
click at [137, 205] on div "Width 100% Padding Add..." at bounding box center [110, 204] width 139 height 51
click at [135, 193] on input "100%" at bounding box center [141, 190] width 78 height 20
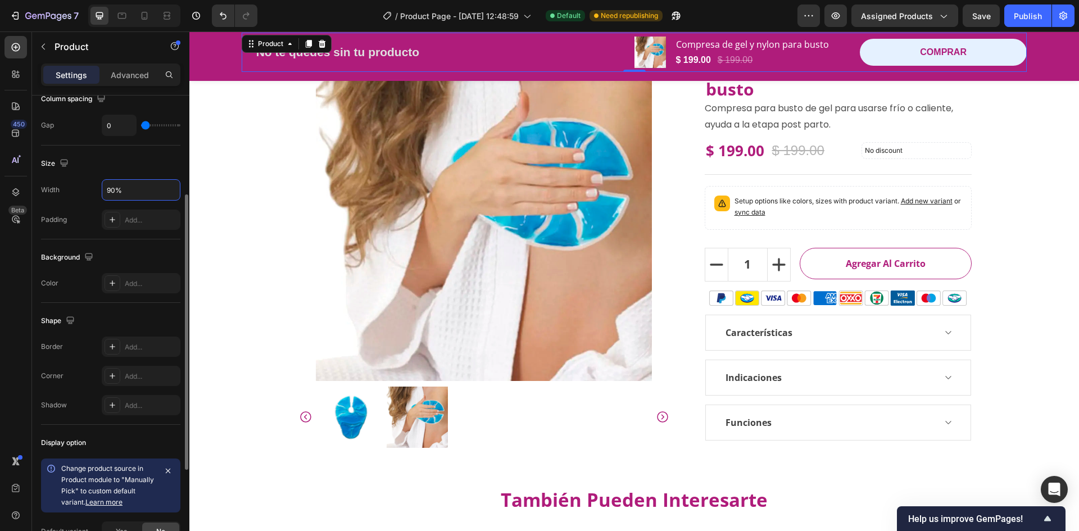
type input "90%"
click at [108, 166] on div "Size" at bounding box center [110, 164] width 139 height 18
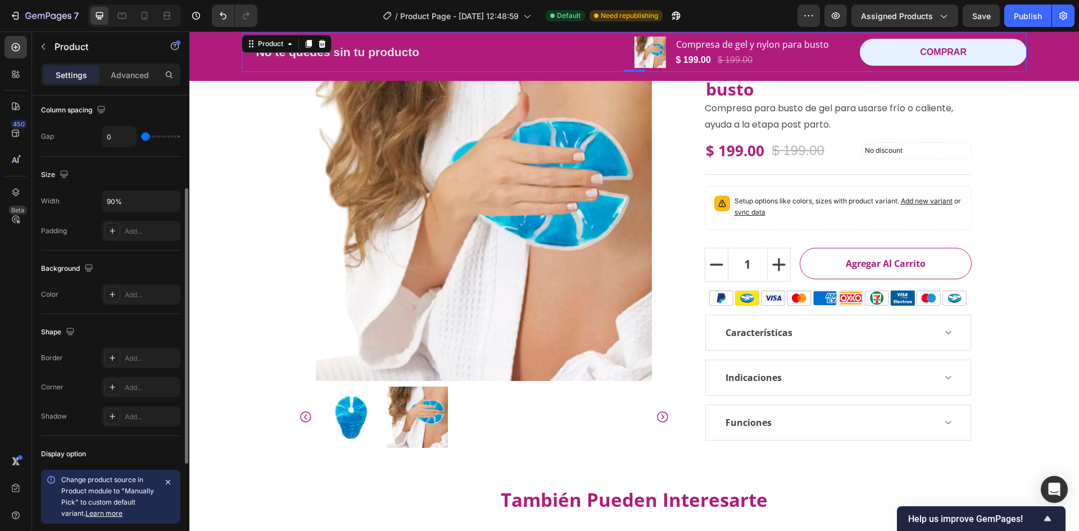
scroll to position [0, 0]
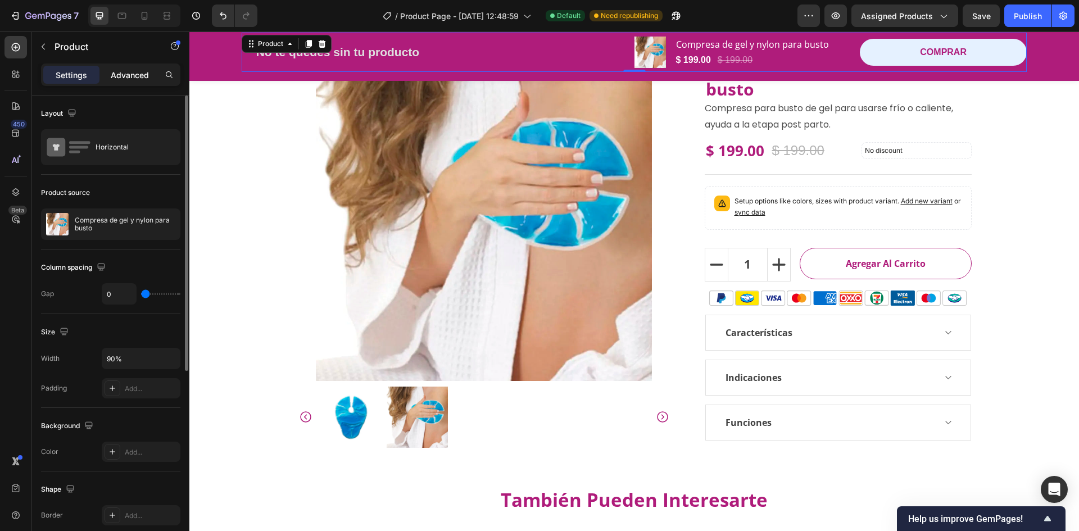
click at [125, 71] on p "Advanced" at bounding box center [130, 75] width 38 height 12
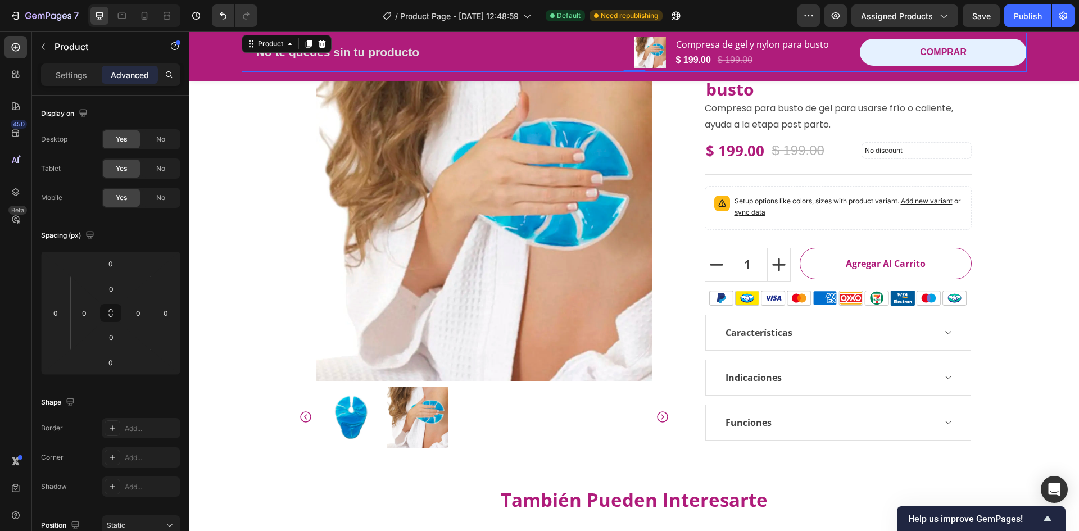
click at [83, 64] on div "Settings Advanced" at bounding box center [110, 75] width 139 height 22
click at [75, 76] on p "Settings" at bounding box center [71, 75] width 31 height 12
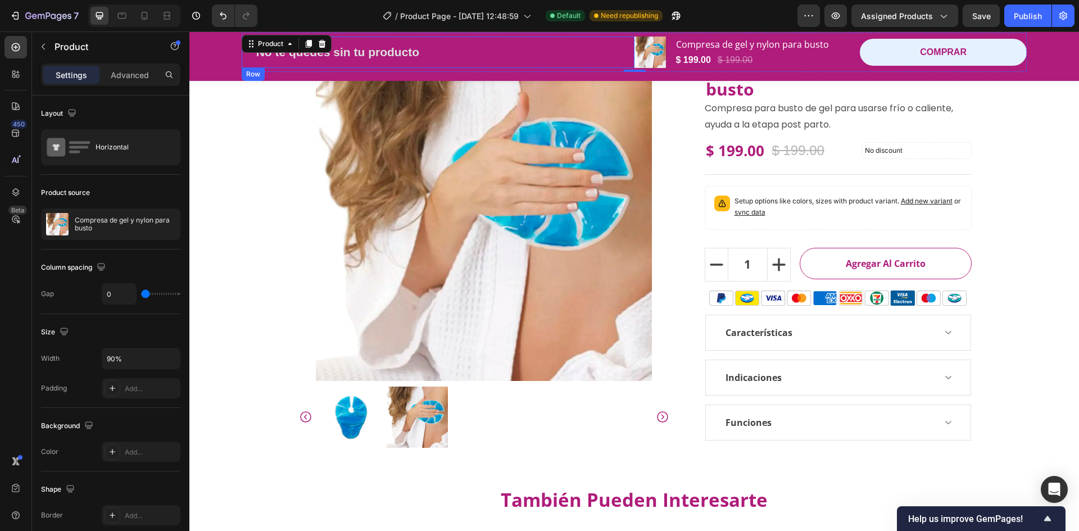
click at [623, 60] on div "No te quedes sin tu producto Button Row" at bounding box center [438, 52] width 393 height 31
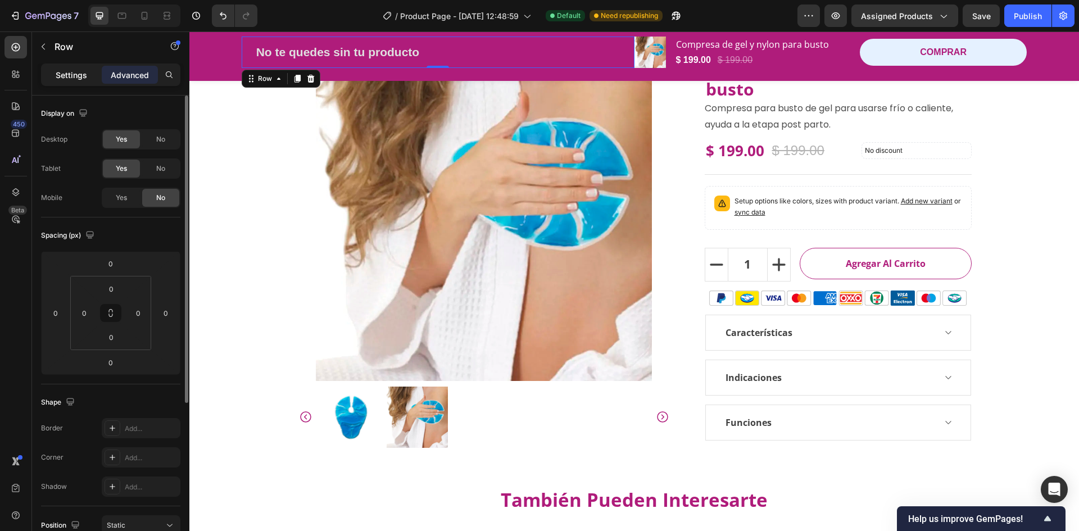
click at [90, 66] on div "Settings" at bounding box center [71, 75] width 56 height 18
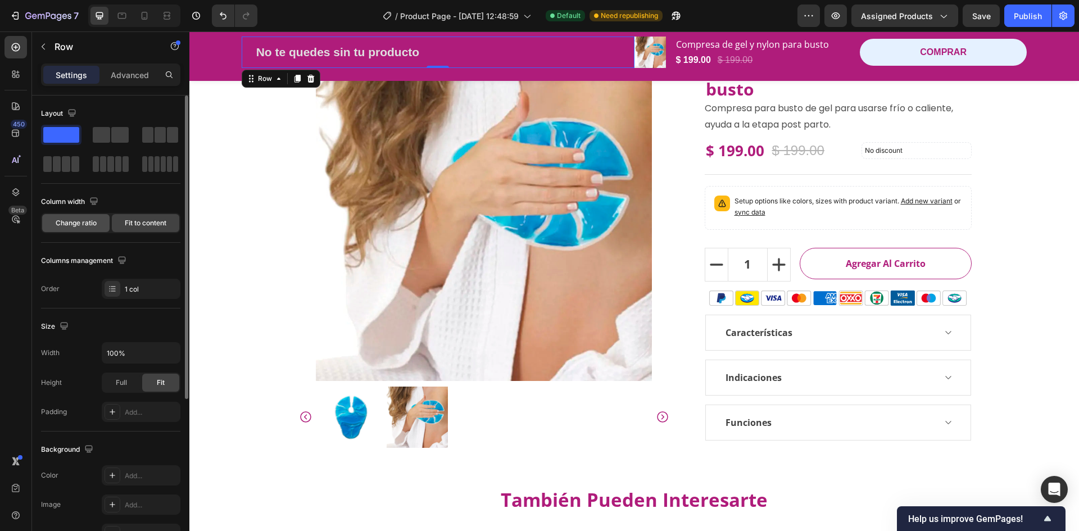
click at [75, 216] on div "Change ratio" at bounding box center [75, 223] width 67 height 18
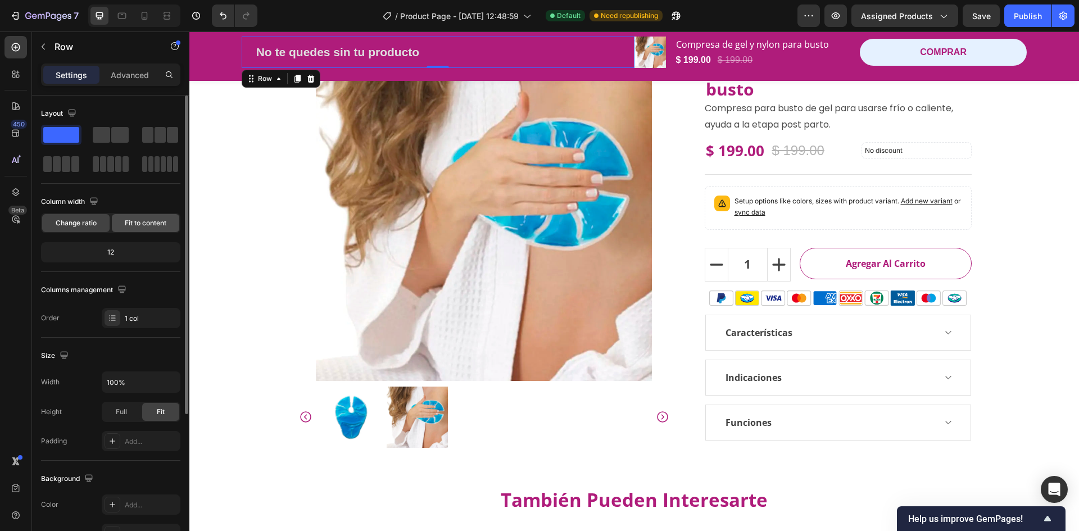
click at [157, 228] on span "Fit to content" at bounding box center [146, 223] width 42 height 10
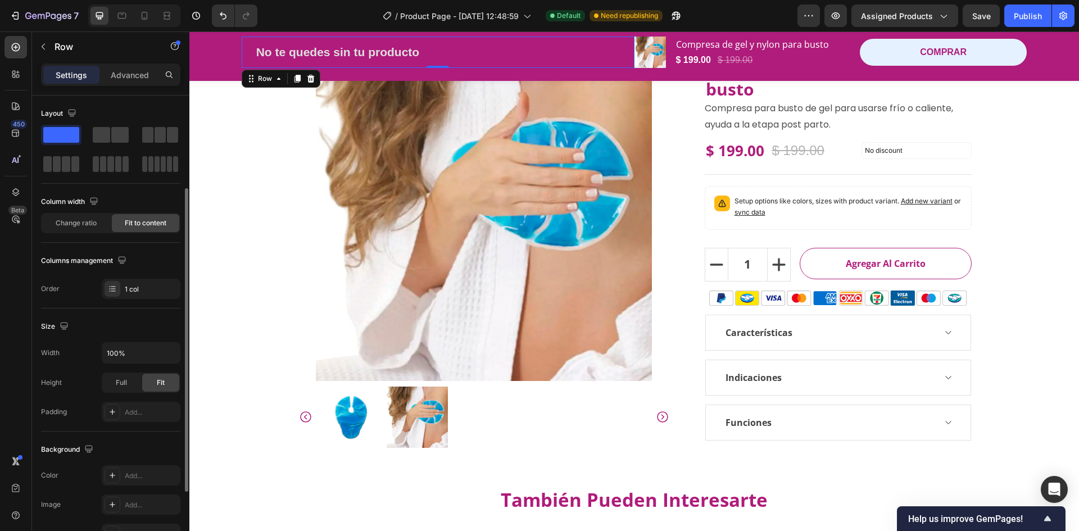
scroll to position [56, 0]
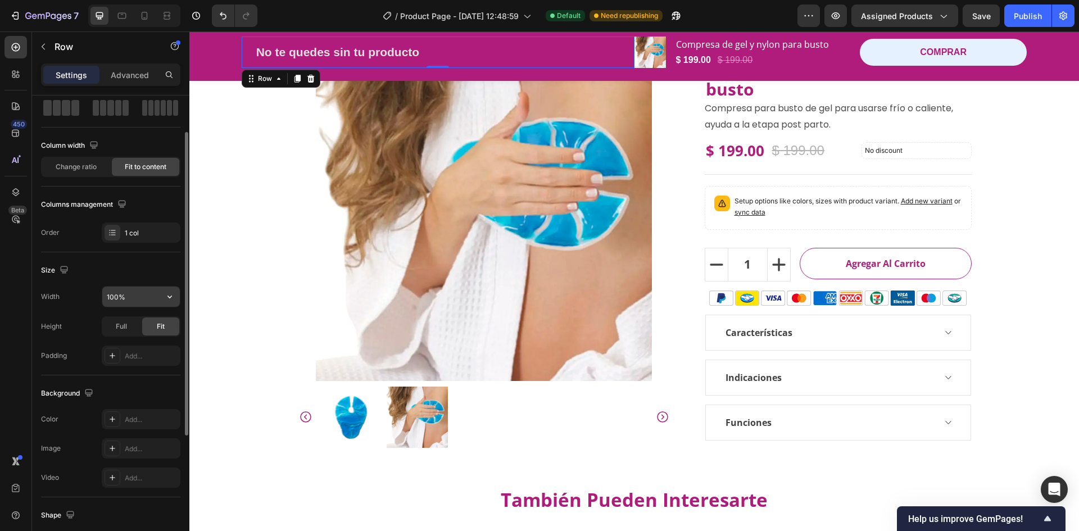
click at [115, 304] on input "100%" at bounding box center [141, 297] width 78 height 20
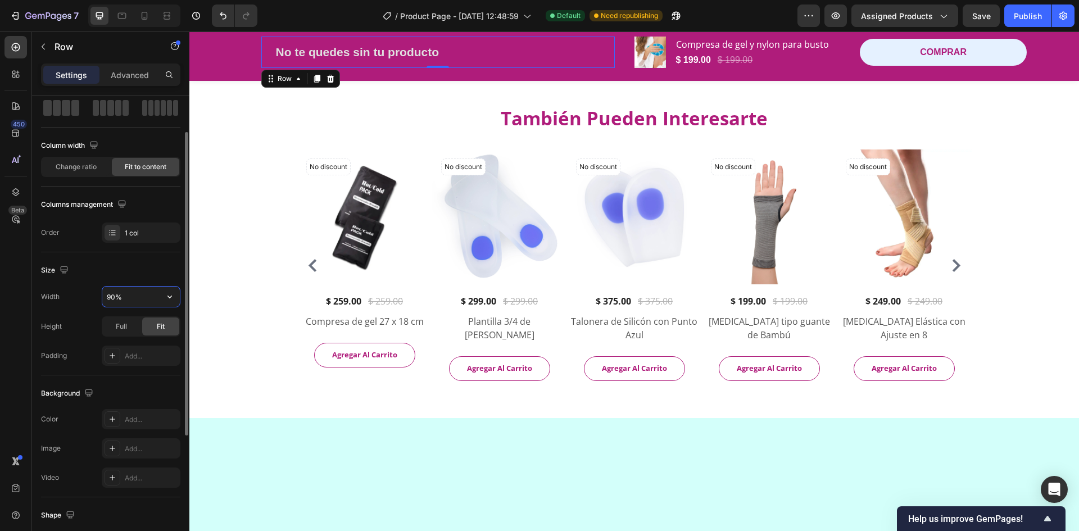
scroll to position [71, 0]
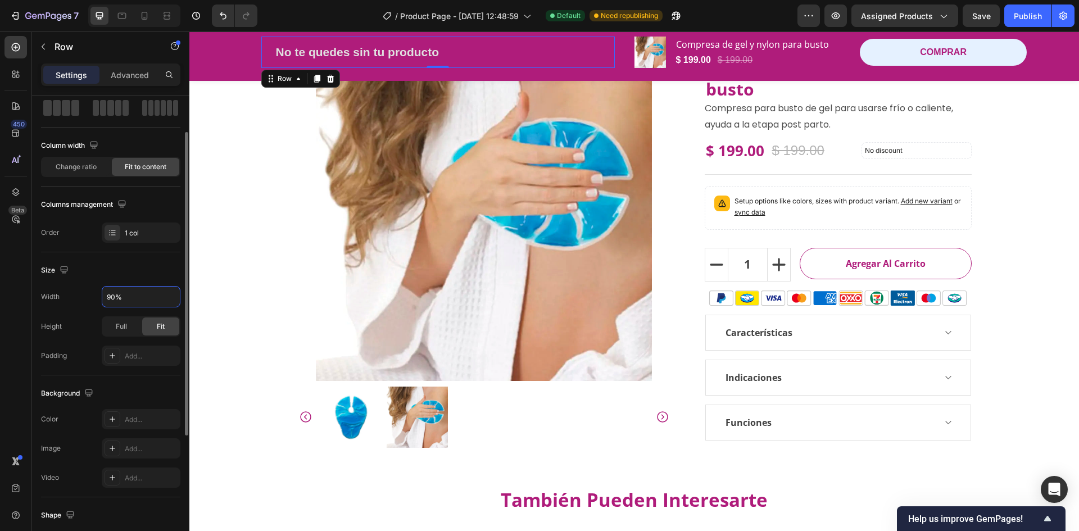
drag, startPoint x: 129, startPoint y: 298, endPoint x: 92, endPoint y: 293, distance: 37.4
click at [92, 295] on div "Width 90%" at bounding box center [110, 296] width 139 height 21
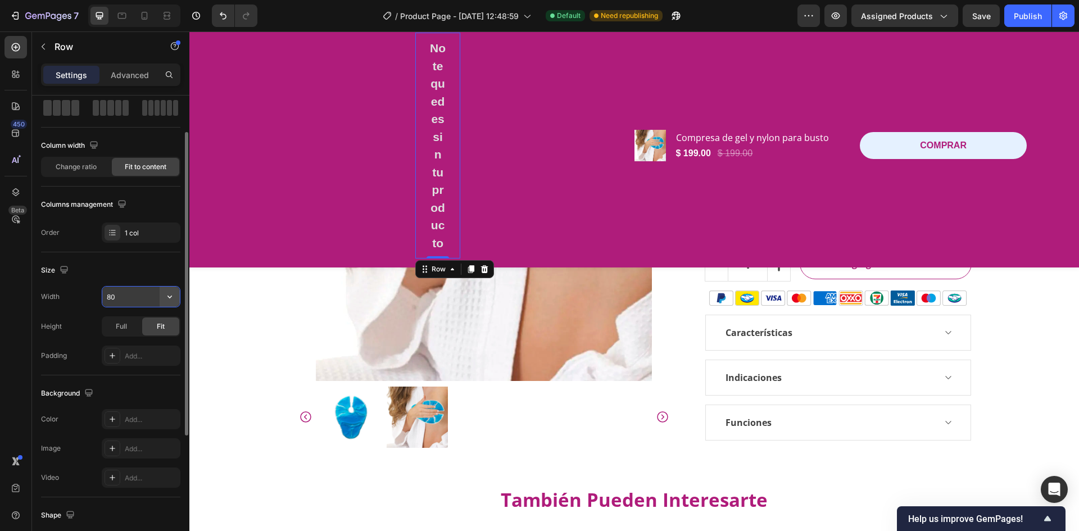
click at [171, 298] on icon "button" at bounding box center [169, 296] width 11 height 11
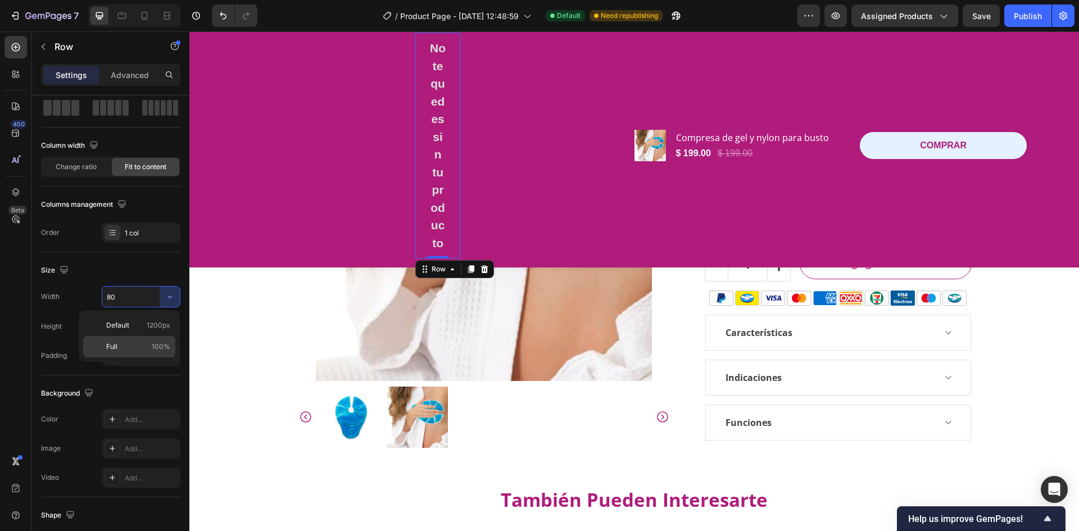
click at [130, 351] on p "Full 100%" at bounding box center [138, 347] width 64 height 10
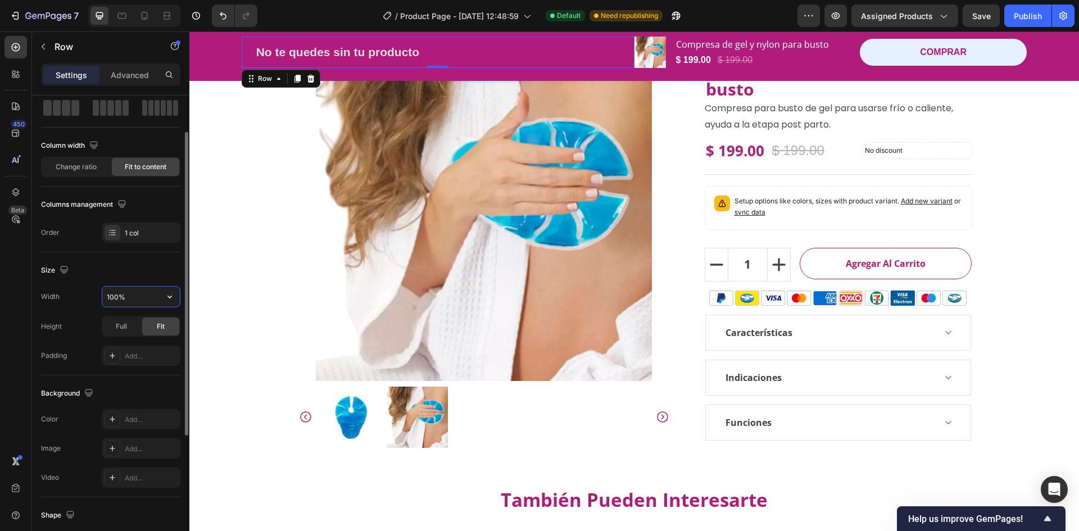
click at [113, 301] on input "100%" at bounding box center [141, 297] width 78 height 20
drag, startPoint x: 113, startPoint y: 291, endPoint x: 112, endPoint y: 297, distance: 6.8
click at [104, 295] on input "80%" at bounding box center [141, 297] width 78 height 20
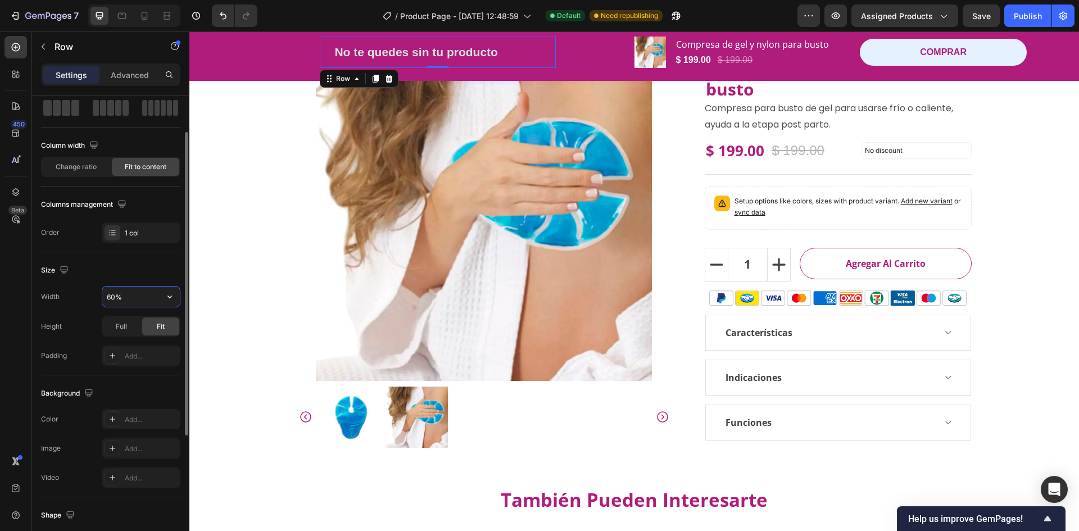
drag, startPoint x: 110, startPoint y: 299, endPoint x: 102, endPoint y: 299, distance: 7.3
click at [102, 299] on input "60%" at bounding box center [141, 297] width 78 height 20
click at [117, 296] on input "700%" at bounding box center [141, 297] width 78 height 20
type input "70%"
click at [105, 261] on div "Size" at bounding box center [110, 270] width 139 height 18
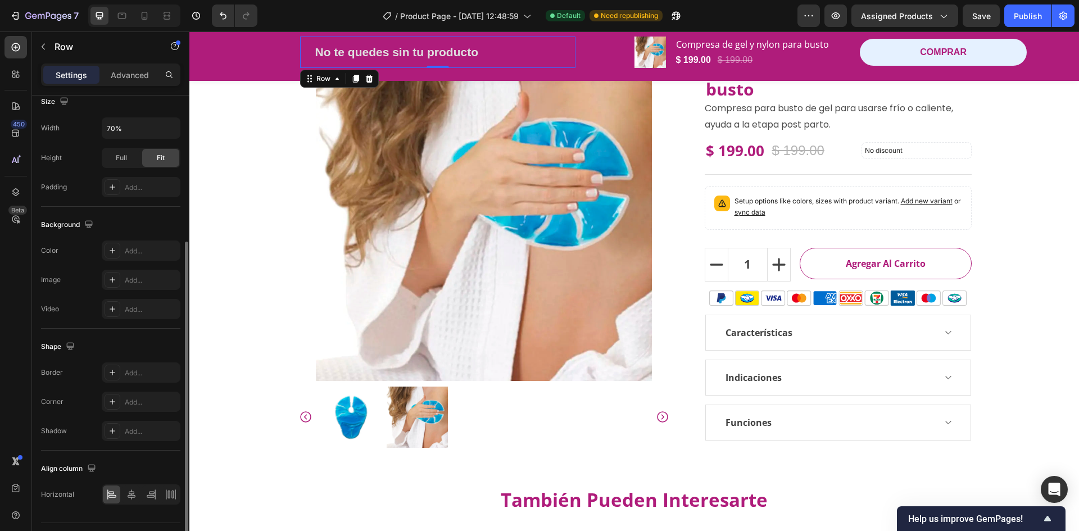
scroll to position [252, 0]
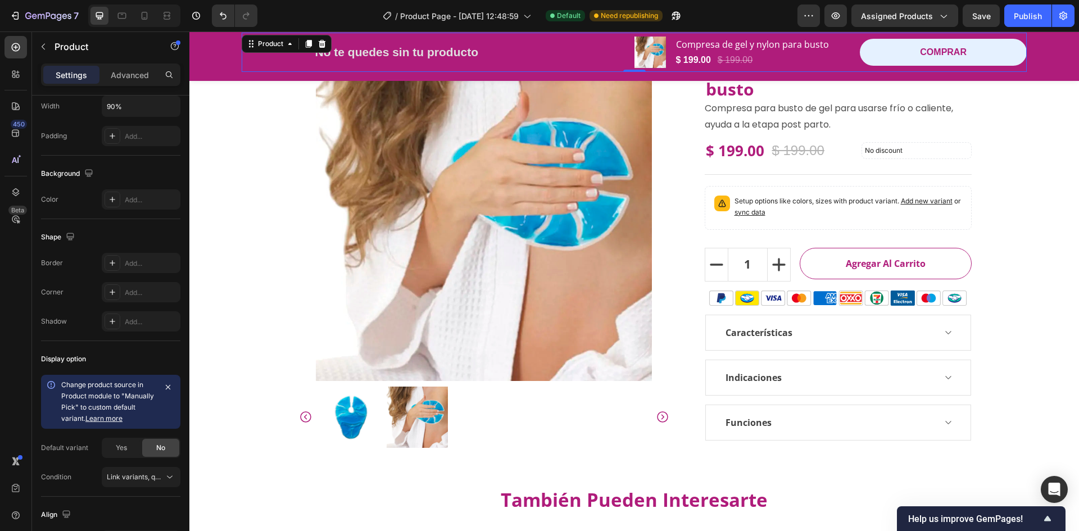
click at [619, 52] on div "No te quedes sin tu producto Button Row" at bounding box center [438, 52] width 393 height 39
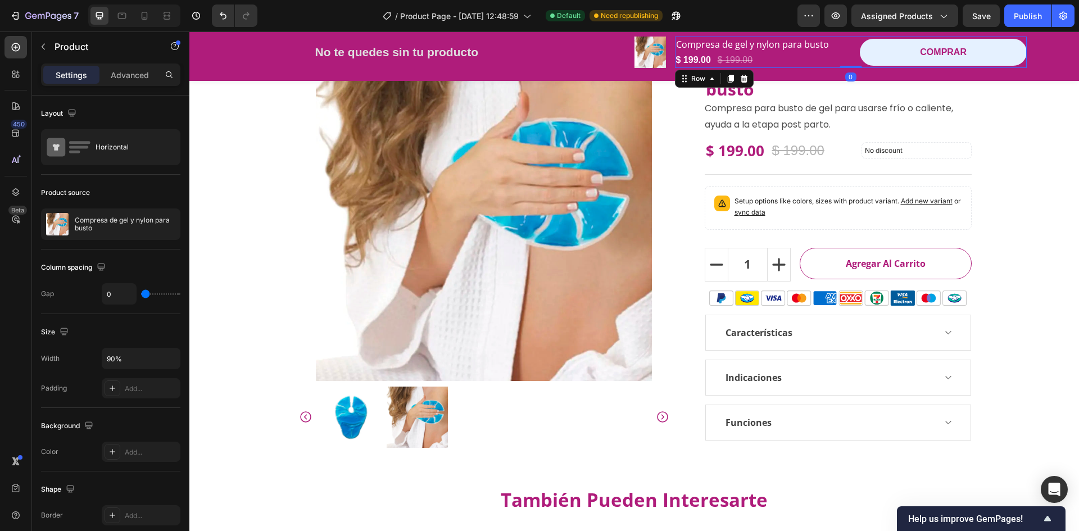
click at [845, 55] on div "Compresa de gel y nylon para busto (P) Title $ 199.00 (P) Price (P) Price $ 199…" at bounding box center [851, 52] width 352 height 31
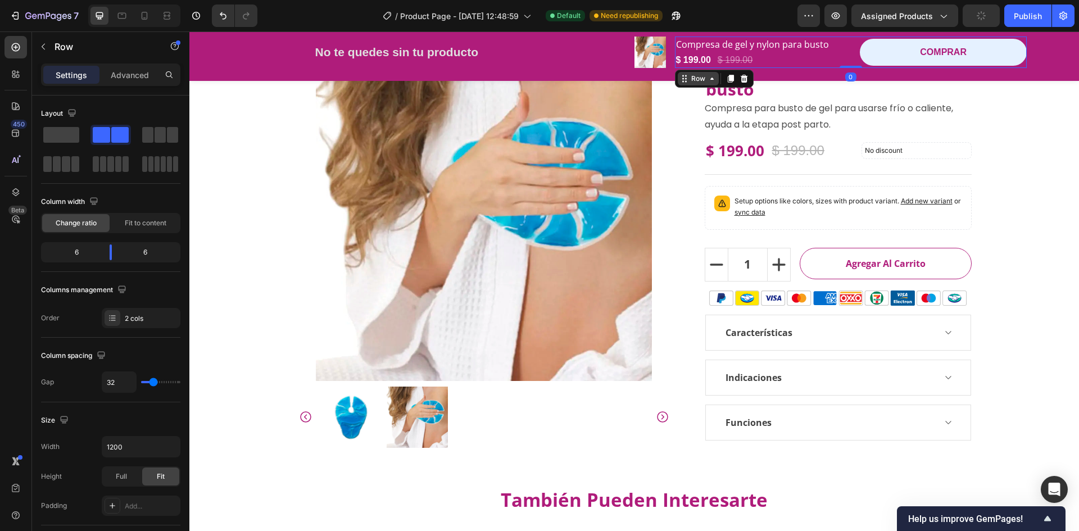
click at [708, 78] on icon at bounding box center [712, 78] width 9 height 9
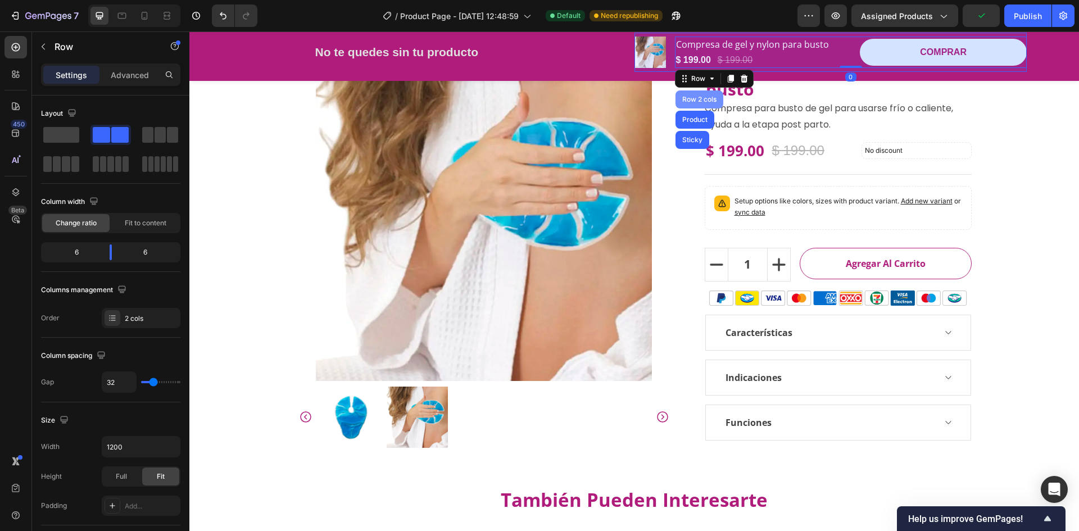
click at [683, 98] on div "Row 2 cols" at bounding box center [699, 99] width 39 height 7
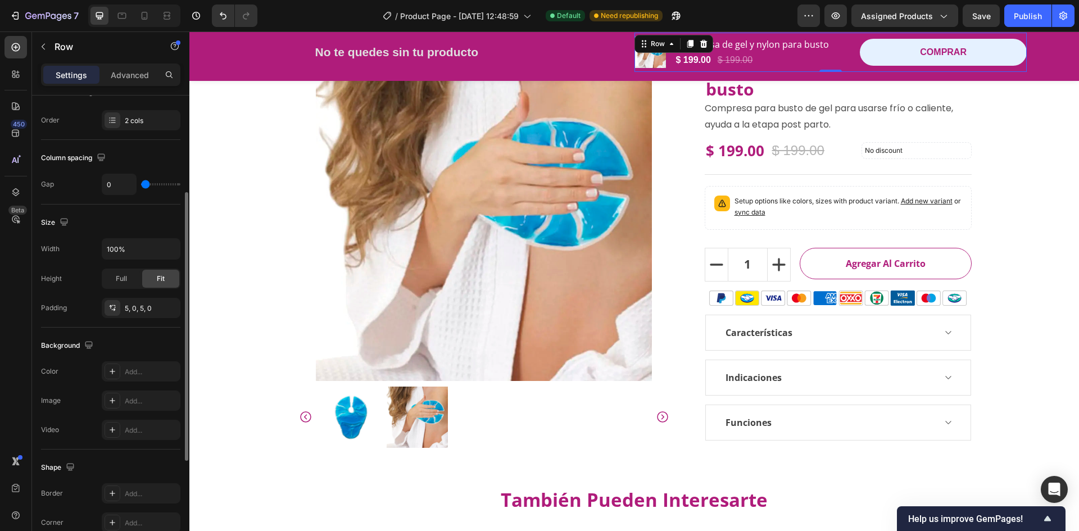
scroll to position [346, 0]
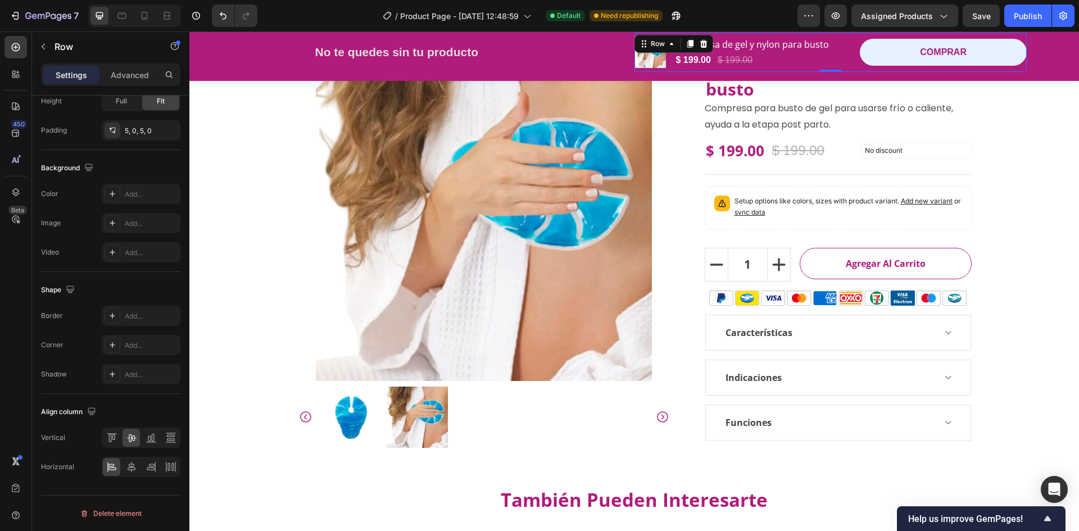
click at [983, 3] on div "7 Version history / Product Page - [DATE] 12:48:59 Default Need republishing Pr…" at bounding box center [539, 16] width 1079 height 32
click at [985, 6] on button "Save" at bounding box center [981, 15] width 37 height 22
click at [122, 18] on icon at bounding box center [122, 16] width 8 height 6
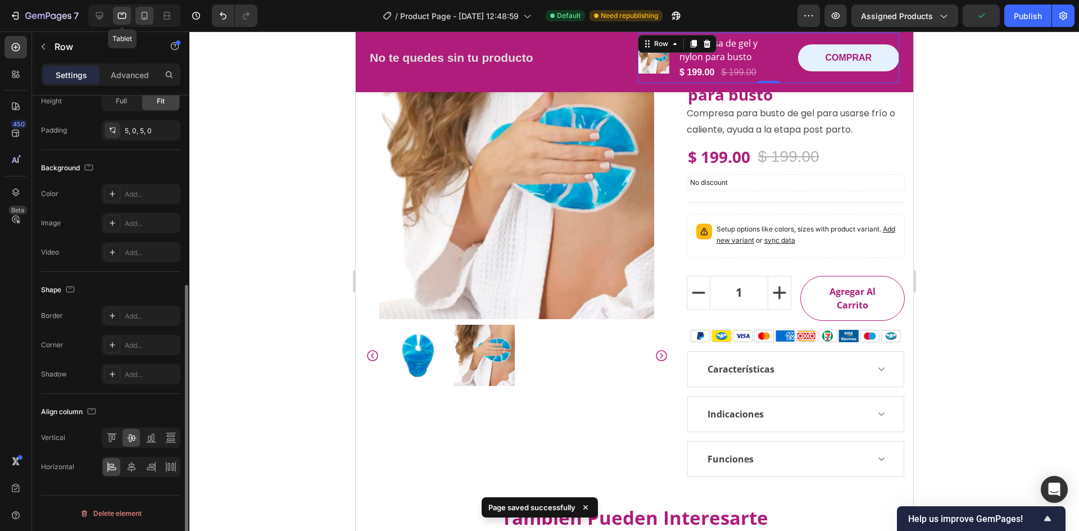
scroll to position [317, 0]
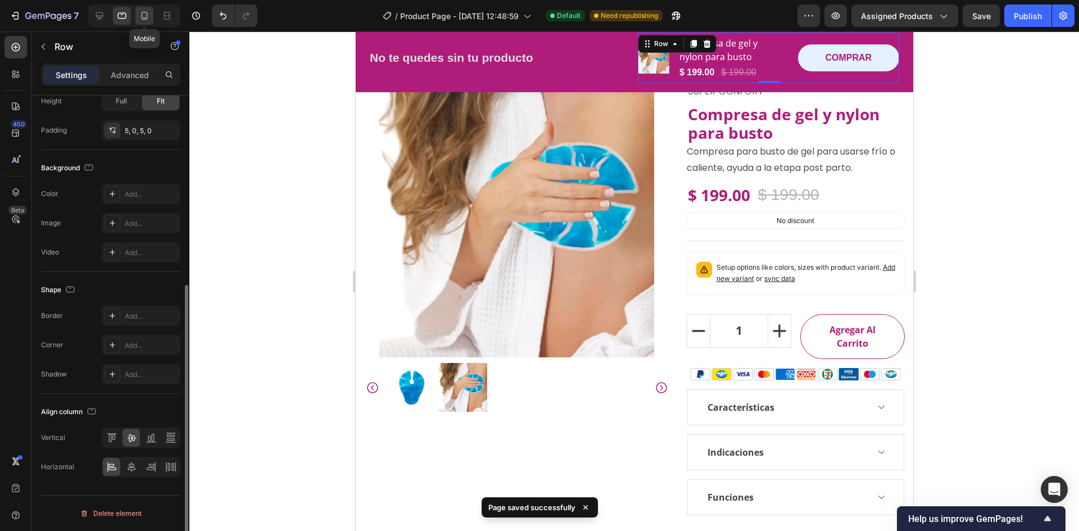
click at [141, 22] on div at bounding box center [144, 16] width 18 height 18
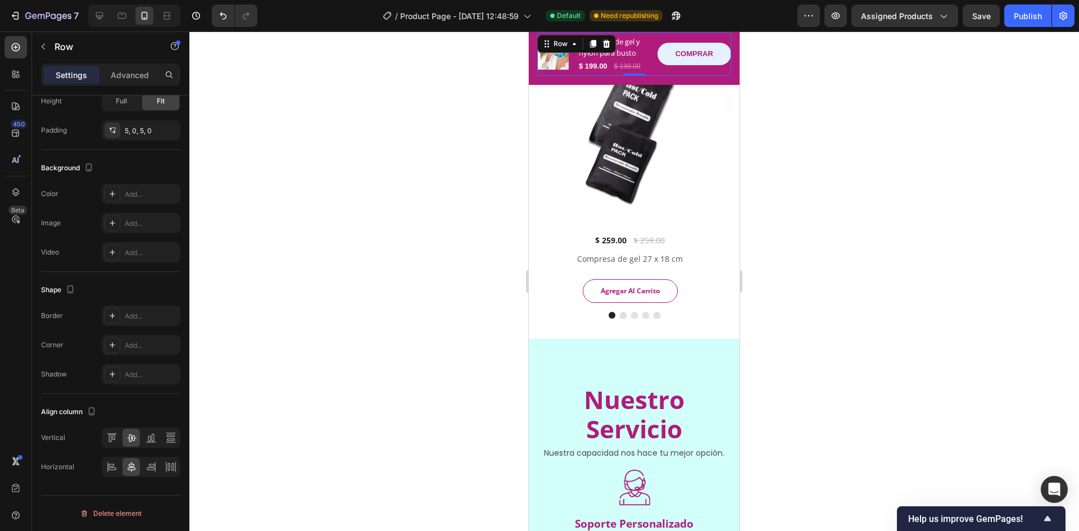
scroll to position [1021, 0]
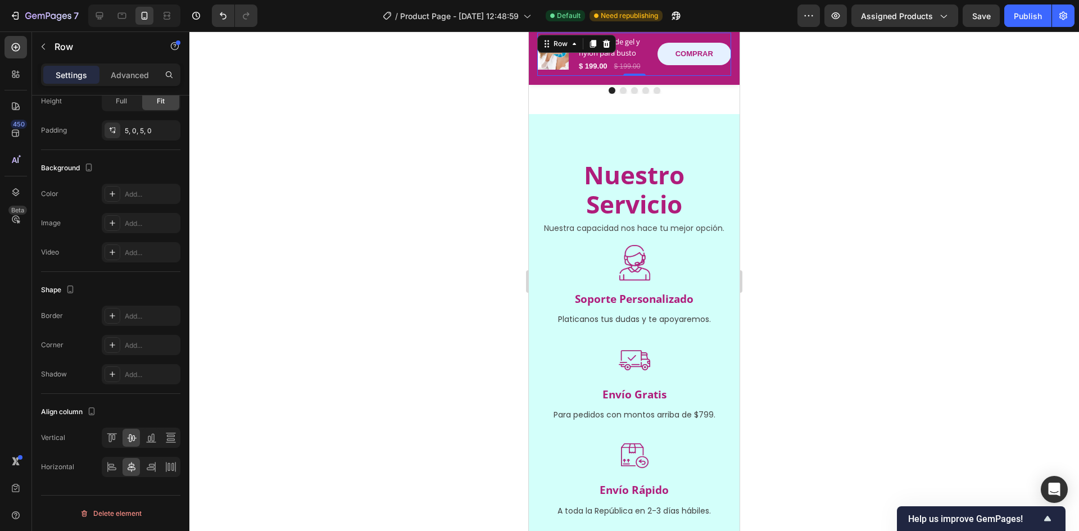
click at [980, 4] on div "7 Version history / Product Page - [DATE] 12:48:59 Default Need republishing Pr…" at bounding box center [539, 16] width 1079 height 32
click at [983, 12] on span "Save" at bounding box center [981, 16] width 19 height 10
click at [1018, 17] on div "Publish" at bounding box center [1028, 16] width 28 height 12
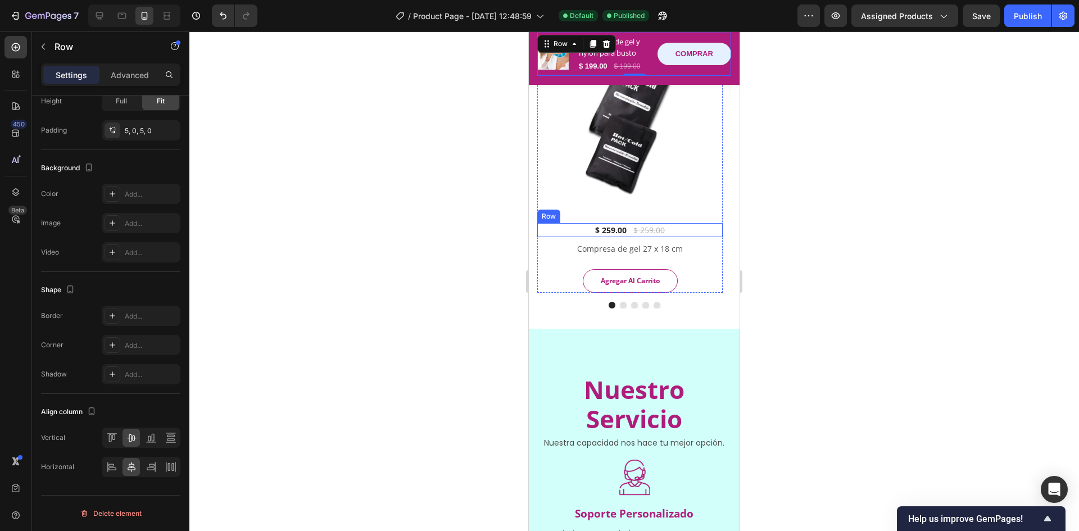
scroll to position [796, 0]
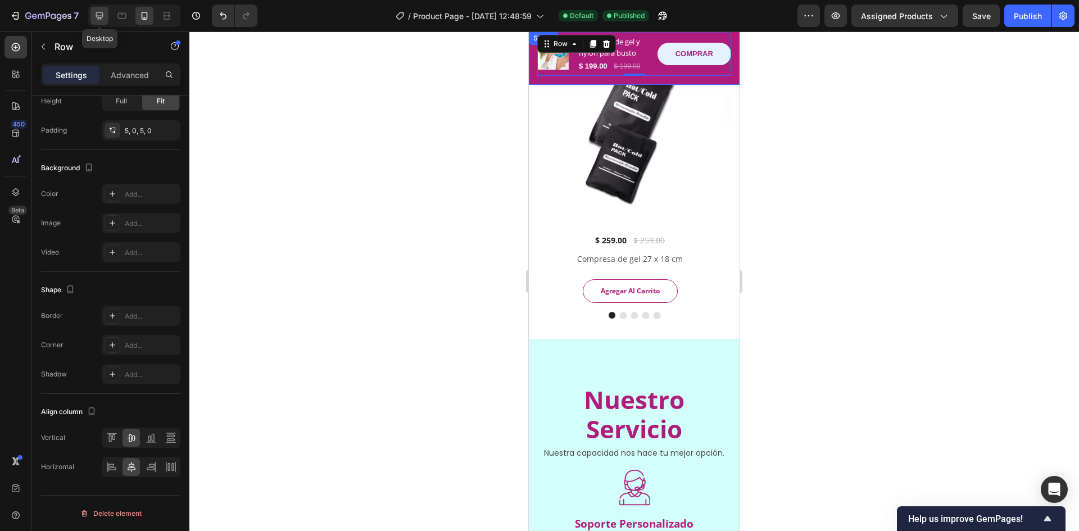
click at [103, 13] on icon at bounding box center [99, 15] width 7 height 7
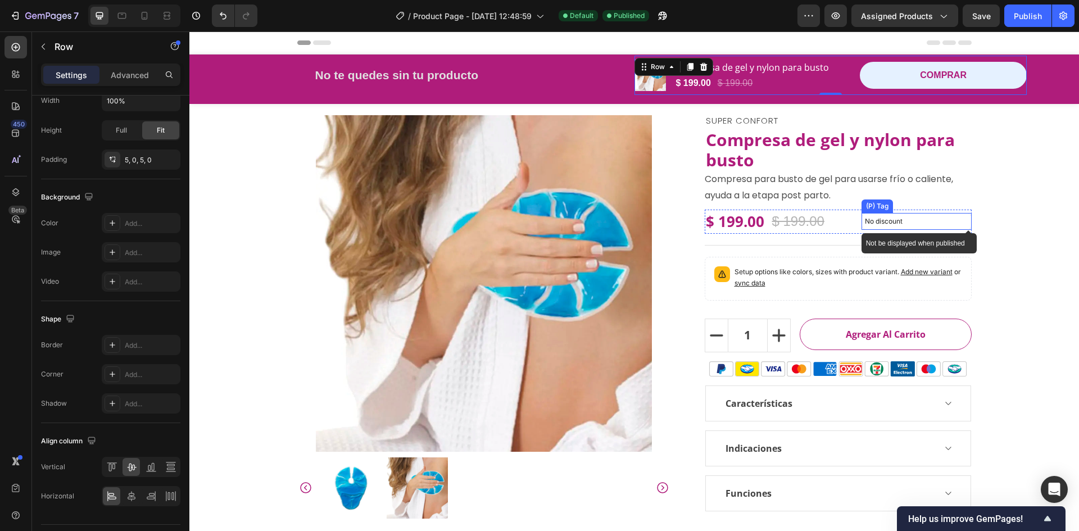
click at [917, 218] on p "No discount" at bounding box center [916, 221] width 103 height 10
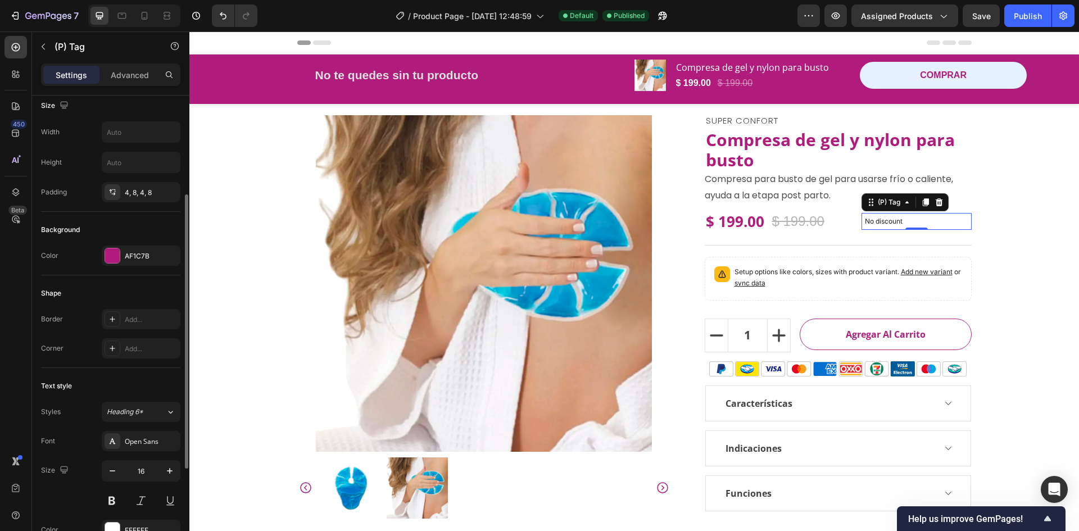
scroll to position [225, 0]
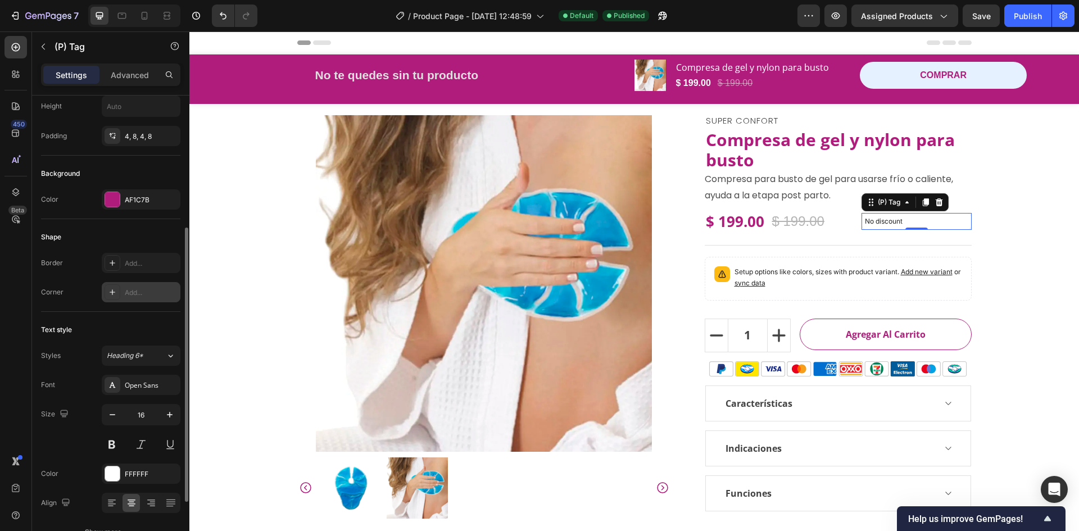
click at [112, 287] on div at bounding box center [113, 292] width 16 height 16
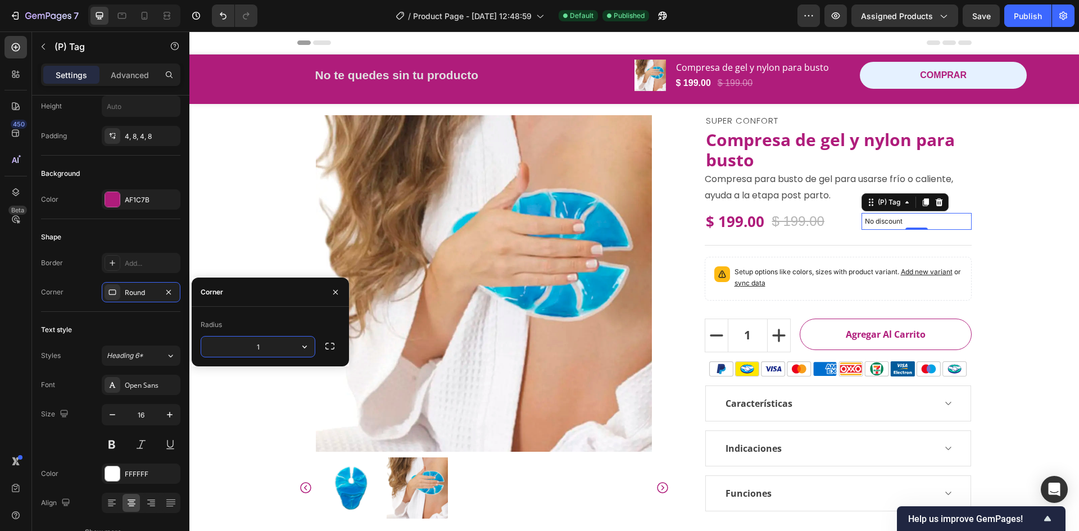
type input "10"
click at [157, 238] on div "Shape" at bounding box center [110, 237] width 139 height 18
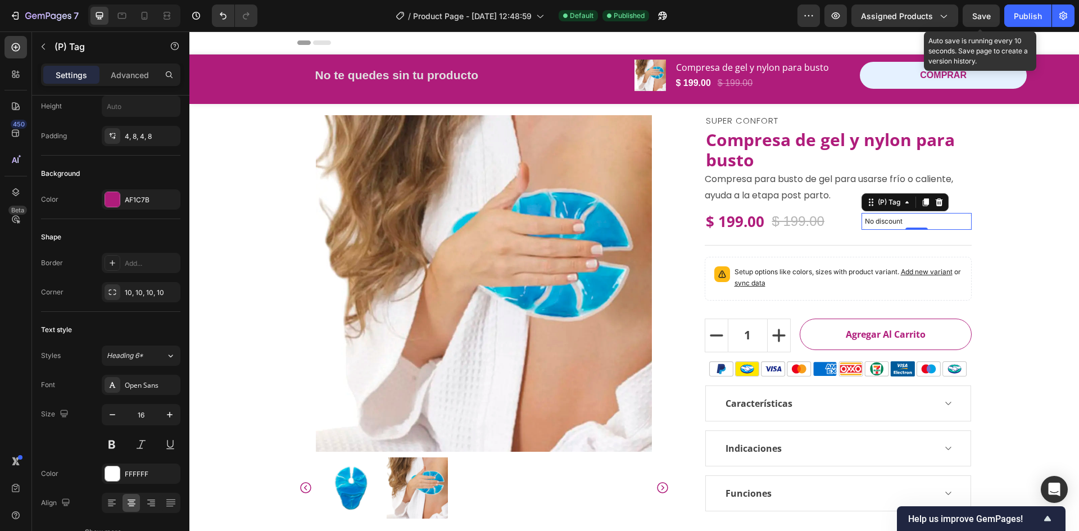
click at [985, 16] on span "Save" at bounding box center [981, 16] width 19 height 10
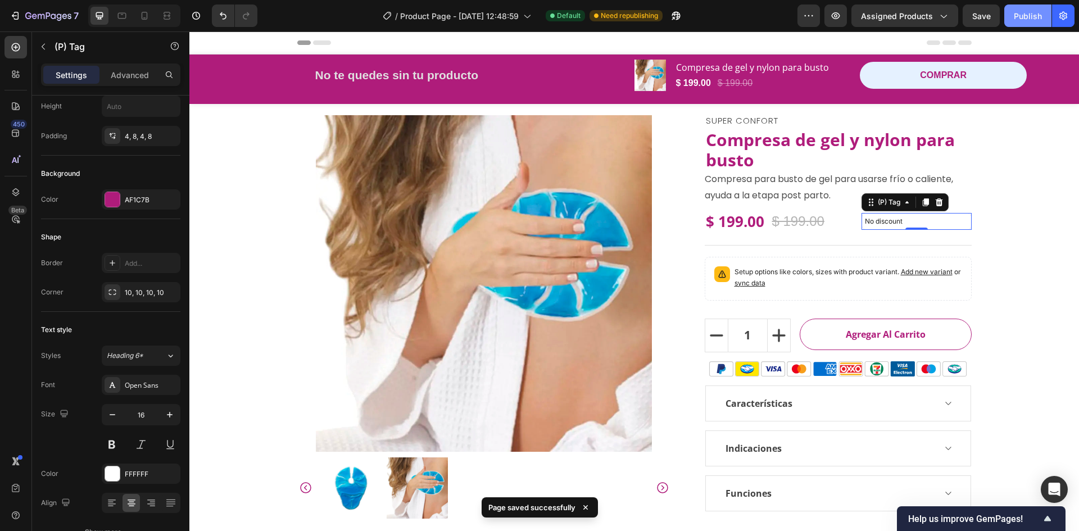
click at [1029, 21] on div "Publish" at bounding box center [1028, 16] width 28 height 12
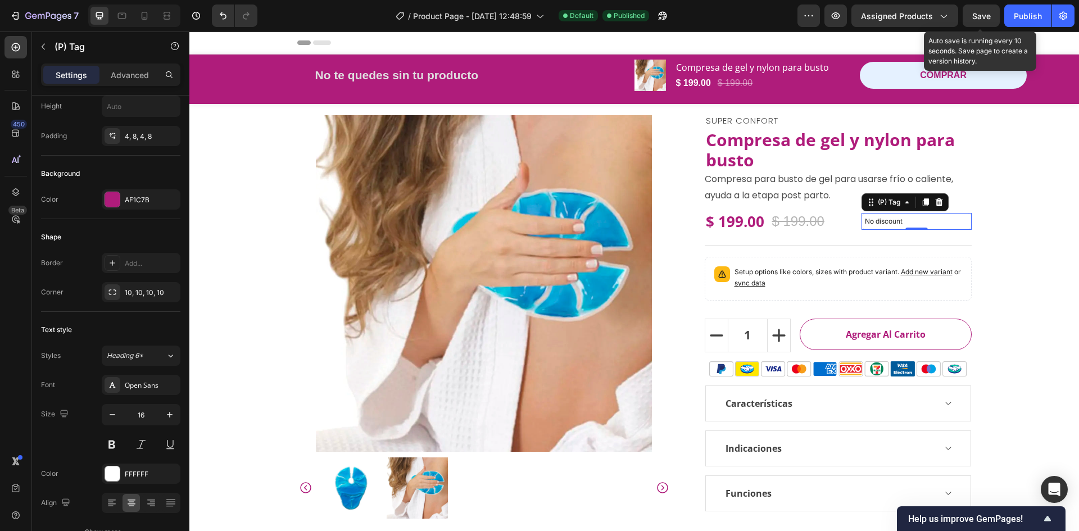
click at [981, 14] on span "Save" at bounding box center [981, 16] width 19 height 10
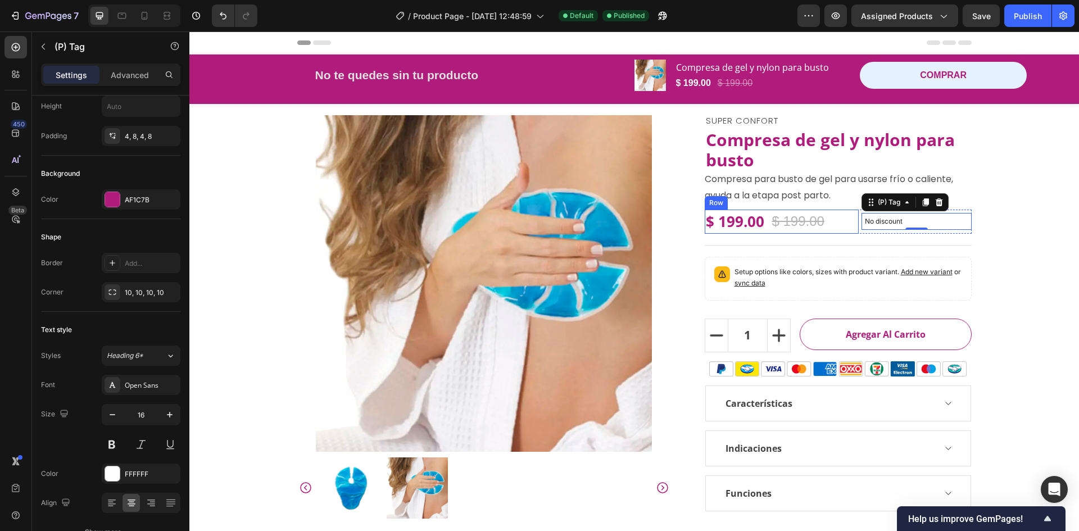
click at [846, 228] on div "$ 199.00 (P) Price (P) Price $ 199.00 (P) Price (P) Price Row" at bounding box center [782, 222] width 154 height 24
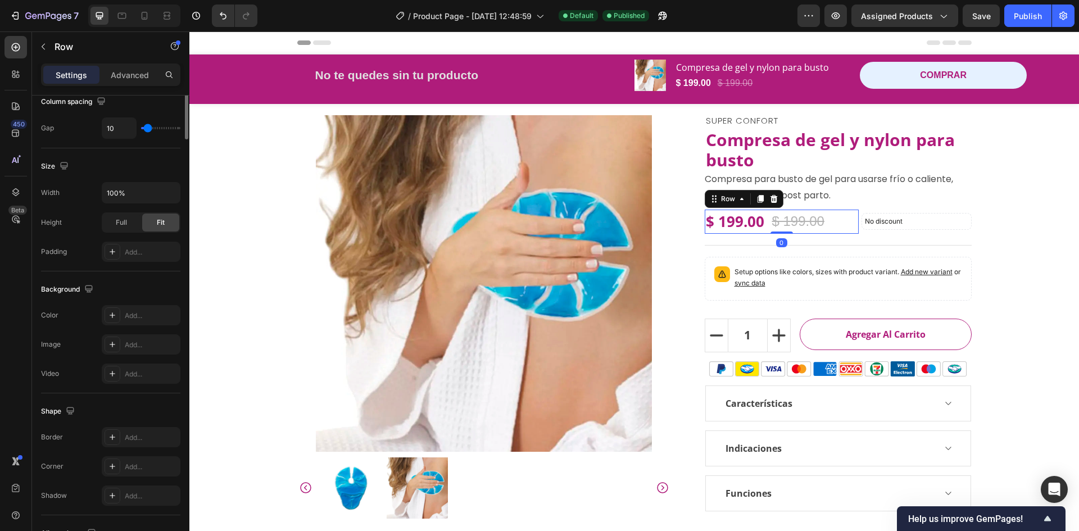
scroll to position [0, 0]
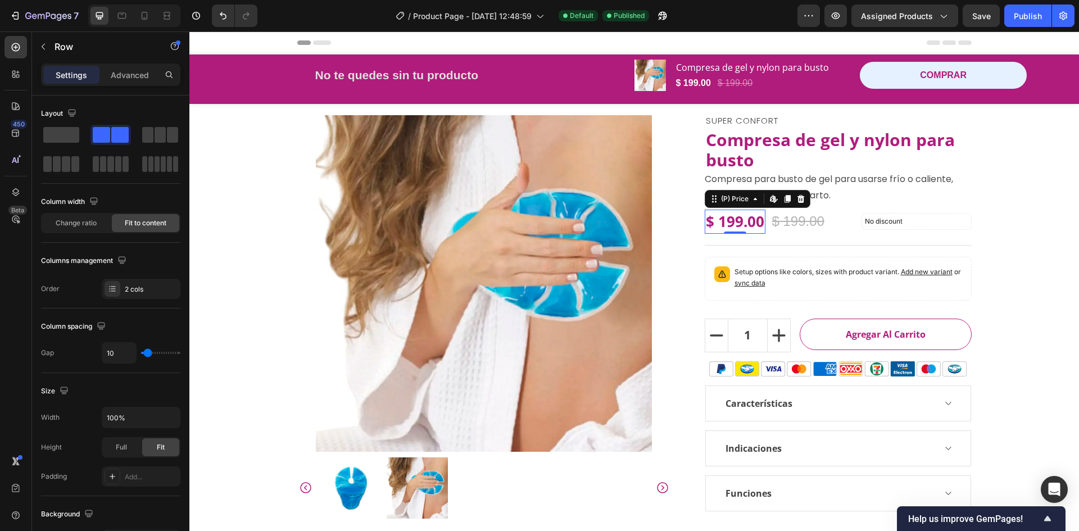
click at [759, 224] on div "$ 199.00" at bounding box center [735, 222] width 61 height 24
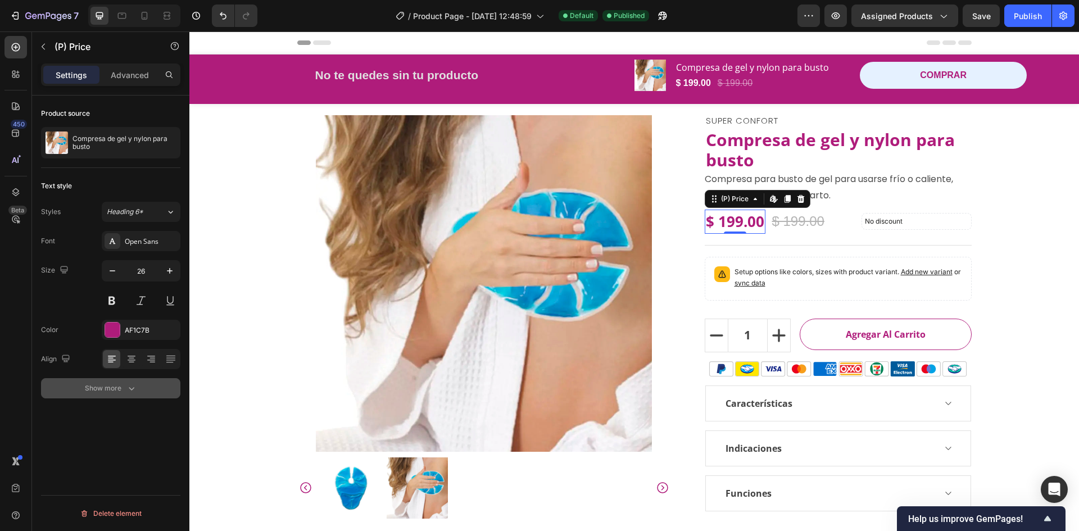
click at [133, 390] on icon "button" at bounding box center [131, 388] width 11 height 11
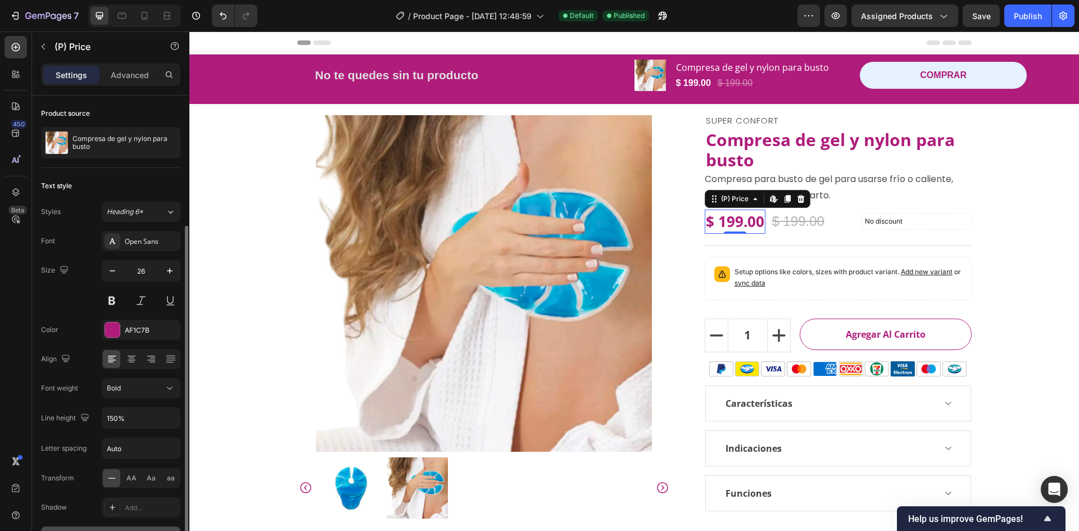
scroll to position [70, 0]
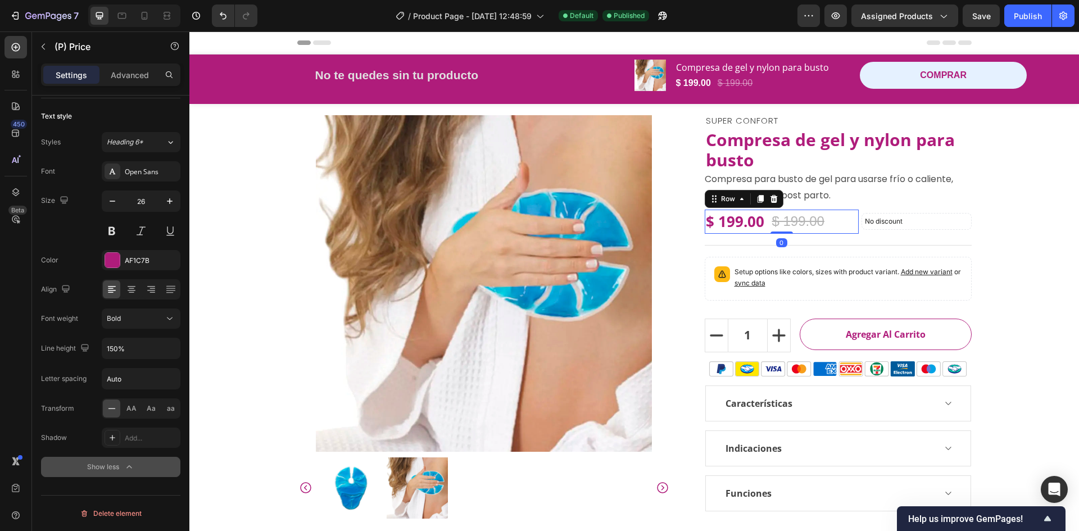
click at [765, 228] on div "$ 199.00 (P) Price (P) Price $ 199.00 (P) Price (P) Price Row 0" at bounding box center [782, 222] width 154 height 24
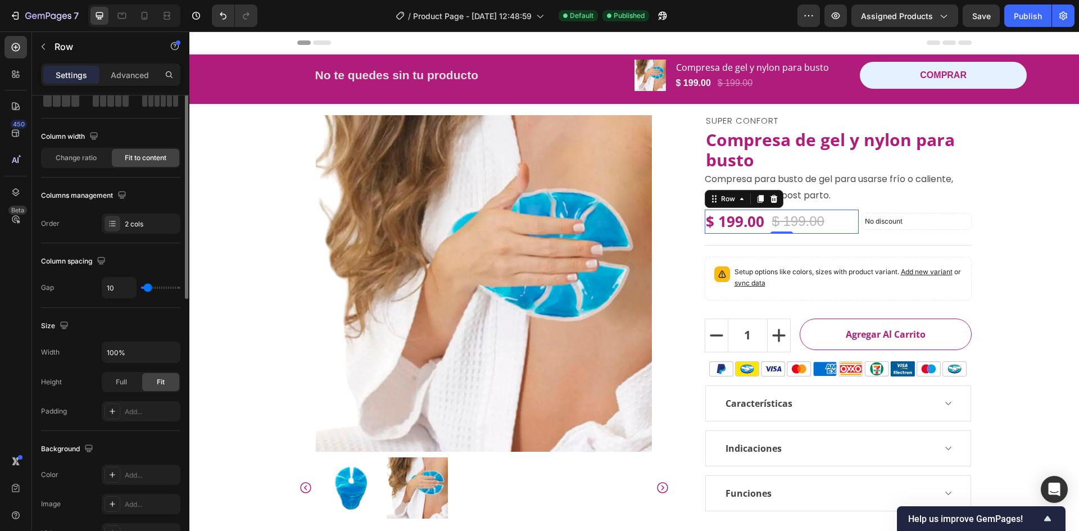
scroll to position [0, 0]
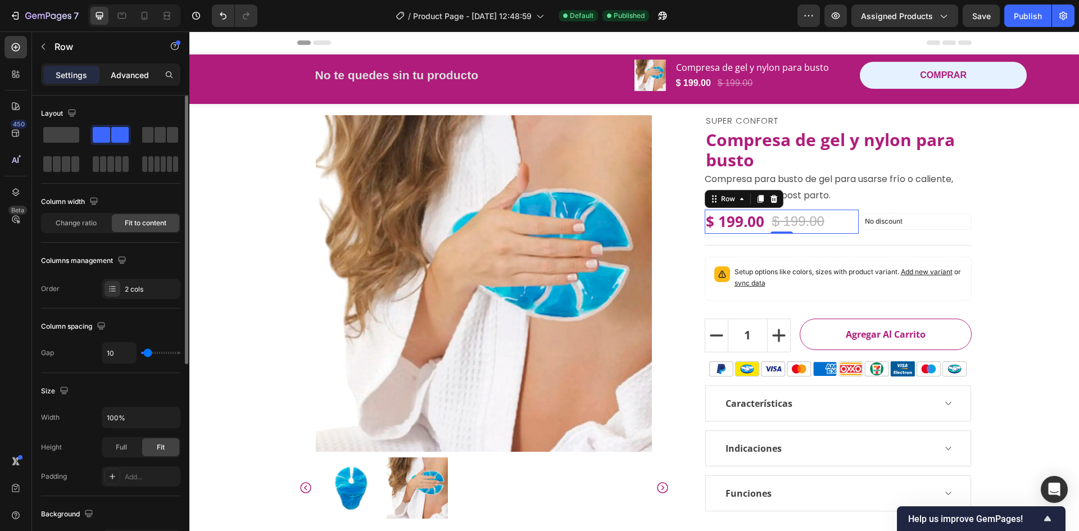
click at [125, 80] on p "Advanced" at bounding box center [130, 75] width 38 height 12
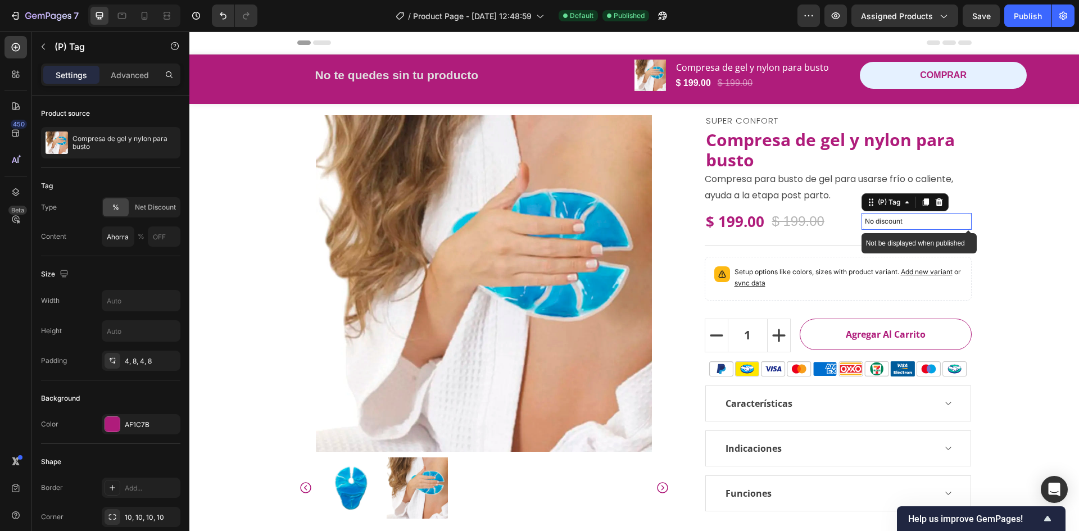
click at [879, 223] on p "No discount" at bounding box center [916, 221] width 103 height 10
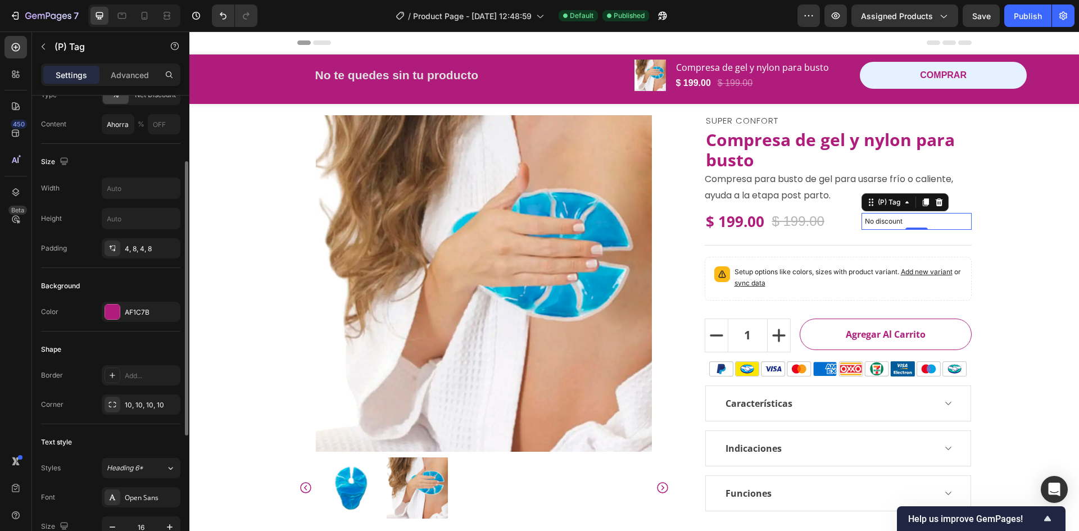
scroll to position [225, 0]
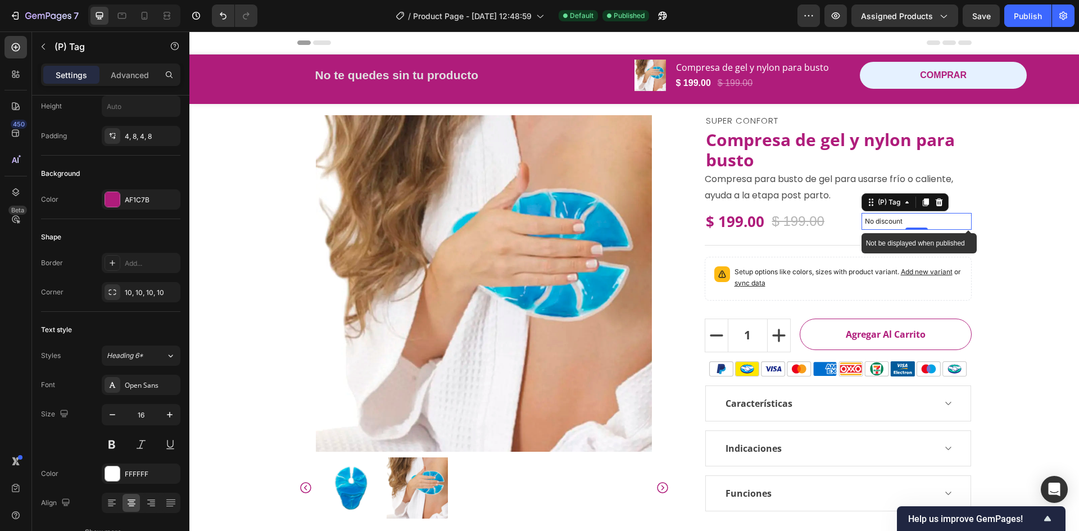
click at [949, 220] on p "No discount" at bounding box center [916, 221] width 103 height 10
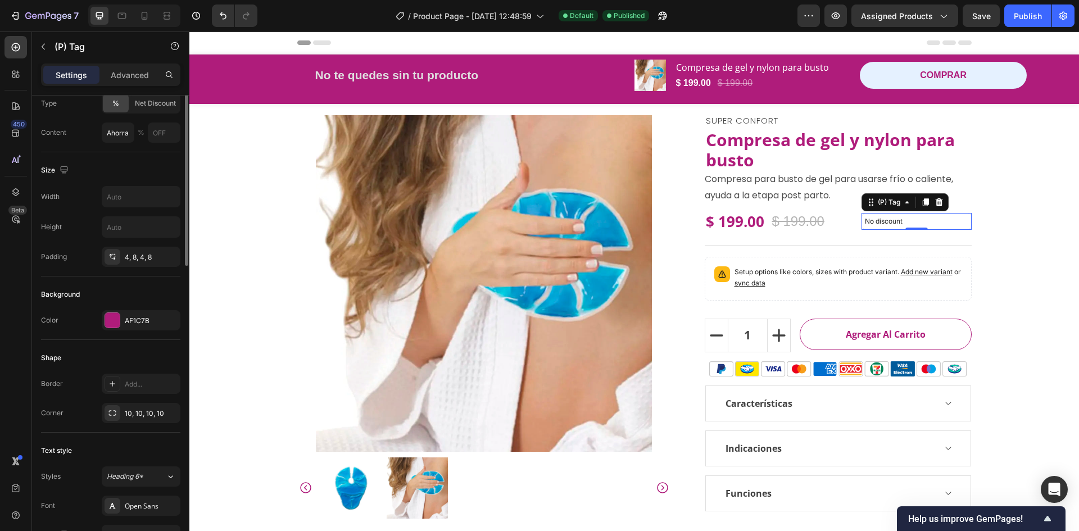
scroll to position [0, 0]
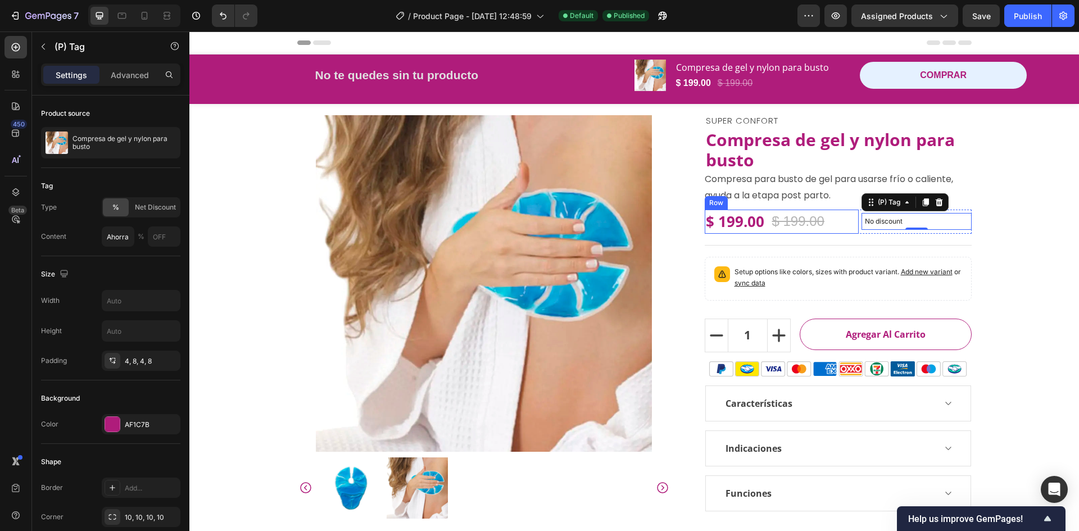
click at [849, 219] on div "$ 199.00 (P) Price (P) Price $ 199.00 (P) Price (P) Price Row" at bounding box center [782, 222] width 154 height 24
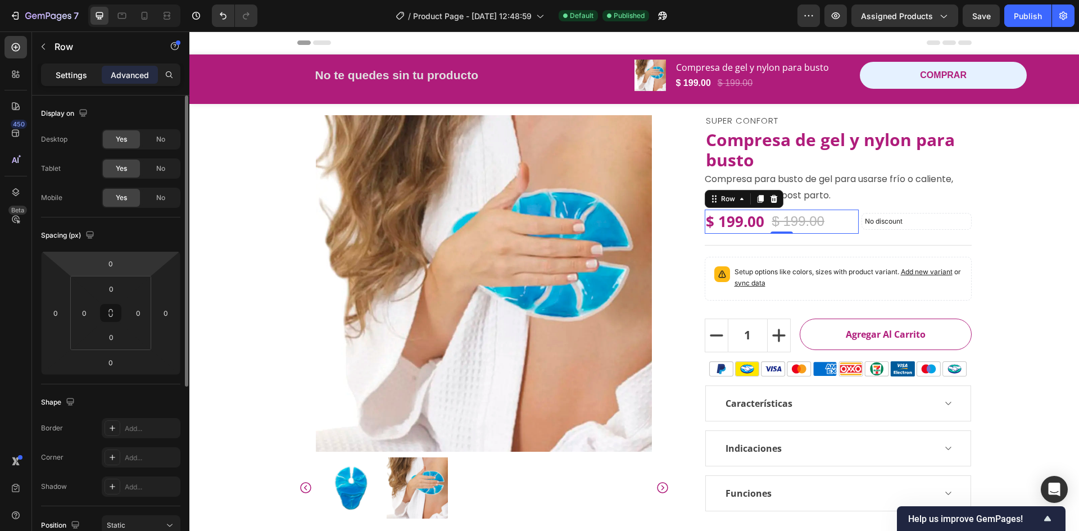
click at [74, 70] on p "Settings" at bounding box center [71, 75] width 31 height 12
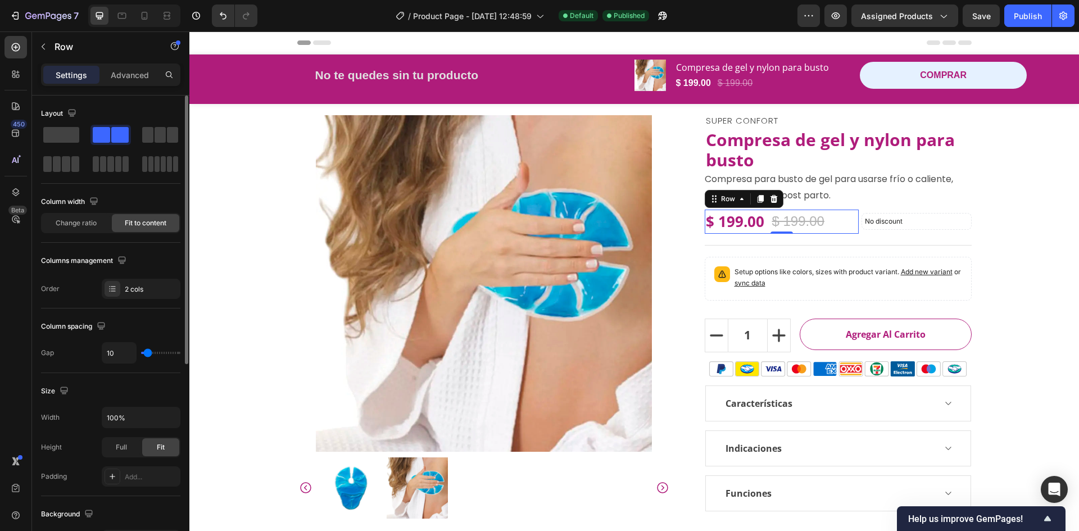
scroll to position [169, 0]
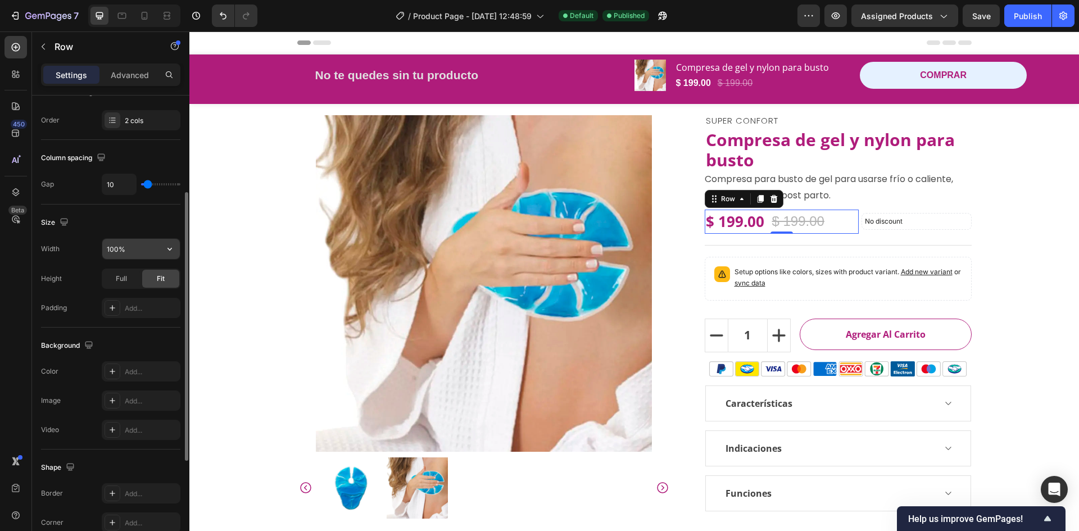
click at [148, 247] on input "100%" at bounding box center [141, 249] width 78 height 20
click at [170, 251] on icon "button" at bounding box center [169, 248] width 11 height 11
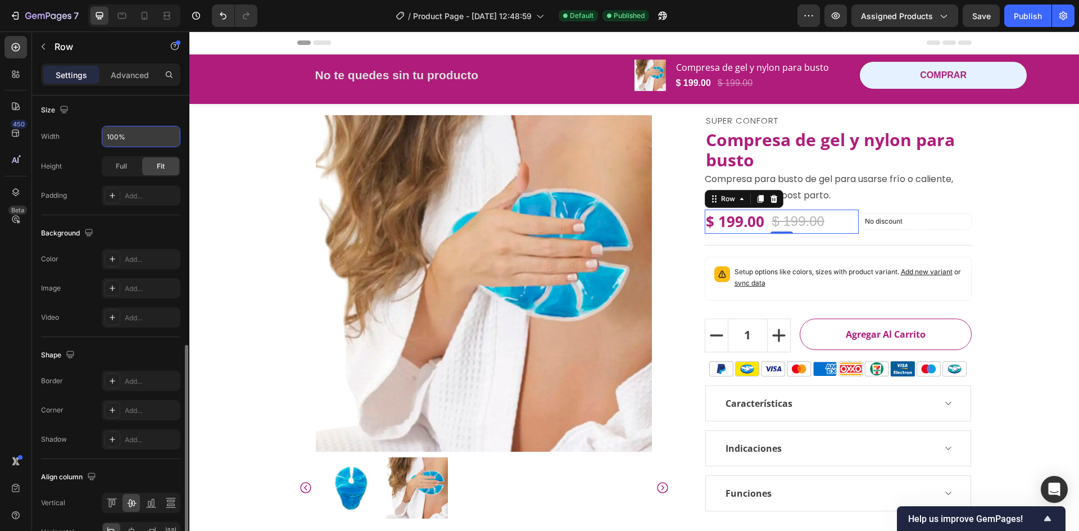
scroll to position [346, 0]
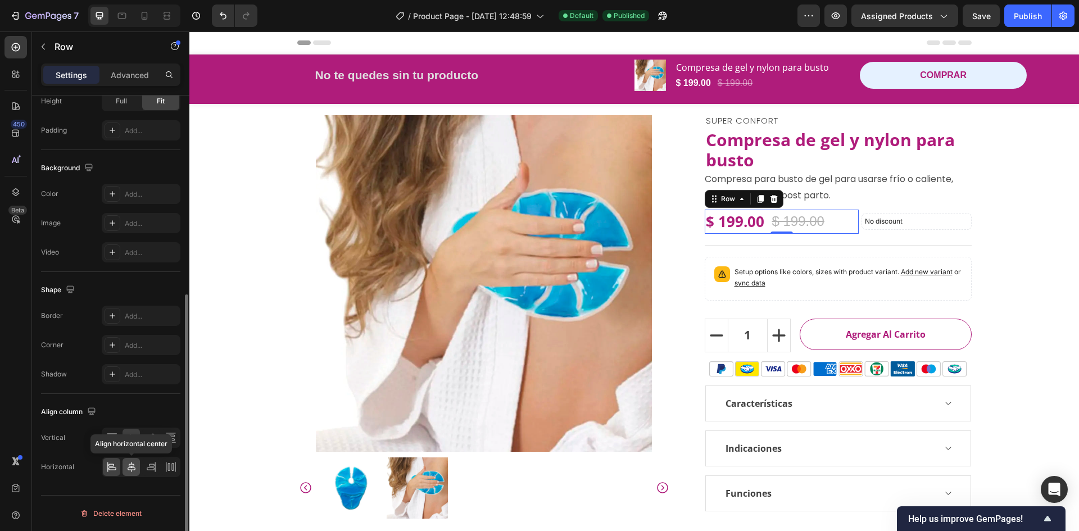
click at [126, 473] on div at bounding box center [131, 467] width 17 height 18
click at [115, 470] on icon at bounding box center [111, 466] width 11 height 11
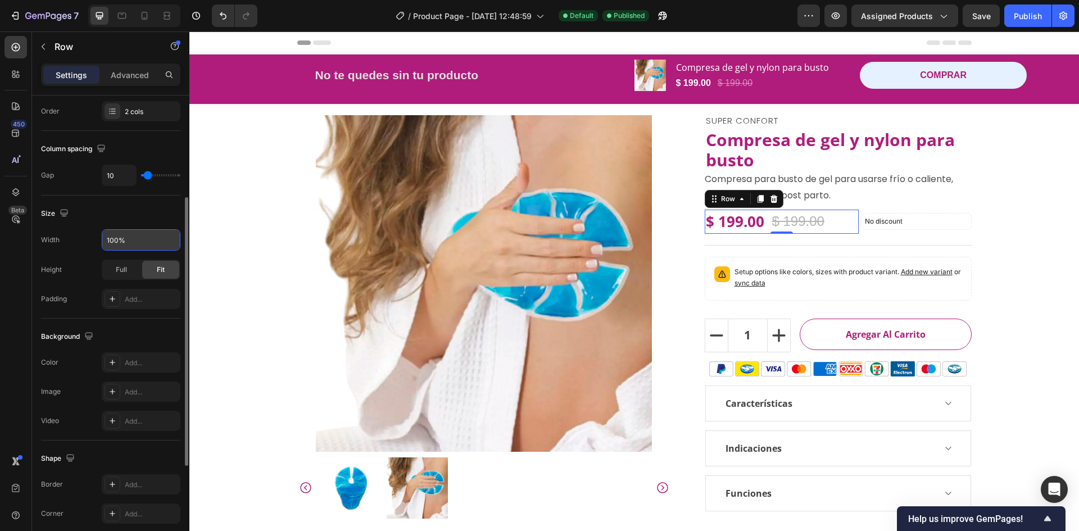
scroll to position [0, 0]
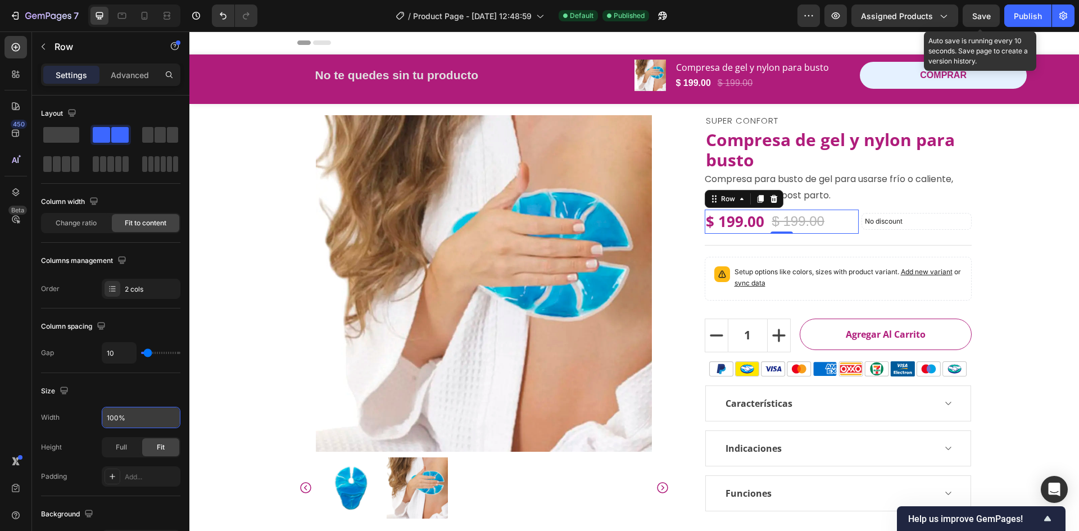
click at [979, 18] on span "Save" at bounding box center [981, 16] width 19 height 10
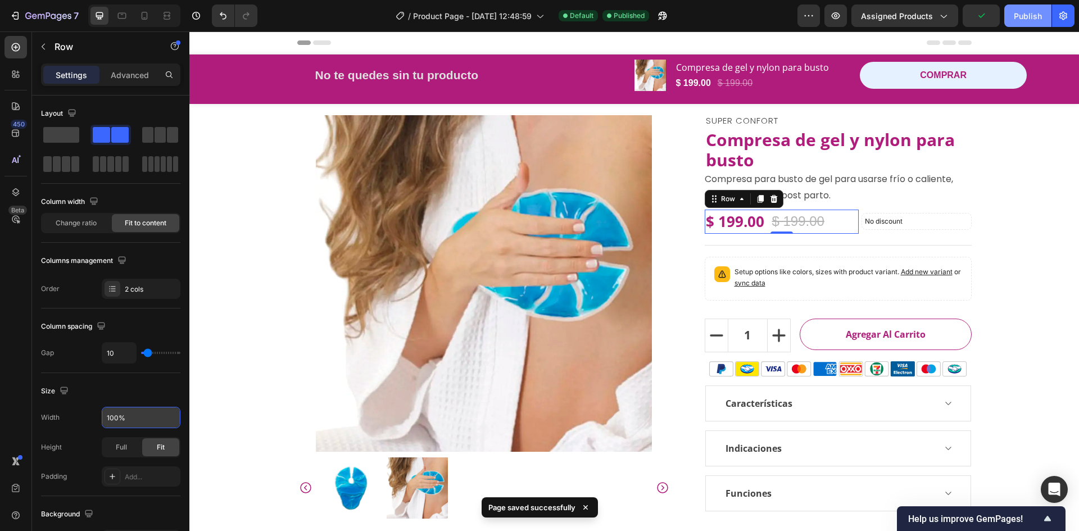
click at [1020, 17] on div "Publish" at bounding box center [1028, 16] width 28 height 12
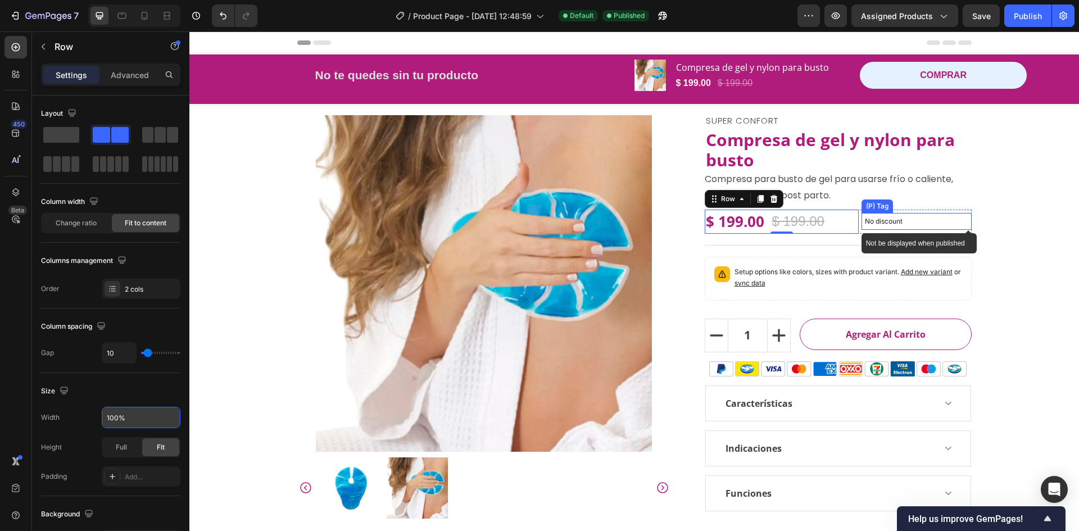
click at [921, 221] on p "No discount" at bounding box center [916, 221] width 103 height 10
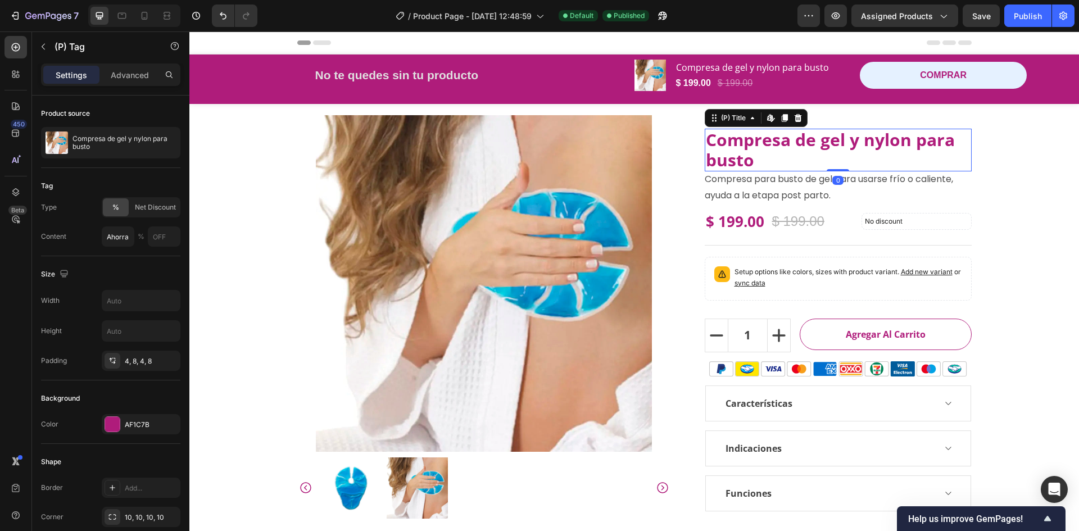
click at [881, 137] on h2 "Compresa de gel y nylon para busto" at bounding box center [838, 150] width 267 height 43
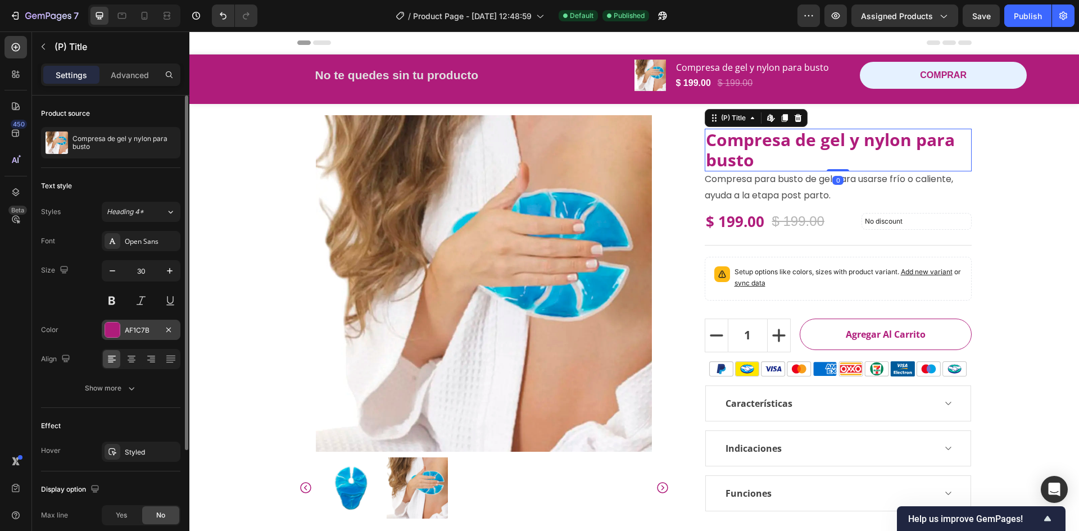
click at [142, 328] on div "AF1C7B" at bounding box center [141, 330] width 33 height 10
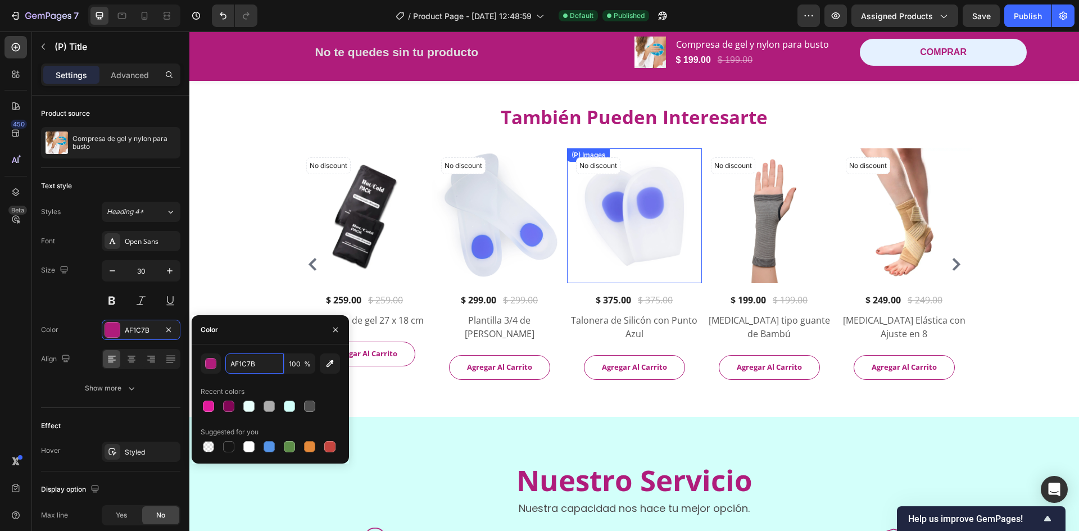
scroll to position [506, 0]
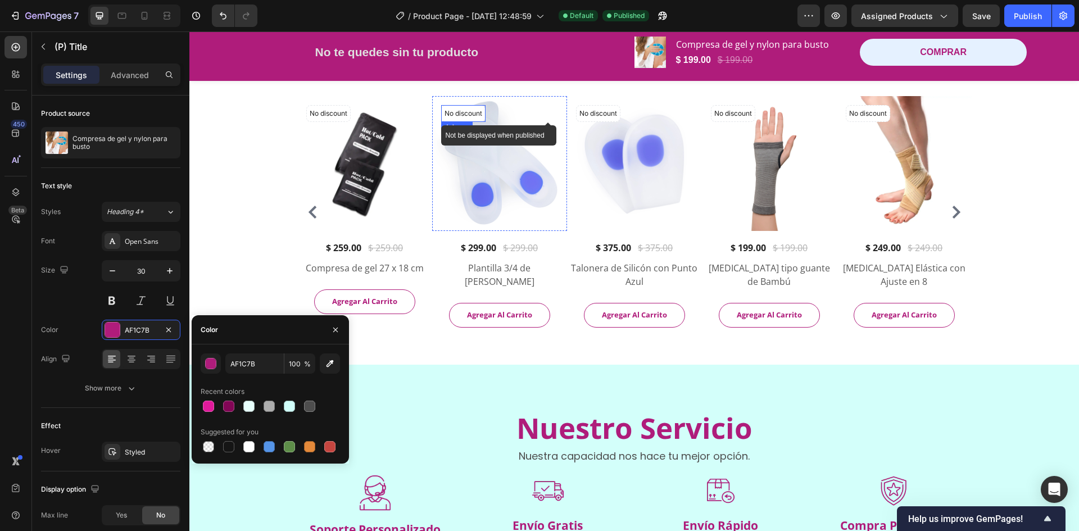
click at [452, 111] on p "No discount" at bounding box center [464, 113] width 38 height 10
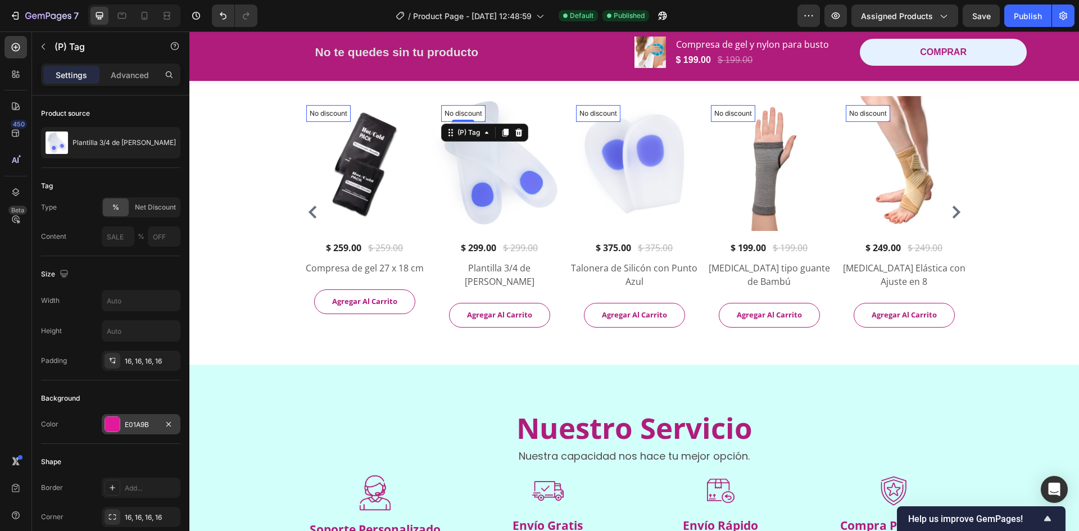
click at [143, 426] on div "E01A9B" at bounding box center [141, 425] width 33 height 10
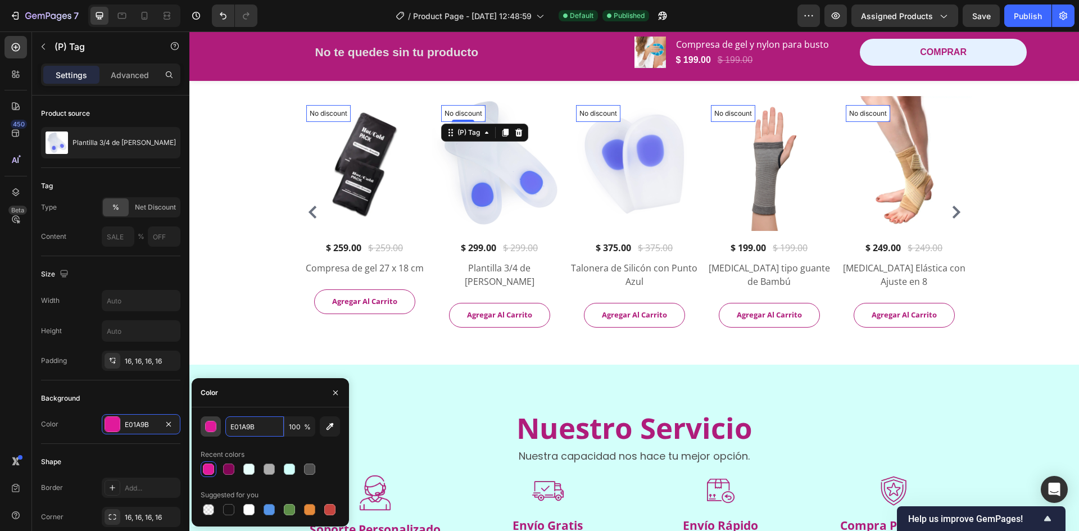
paste input "AF1C7"
type input "AF1C7B"
click at [252, 411] on div "AF1C7B 100 % Recent colors Suggested for you" at bounding box center [270, 466] width 157 height 119
click at [145, 388] on div "Background Color AF1C7B" at bounding box center [110, 413] width 139 height 64
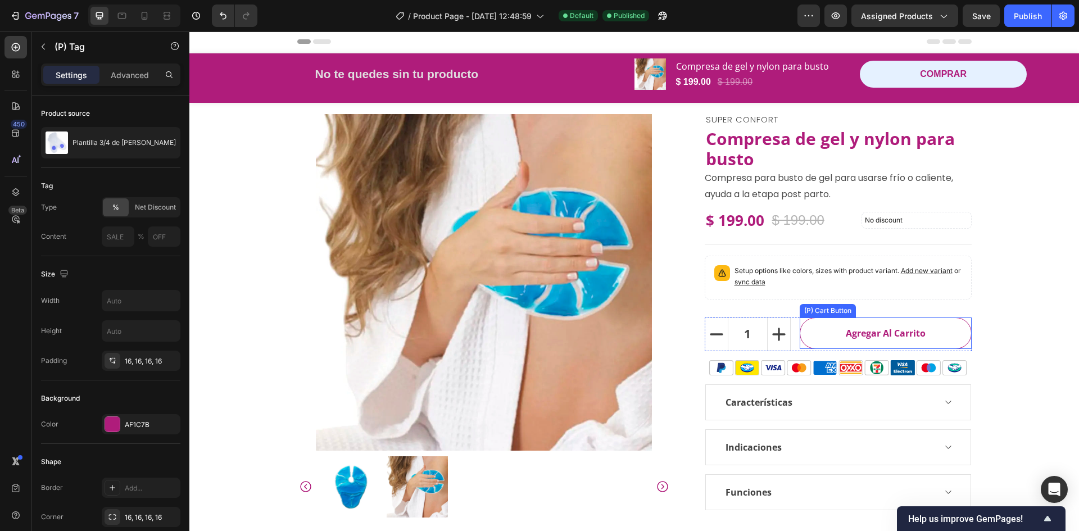
scroll to position [0, 0]
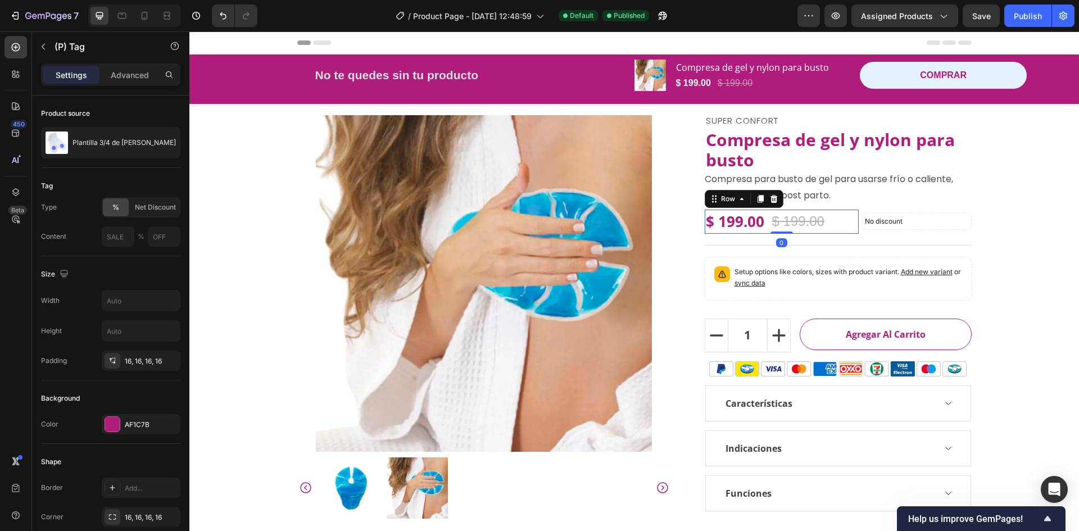
click at [839, 221] on div "$ 199.00 (P) Price (P) Price $ 199.00 (P) Price (P) Price Row 0" at bounding box center [782, 222] width 154 height 24
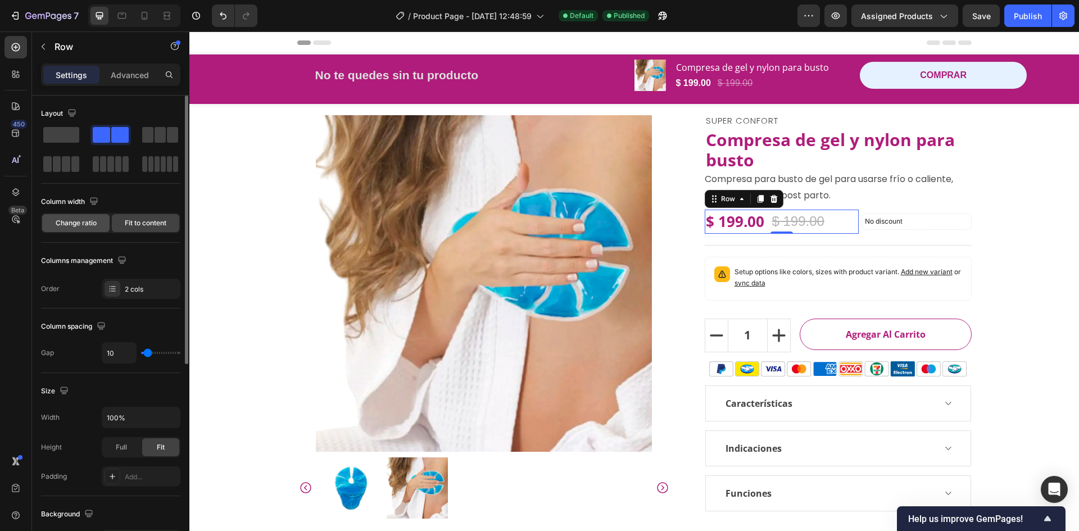
click at [85, 229] on div "Change ratio" at bounding box center [75, 223] width 67 height 18
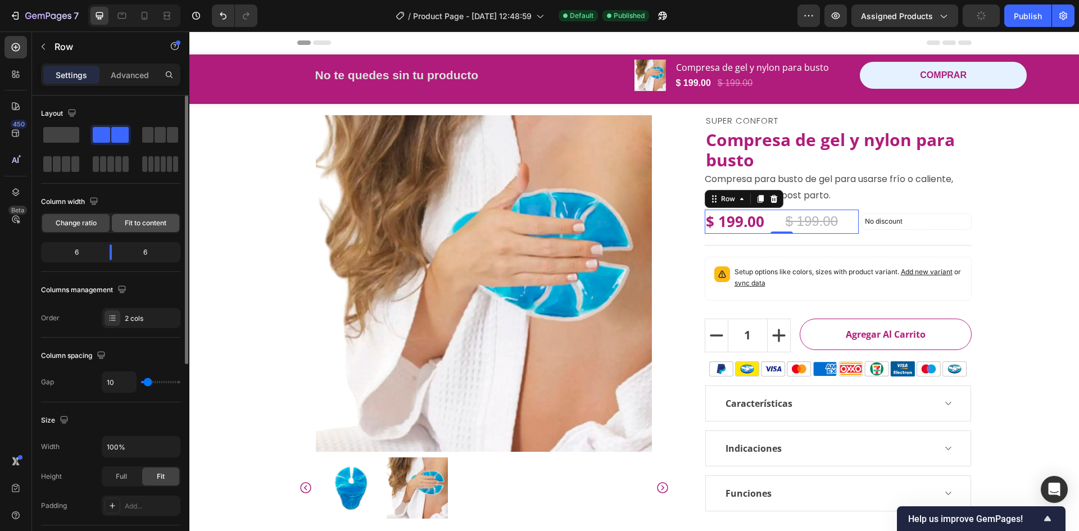
click at [146, 228] on div "Fit to content" at bounding box center [145, 223] width 67 height 18
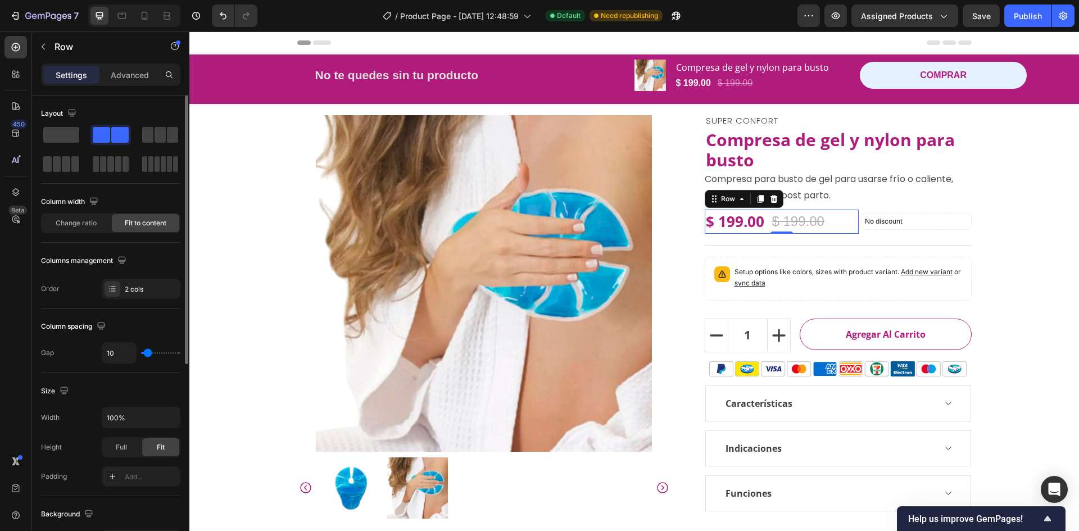
scroll to position [56, 0]
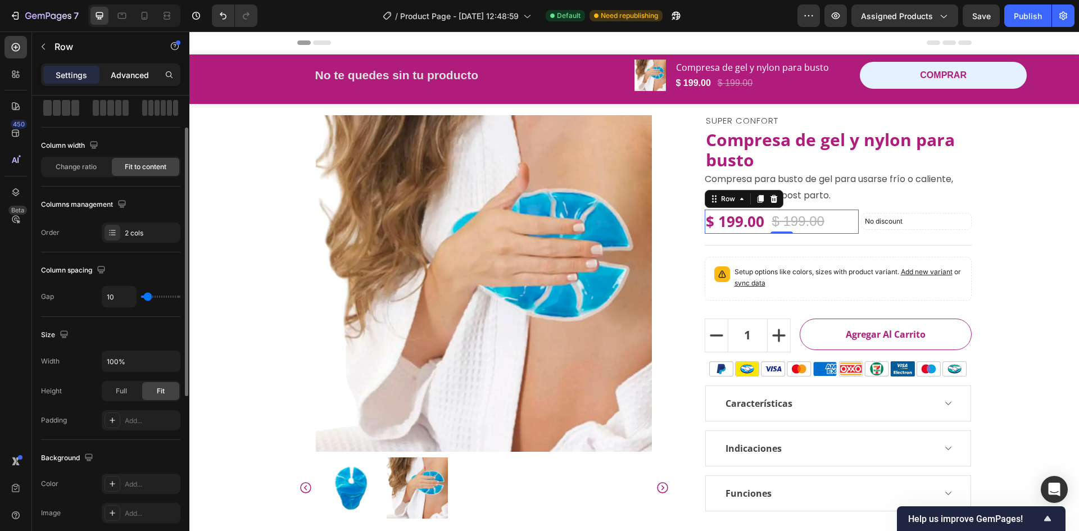
click at [107, 78] on div "Advanced" at bounding box center [130, 75] width 56 height 18
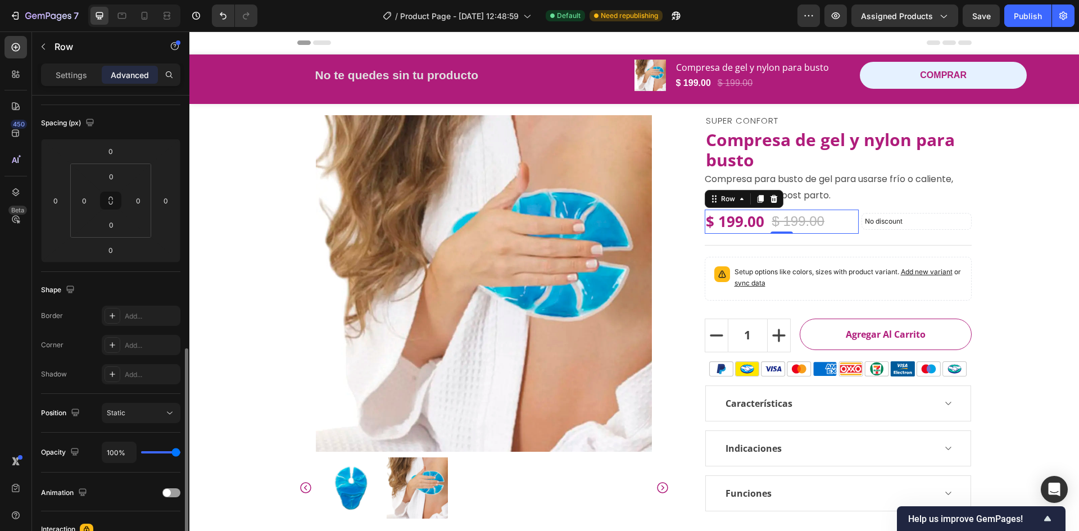
scroll to position [225, 0]
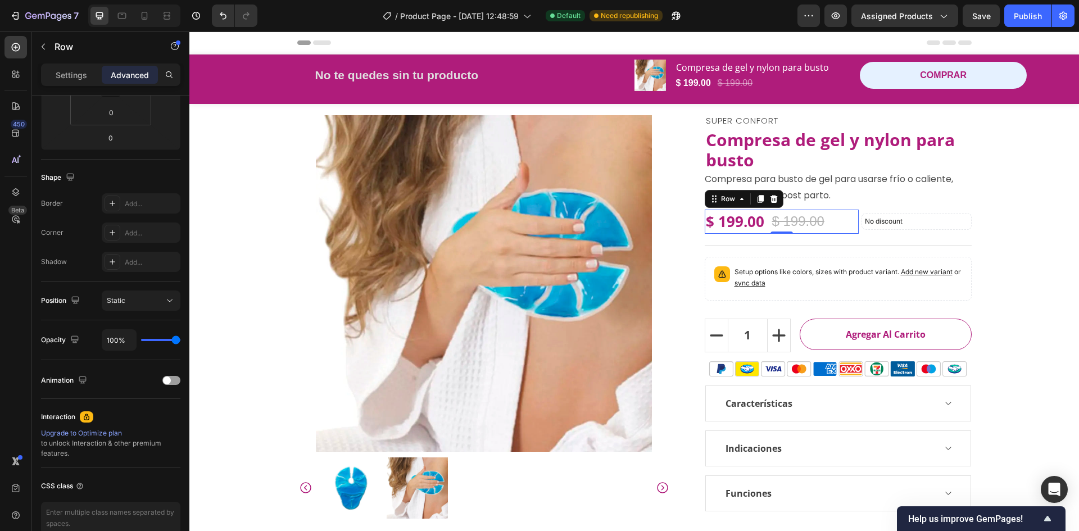
click at [762, 224] on div "$ 199.00 (P) Price (P) Price $ 199.00 (P) Price (P) Price Row 0" at bounding box center [782, 222] width 154 height 24
click at [753, 226] on div "$ 199.00" at bounding box center [735, 222] width 61 height 24
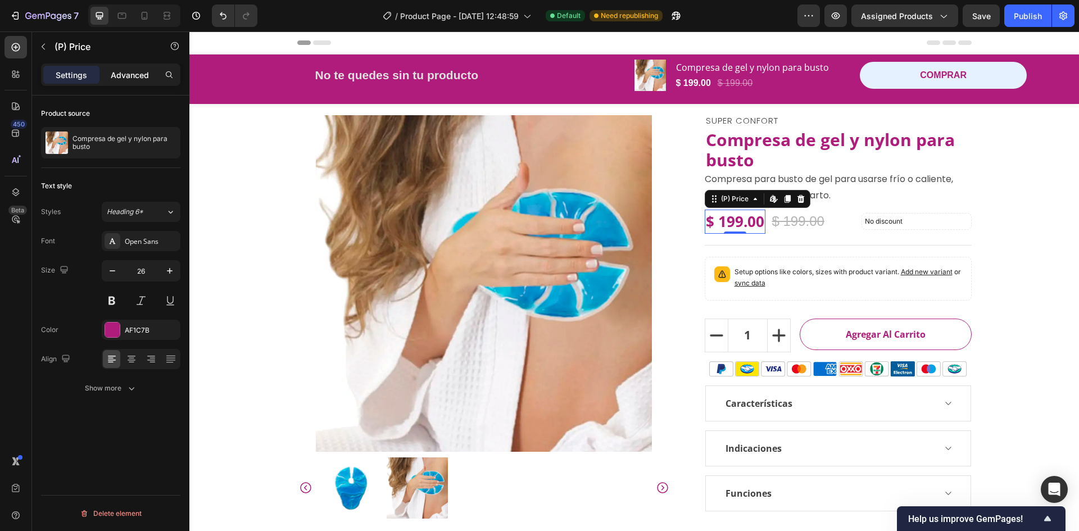
click at [124, 80] on p "Advanced" at bounding box center [130, 75] width 38 height 12
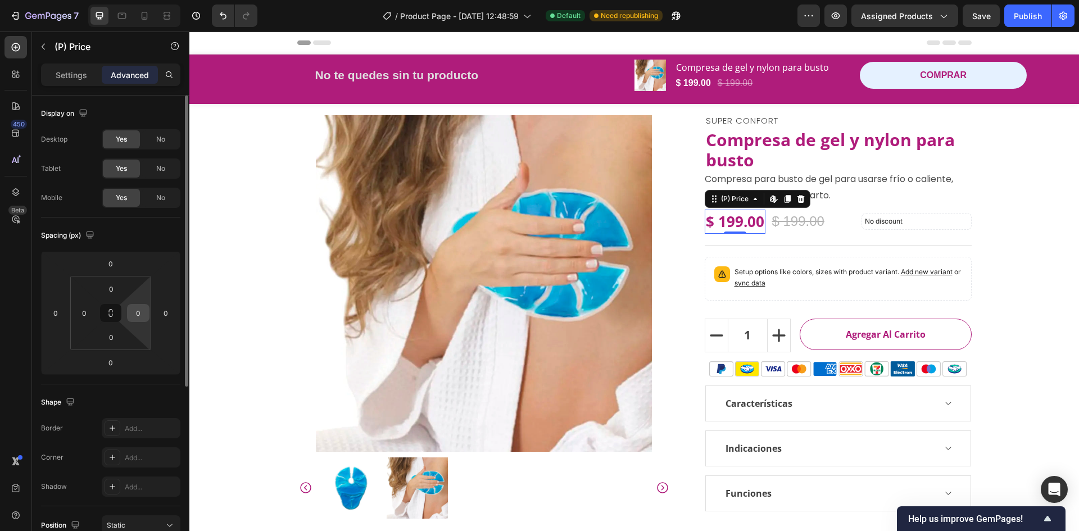
click at [138, 316] on input "0" at bounding box center [138, 313] width 17 height 17
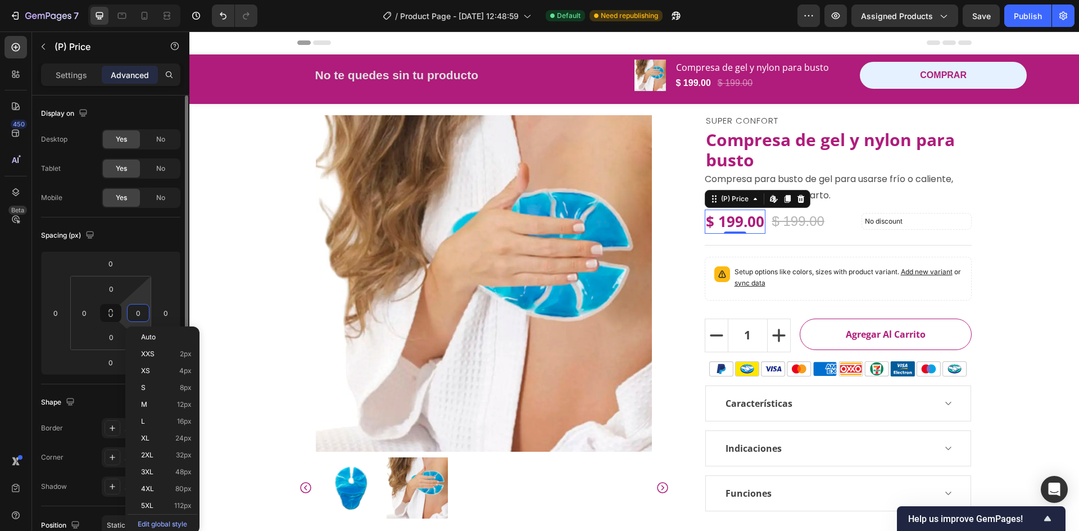
type input "1"
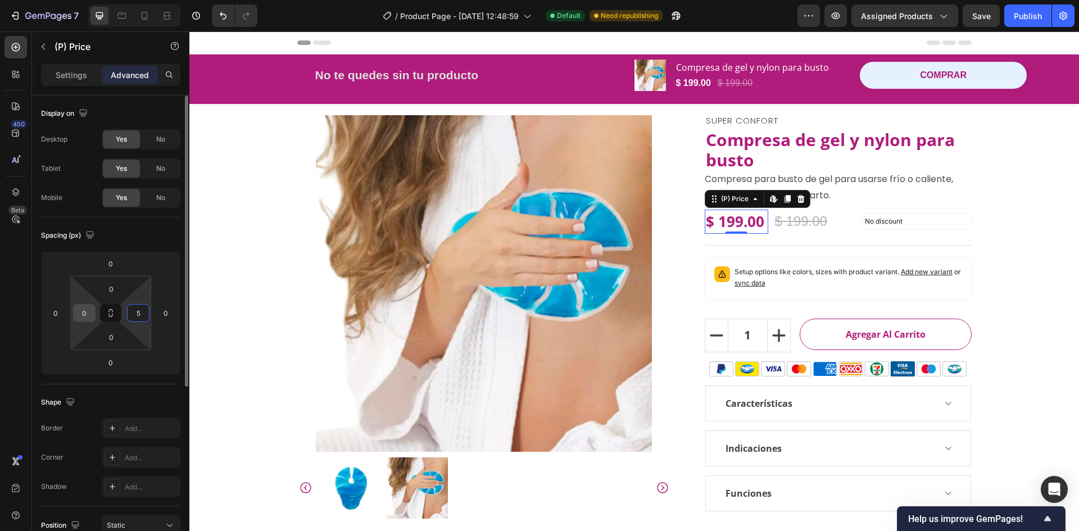
type input "5"
click at [78, 315] on input "0" at bounding box center [84, 313] width 17 height 17
click at [154, 246] on div "Spacing (px) 0 0 0 0 0 0 0 5" at bounding box center [110, 301] width 139 height 167
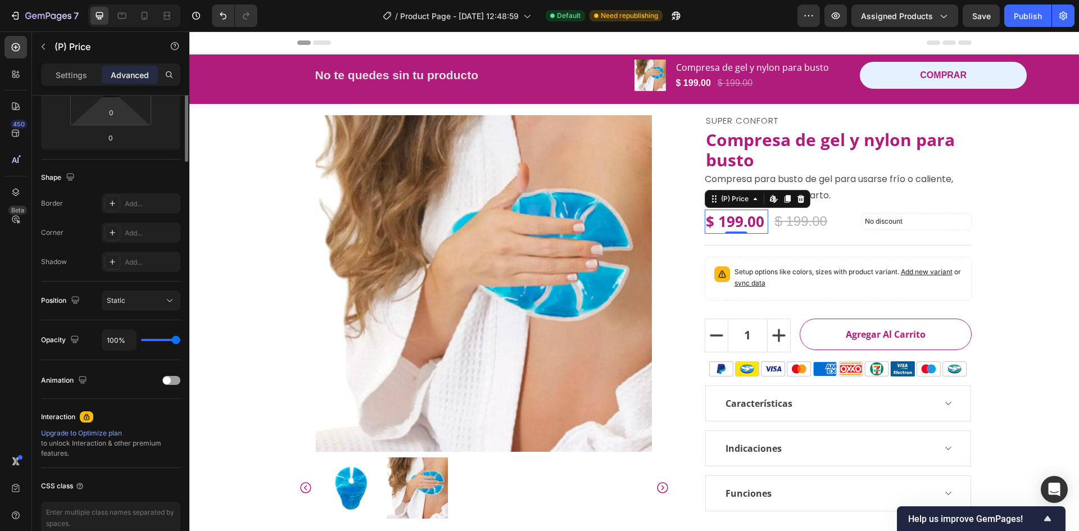
scroll to position [281, 0]
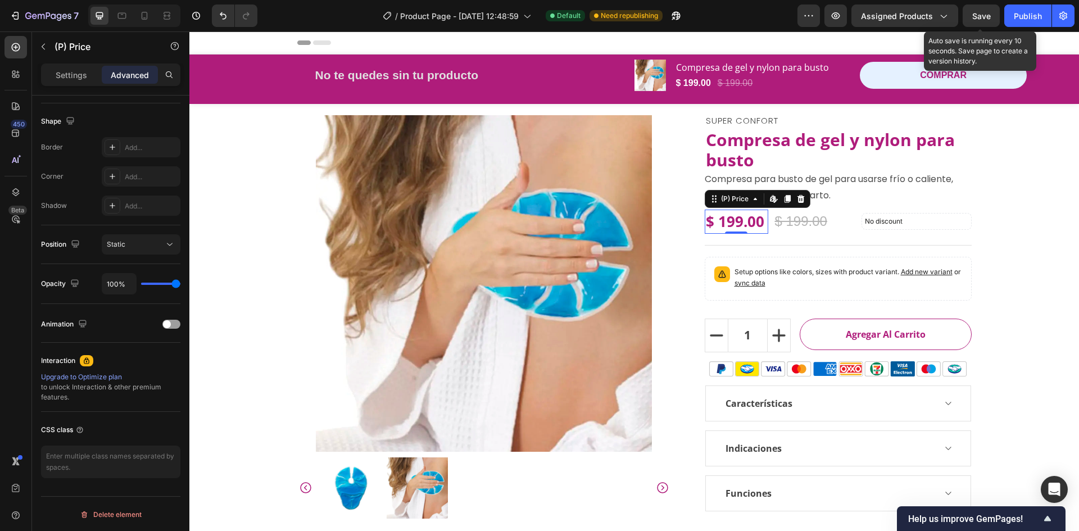
click at [972, 17] on span "Save" at bounding box center [981, 16] width 19 height 10
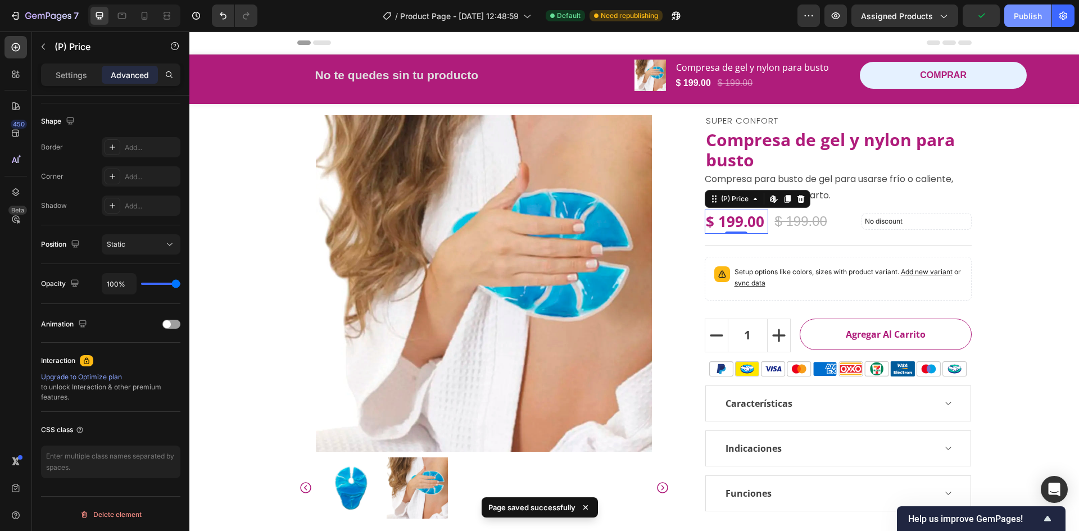
click at [1028, 18] on div "Publish" at bounding box center [1028, 16] width 28 height 12
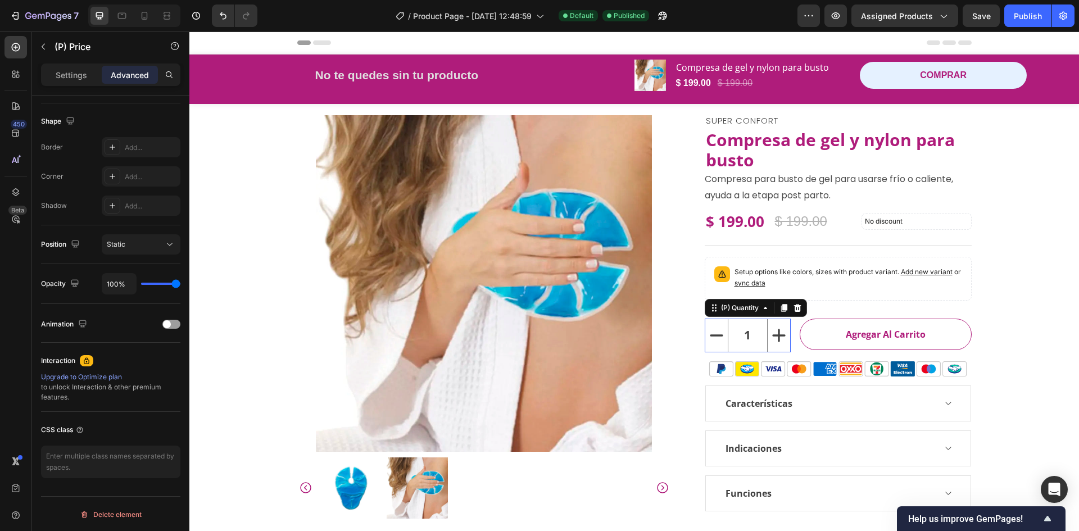
click at [758, 346] on input "1" at bounding box center [748, 335] width 40 height 33
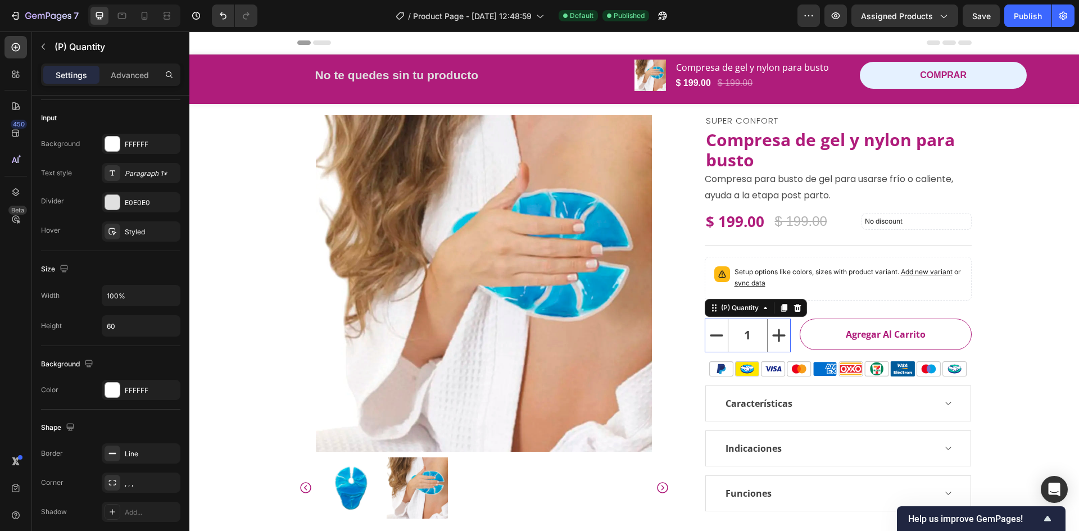
scroll to position [0, 0]
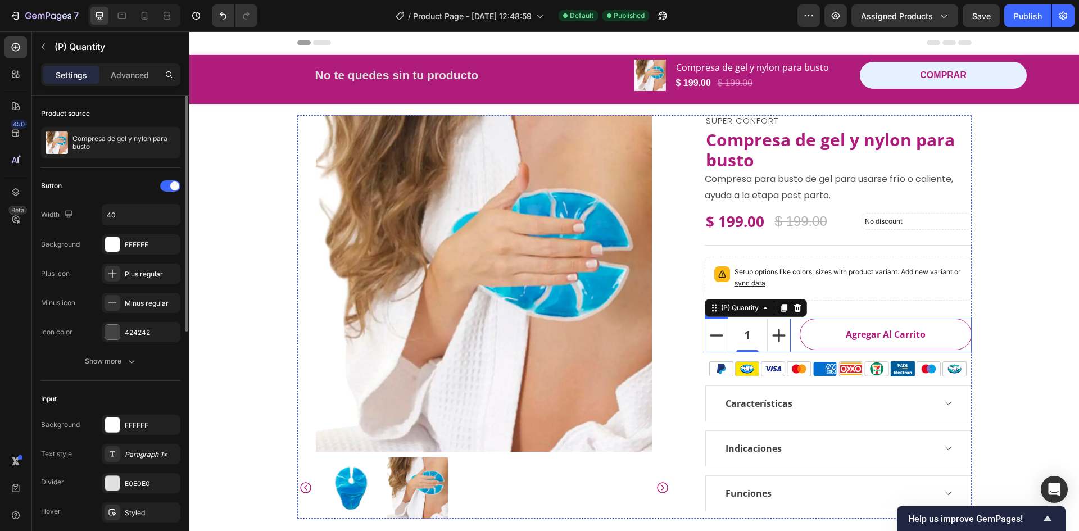
click at [790, 342] on div "1 (P) Quantity 0 Agregar al Carrito (P) Cart Button Row" at bounding box center [838, 336] width 267 height 34
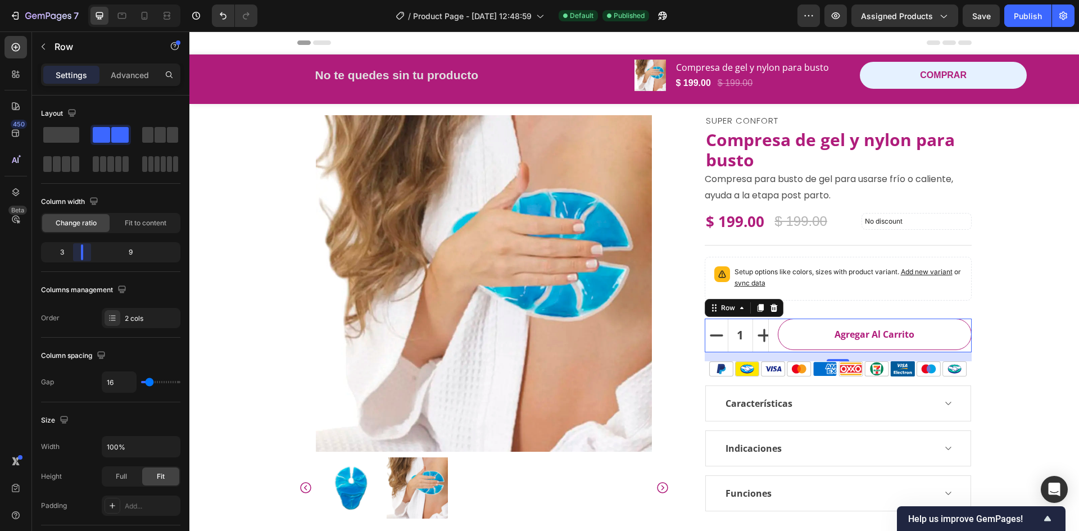
drag, startPoint x: 92, startPoint y: 255, endPoint x: 81, endPoint y: 256, distance: 10.2
click at [81, 0] on body "7 Version history / Product Page - [DATE] 12:48:59 Default Published Preview As…" at bounding box center [539, 0] width 1079 height 0
drag, startPoint x: 84, startPoint y: 257, endPoint x: 93, endPoint y: 257, distance: 8.4
click at [93, 0] on body "7 Version history / Product Page - [DATE] 12:48:59 Default Published Preview As…" at bounding box center [539, 0] width 1079 height 0
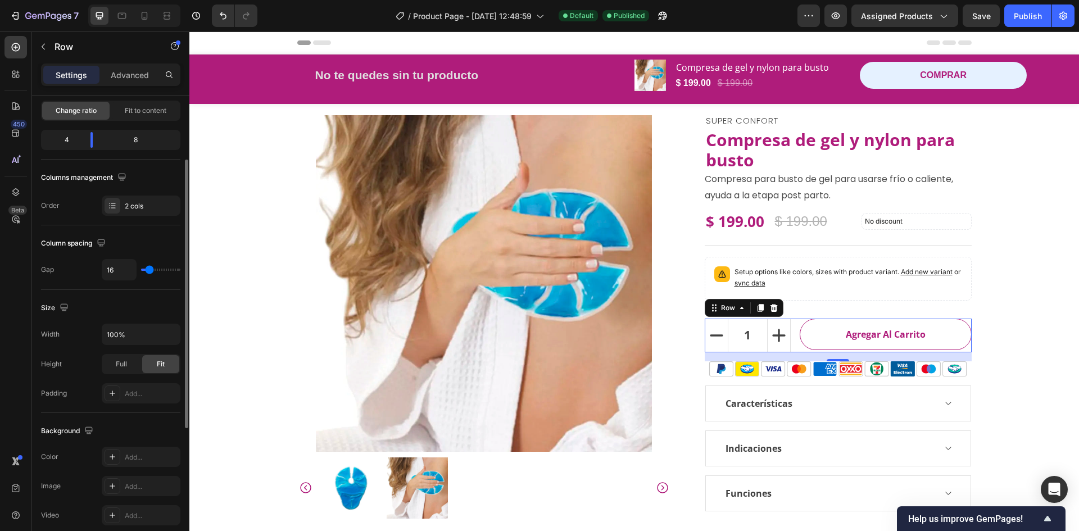
scroll to position [225, 0]
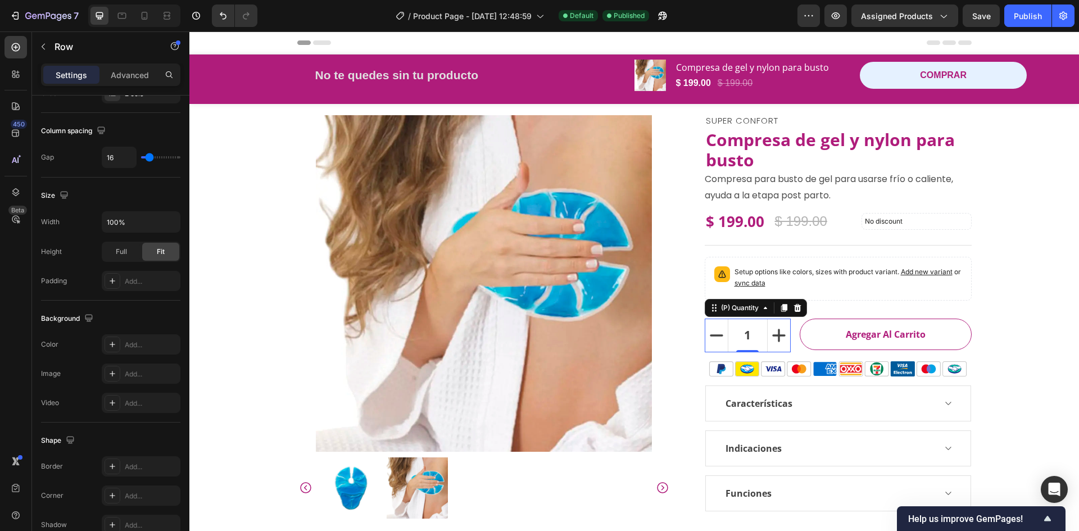
click at [774, 347] on button "increment" at bounding box center [779, 335] width 22 height 33
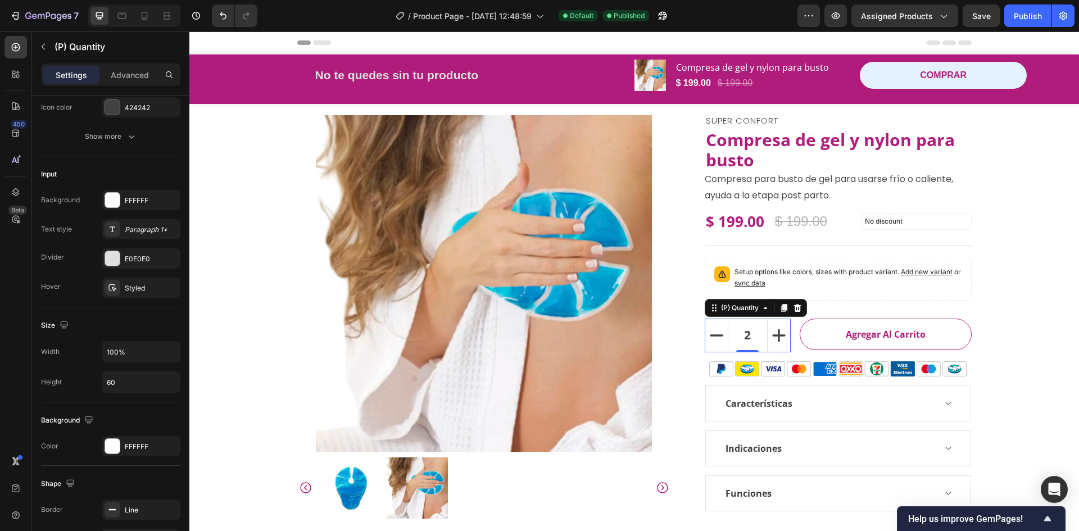
scroll to position [0, 0]
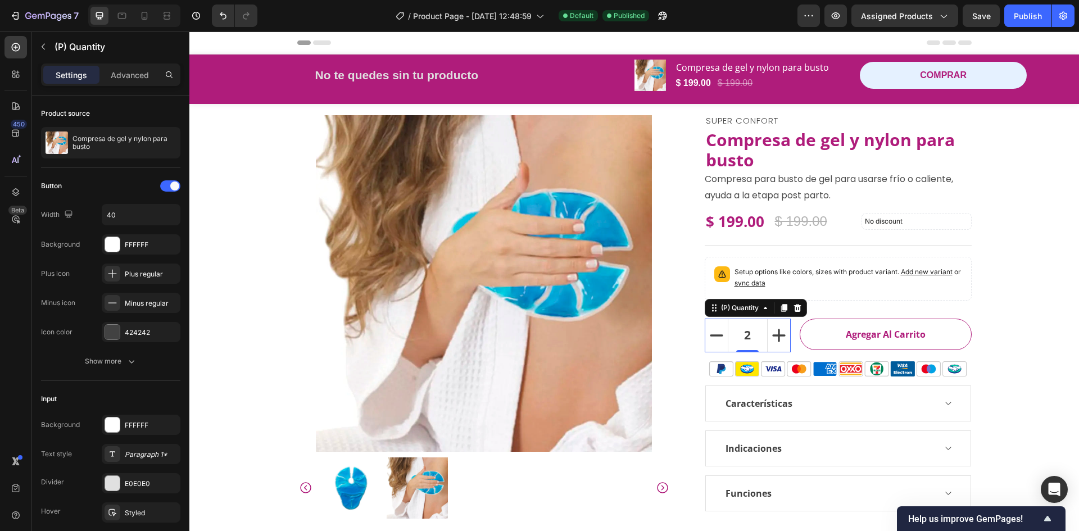
click at [713, 345] on icon "decrement" at bounding box center [716, 335] width 22 height 22
type input "1"
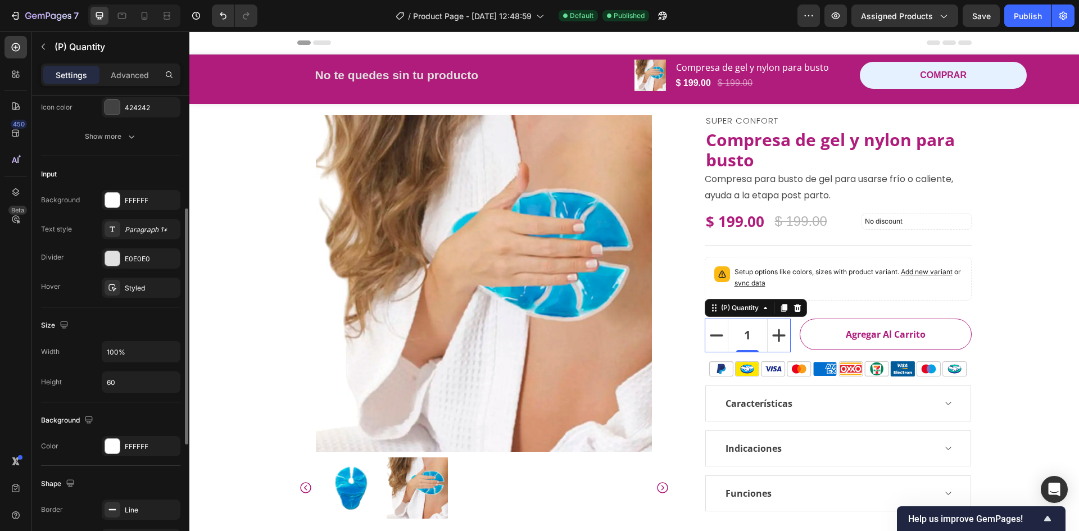
scroll to position [281, 0]
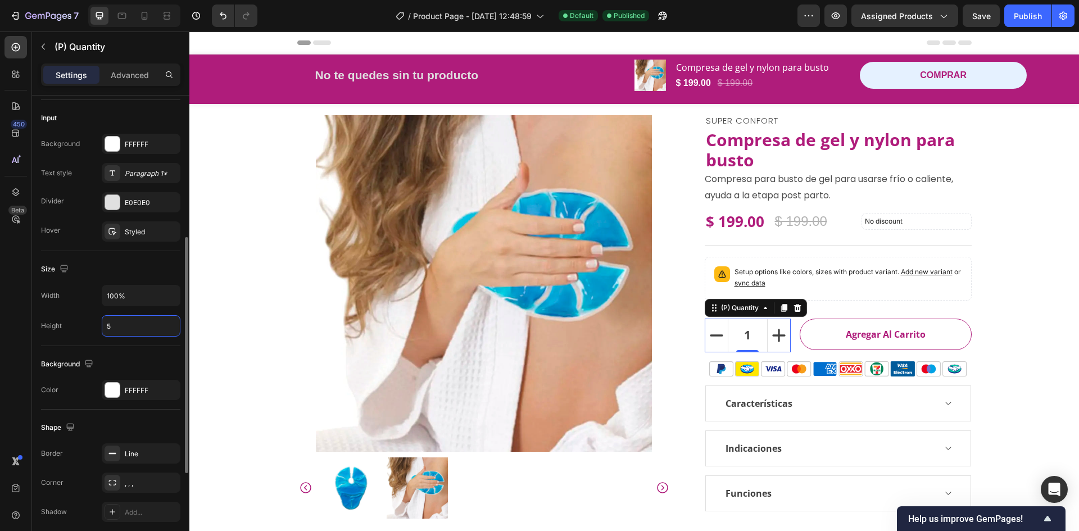
type input "50"
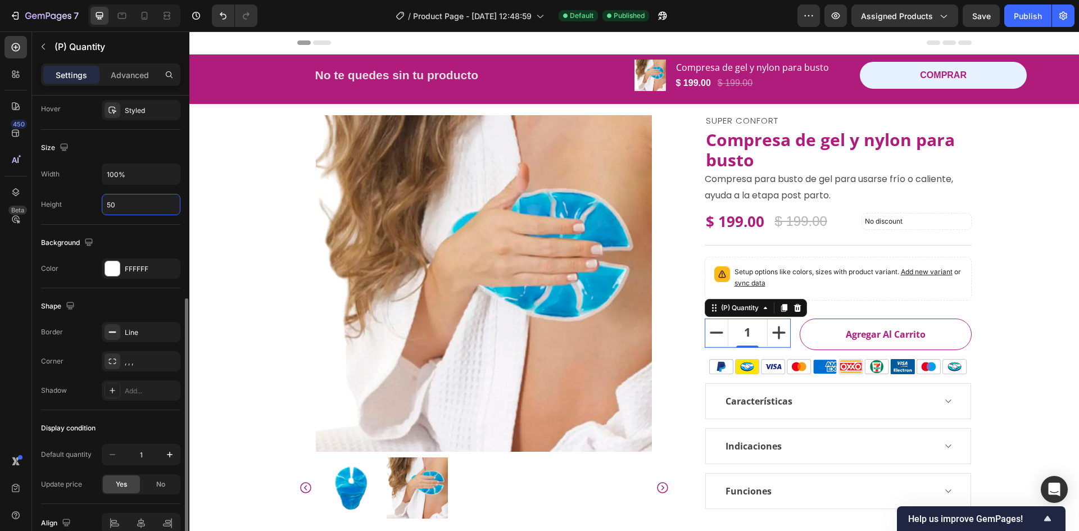
scroll to position [459, 0]
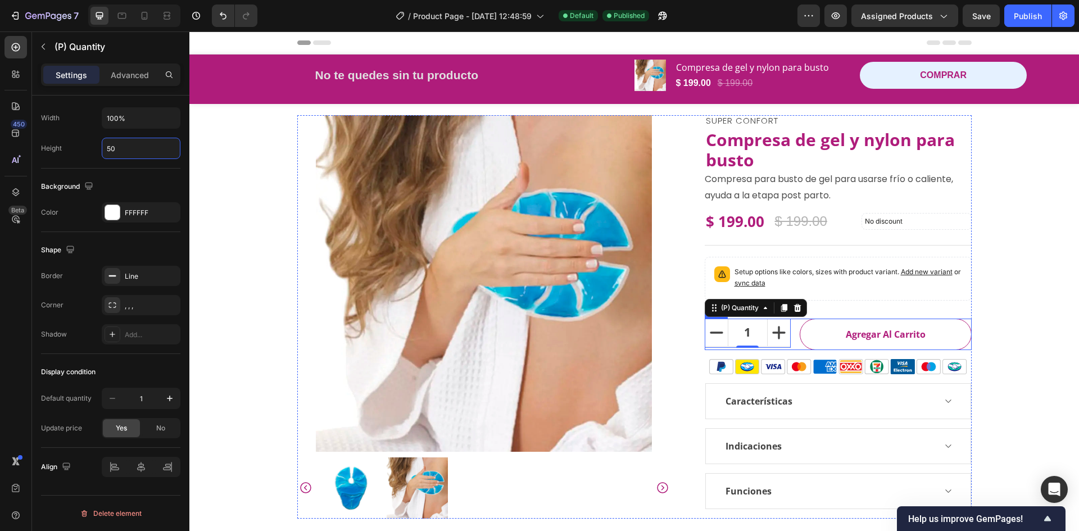
click at [787, 326] on div "1 (P) Quantity 0 Agregar al Carrito (P) Cart Button Row" at bounding box center [838, 334] width 267 height 31
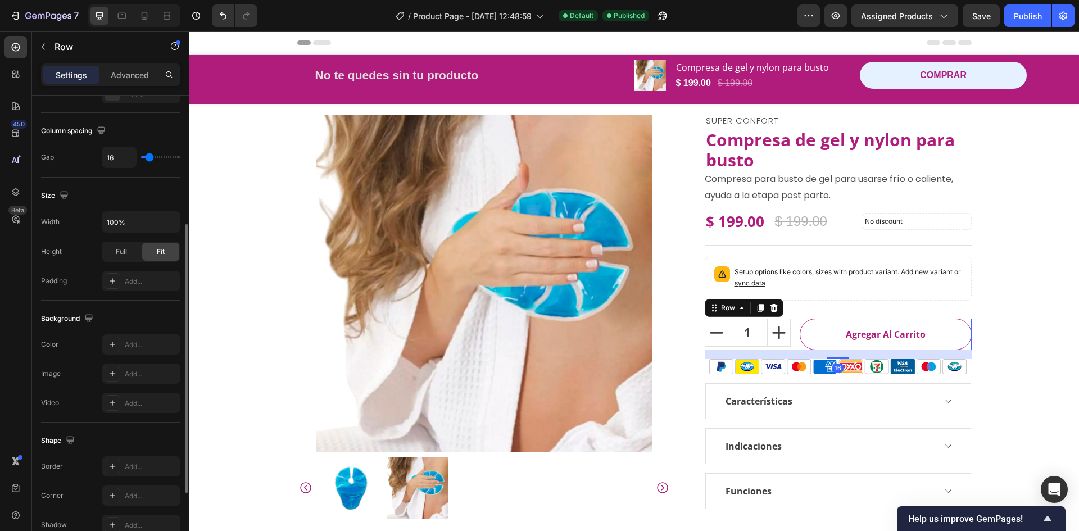
scroll to position [346, 0]
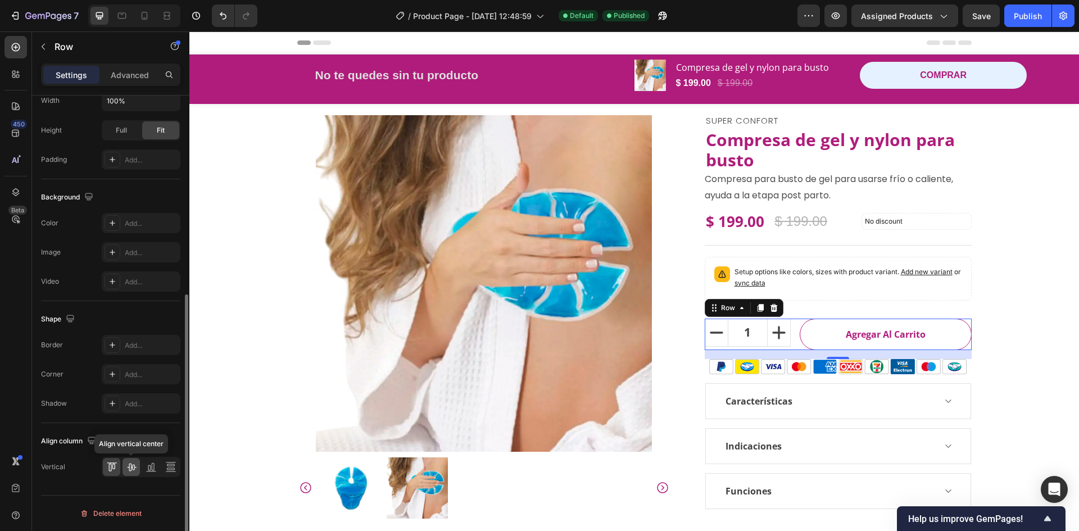
click at [128, 469] on icon at bounding box center [131, 466] width 11 height 11
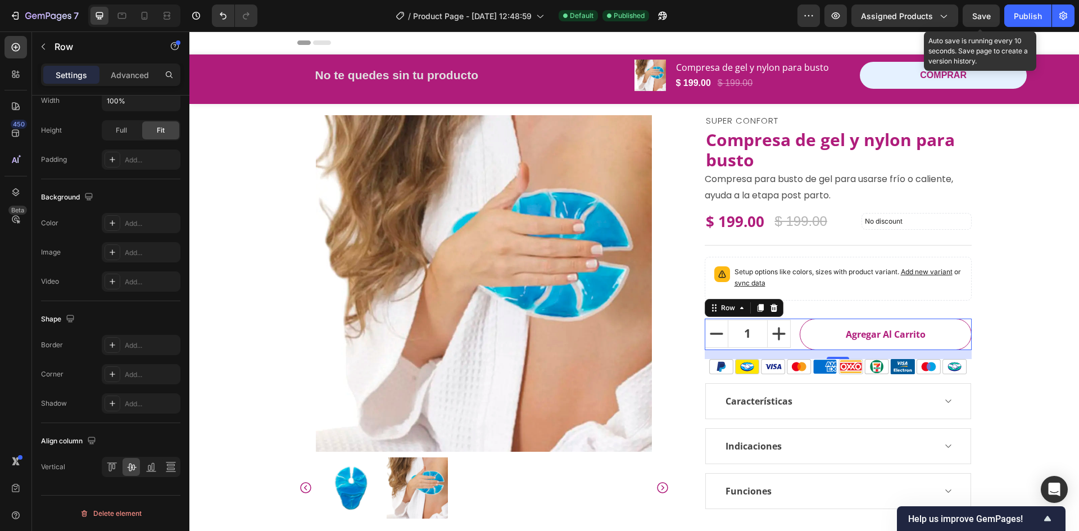
click at [990, 15] on span "Save" at bounding box center [981, 16] width 19 height 10
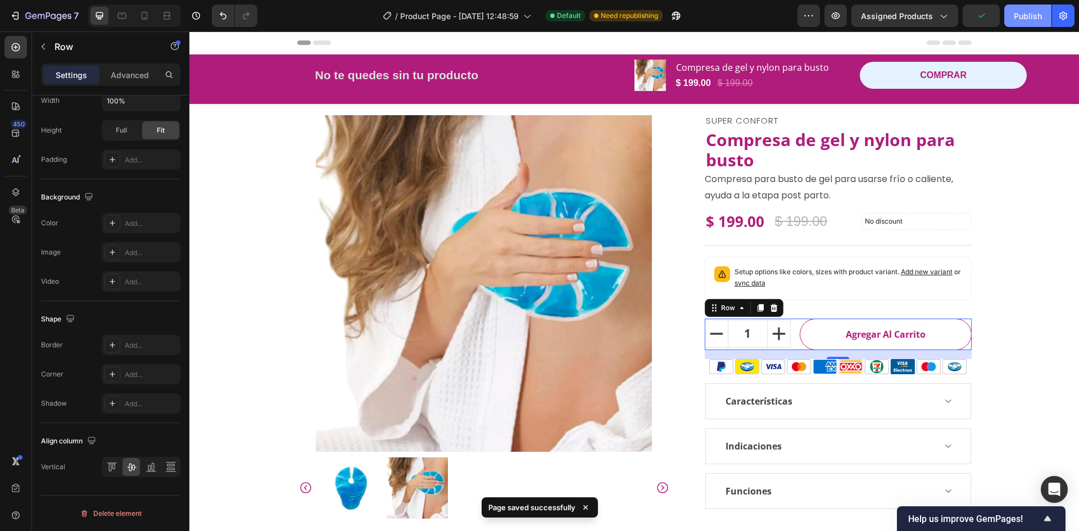
drag, startPoint x: 1025, startPoint y: 19, endPoint x: 713, endPoint y: 49, distance: 313.4
click at [1025, 19] on div "Publish" at bounding box center [1028, 16] width 28 height 12
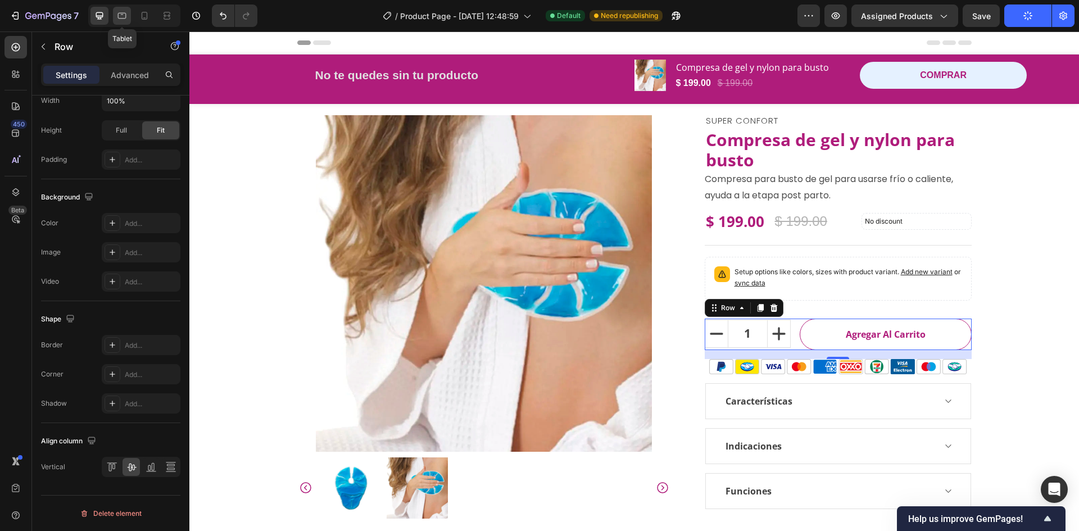
click at [123, 18] on icon at bounding box center [122, 16] width 8 height 6
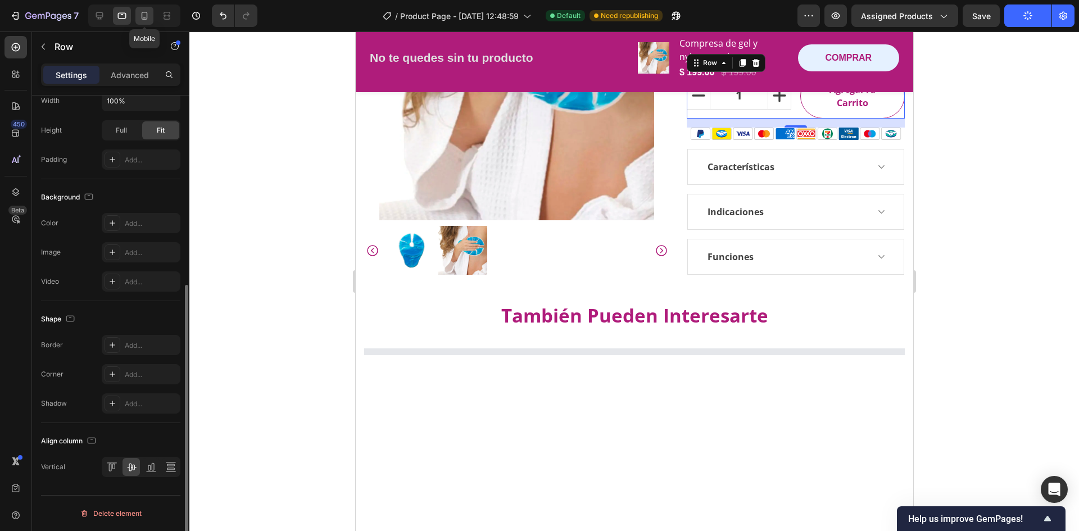
scroll to position [286, 0]
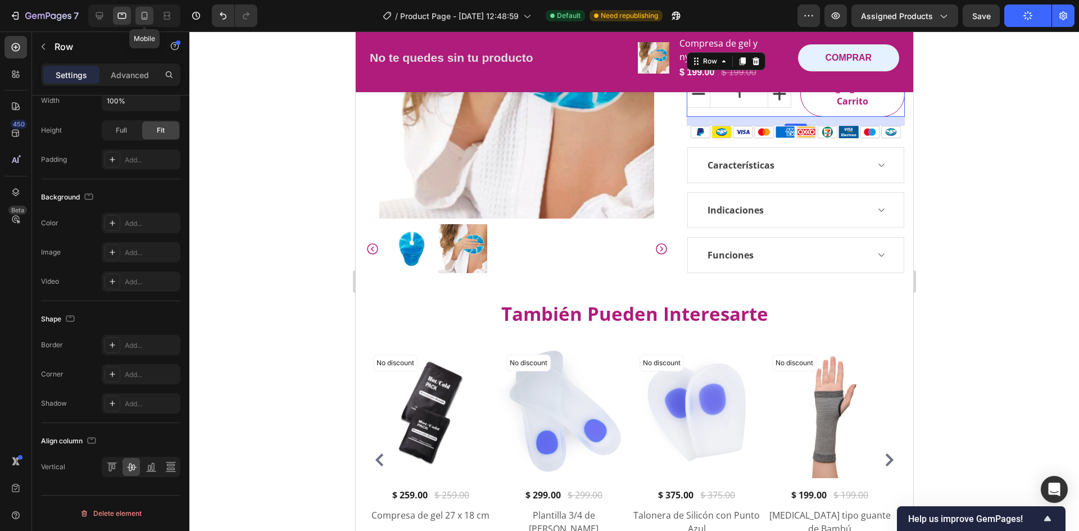
click at [149, 19] on icon at bounding box center [144, 15] width 11 height 11
type input "20"
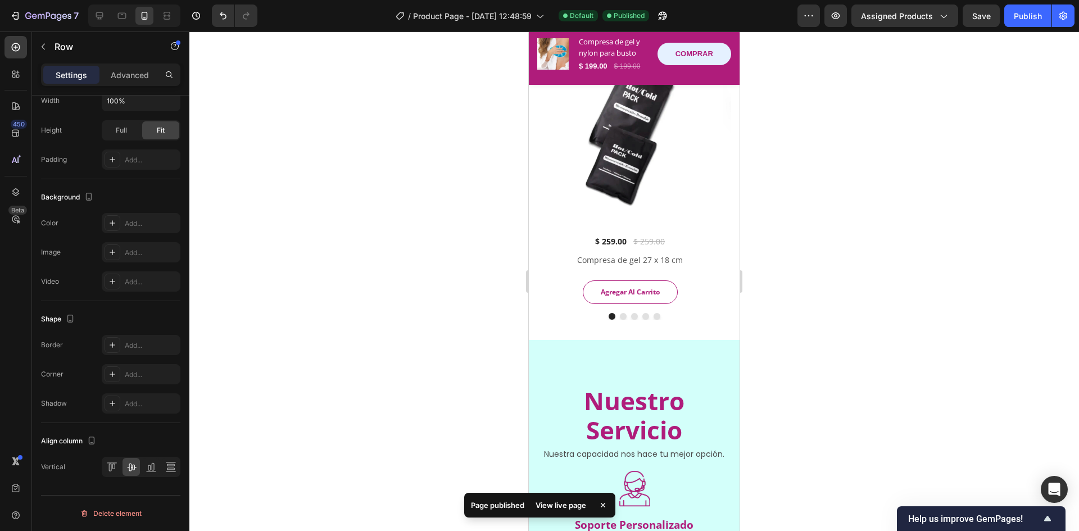
scroll to position [665, 0]
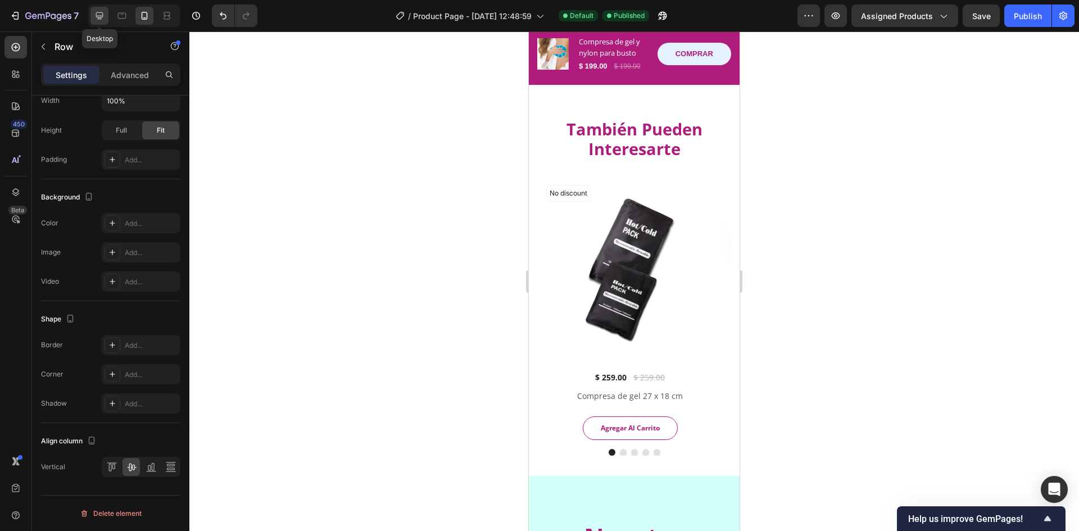
click at [99, 18] on icon at bounding box center [99, 15] width 11 height 11
type input "16"
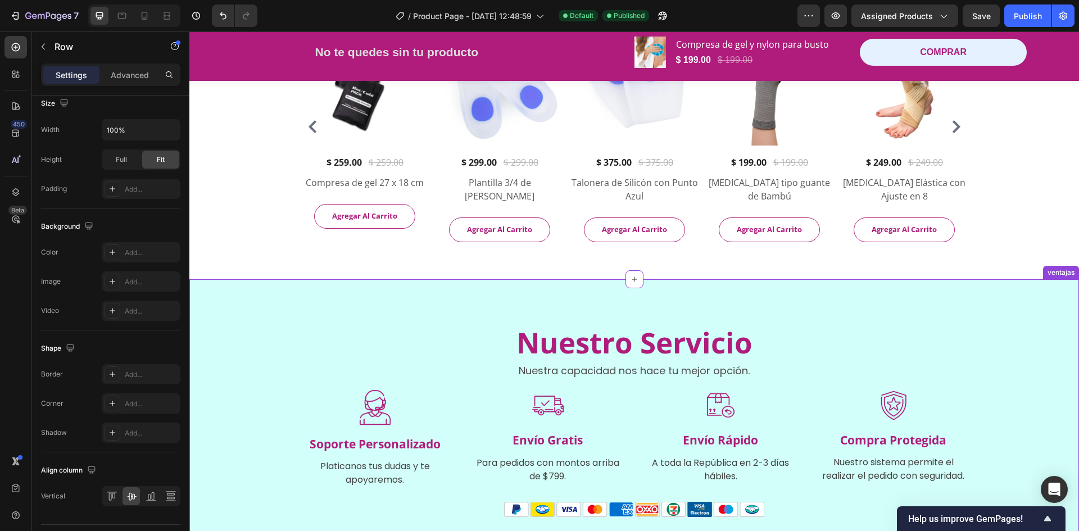
scroll to position [491, 0]
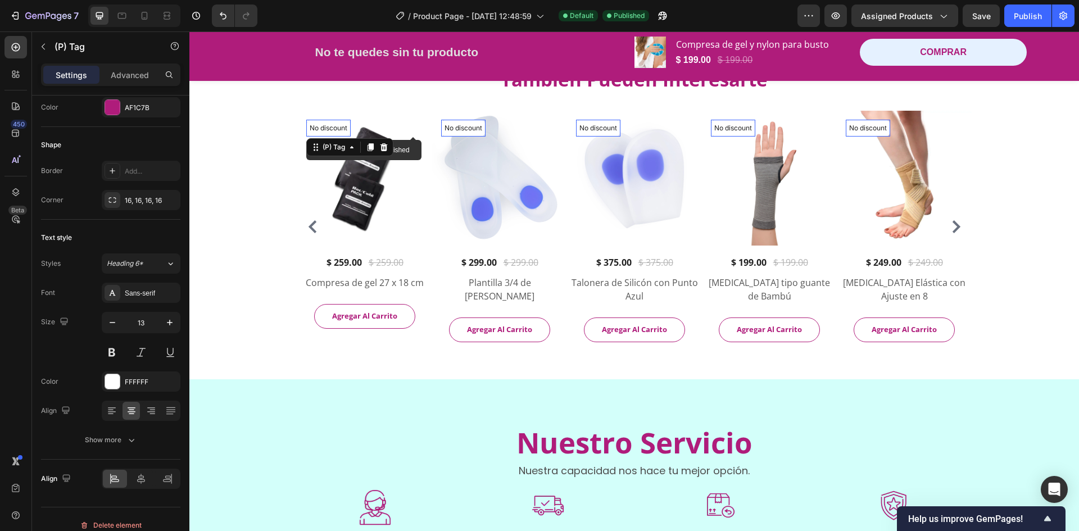
click at [336, 124] on p "No discount" at bounding box center [329, 128] width 38 height 10
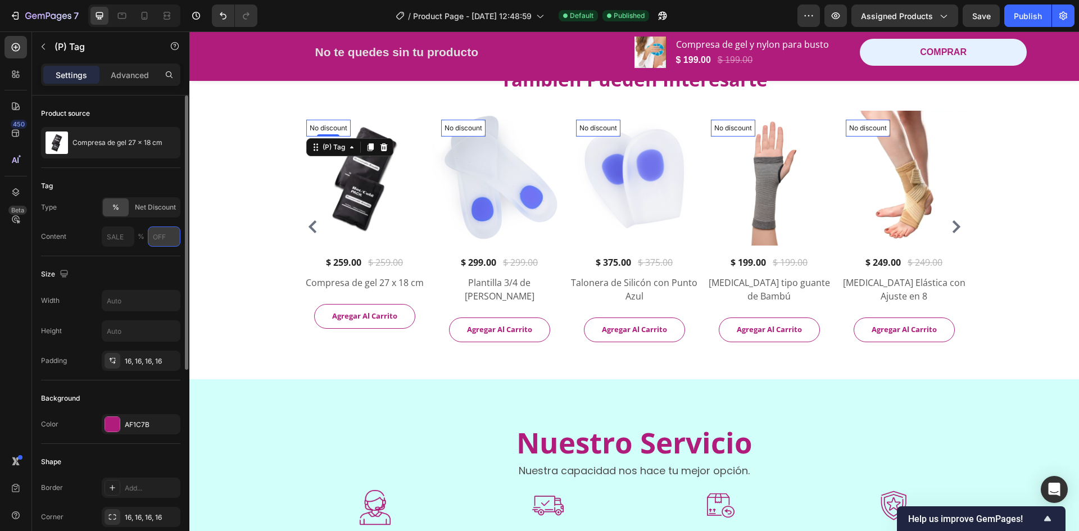
click at [157, 242] on input "text" at bounding box center [164, 237] width 33 height 20
click at [153, 233] on input "text" at bounding box center [164, 237] width 33 height 20
type input "OFF"
click at [120, 241] on input "text" at bounding box center [118, 237] width 33 height 20
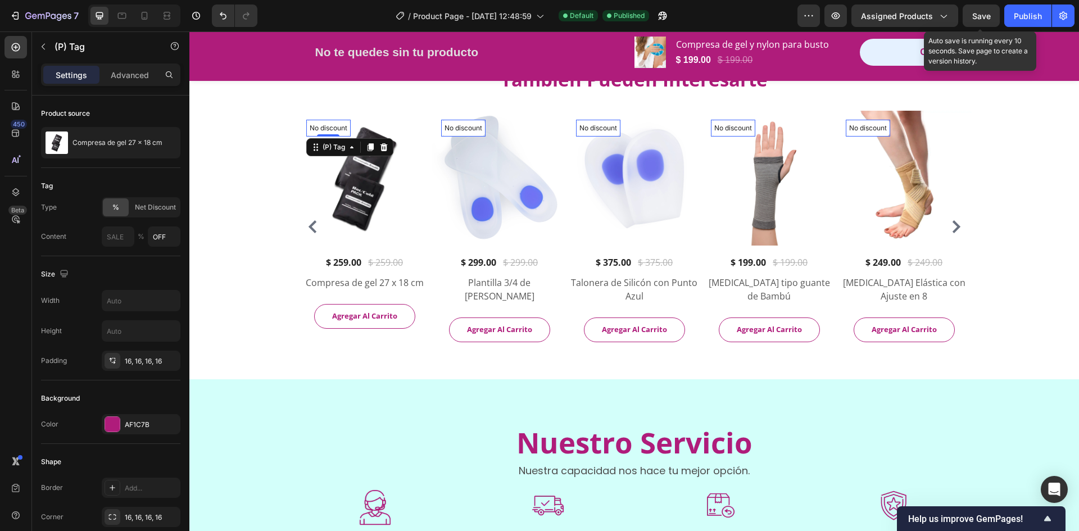
click at [976, 15] on span "Save" at bounding box center [981, 16] width 19 height 10
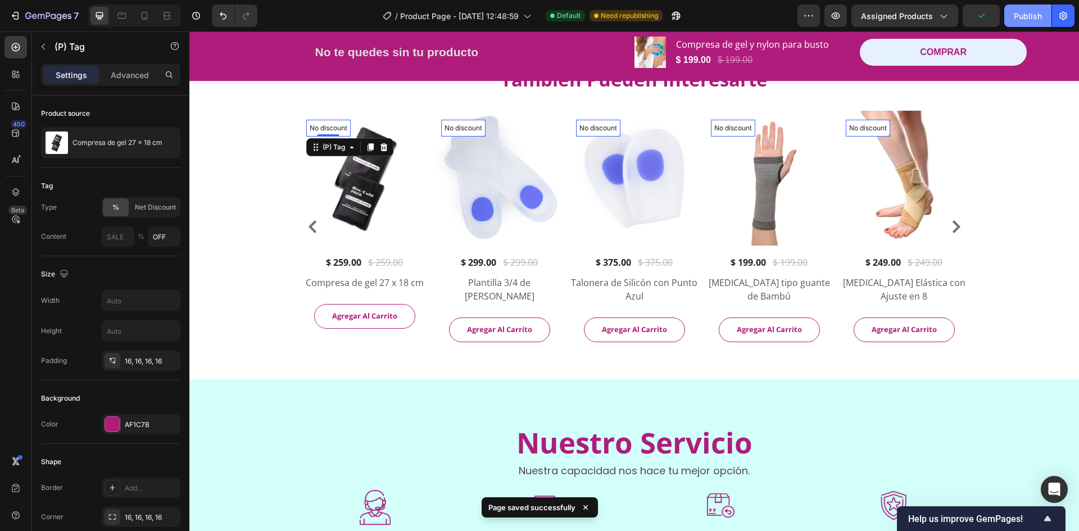
click at [1031, 13] on div "Publish" at bounding box center [1028, 16] width 28 height 12
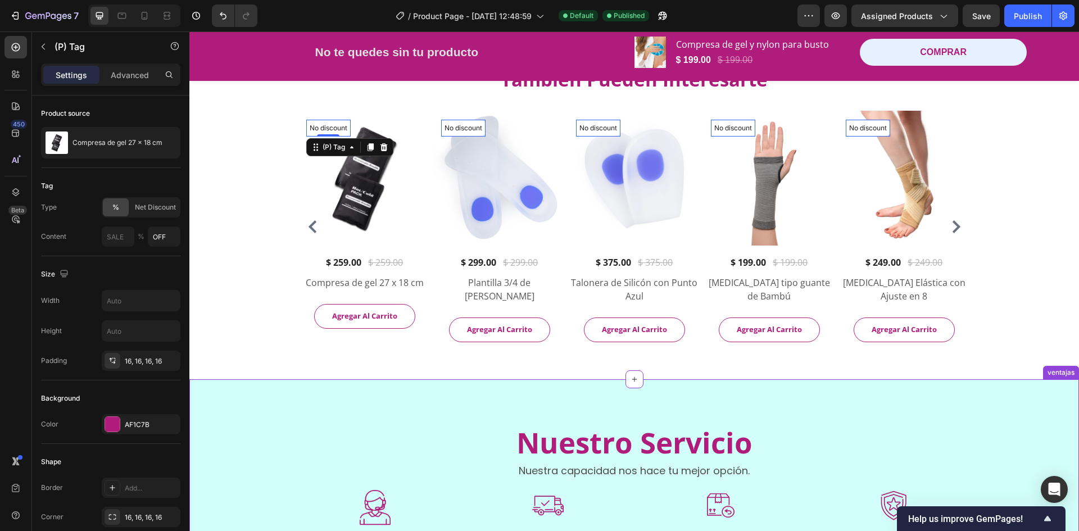
scroll to position [793, 0]
